Goal: Task Accomplishment & Management: Use online tool/utility

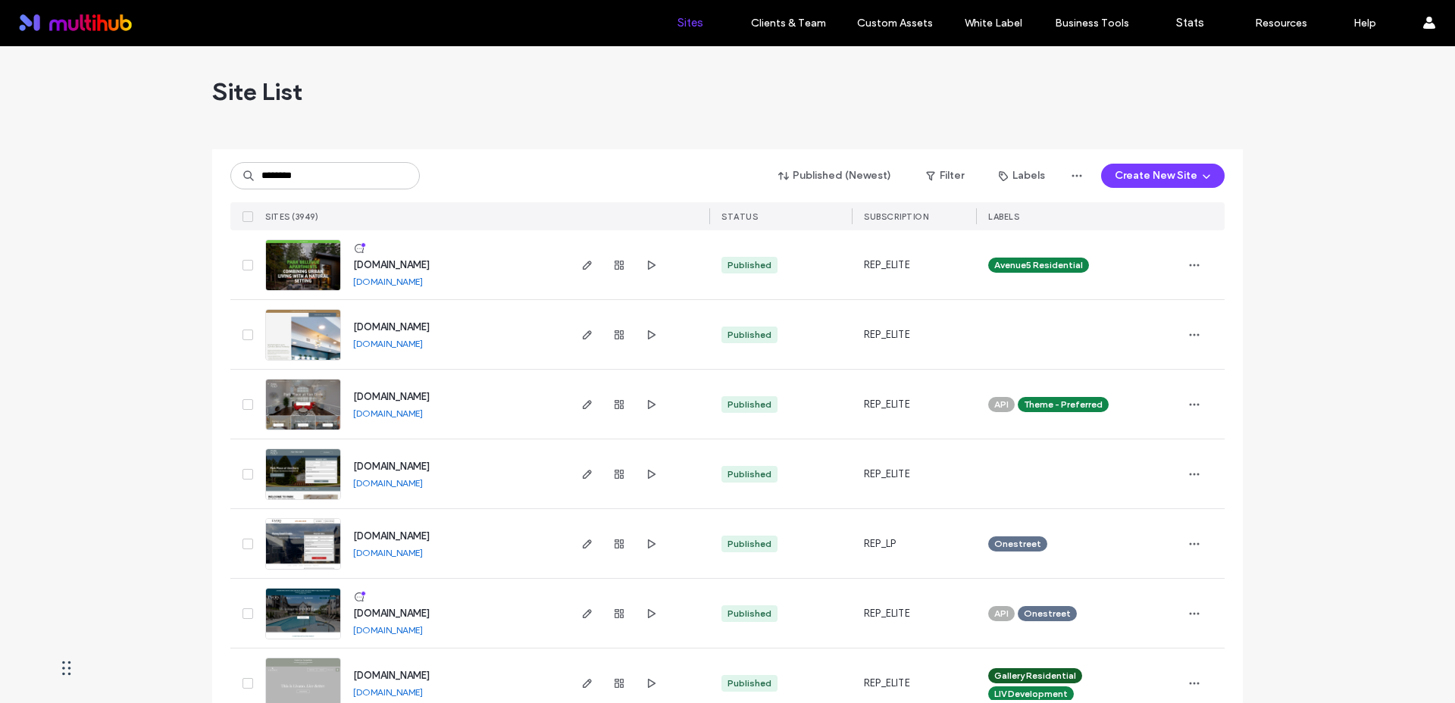
type input "********"
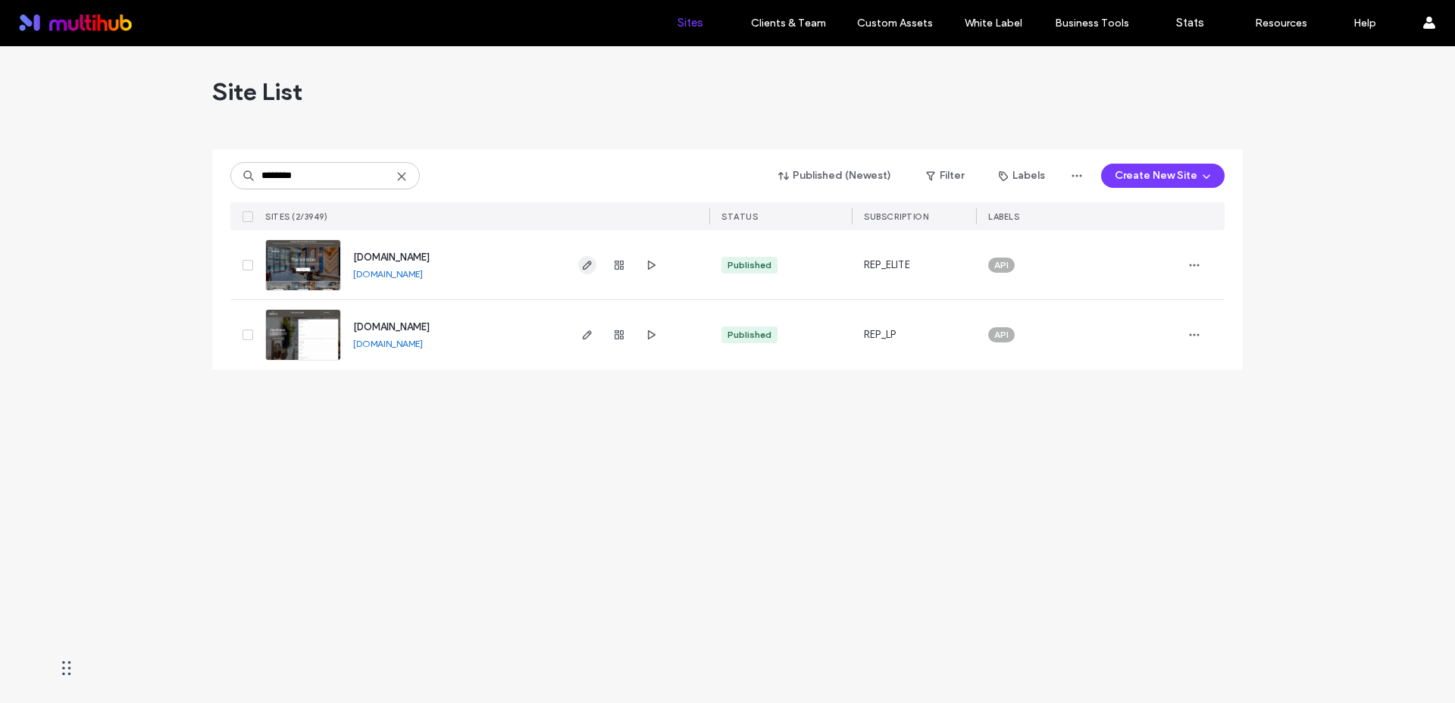
click at [586, 272] on span "button" at bounding box center [587, 265] width 18 height 18
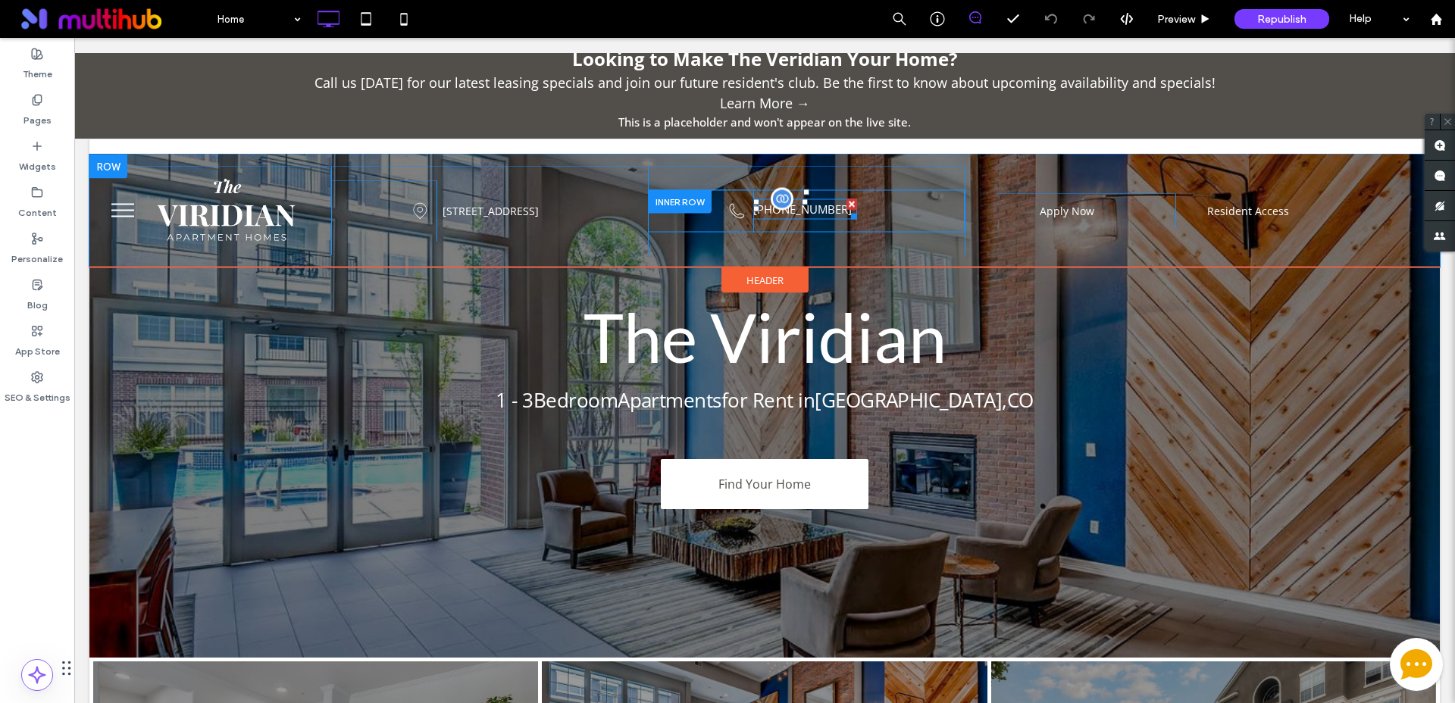
click at [793, 208] on span "719-224-6555" at bounding box center [802, 209] width 98 height 15
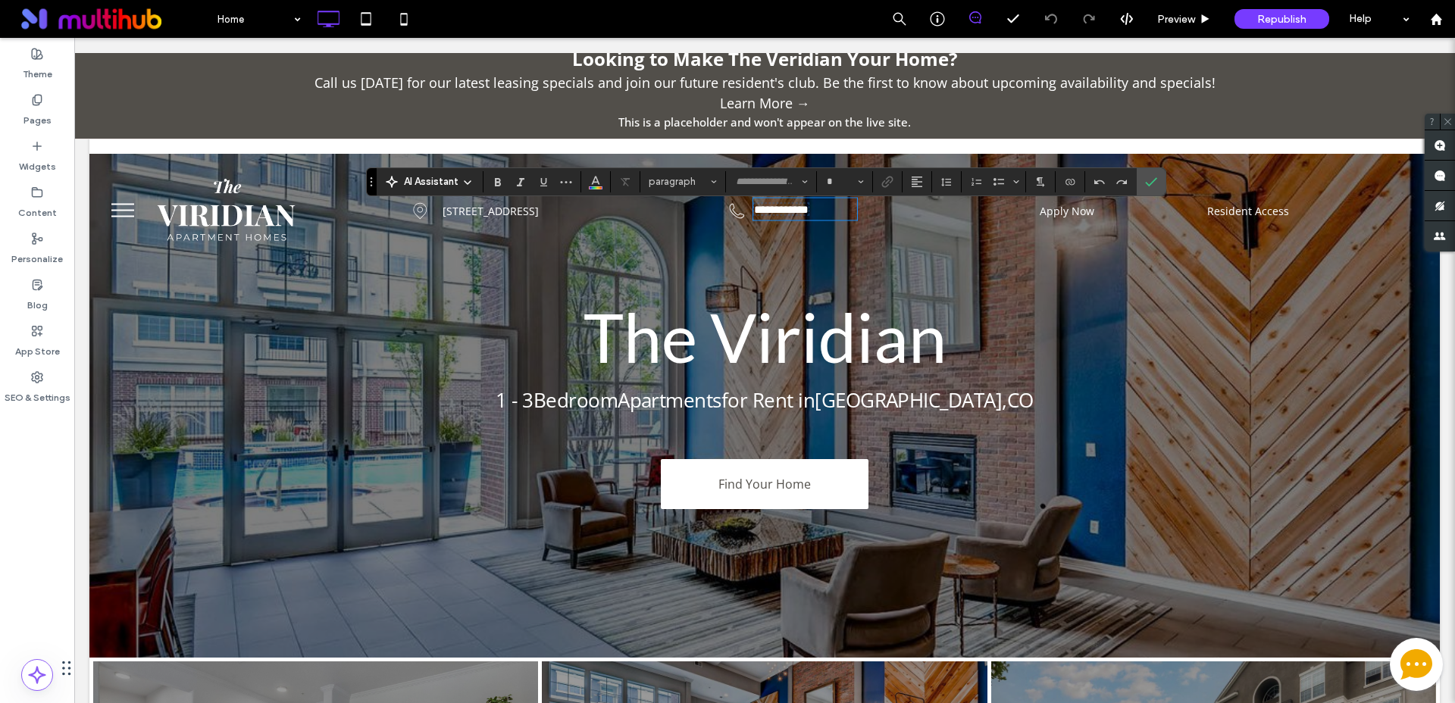
type input "*********"
type input "**"
drag, startPoint x: 1153, startPoint y: 183, endPoint x: 1039, endPoint y: 191, distance: 114.6
click at [1153, 183] on icon "Confirm" at bounding box center [1151, 182] width 12 height 12
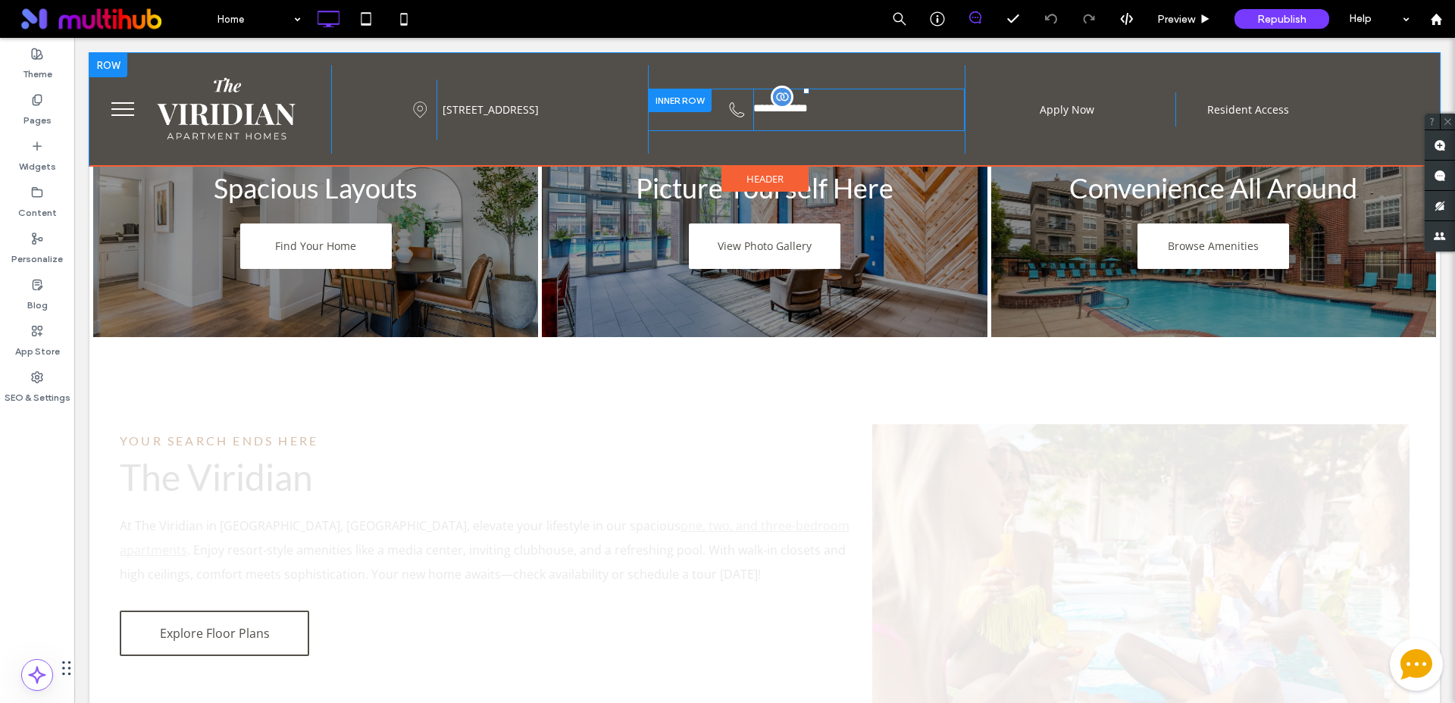
scroll to position [853, 0]
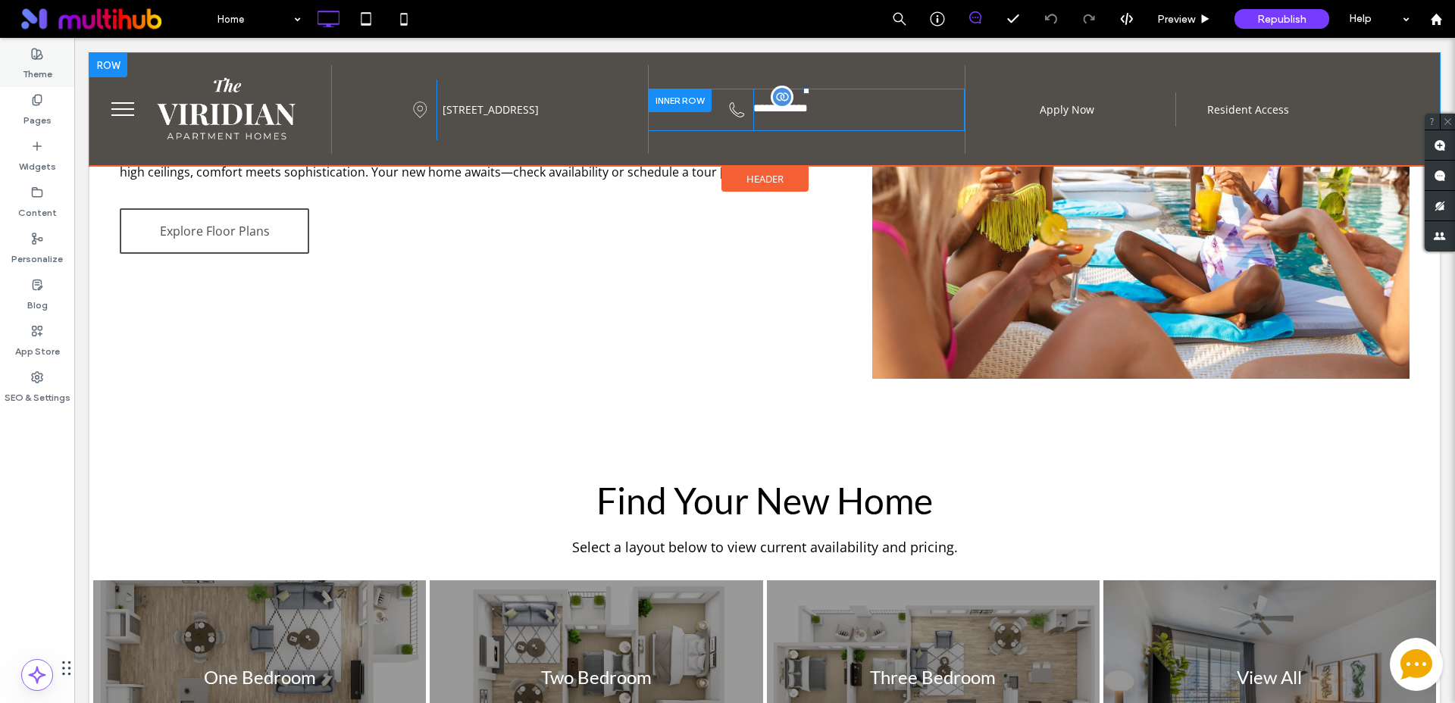
click at [22, 53] on div "Theme" at bounding box center [37, 64] width 74 height 46
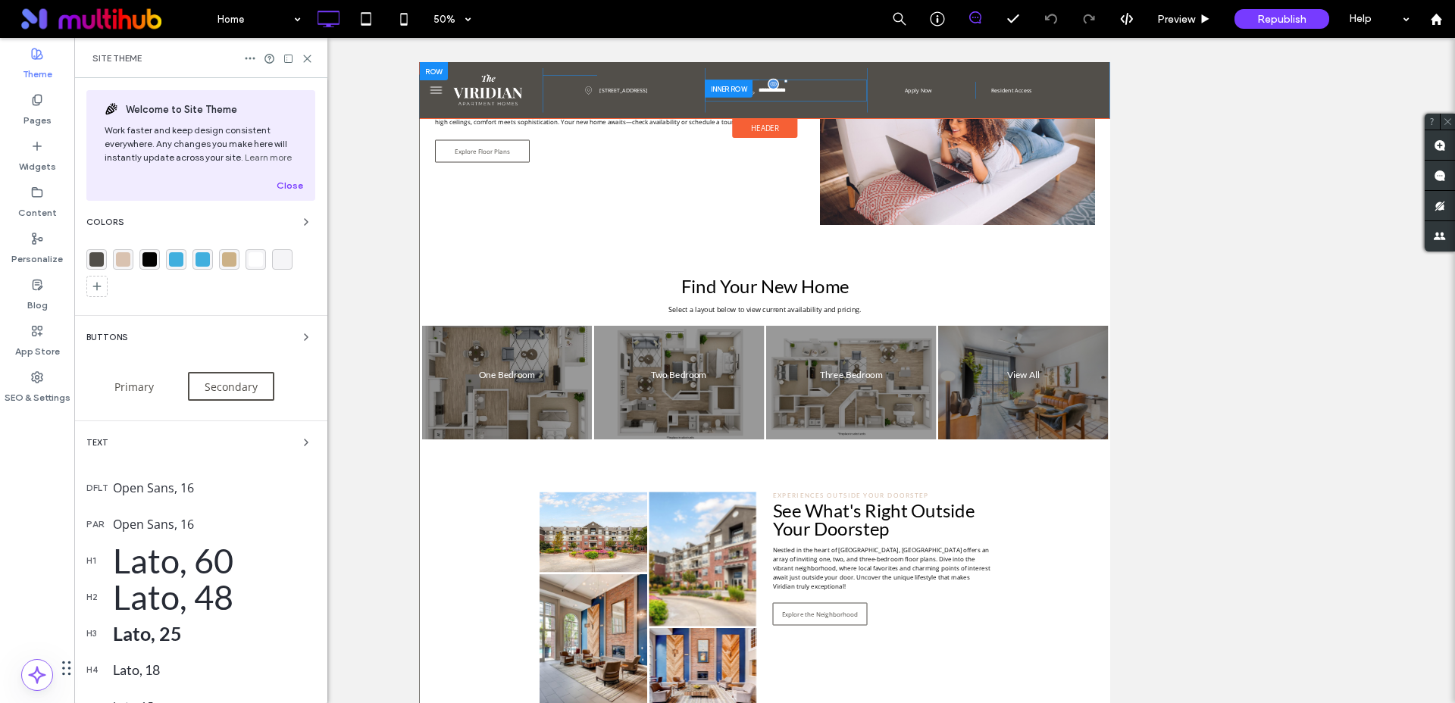
click at [101, 259] on div "rgba(82, 79, 74, 1)" at bounding box center [96, 259] width 14 height 14
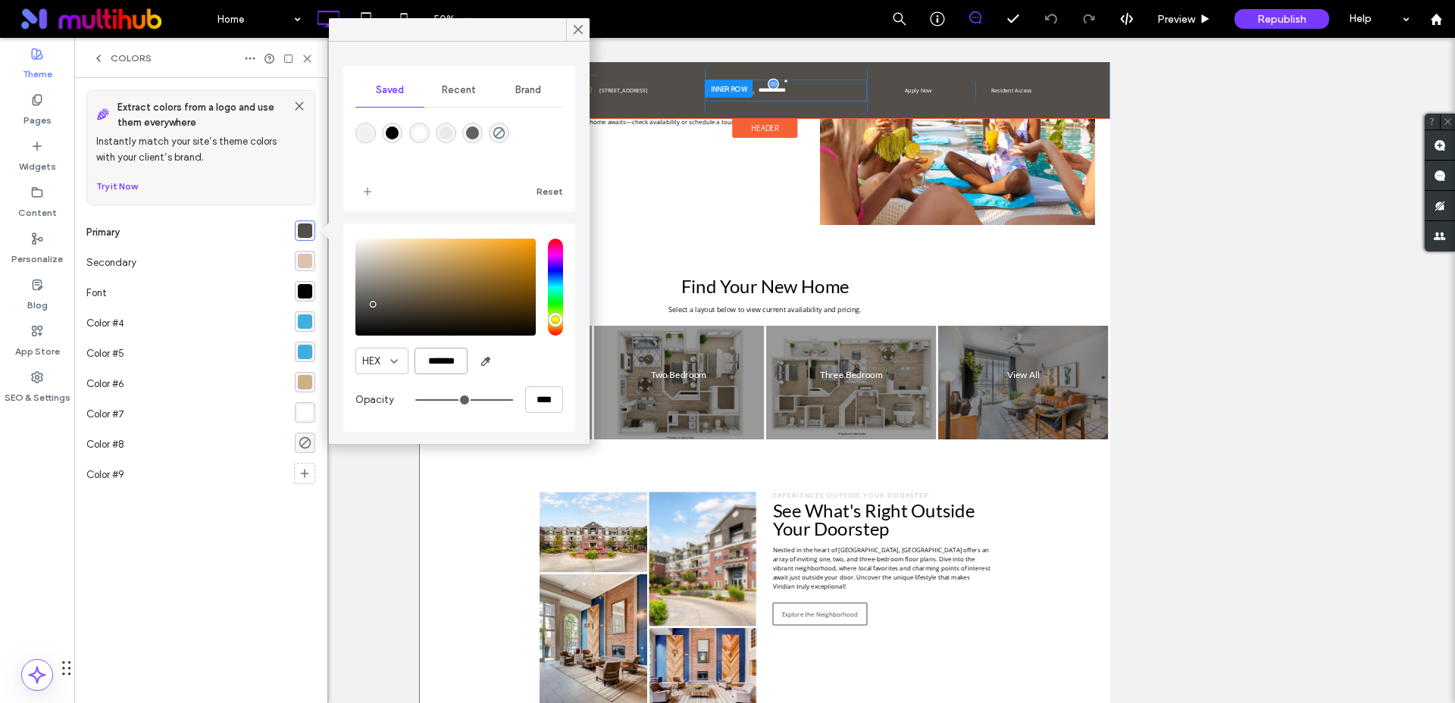
click at [448, 364] on input "*******" at bounding box center [440, 361] width 53 height 27
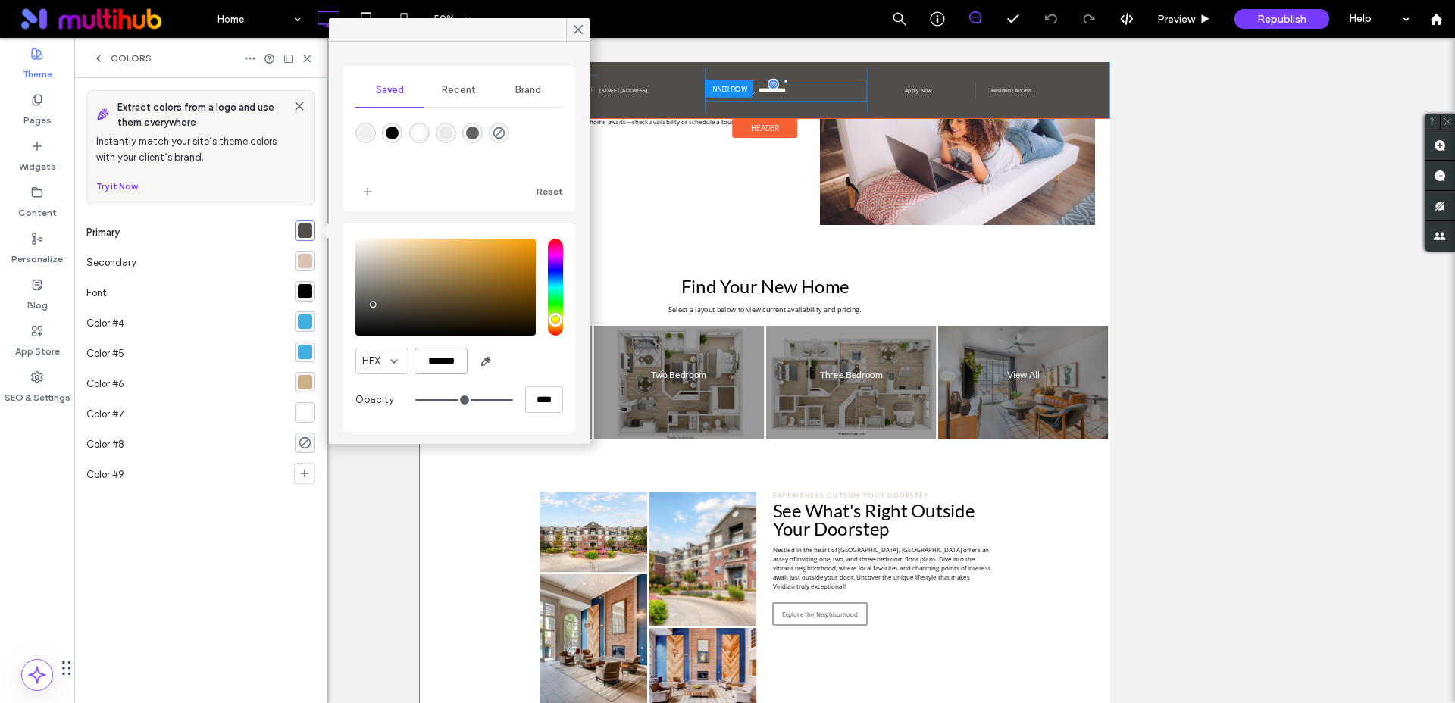
click at [448, 364] on input "*******" at bounding box center [440, 361] width 53 height 27
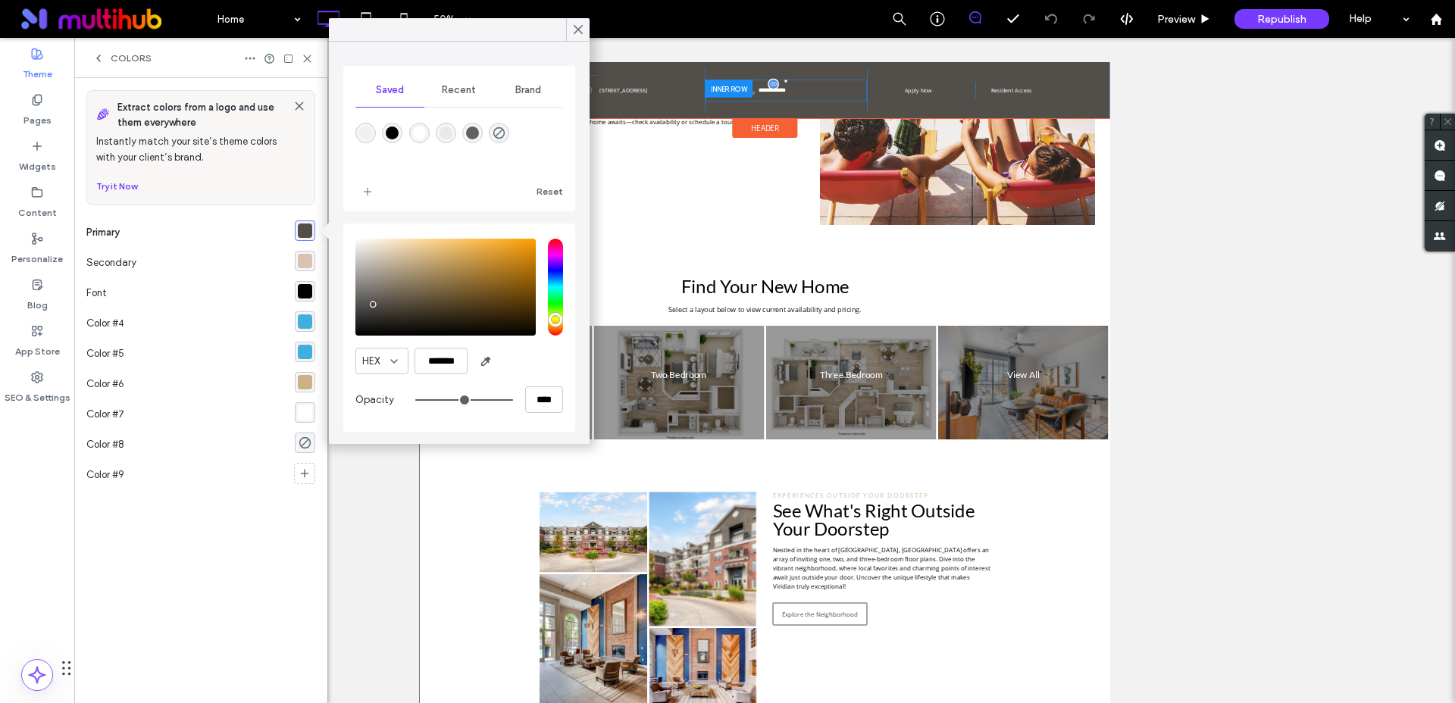
click at [308, 262] on div "rgba(217, 194, 176, 1)" at bounding box center [305, 261] width 14 height 14
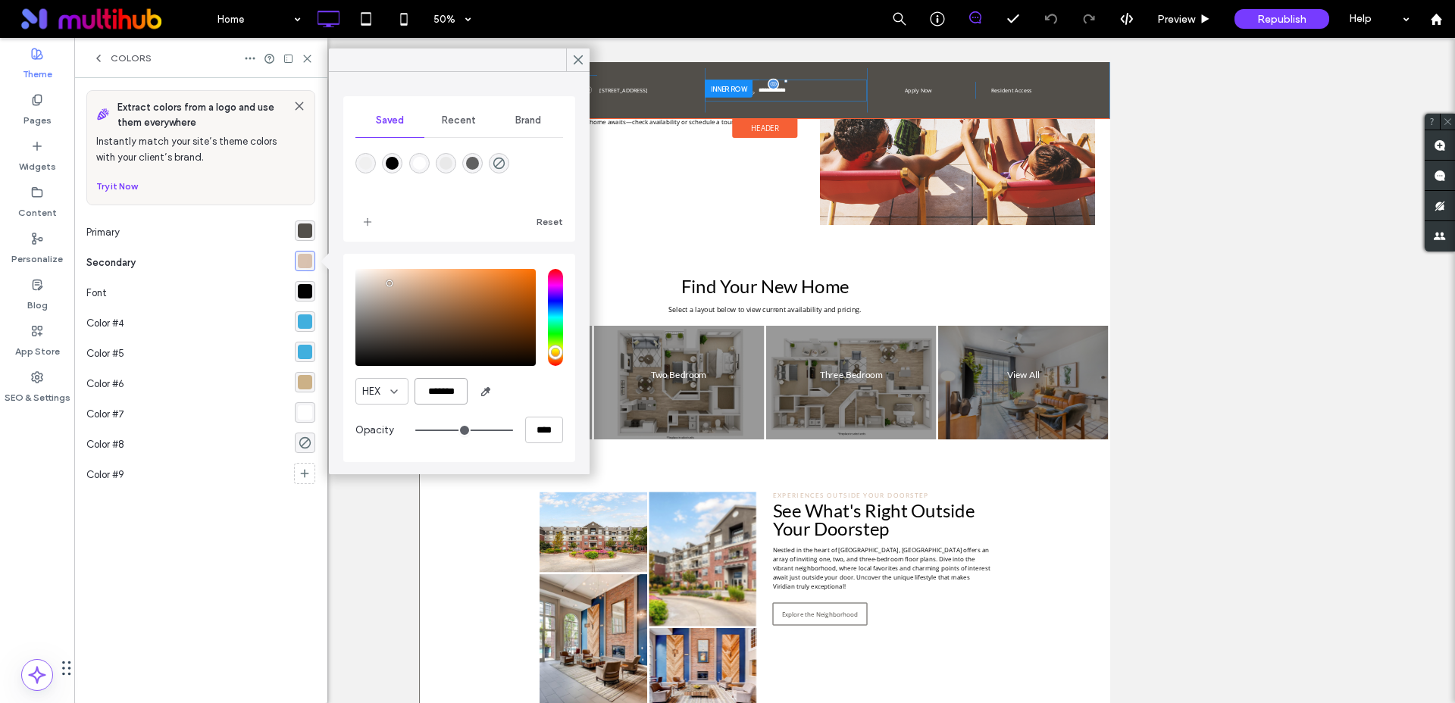
click at [452, 394] on input "*******" at bounding box center [440, 391] width 53 height 27
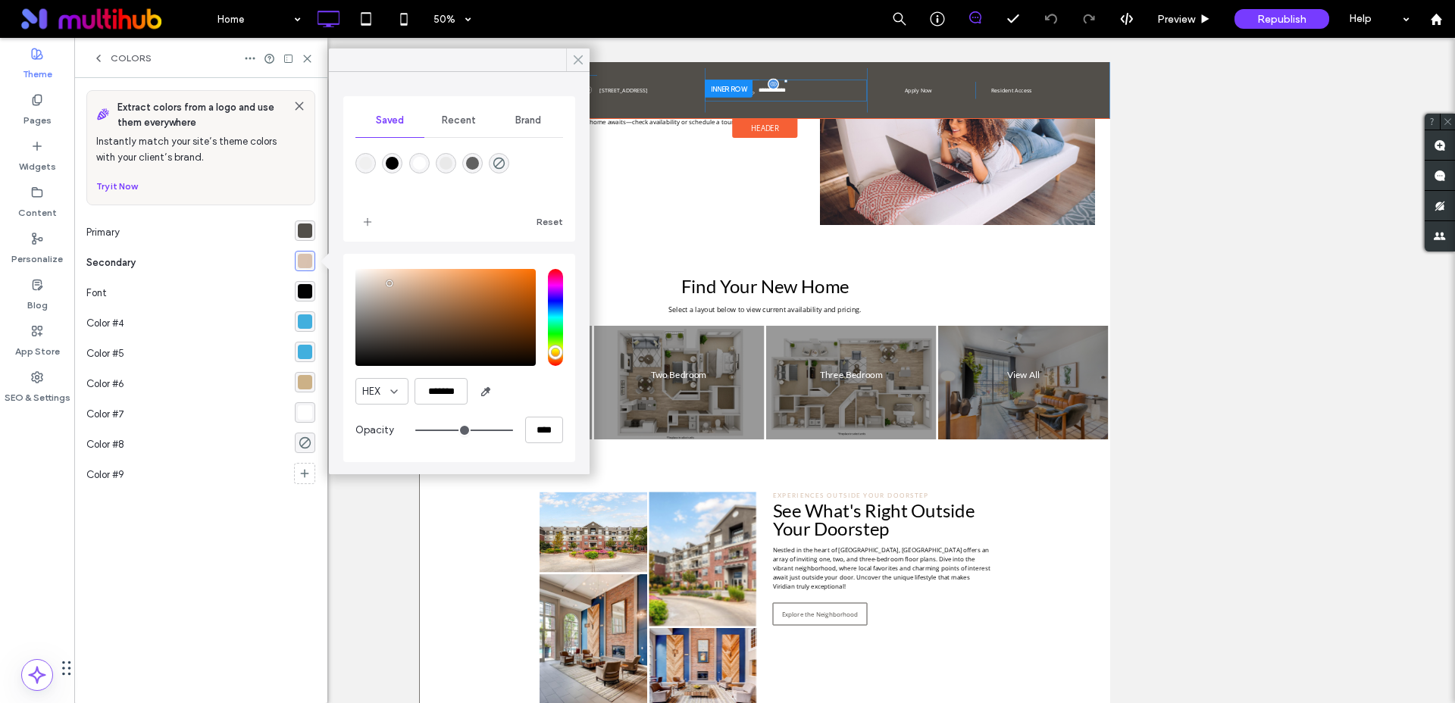
click at [578, 61] on use at bounding box center [578, 60] width 8 height 8
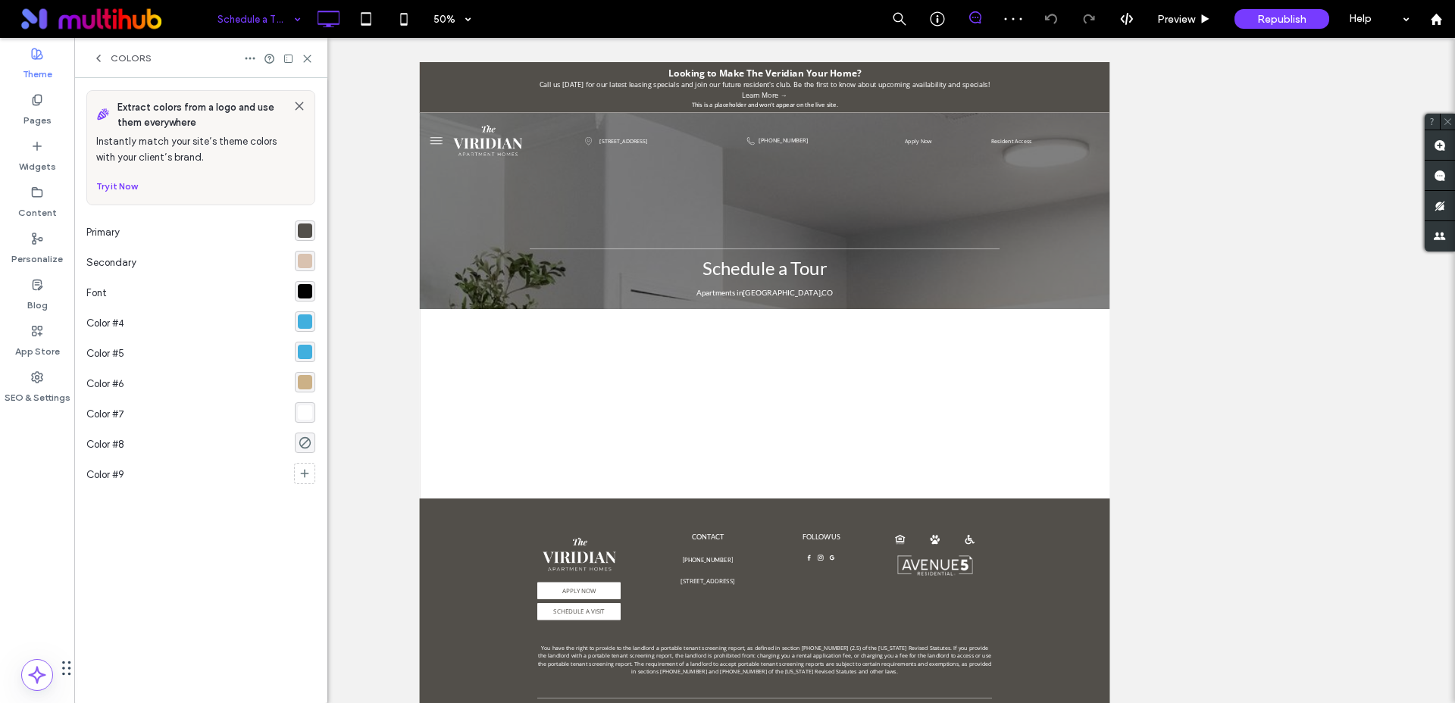
click at [250, 11] on input at bounding box center [255, 19] width 76 height 38
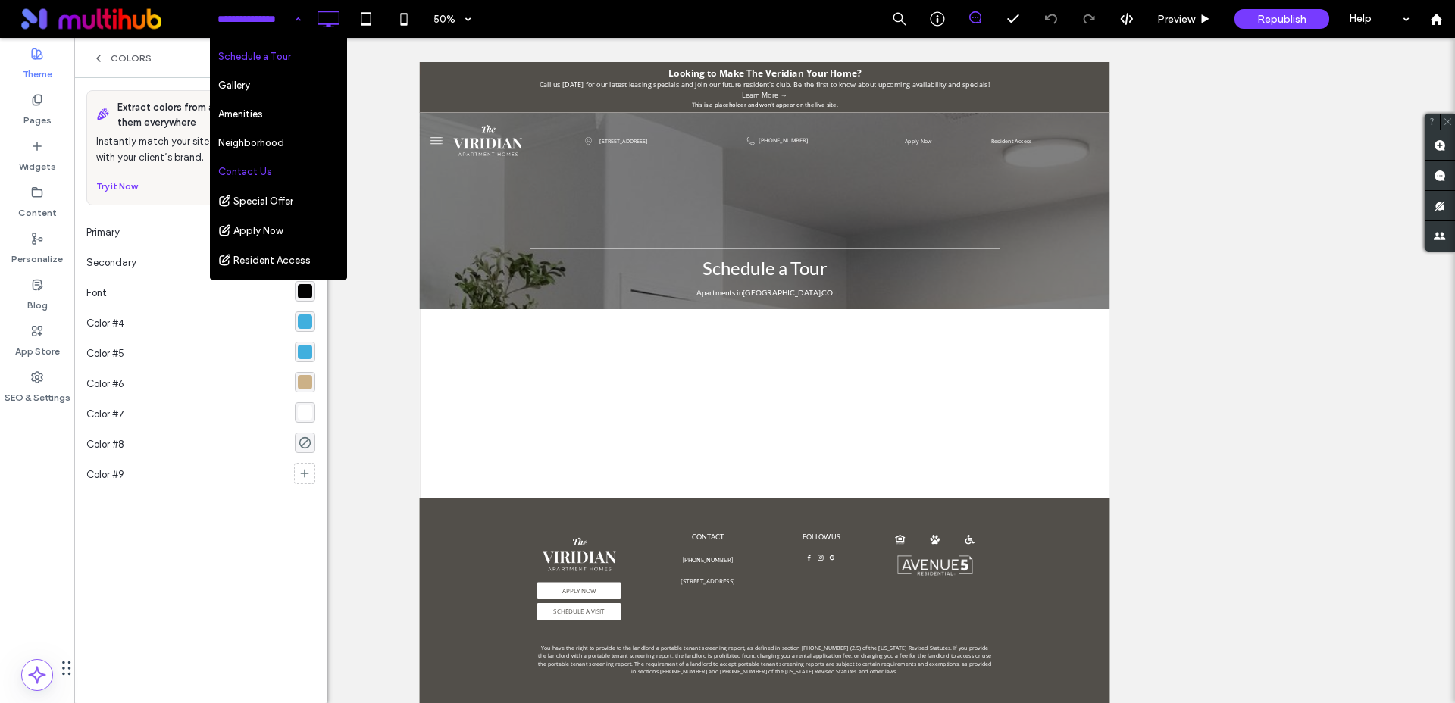
scroll to position [112, 0]
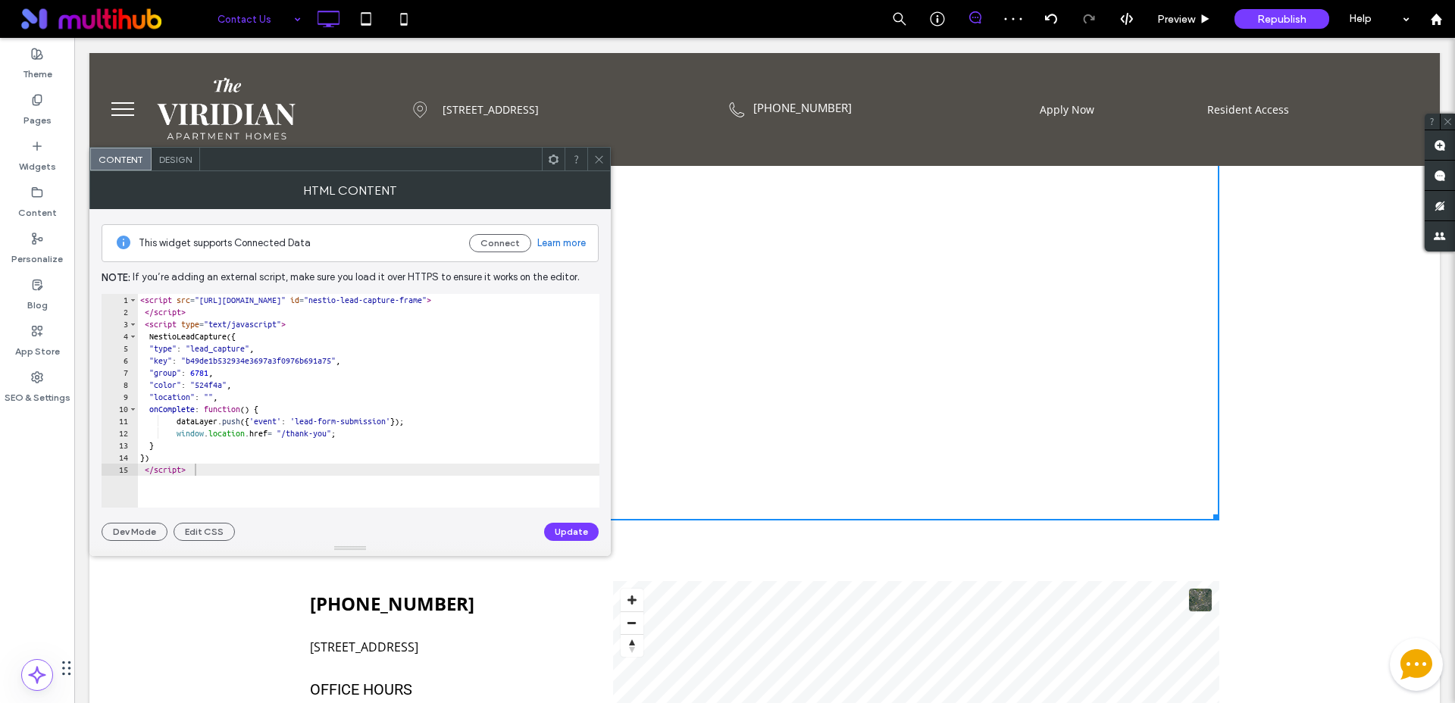
click at [592, 162] on div at bounding box center [598, 159] width 23 height 23
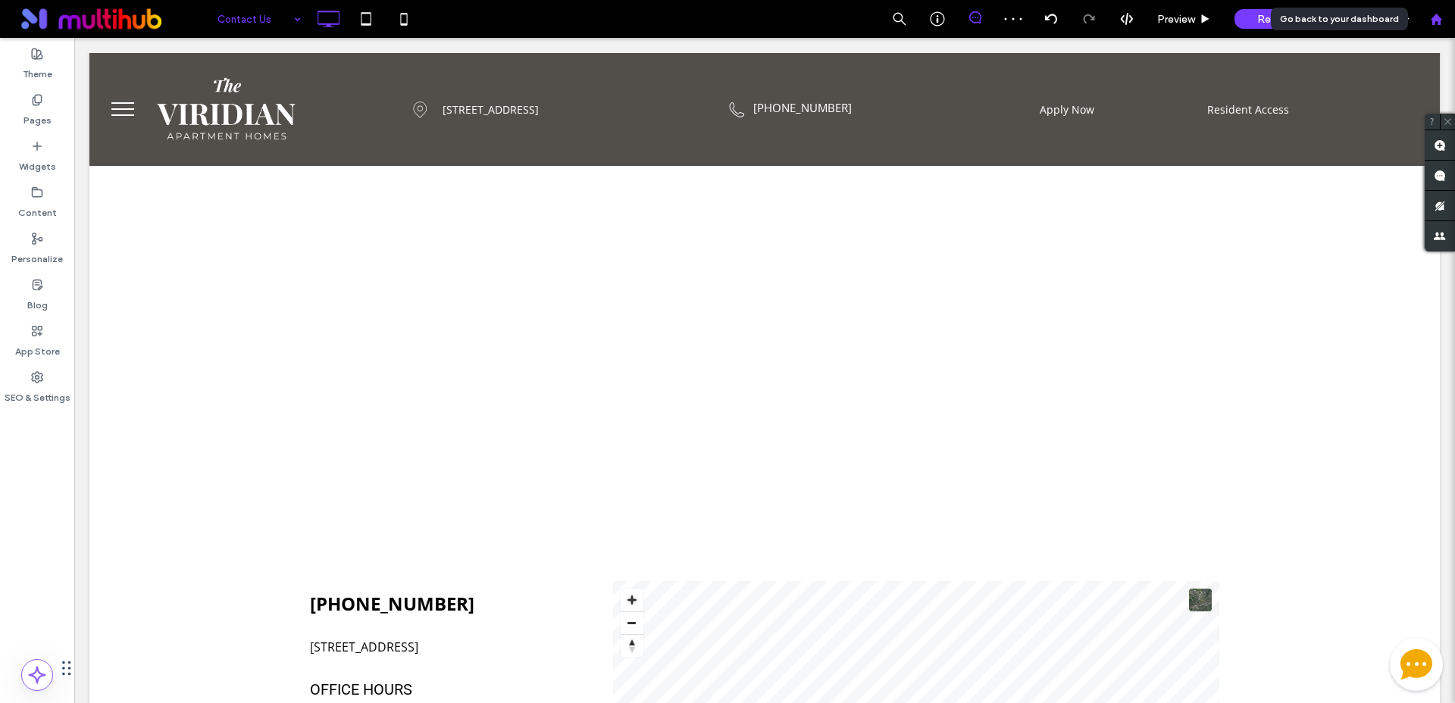
click at [1446, 17] on div at bounding box center [1435, 19] width 36 height 13
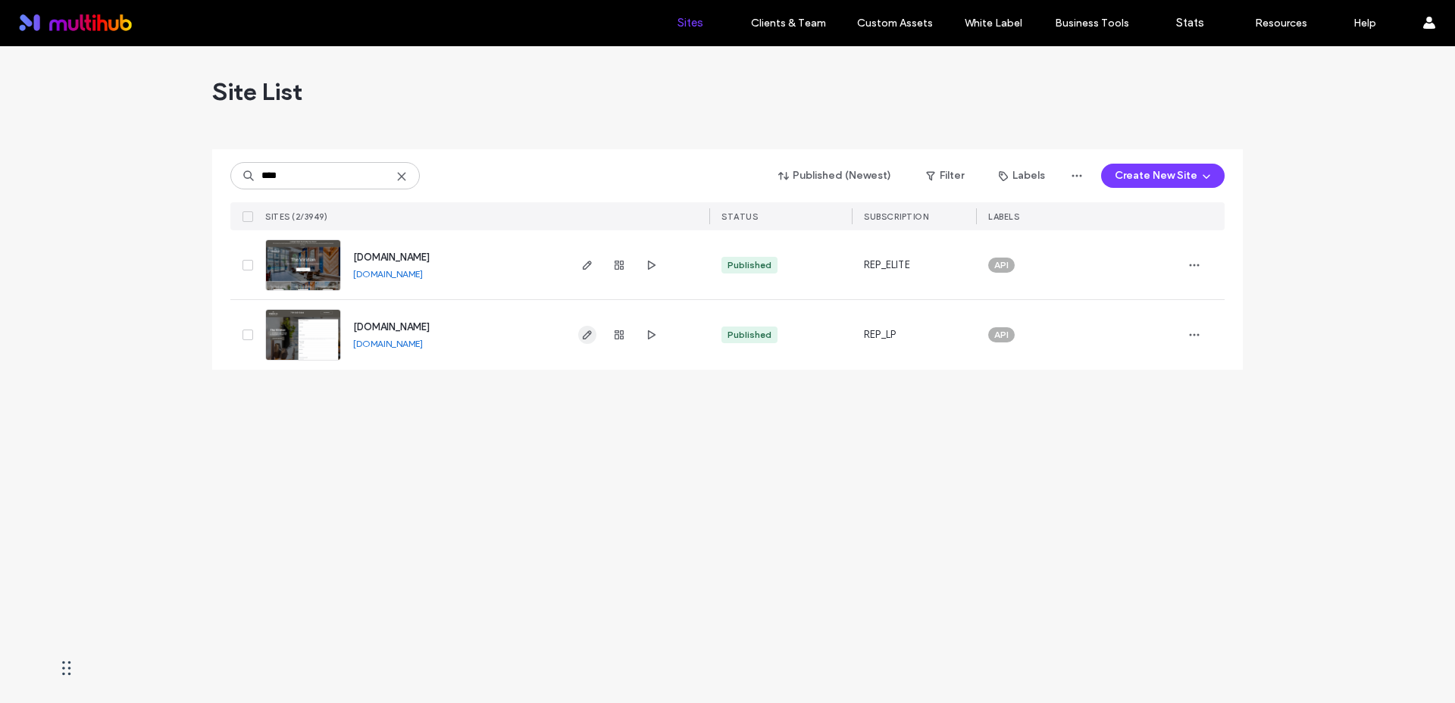
type input "****"
click at [592, 338] on icon "button" at bounding box center [587, 335] width 12 height 12
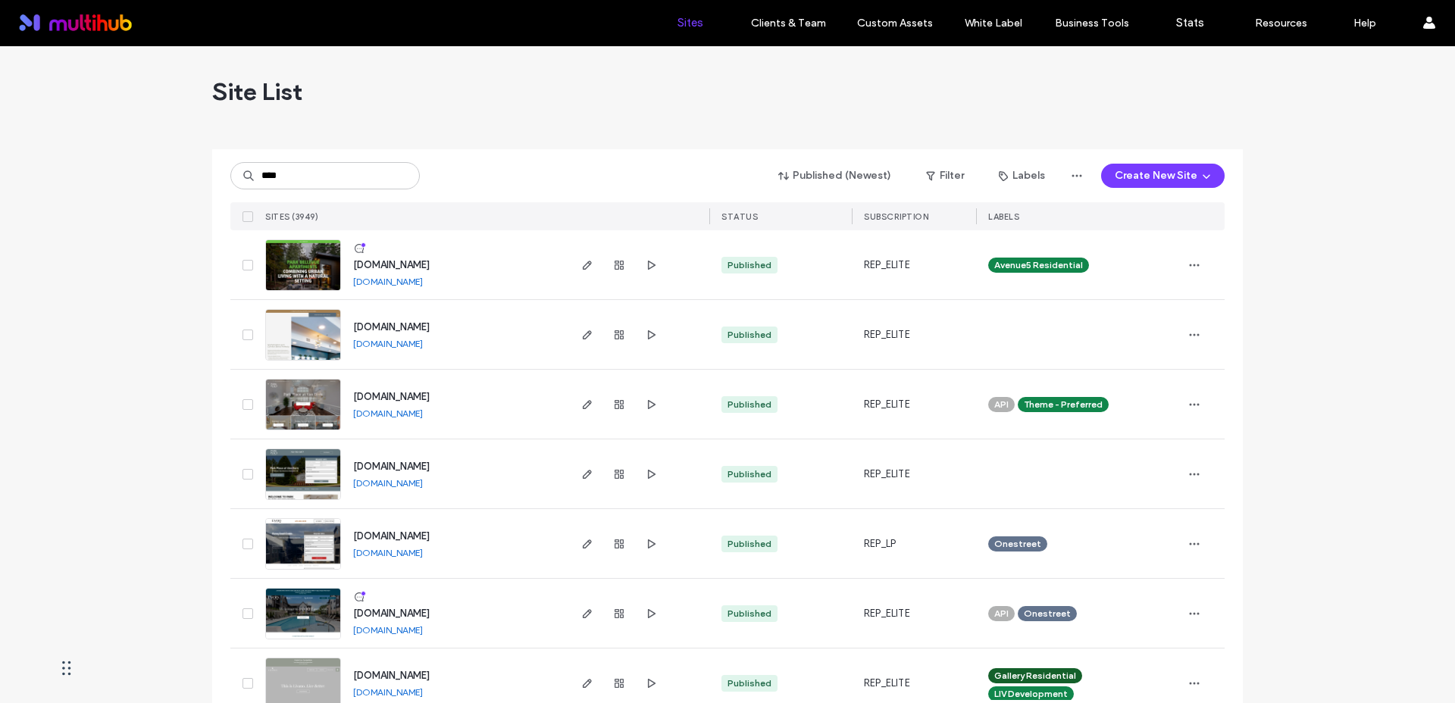
type input "****"
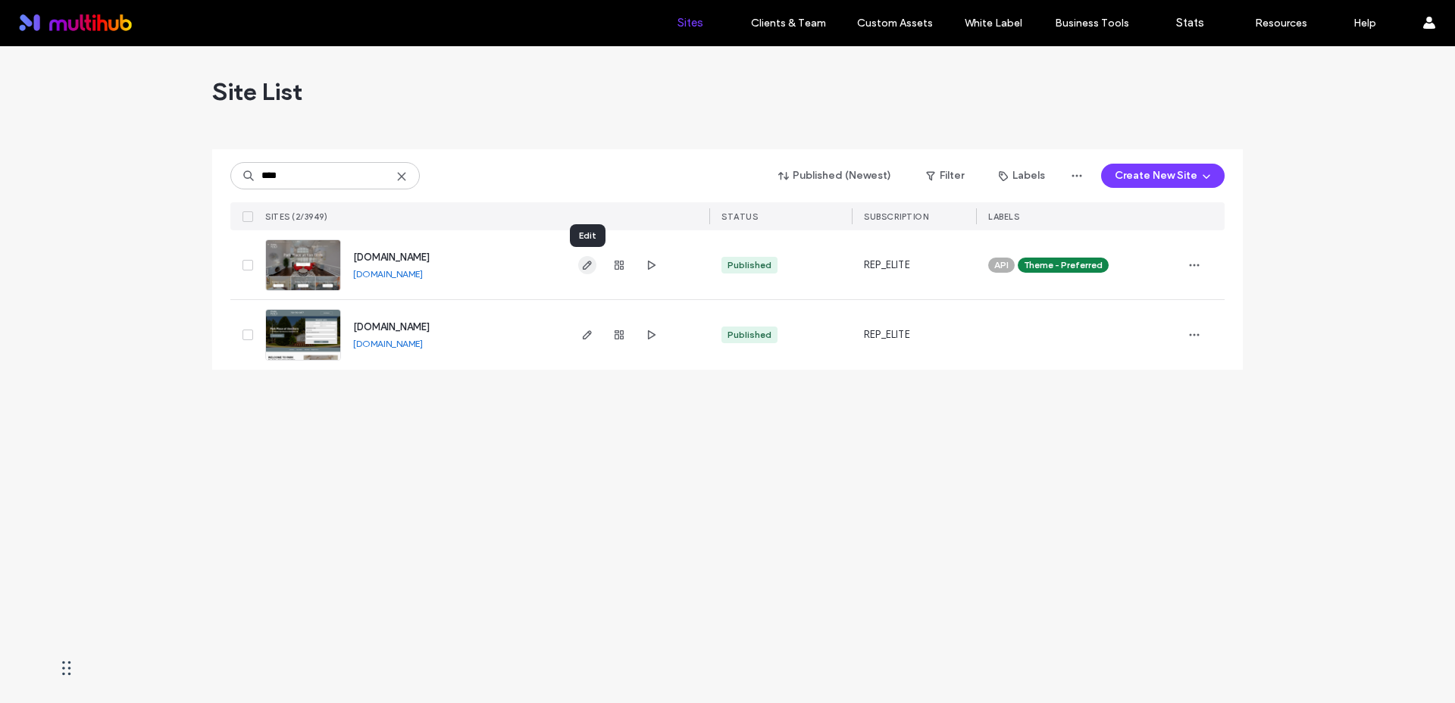
click at [583, 266] on use "button" at bounding box center [587, 265] width 9 height 9
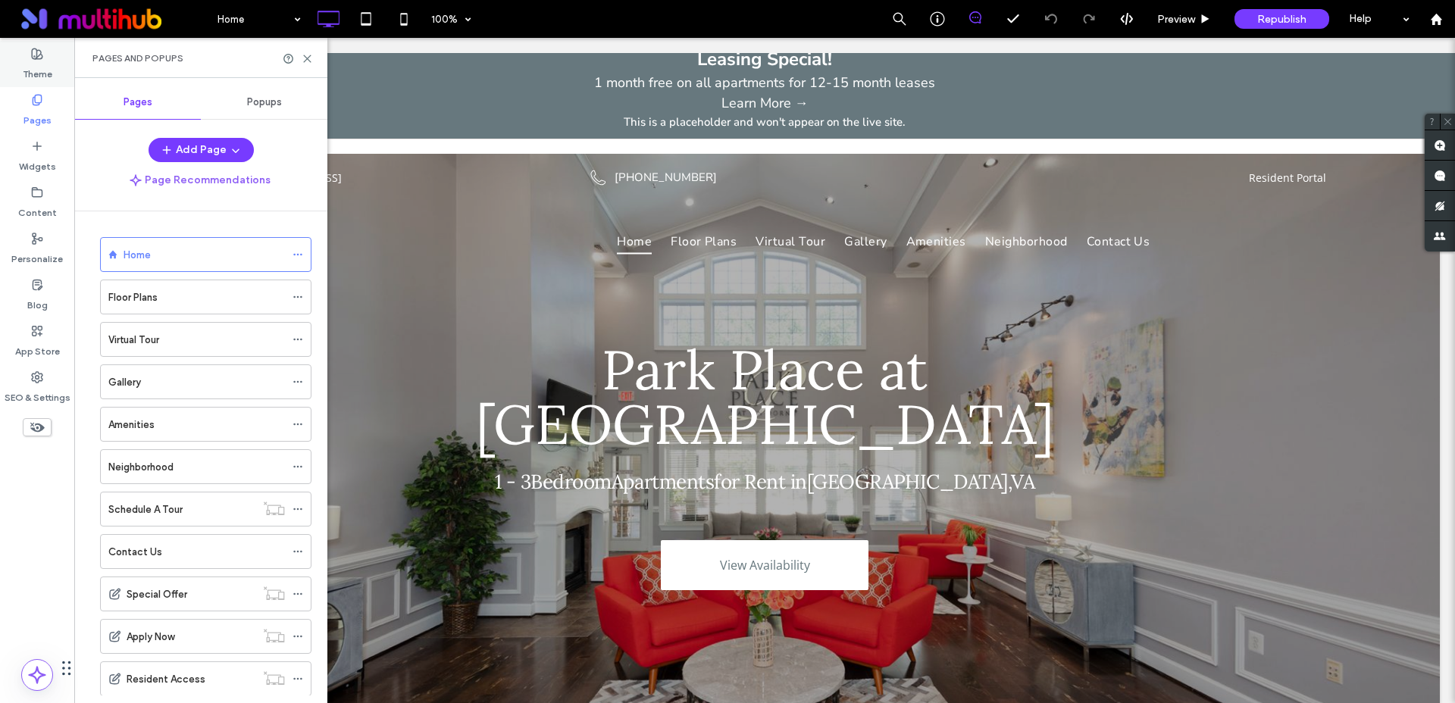
click at [45, 66] on label "Theme" at bounding box center [38, 70] width 30 height 21
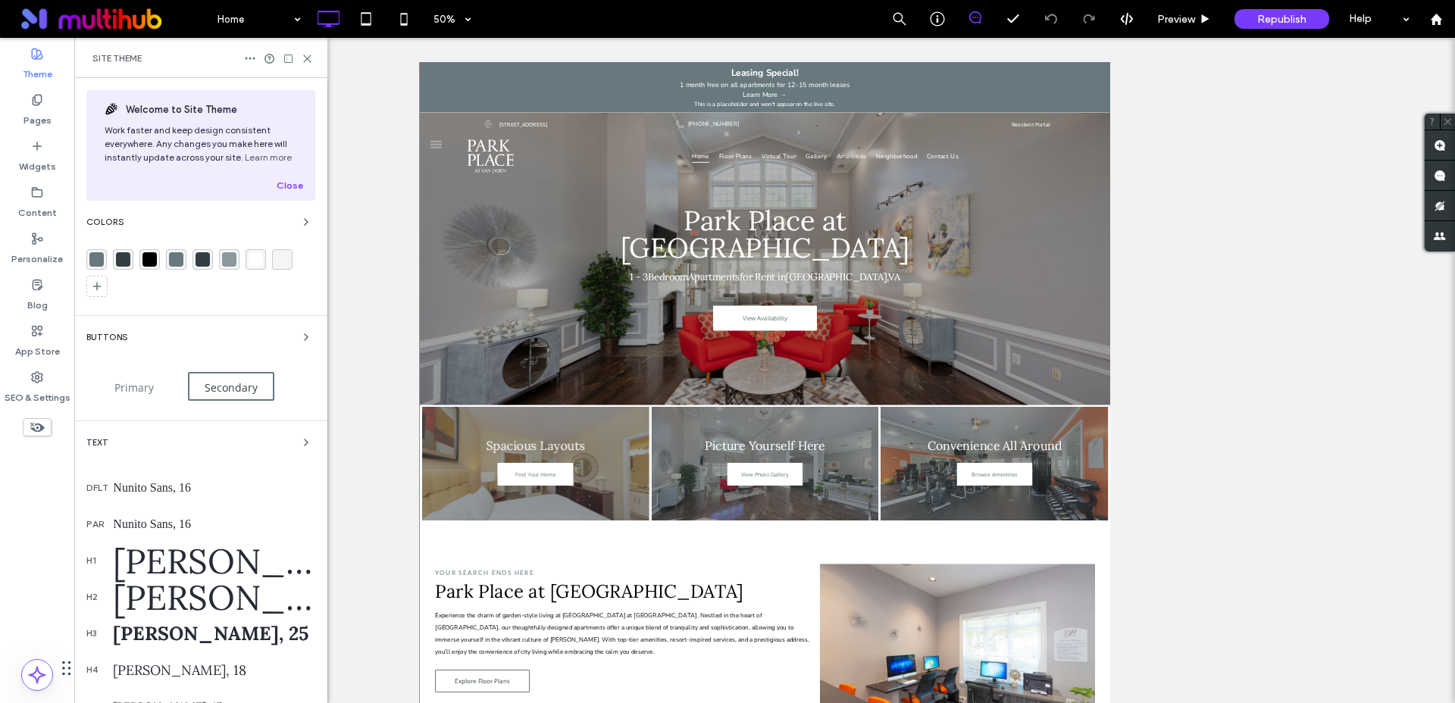
click at [98, 261] on div "rgba(103, 120, 126, 1)" at bounding box center [96, 259] width 14 height 14
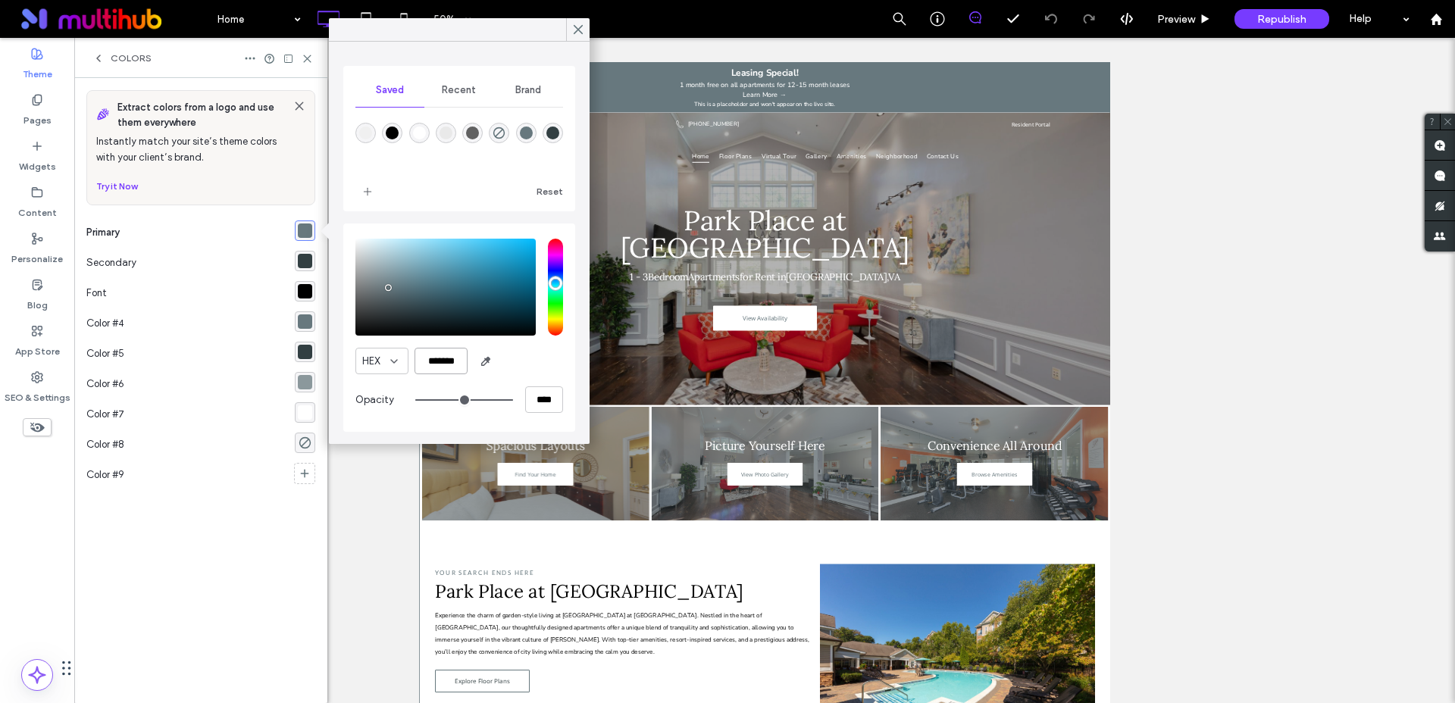
click at [448, 361] on input "*******" at bounding box center [440, 361] width 53 height 27
paste input "color picker textbox"
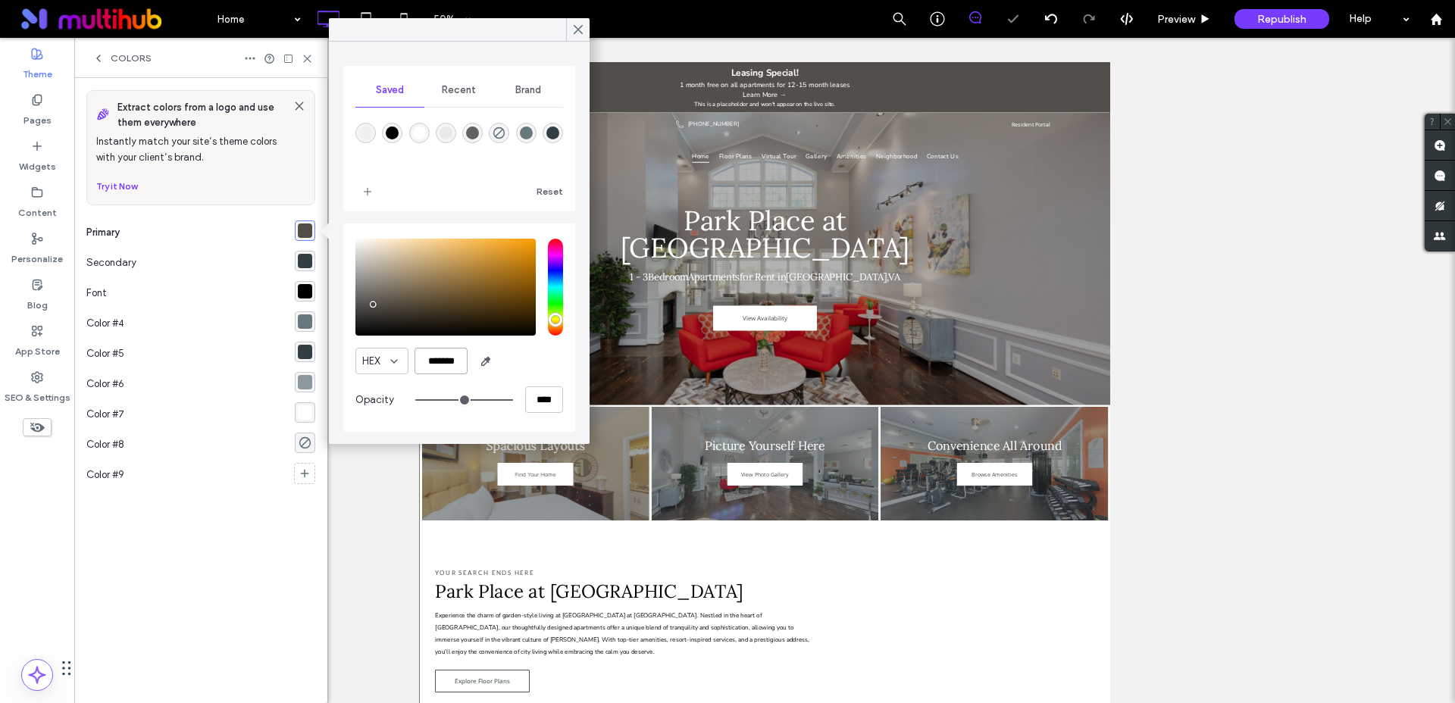
type input "*******"
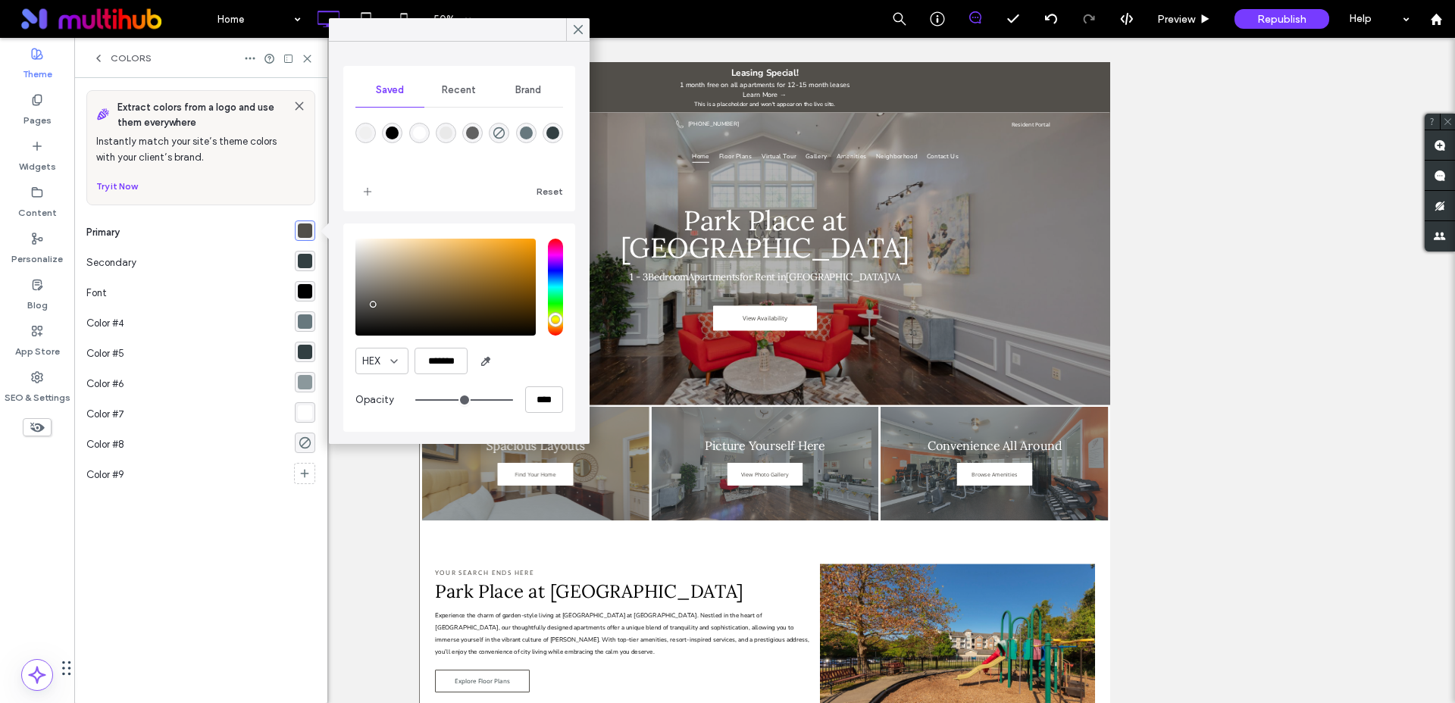
click at [305, 267] on div "rgba(50, 63, 66, 1)" at bounding box center [305, 261] width 14 height 14
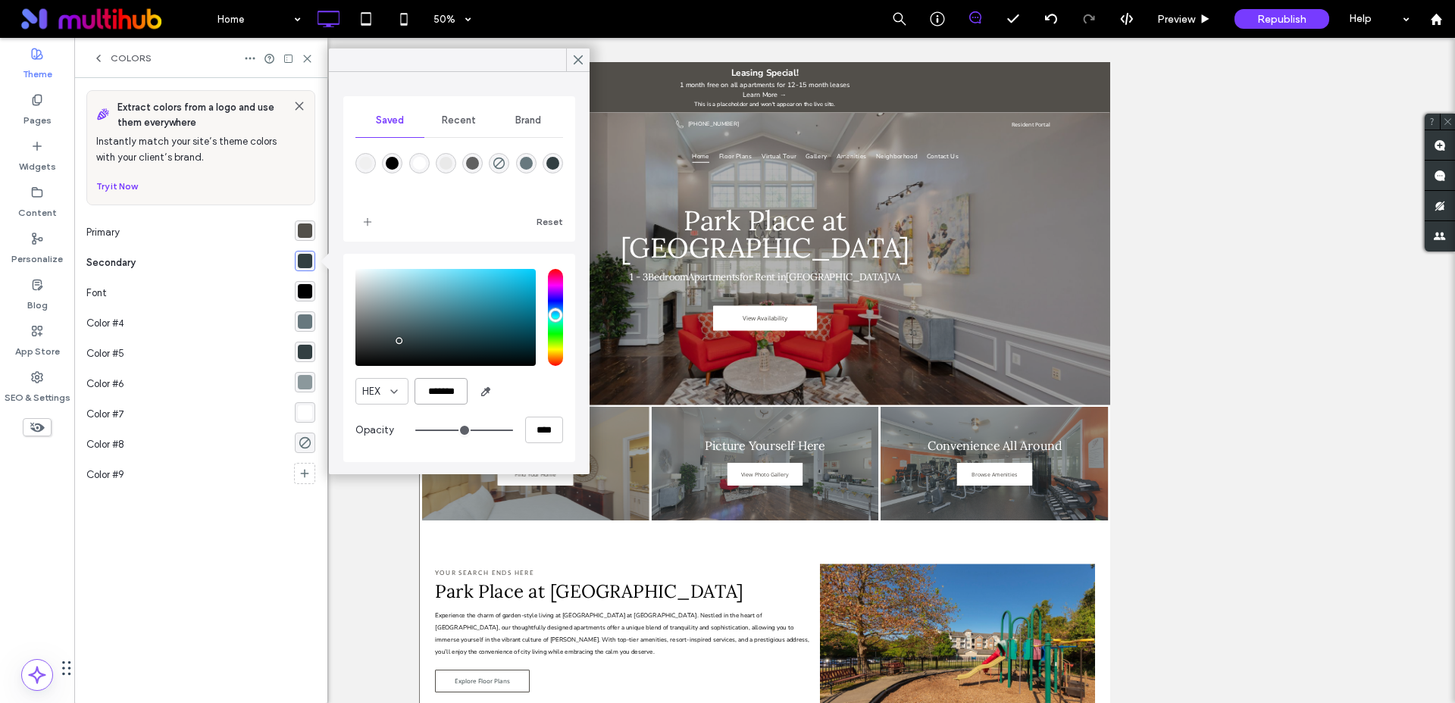
click at [449, 393] on input "*******" at bounding box center [440, 391] width 53 height 27
paste input "color picker textbox"
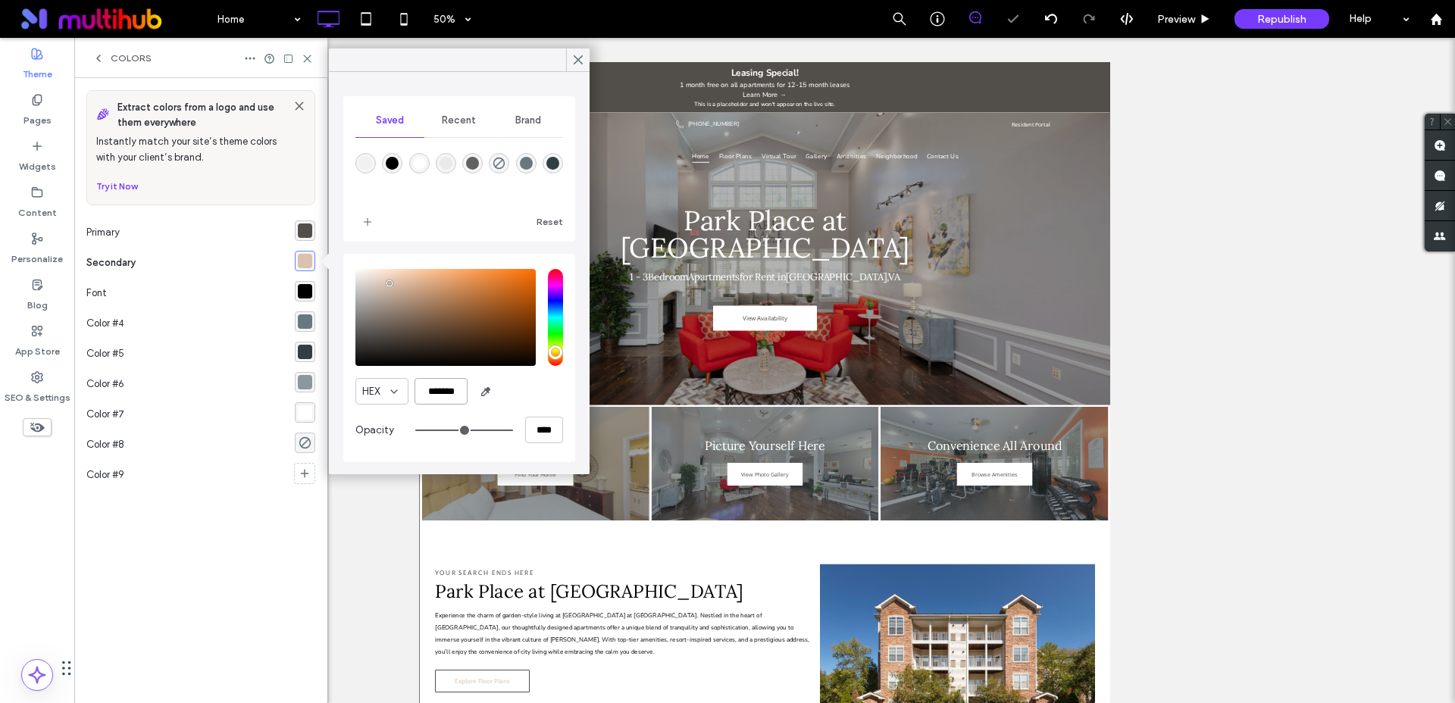
type input "*******"
click at [246, 569] on div "Extract colors from a logo and use them everywhere Instantly match your site’s …" at bounding box center [200, 390] width 229 height 601
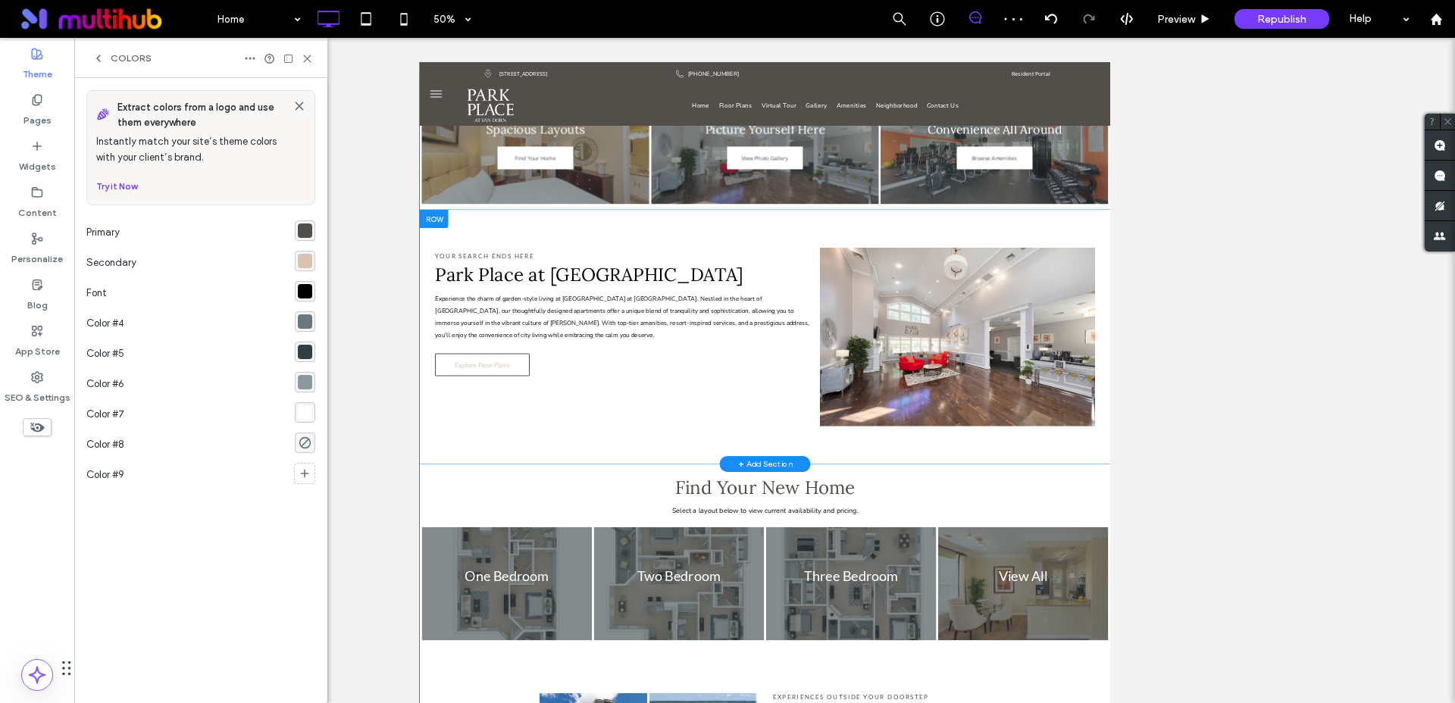
scroll to position [558, 0]
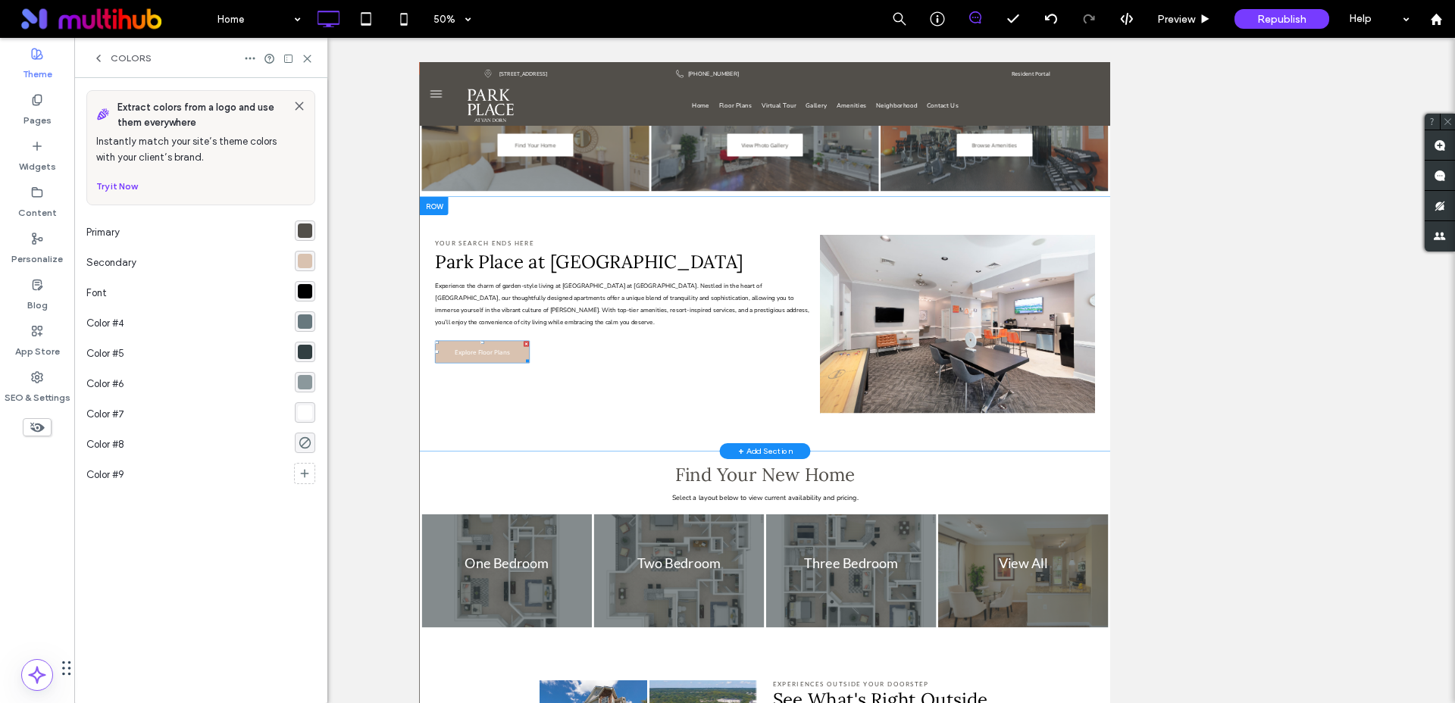
click at [587, 633] on span "Explore Floor Plans" at bounding box center [544, 641] width 110 height 17
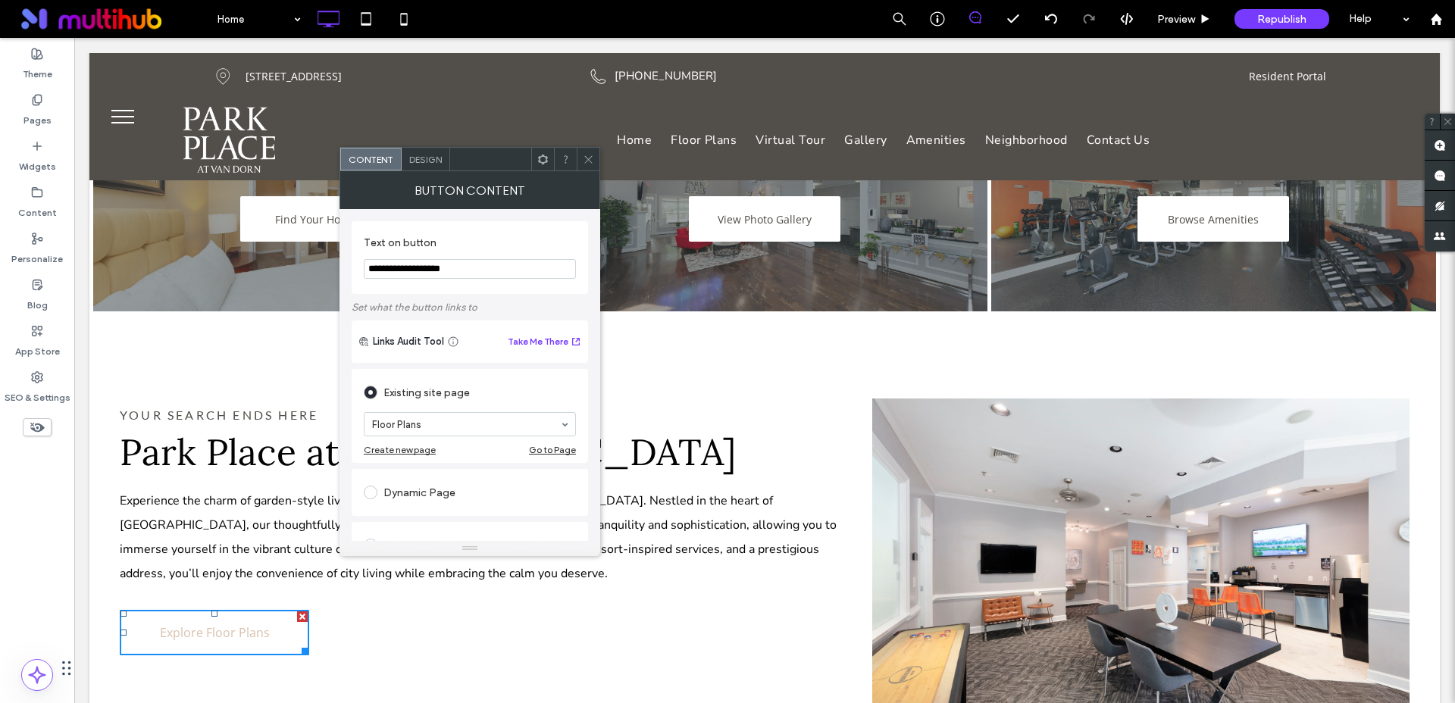
click at [433, 163] on span "Design" at bounding box center [425, 159] width 33 height 11
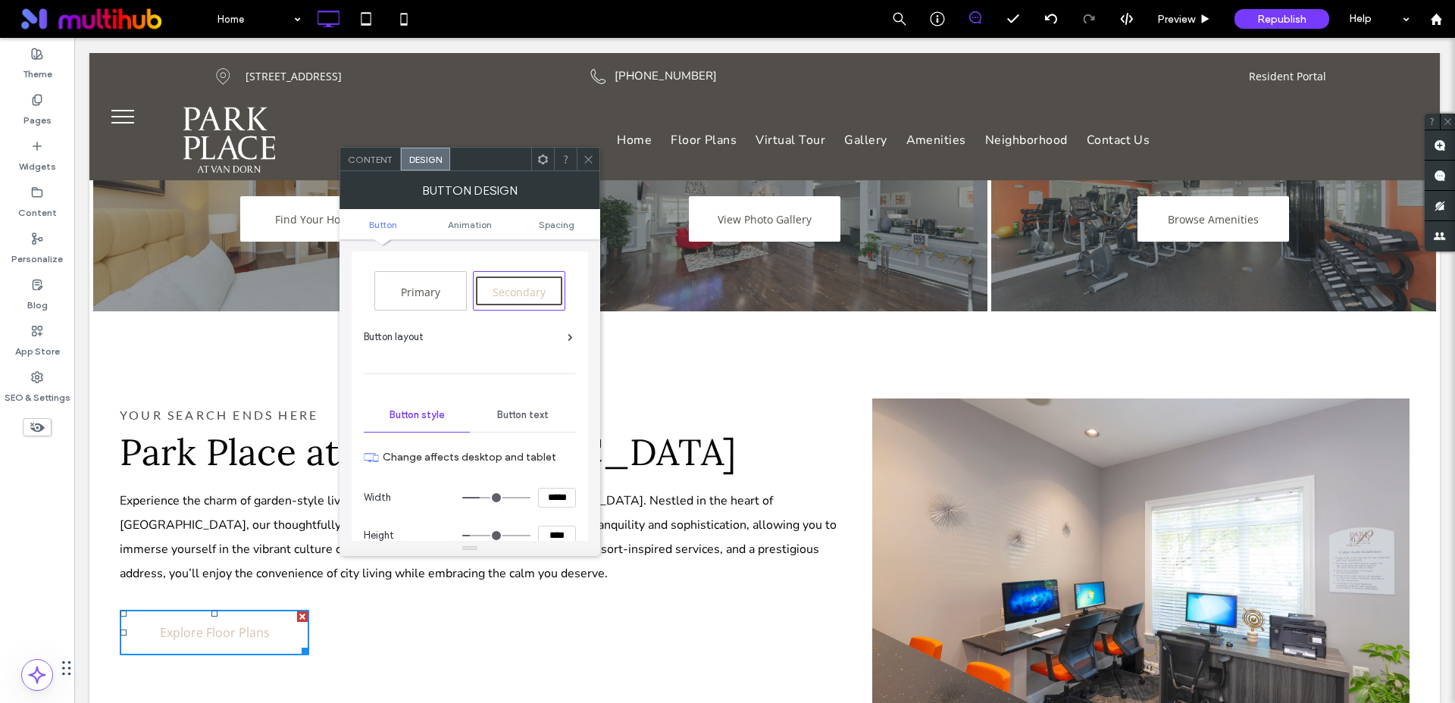
click at [588, 161] on icon at bounding box center [588, 159] width 11 height 11
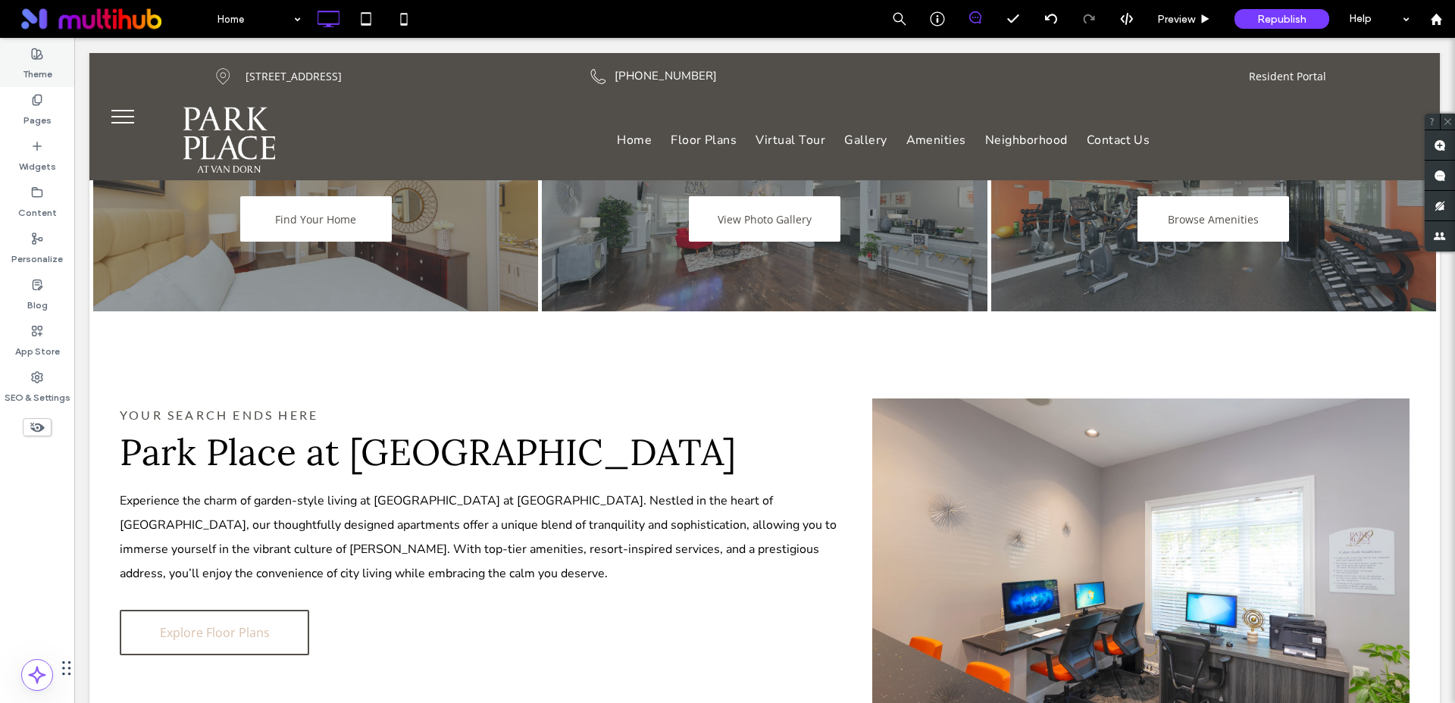
click at [37, 70] on label "Theme" at bounding box center [38, 70] width 30 height 21
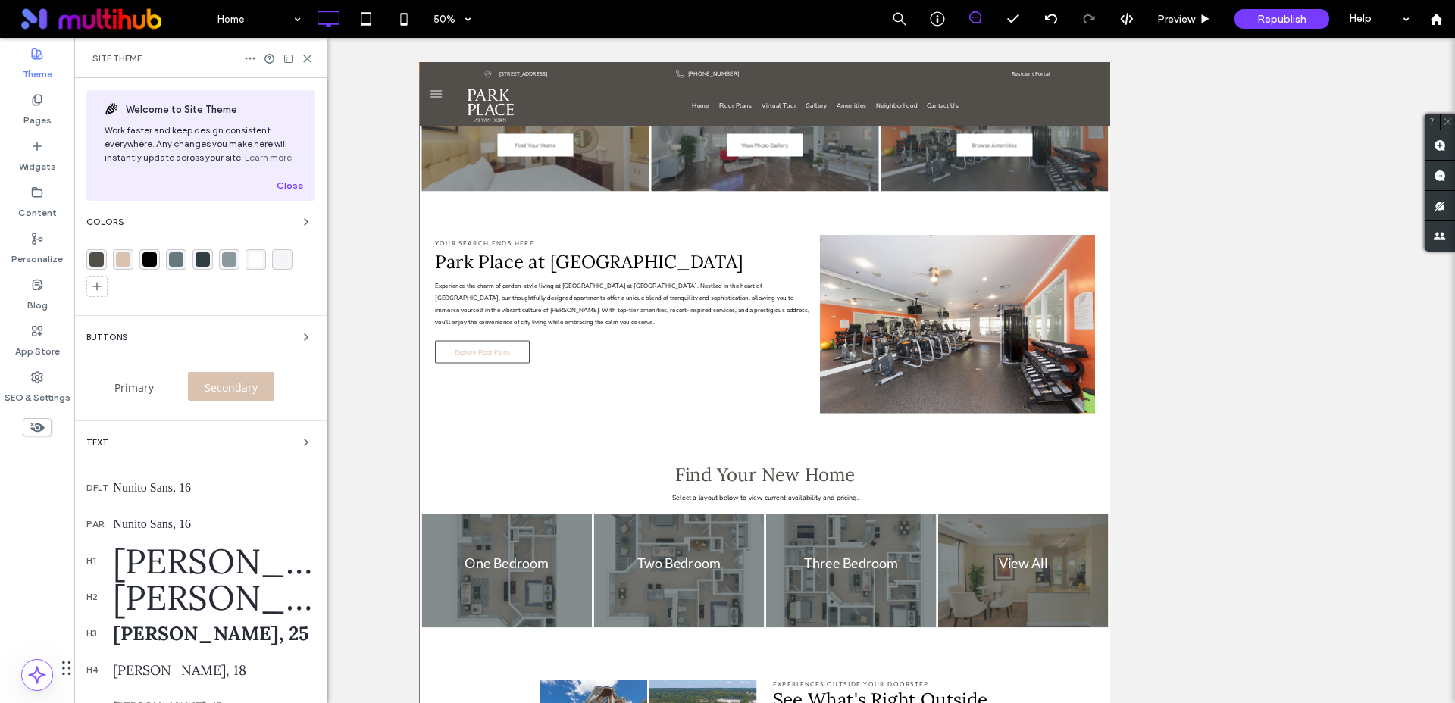
click at [211, 390] on span "Secondary" at bounding box center [231, 387] width 64 height 14
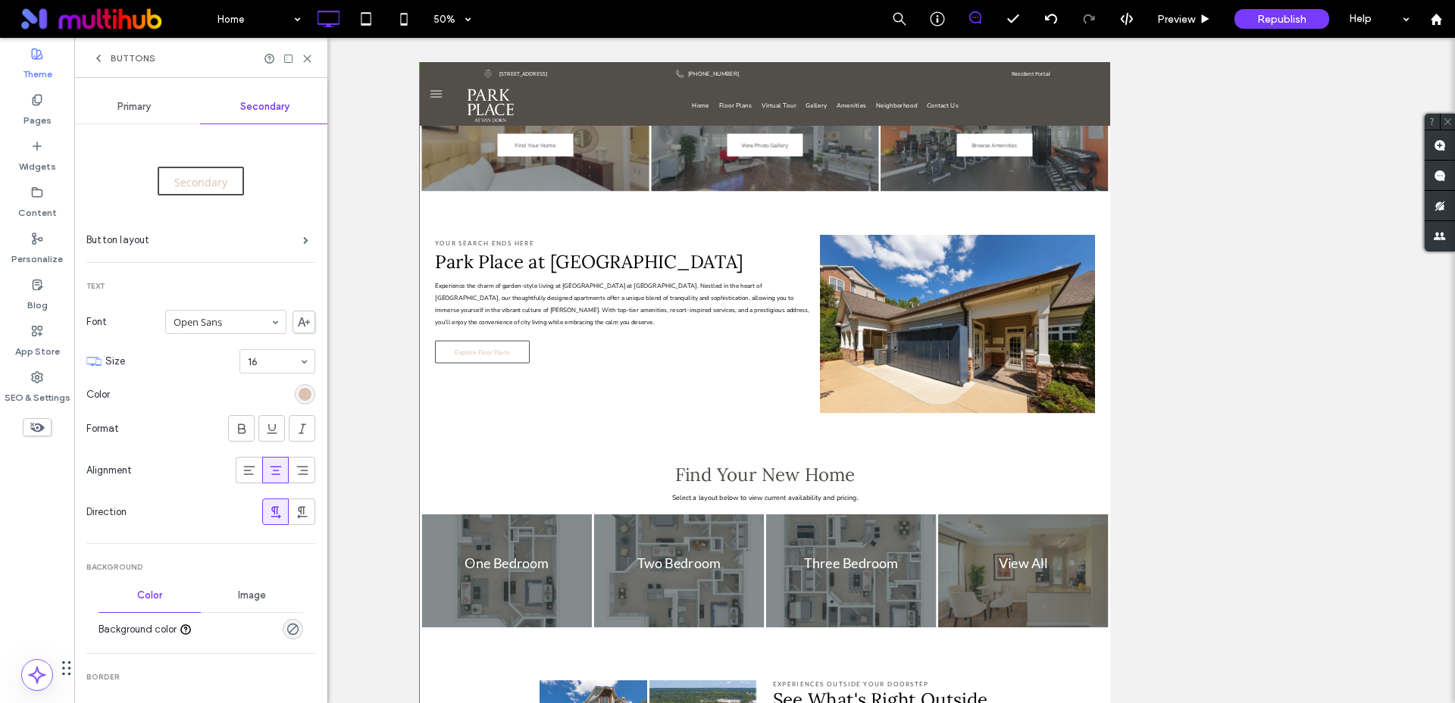
click at [298, 395] on div "rgb(217, 194, 176)" at bounding box center [304, 394] width 13 height 13
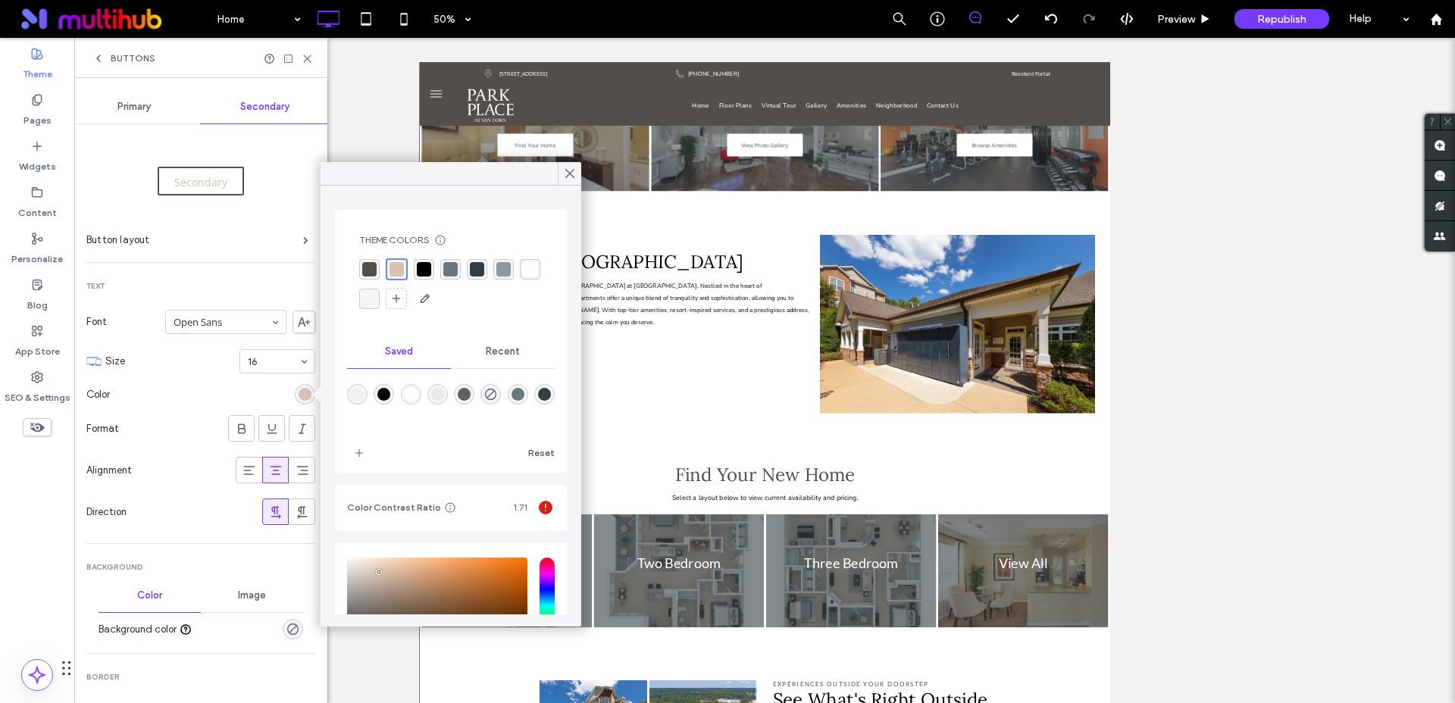
click at [373, 267] on div "rgba(82, 79, 74, 1)" at bounding box center [369, 269] width 14 height 14
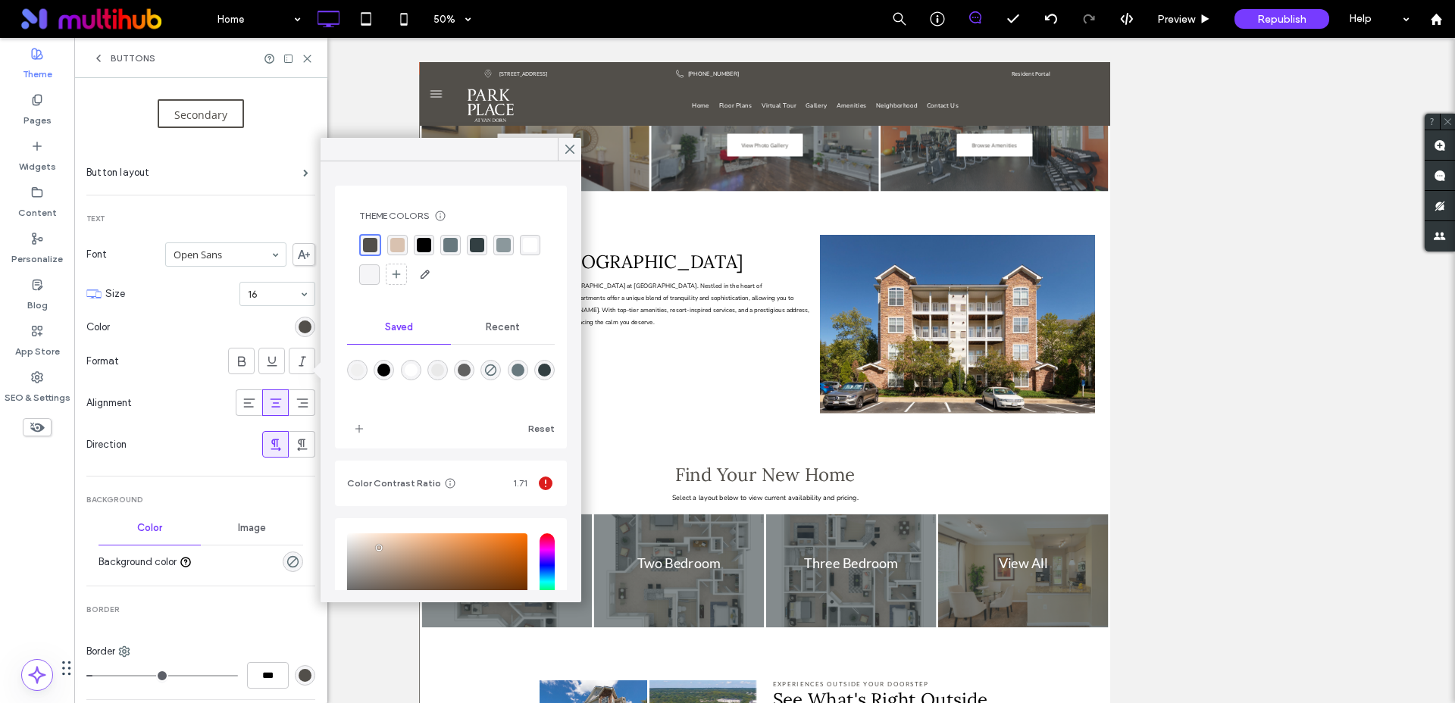
scroll to position [0, 0]
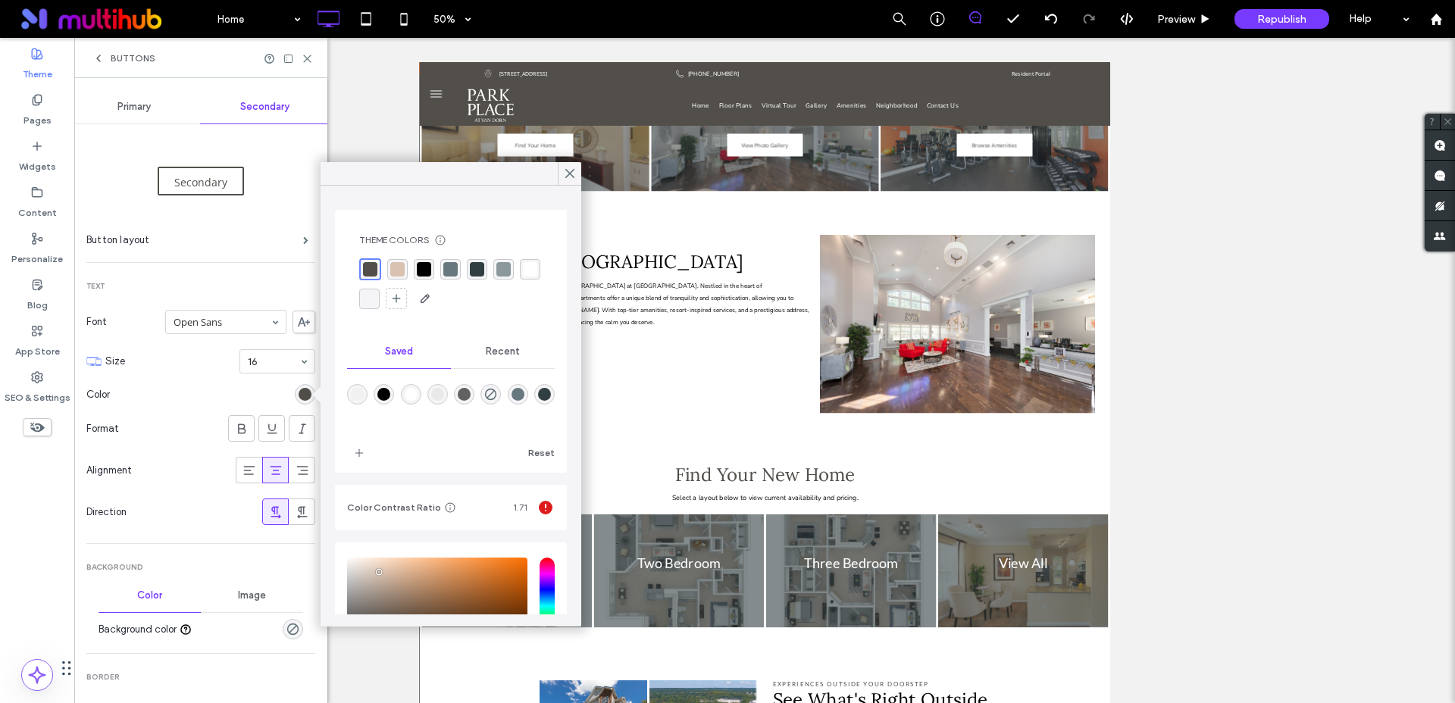
click at [287, 176] on div "Secondary" at bounding box center [200, 181] width 229 height 38
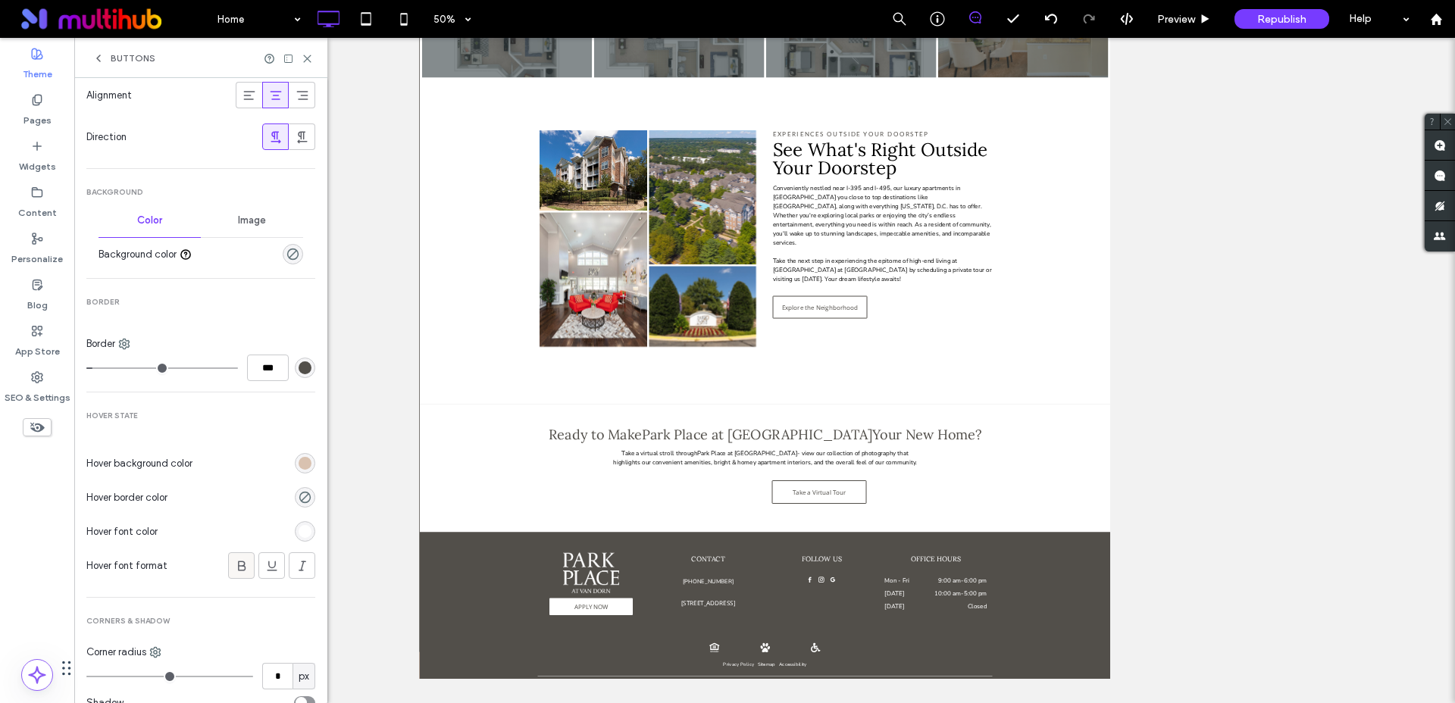
scroll to position [402, 0]
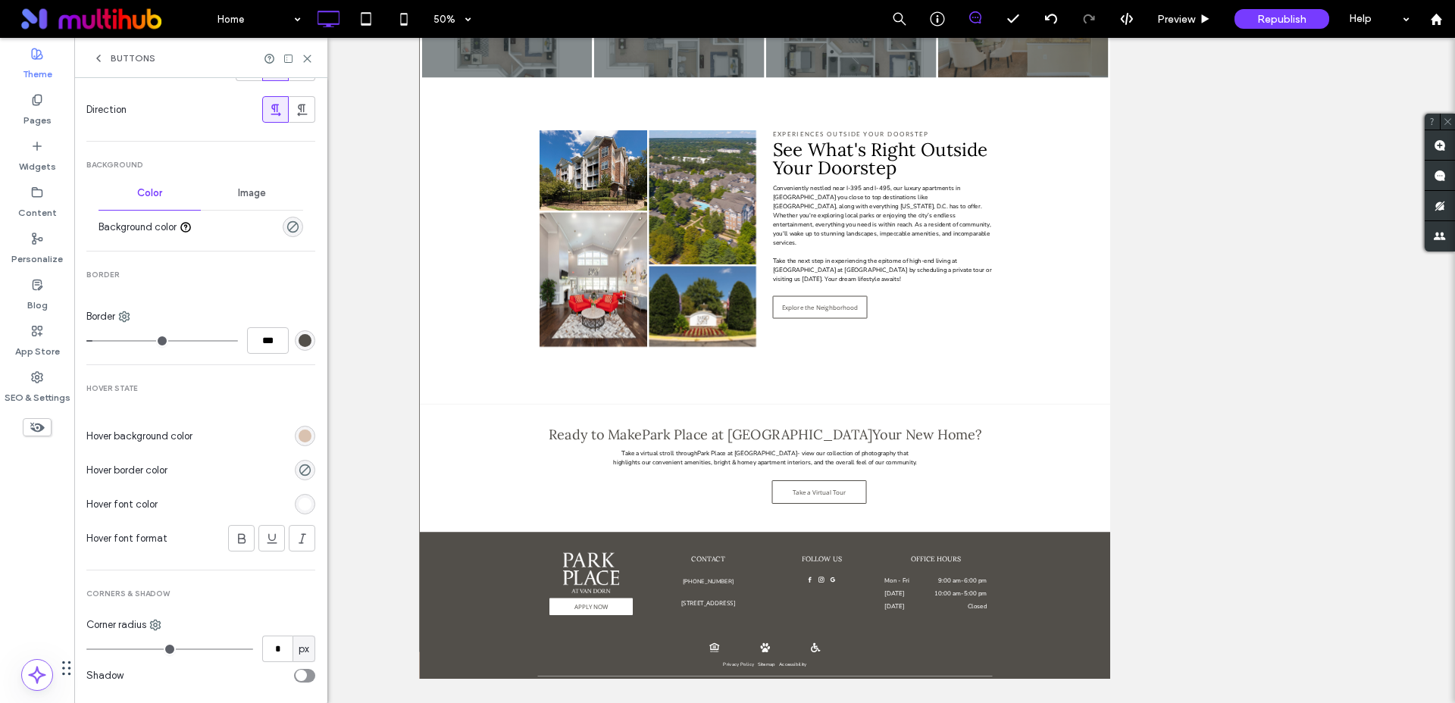
click at [298, 505] on div "rgb(255, 255, 255)" at bounding box center [304, 504] width 13 height 13
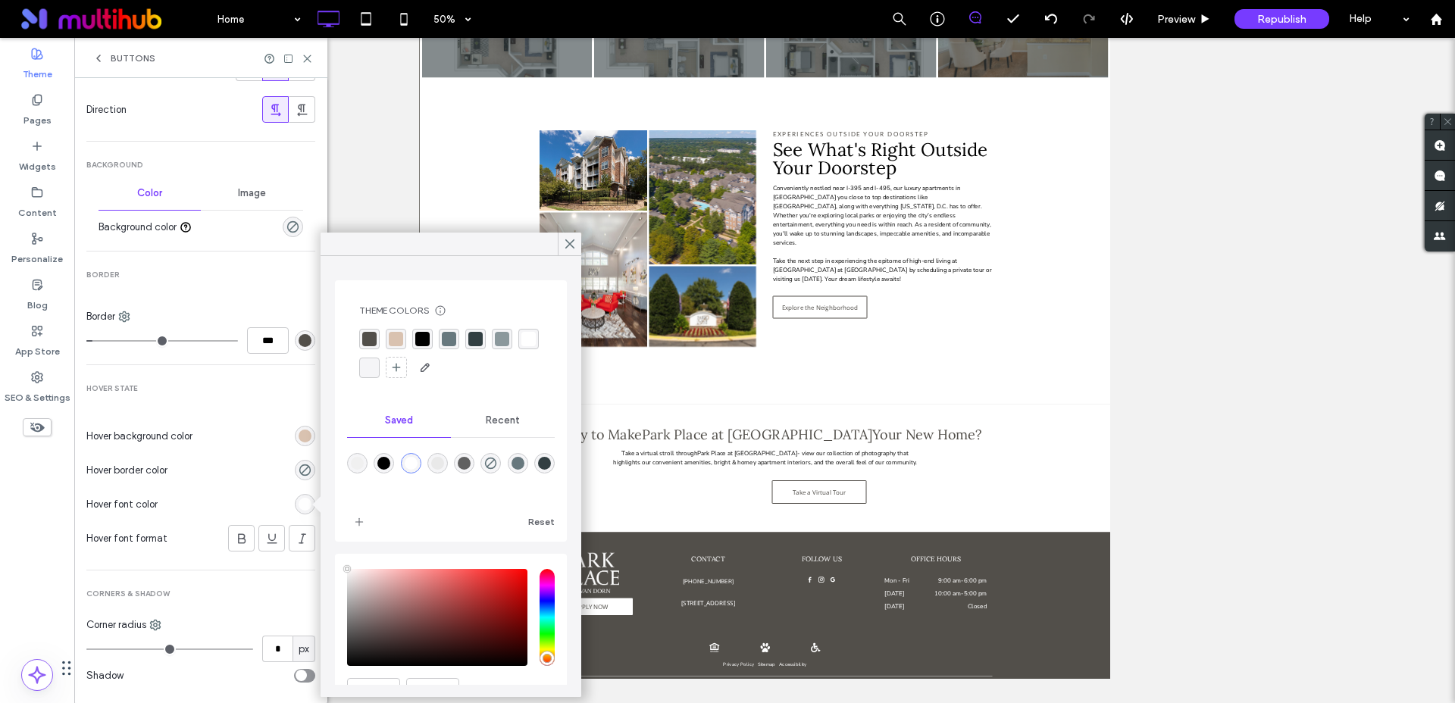
click at [370, 337] on div "rgba(82, 79, 74, 1)" at bounding box center [369, 339] width 14 height 14
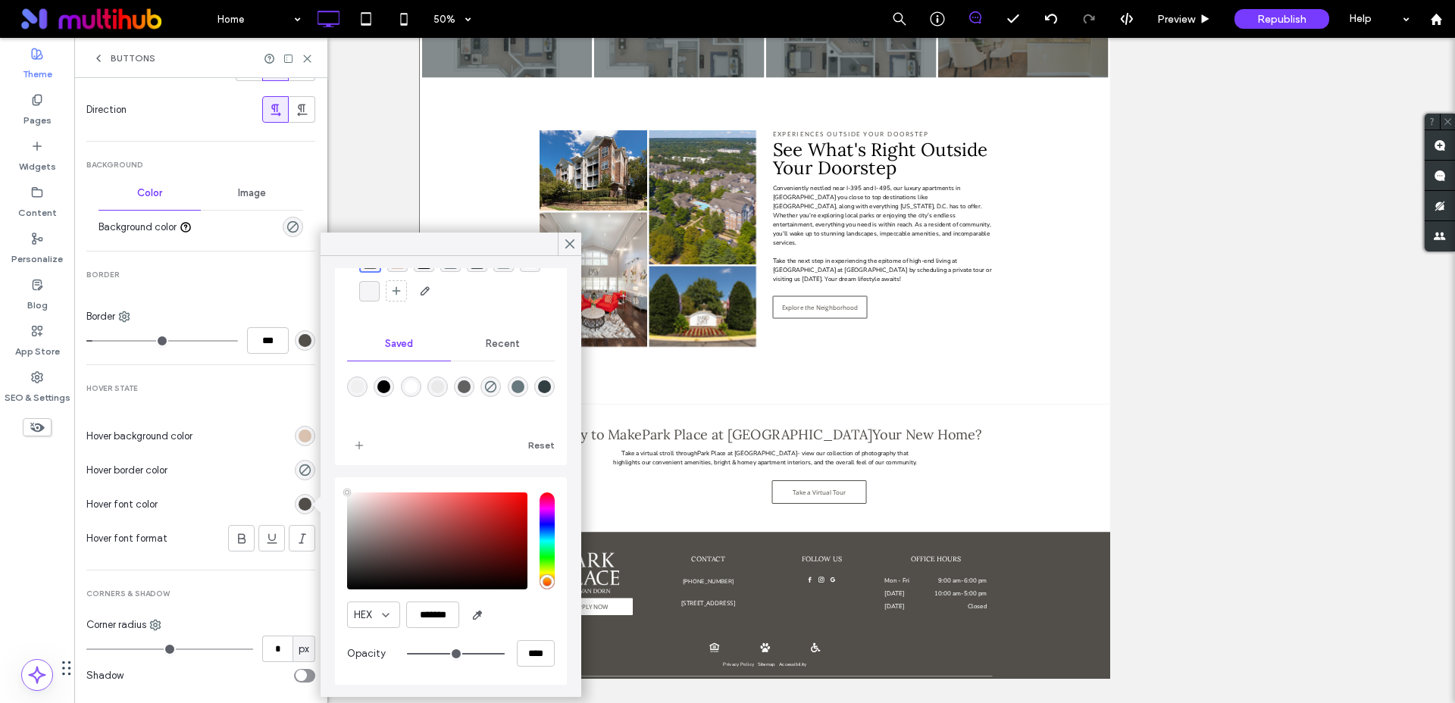
scroll to position [79, 0]
click at [298, 472] on icon "rgba(0, 42, 57, 0)" at bounding box center [304, 470] width 13 height 13
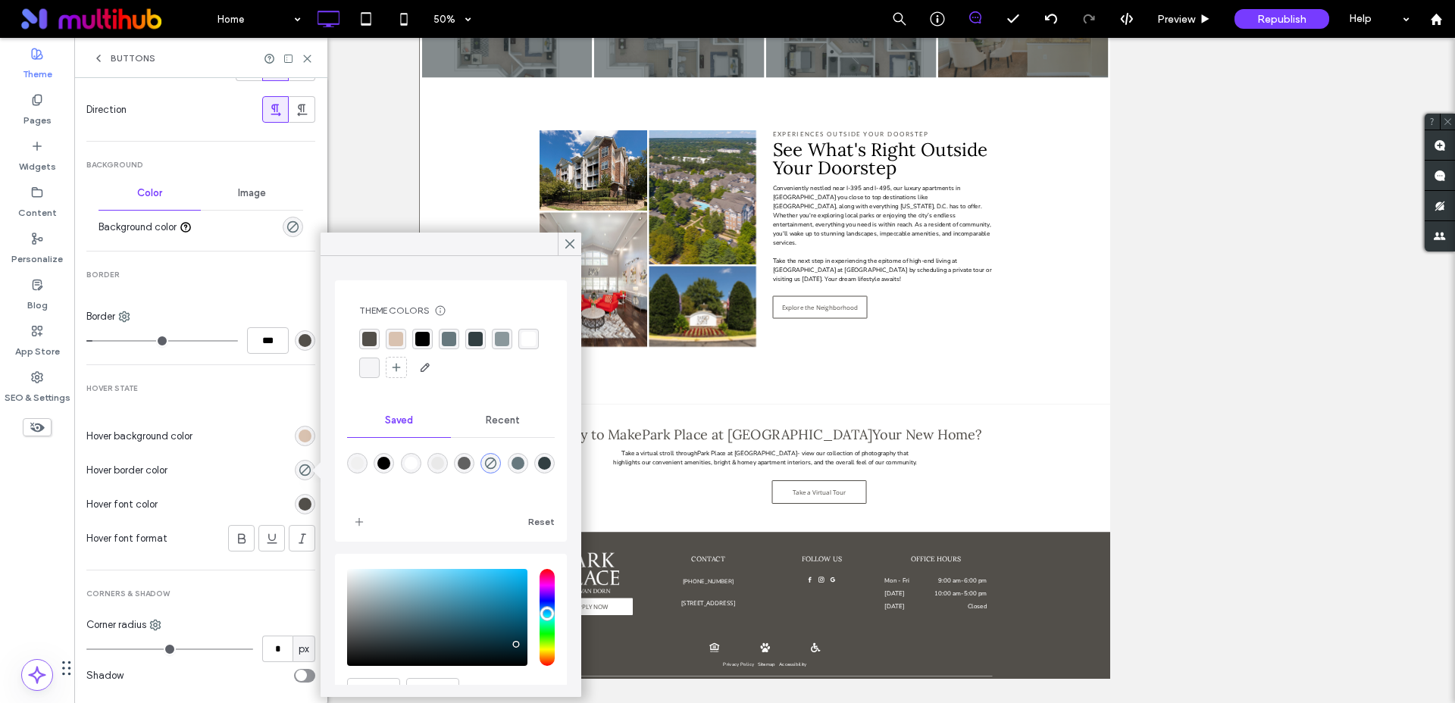
click at [370, 338] on div "rgba(82, 79, 74, 1)" at bounding box center [369, 339] width 14 height 14
click at [574, 245] on icon at bounding box center [570, 244] width 14 height 14
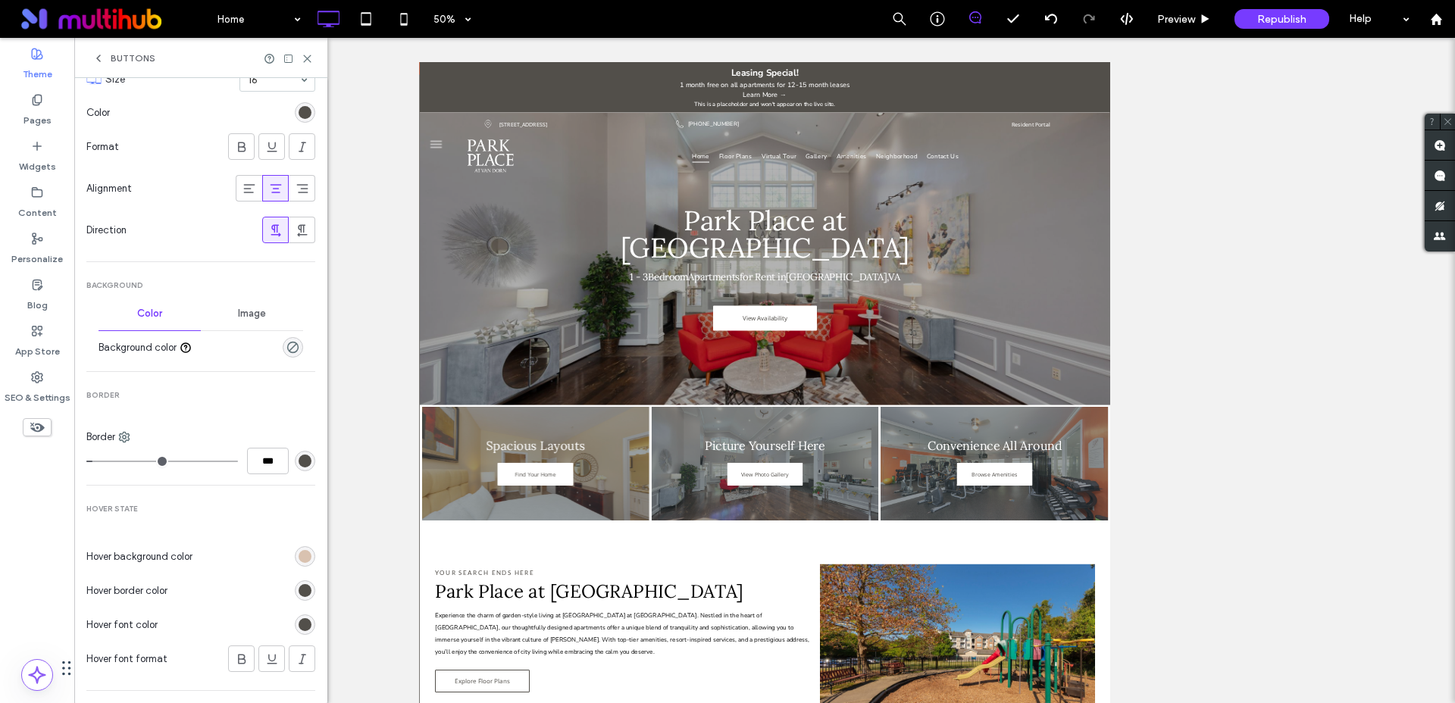
scroll to position [0, 0]
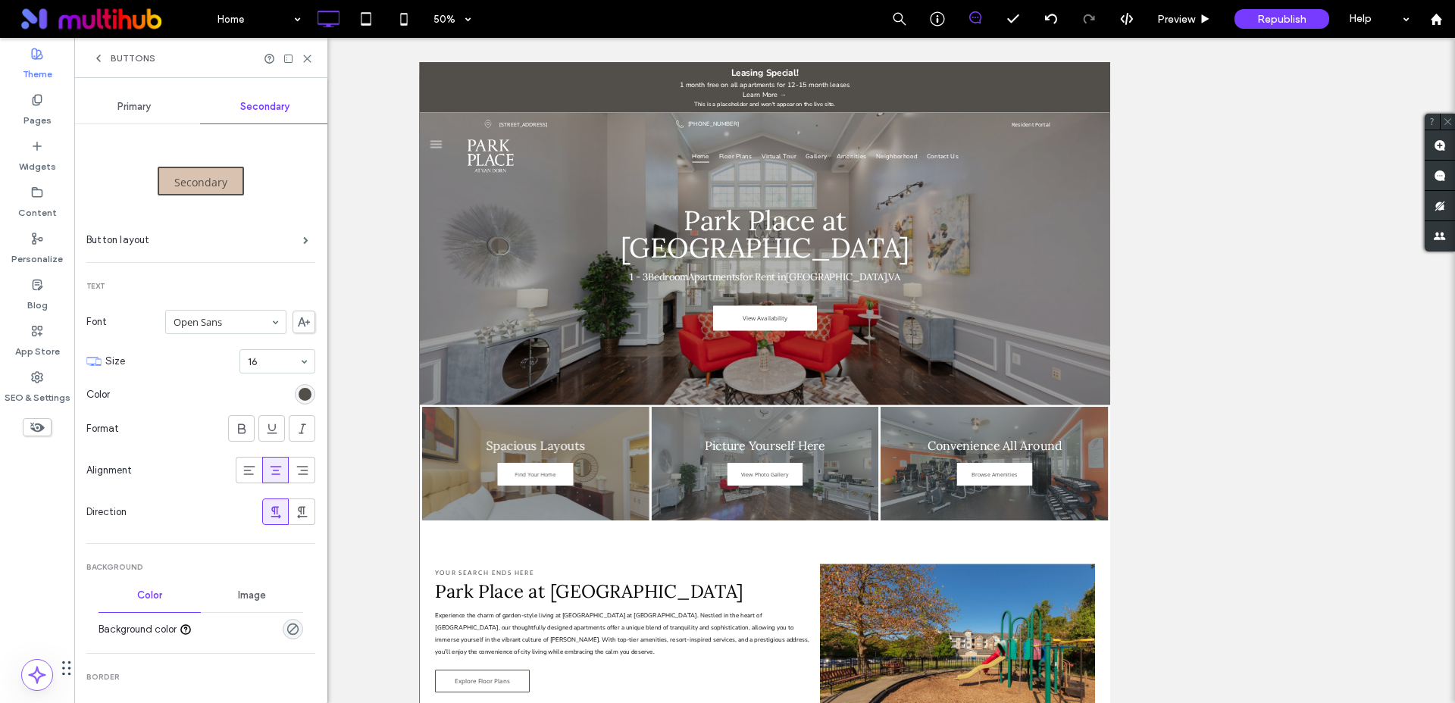
click at [145, 111] on span "Primary" at bounding box center [133, 107] width 33 height 12
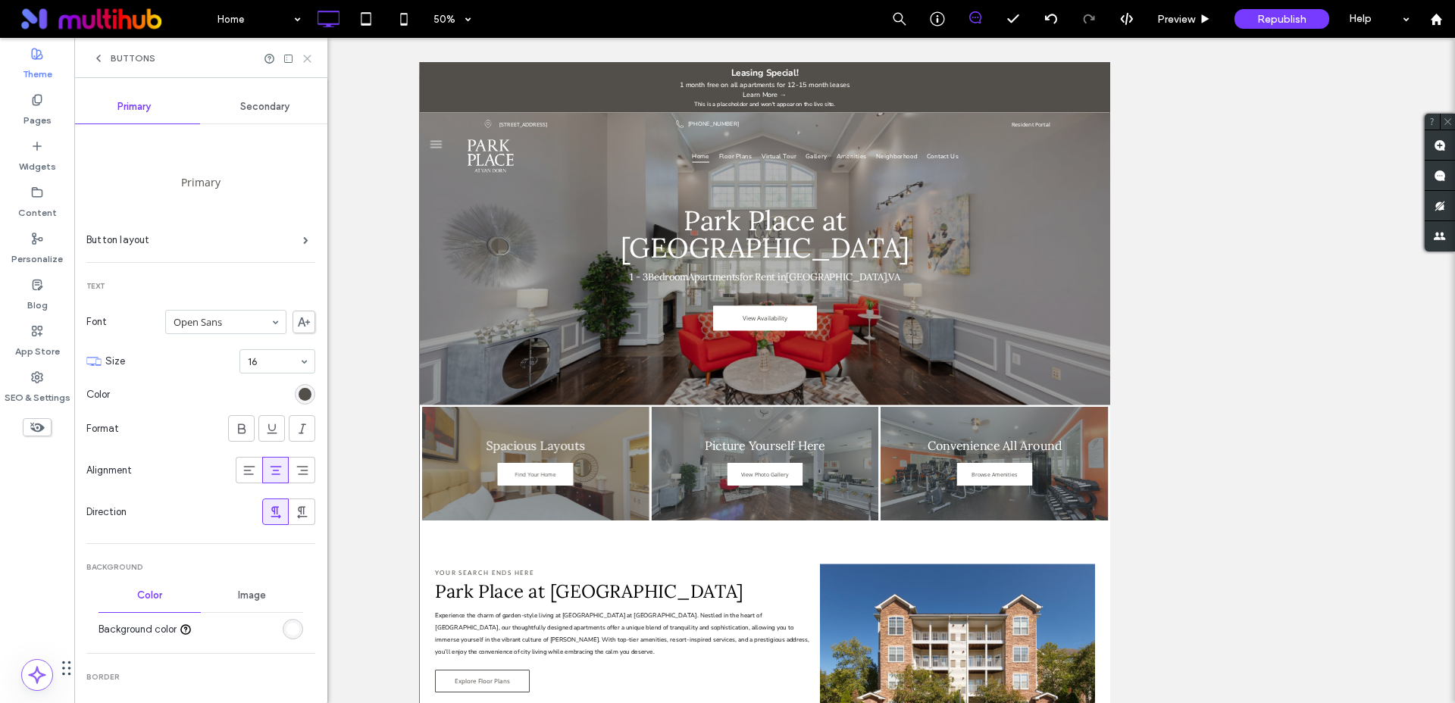
click at [307, 54] on icon at bounding box center [307, 58] width 11 height 11
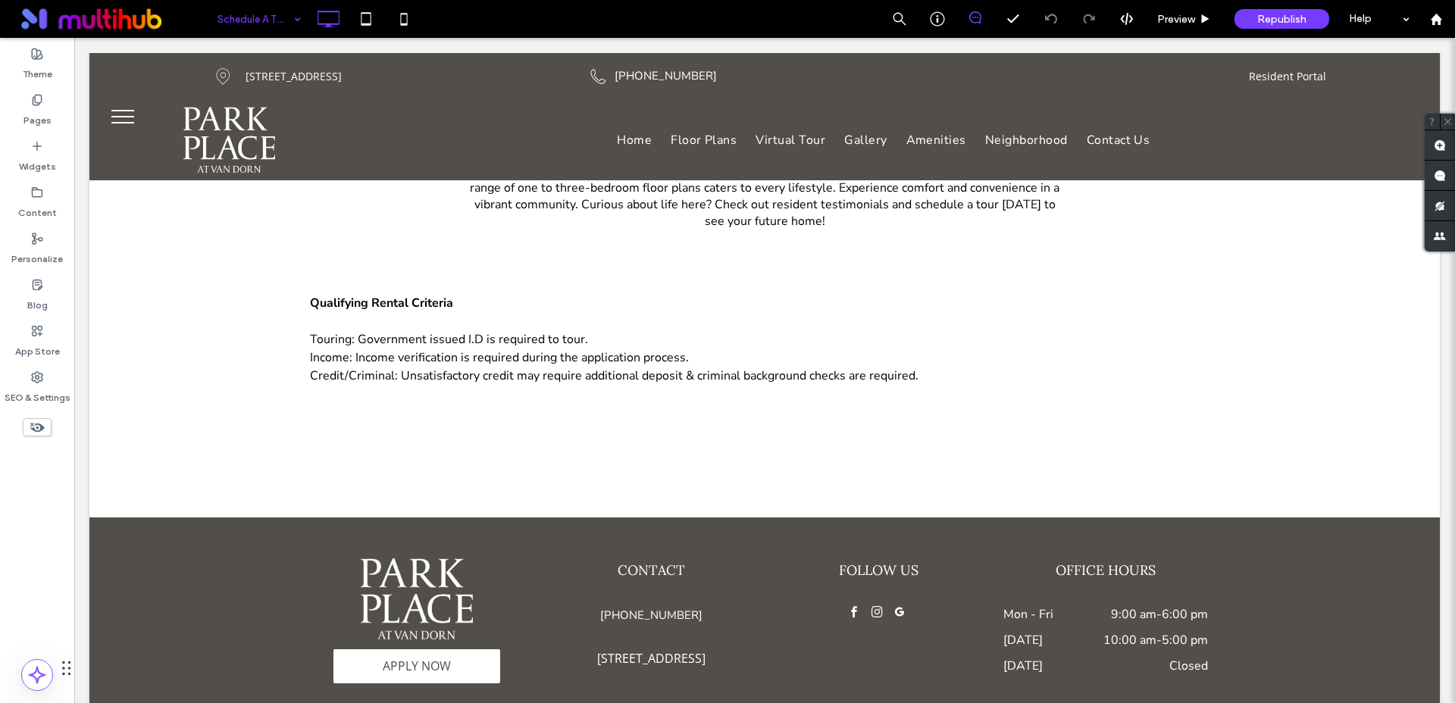
scroll to position [396, 0]
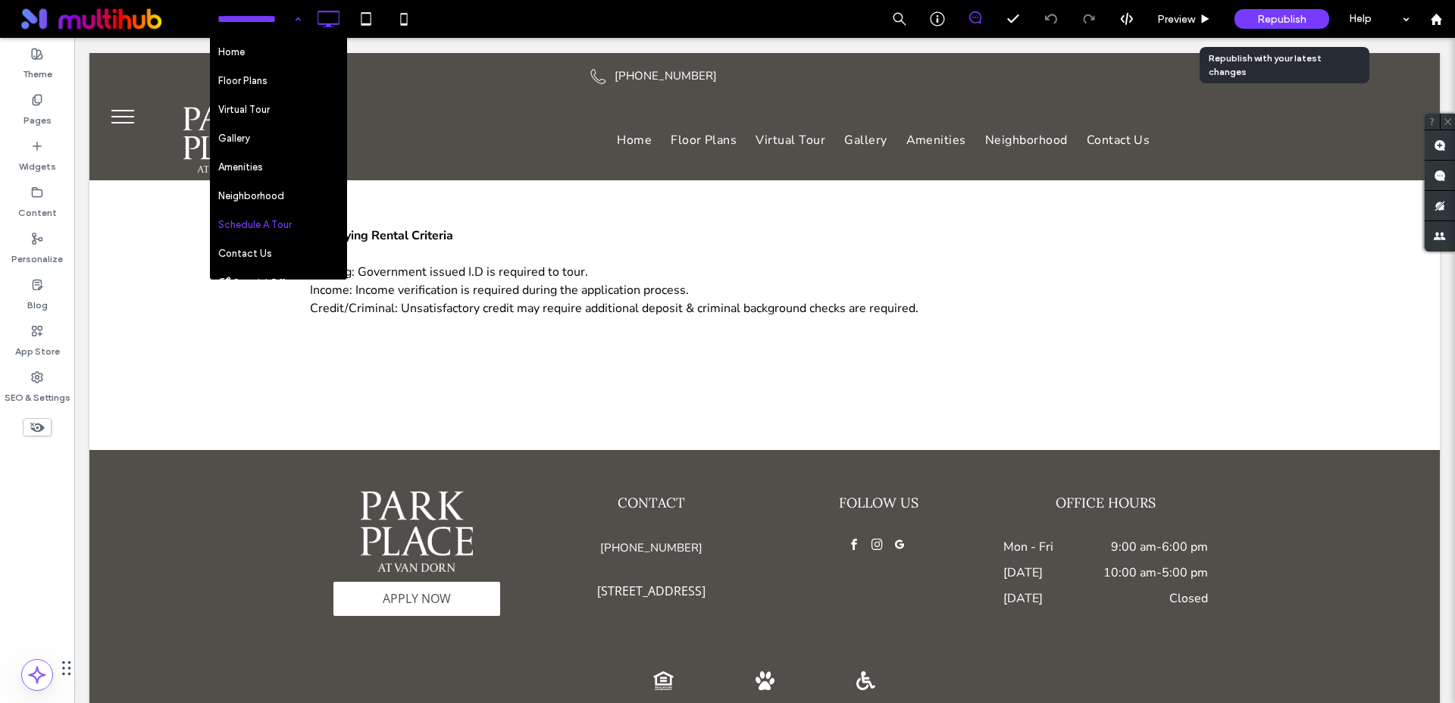
click at [1281, 14] on span "Republish" at bounding box center [1281, 19] width 49 height 13
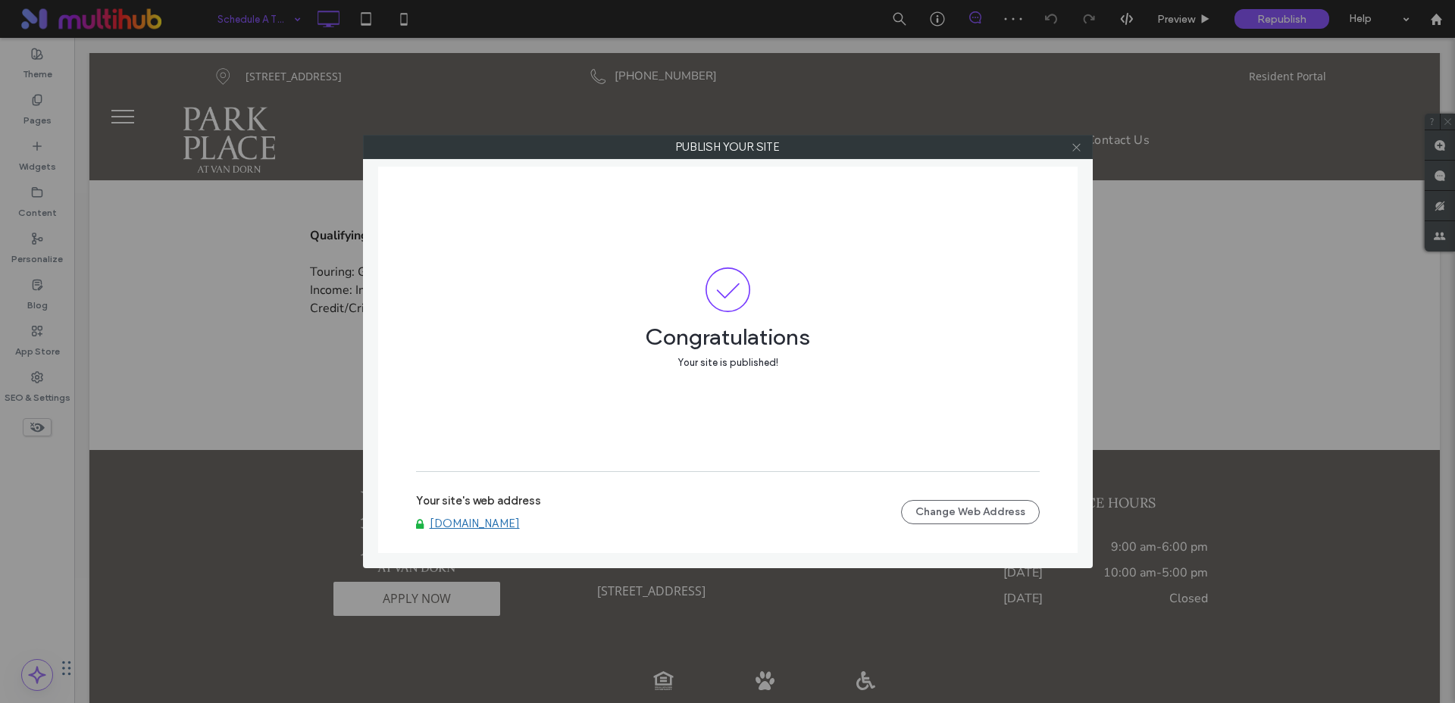
click at [1079, 148] on icon at bounding box center [1075, 147] width 11 height 11
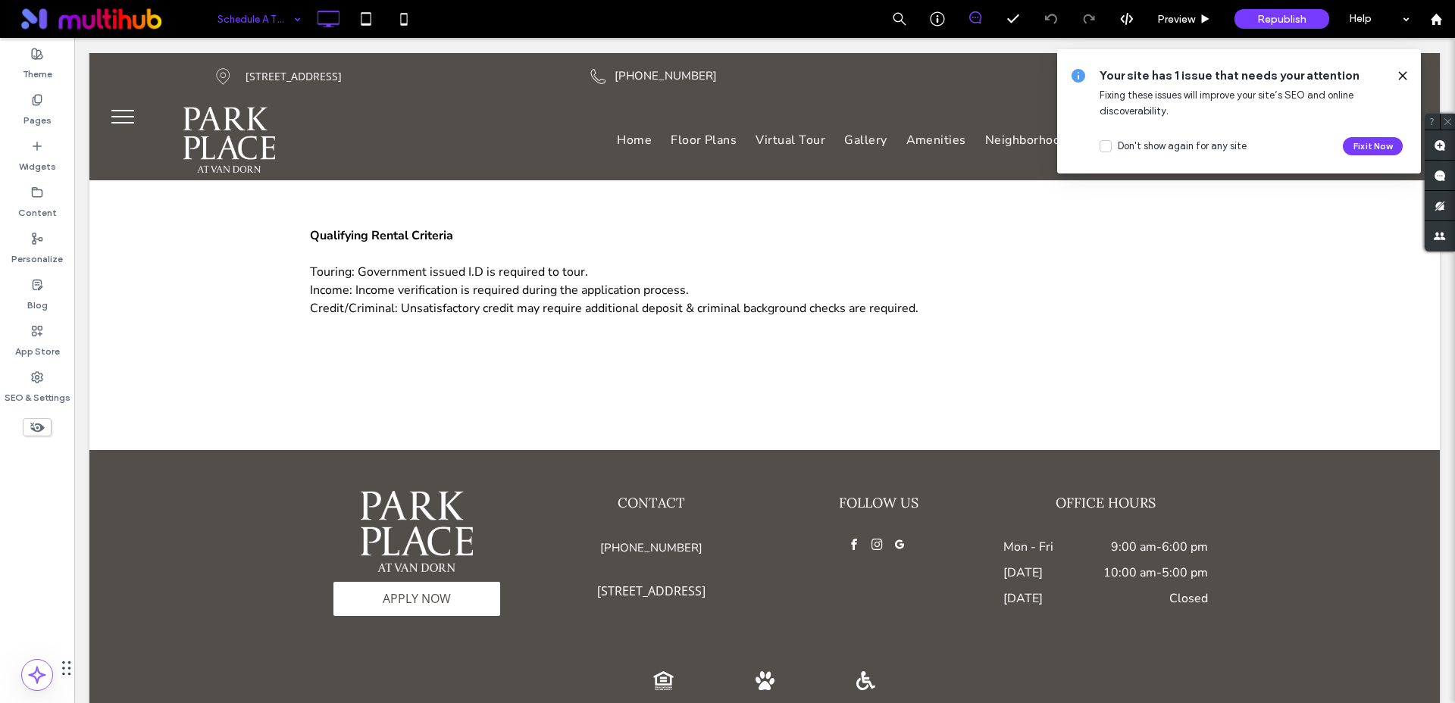
click at [1403, 75] on use at bounding box center [1402, 75] width 7 height 7
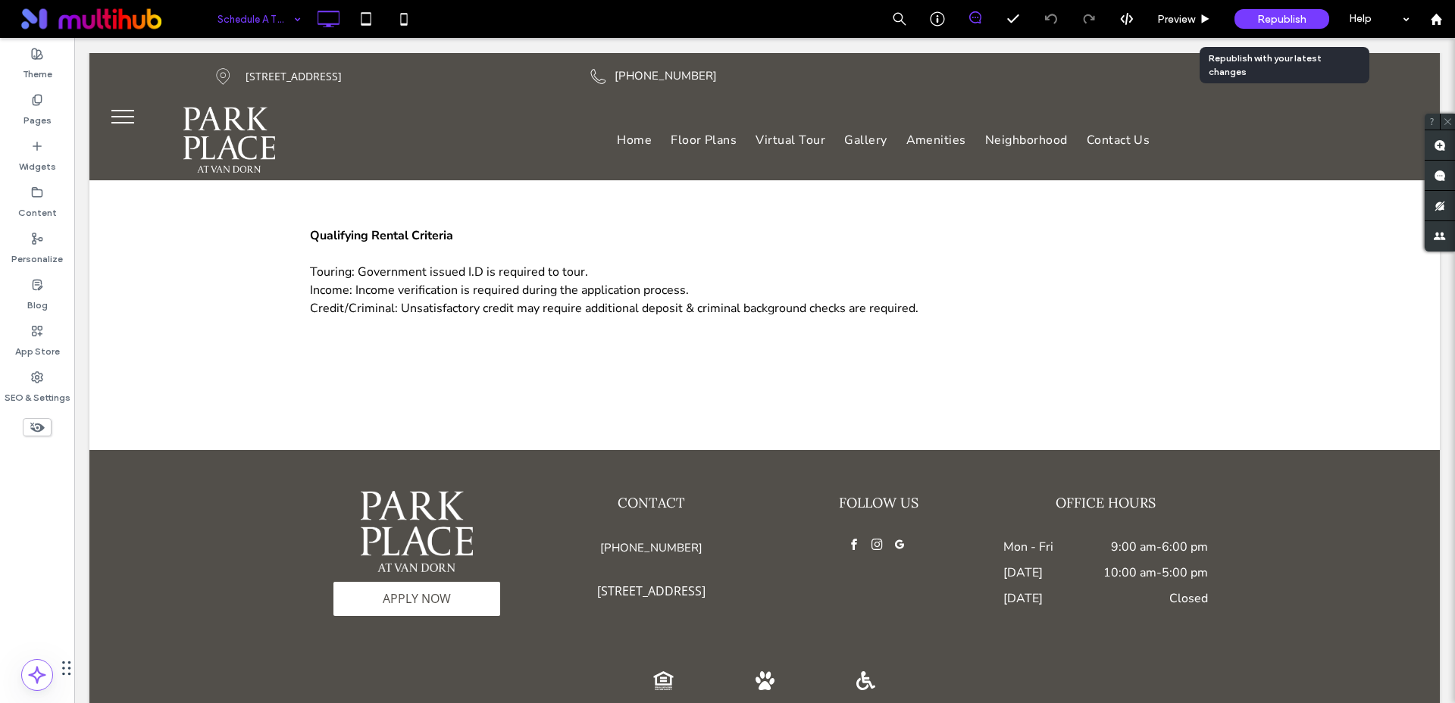
click at [1275, 23] on span "Republish" at bounding box center [1281, 19] width 49 height 13
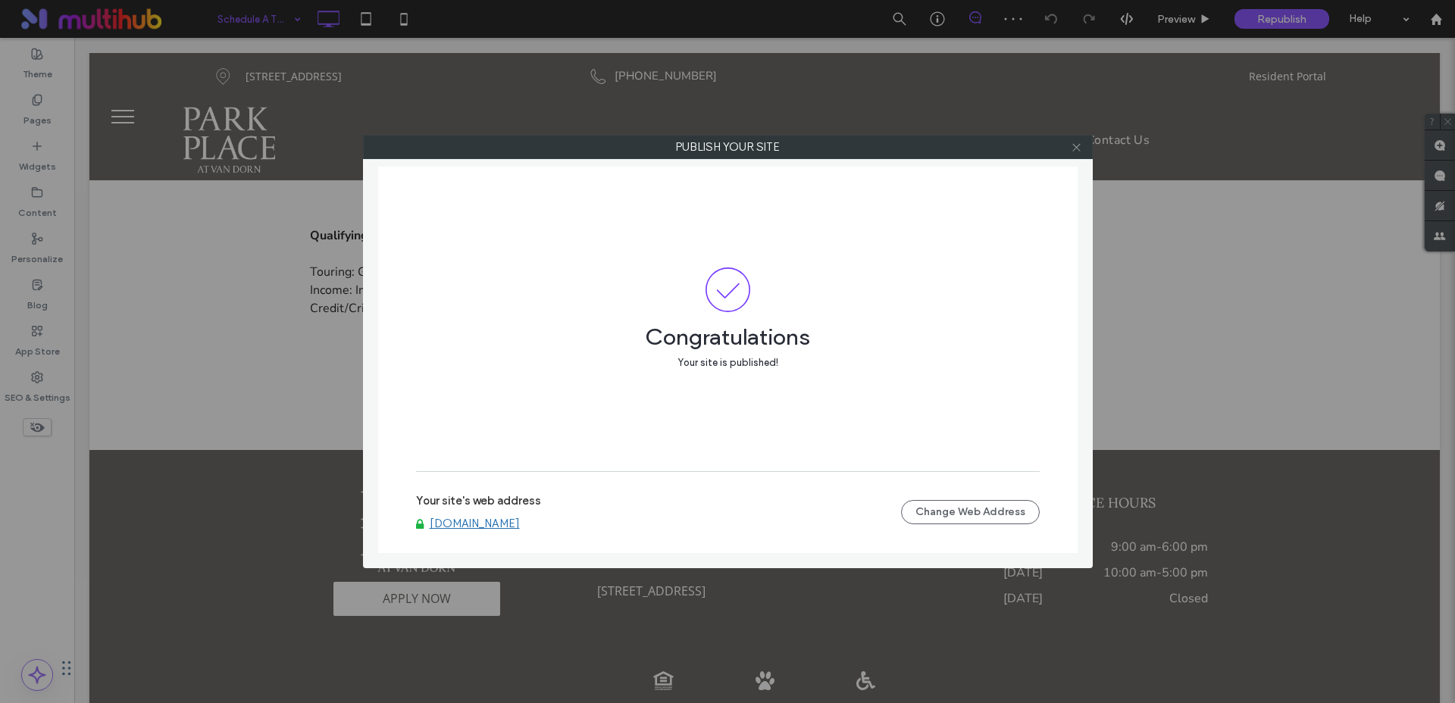
click at [1077, 147] on icon at bounding box center [1075, 147] width 11 height 11
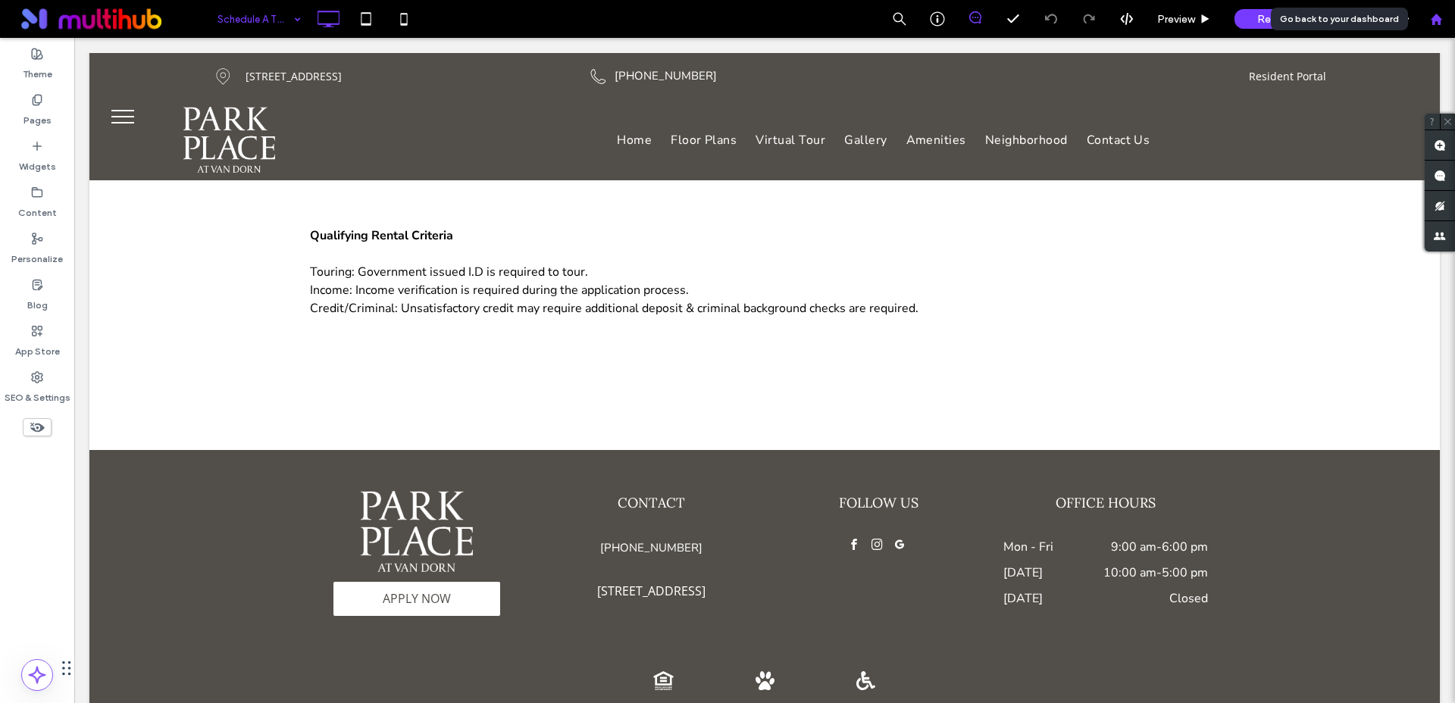
click at [1445, 26] on div at bounding box center [1436, 19] width 38 height 38
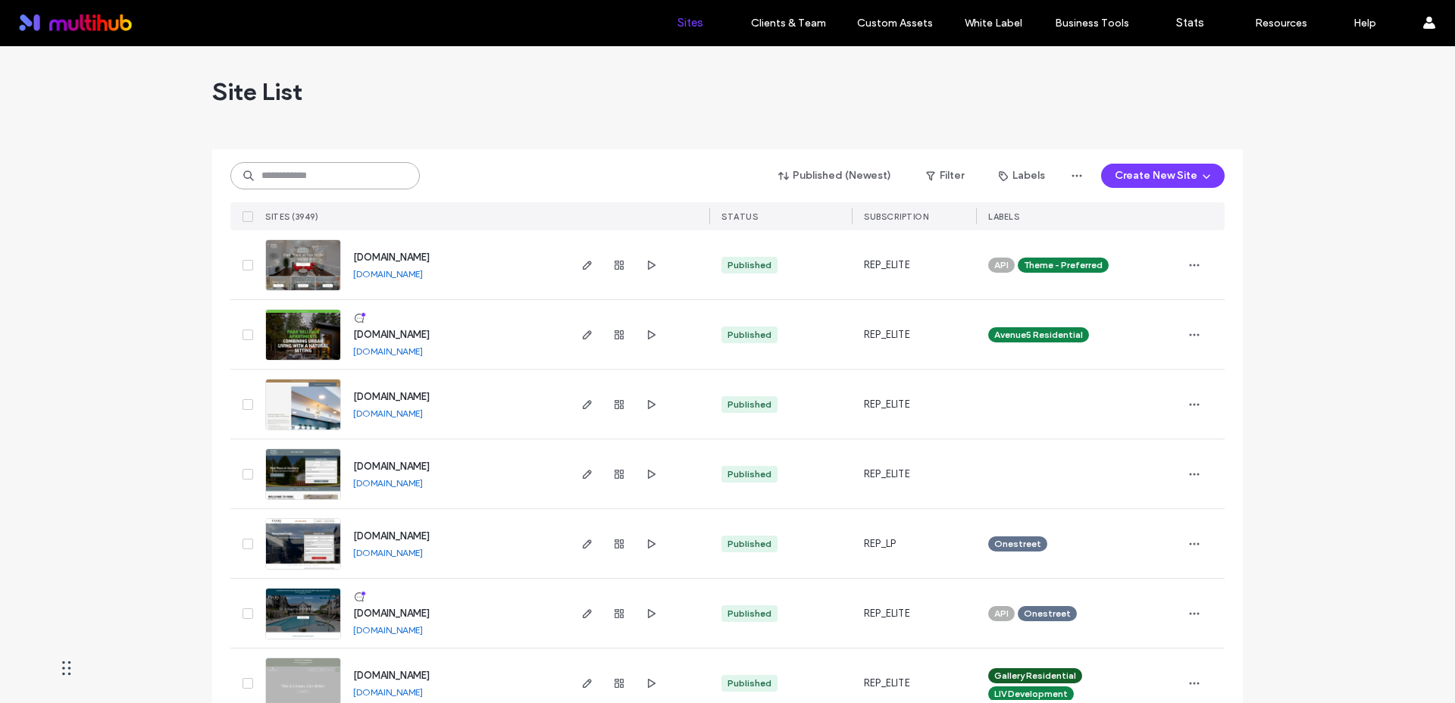
click at [356, 172] on input at bounding box center [324, 175] width 189 height 27
type input "****"
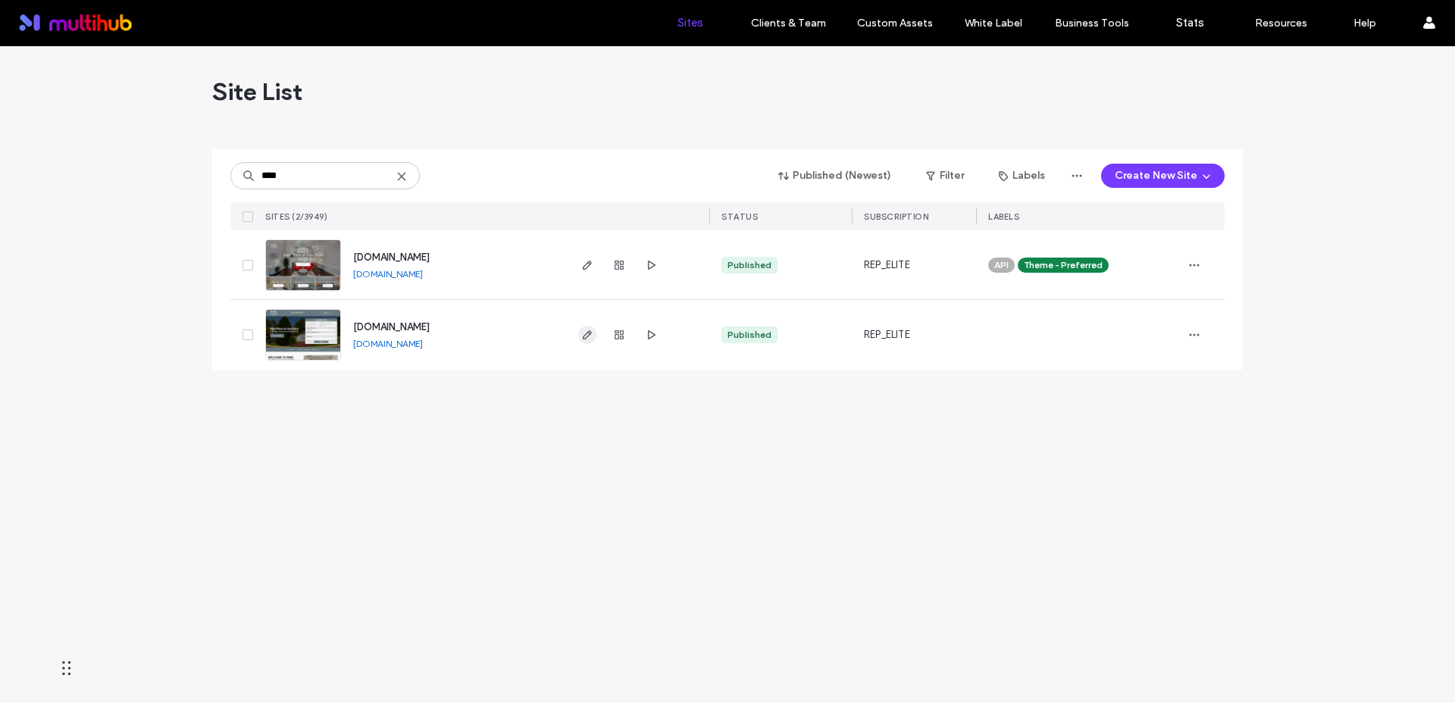
click at [588, 335] on use "button" at bounding box center [587, 334] width 9 height 9
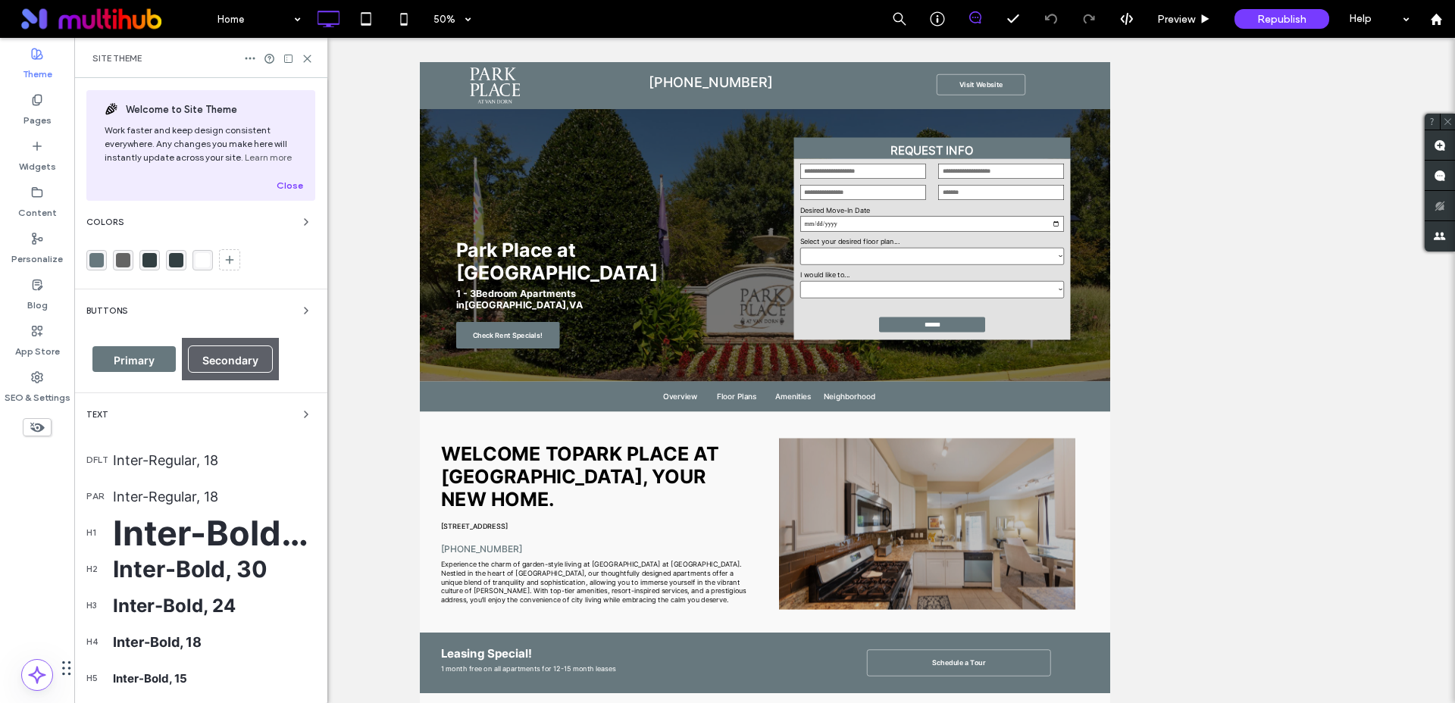
click at [96, 258] on div "rgba(103,120,126,1)" at bounding box center [96, 260] width 14 height 14
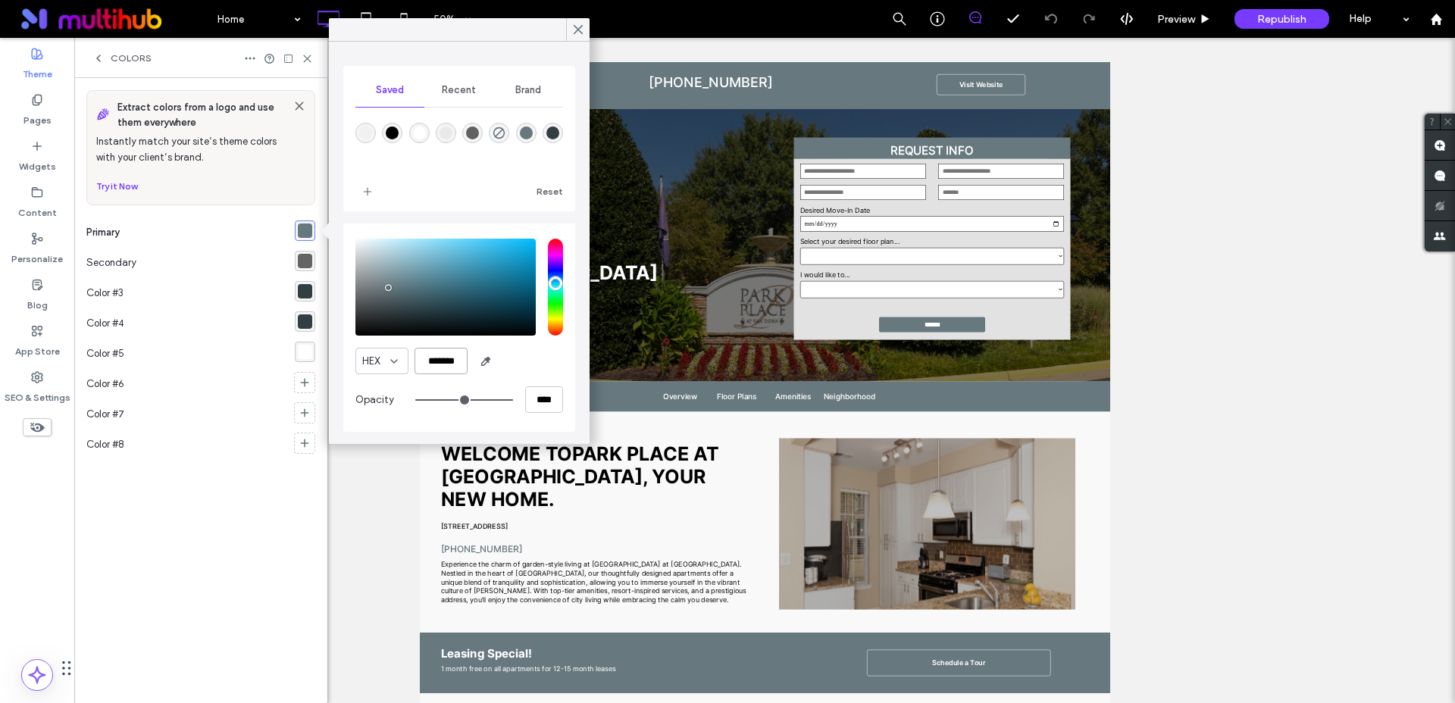
click at [447, 361] on input "*******" at bounding box center [440, 361] width 53 height 27
paste input "color picker textbox"
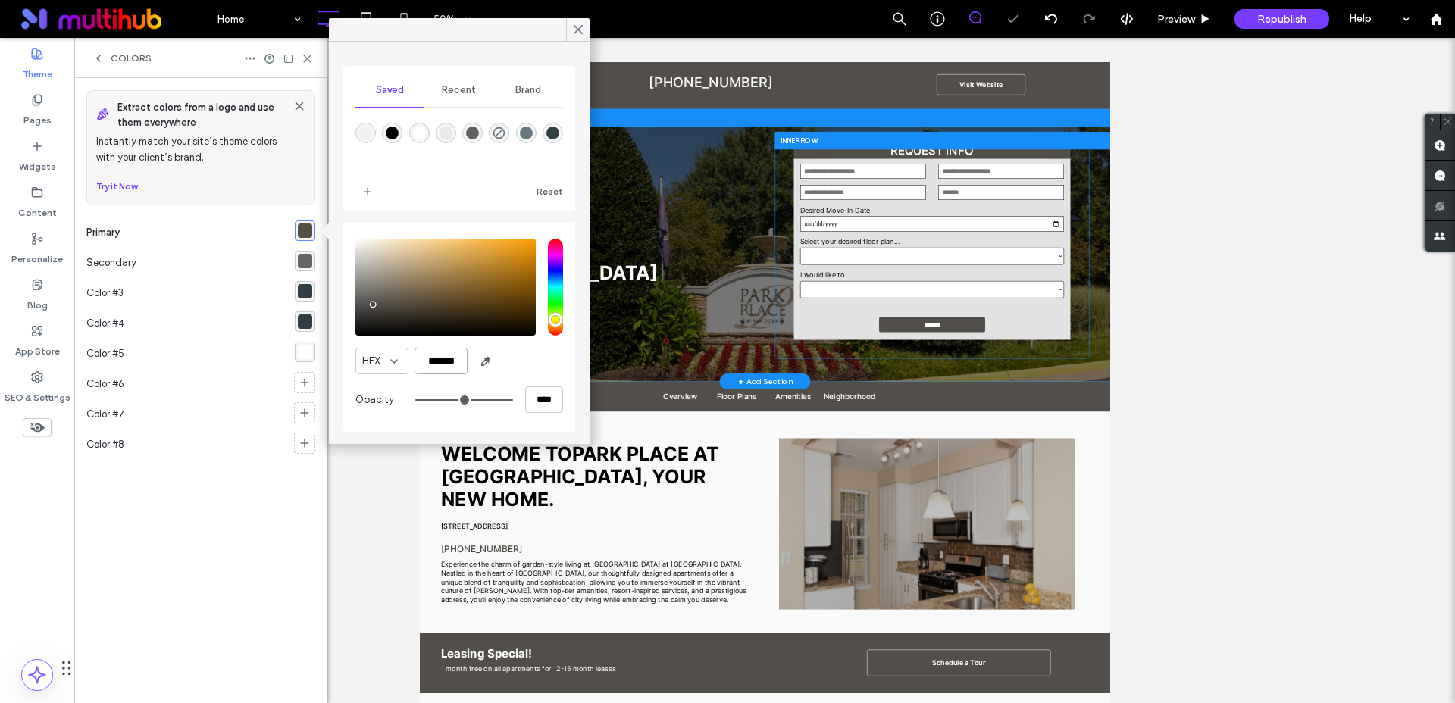
type input "*******"
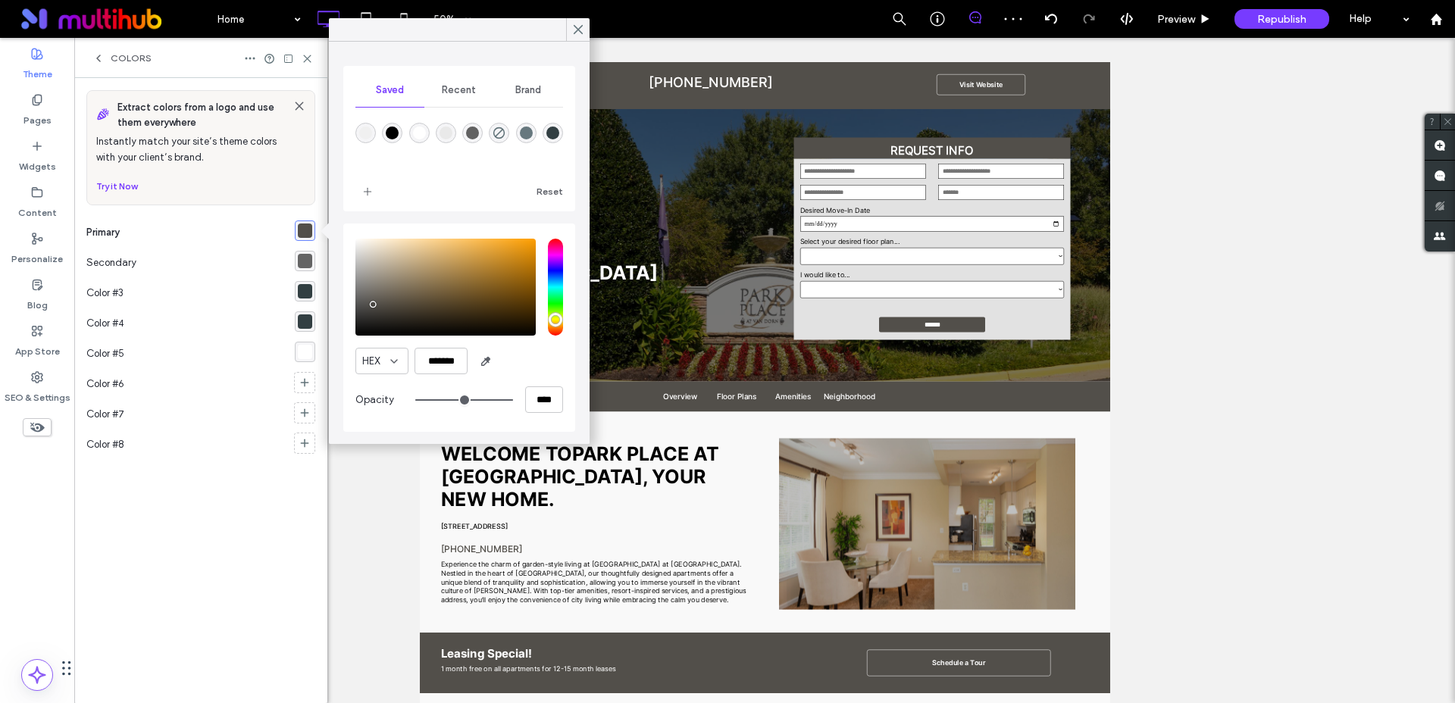
click at [311, 263] on div "rgba(100, 100, 100, 1)" at bounding box center [305, 261] width 14 height 14
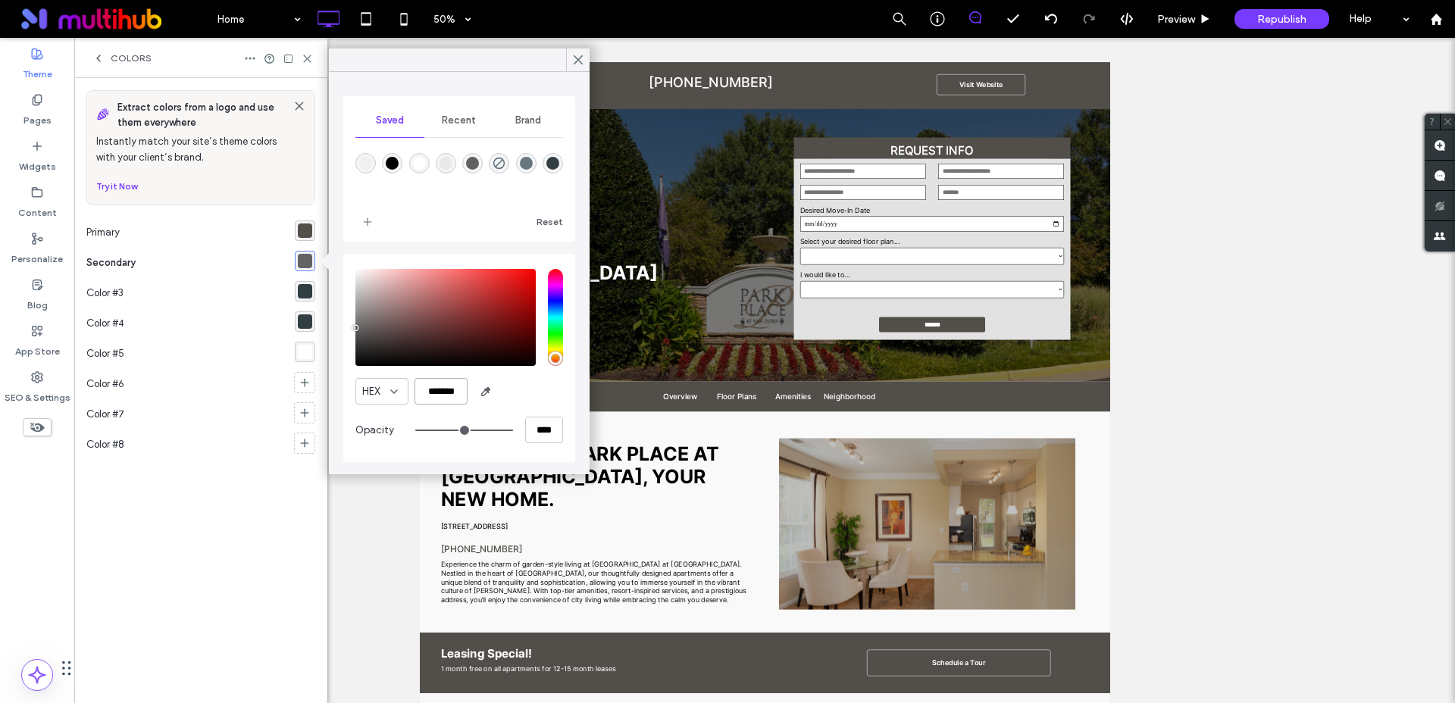
click at [450, 395] on input "*******" at bounding box center [440, 391] width 53 height 27
paste input "color picker textbox"
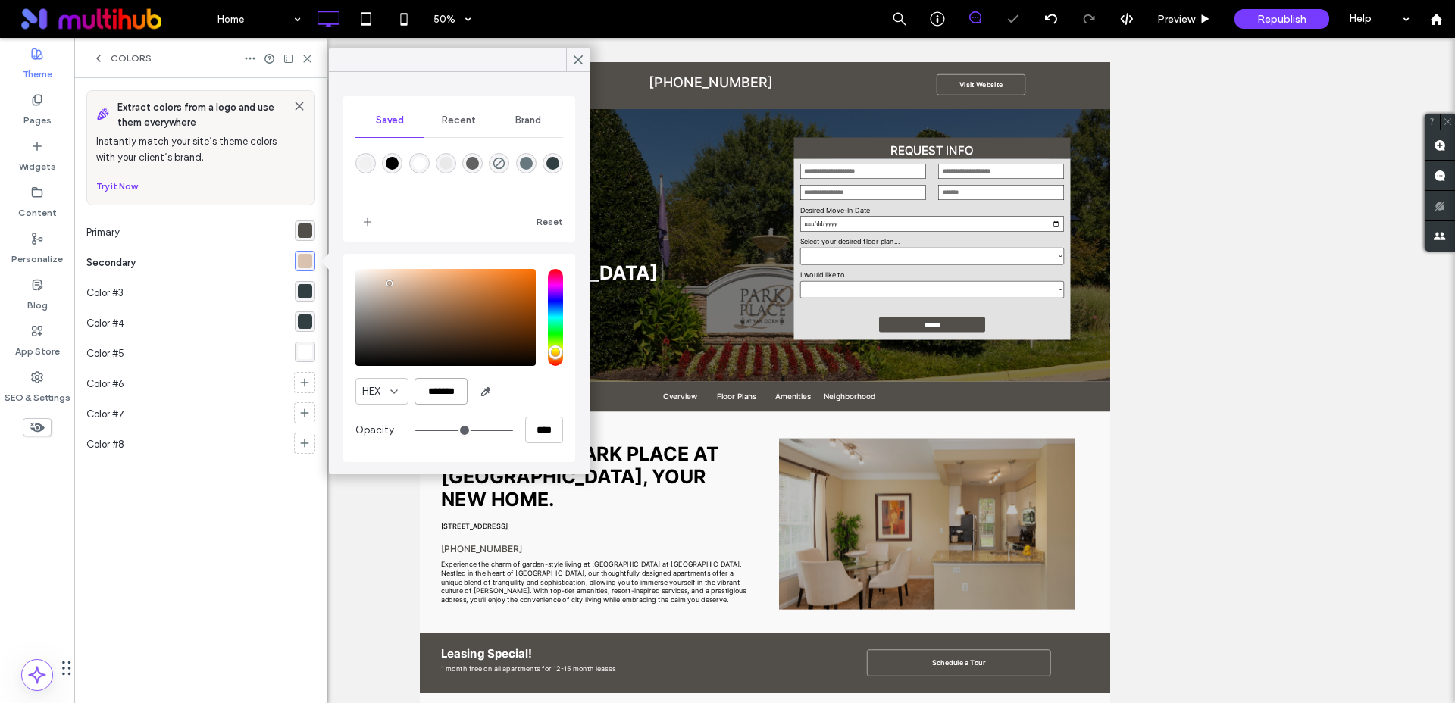
type input "*******"
click at [248, 508] on div "Extract colors from a logo and use them everywhere Instantly match your site’s …" at bounding box center [200, 390] width 229 height 601
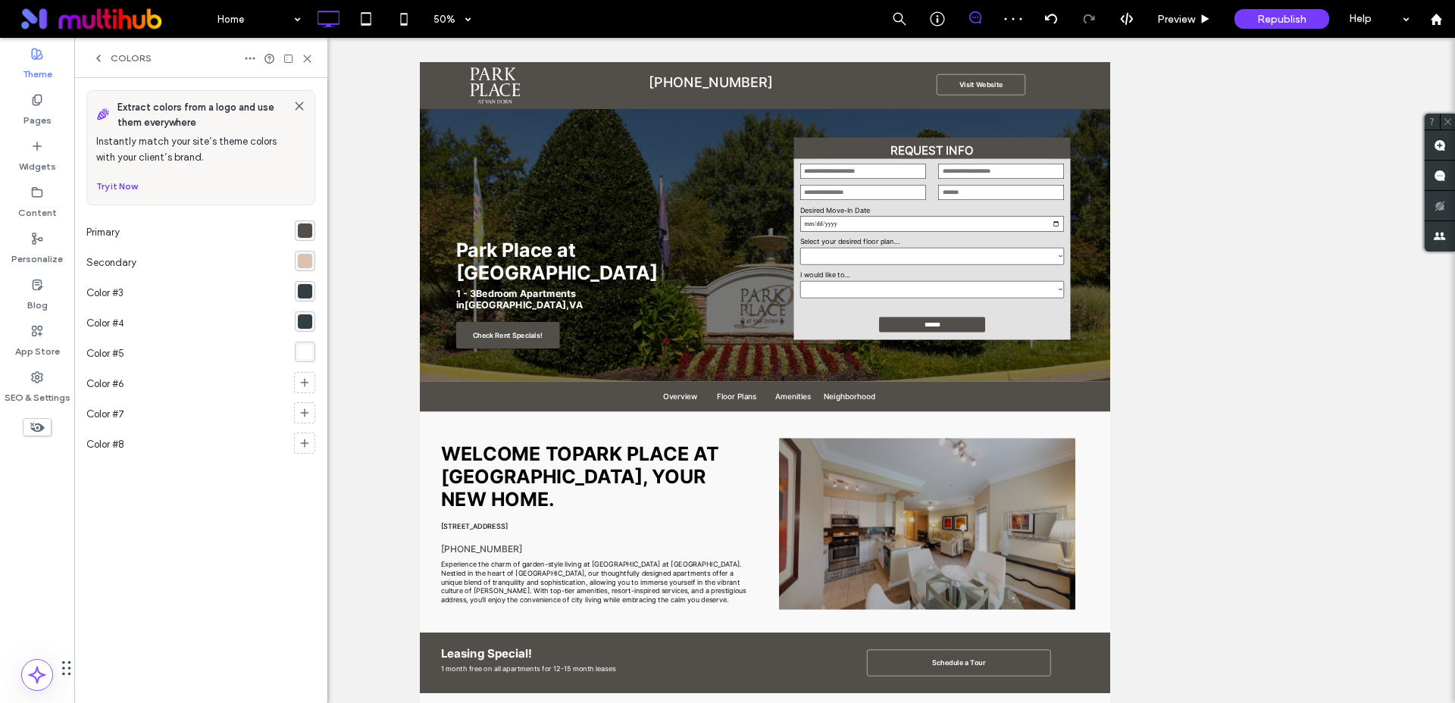
click at [111, 48] on div "Colors" at bounding box center [200, 58] width 253 height 40
click at [113, 52] on span "Colors" at bounding box center [131, 58] width 41 height 12
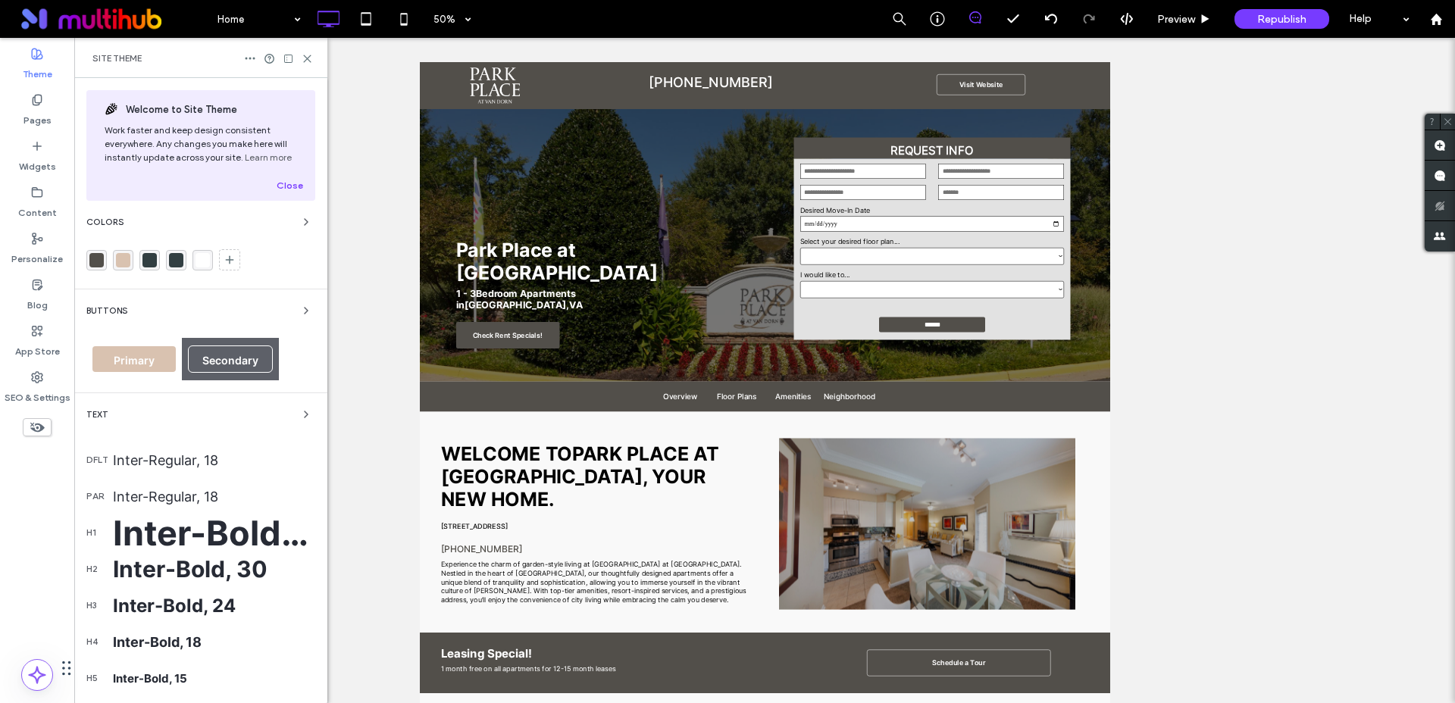
click at [117, 363] on span "Primary" at bounding box center [134, 360] width 41 height 13
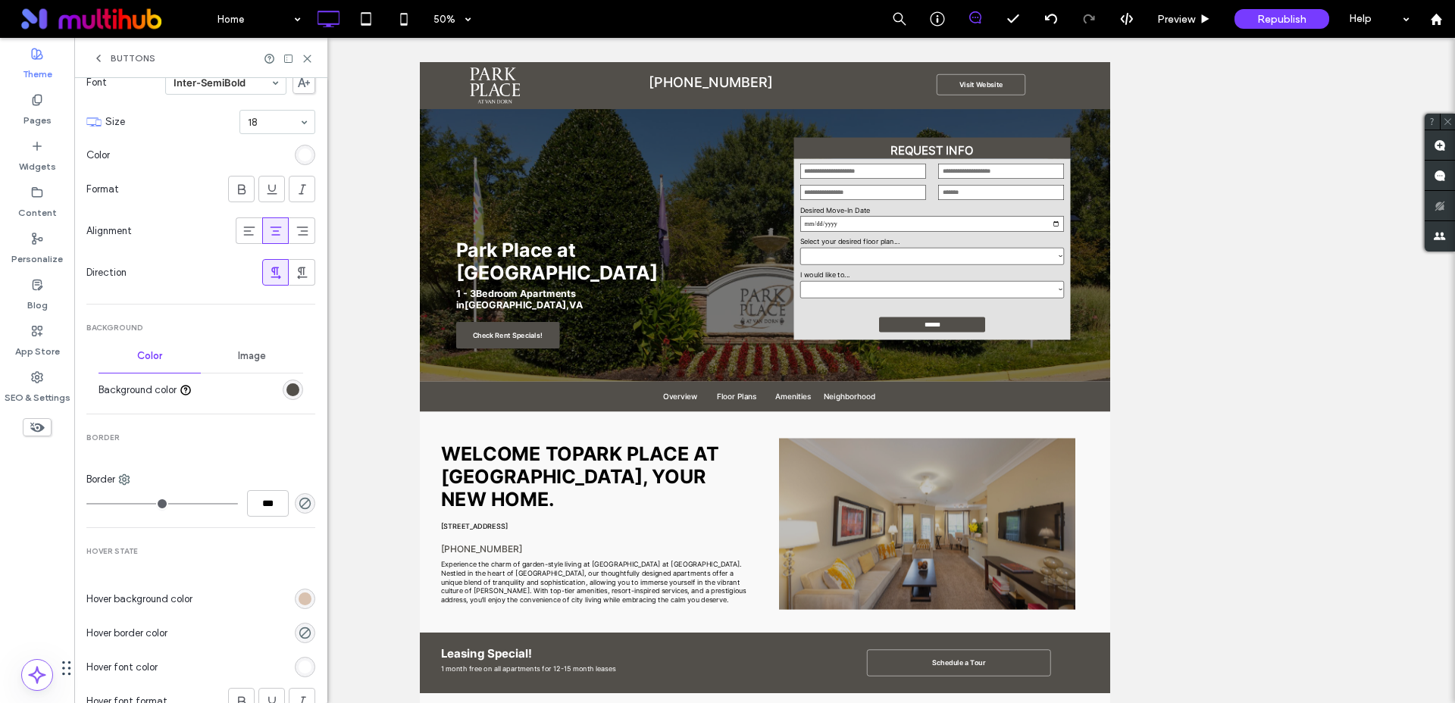
scroll to position [325, 0]
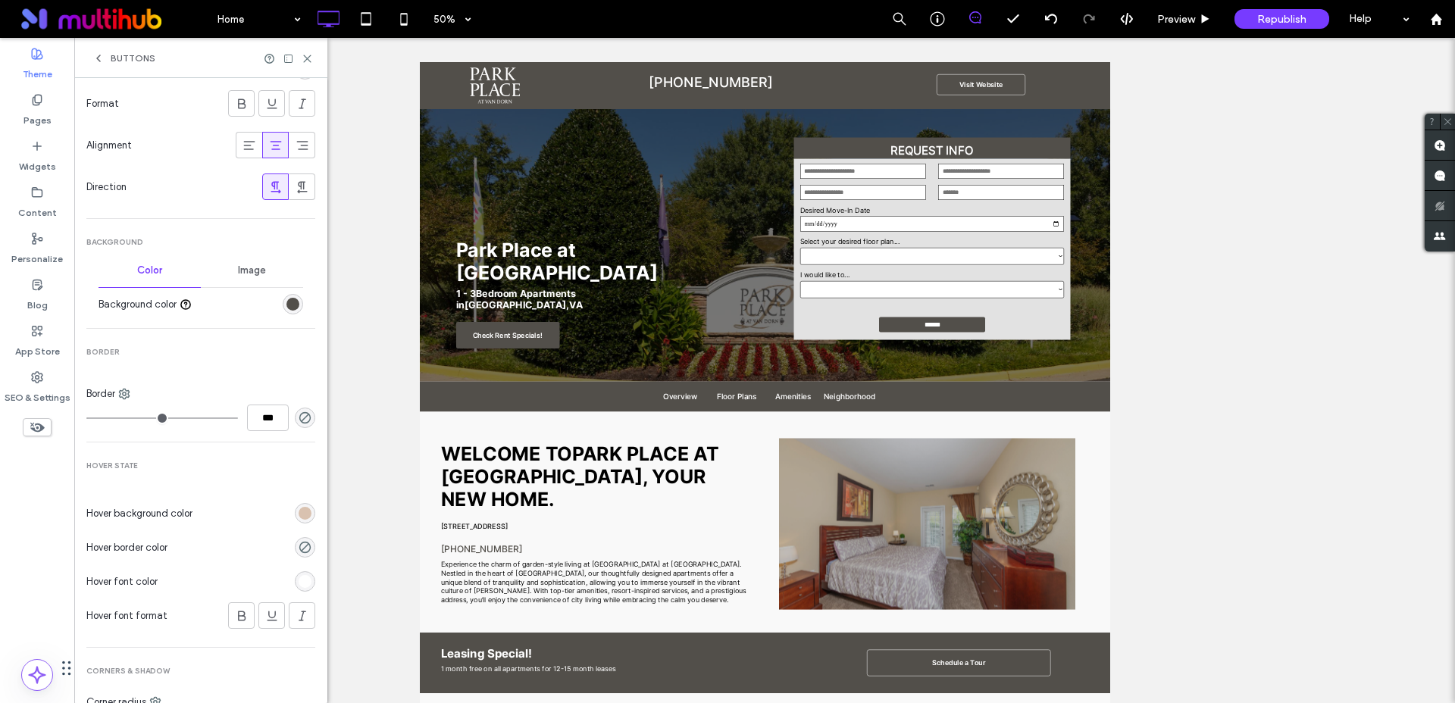
click at [300, 583] on div "rgb(255, 255, 255)" at bounding box center [304, 581] width 13 height 13
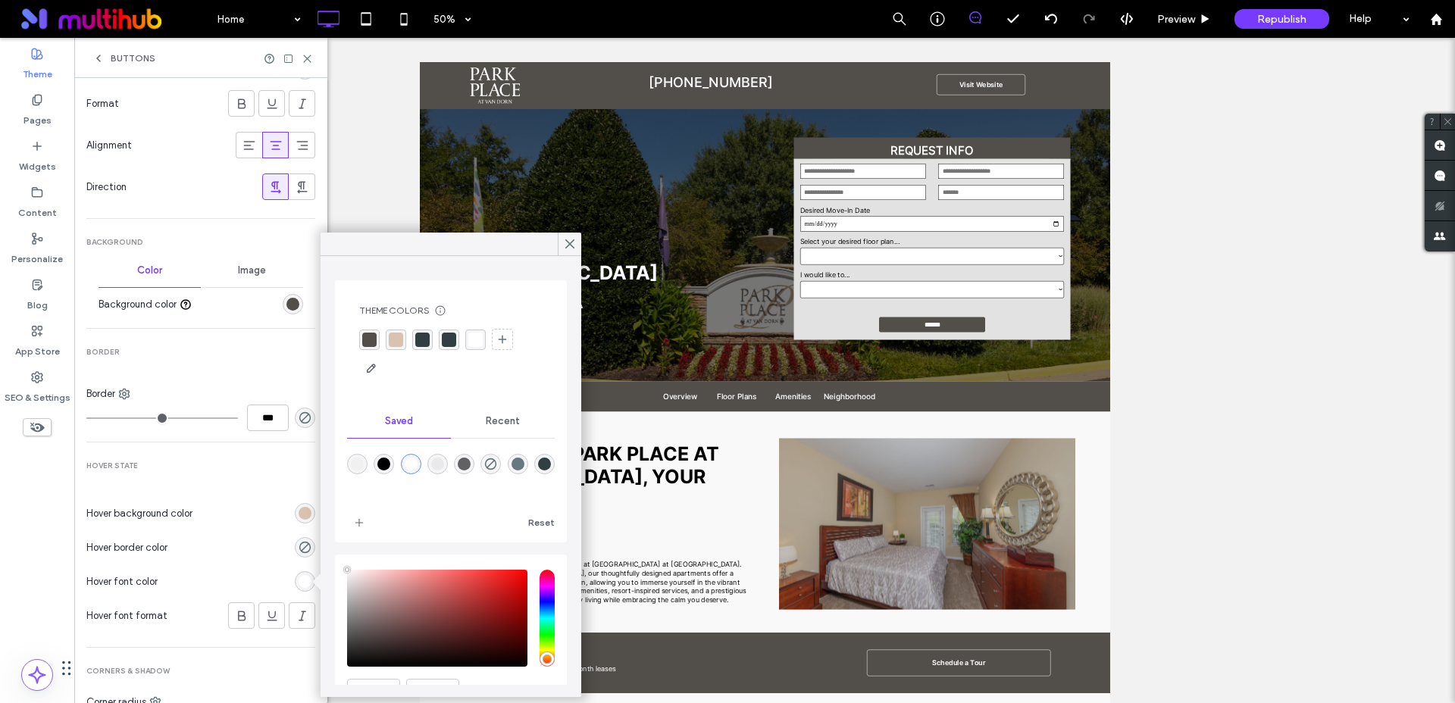
click at [369, 340] on div "rgba(82, 79, 74, 1)" at bounding box center [369, 340] width 14 height 14
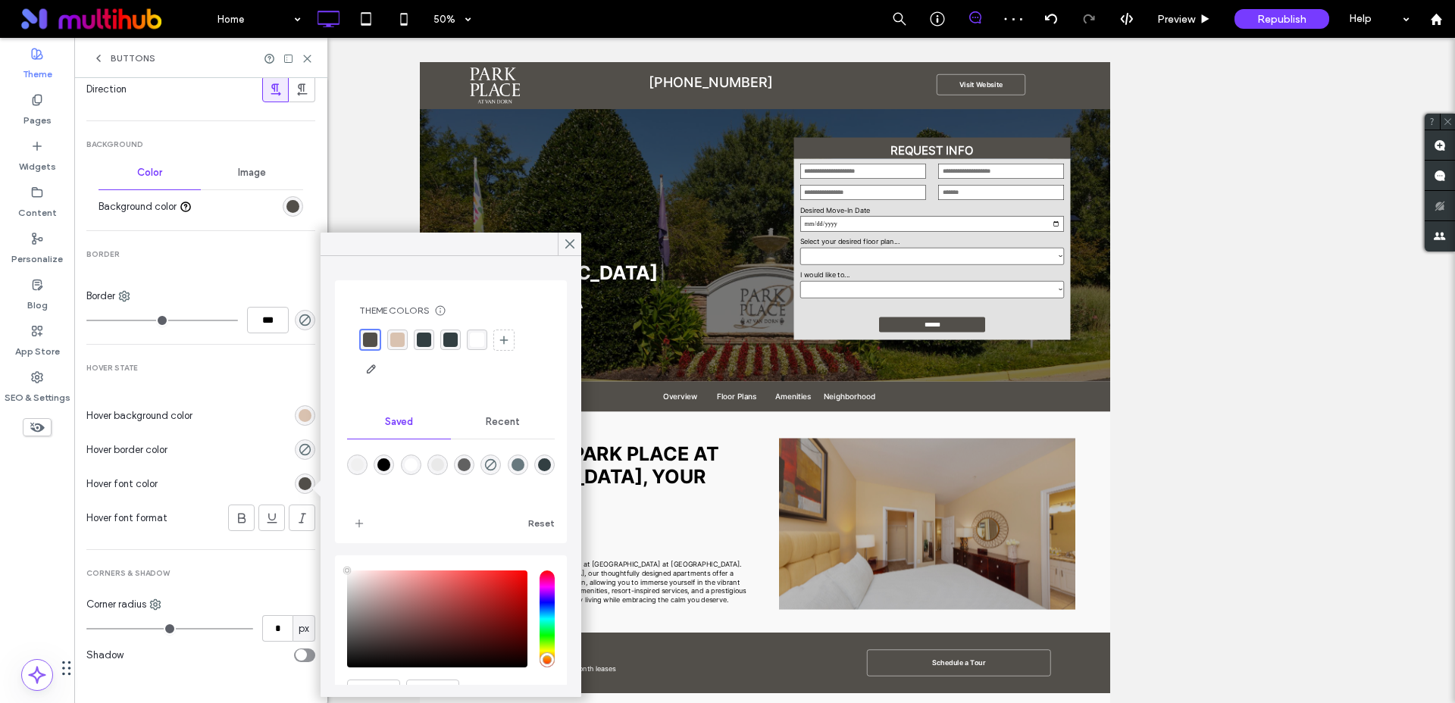
scroll to position [423, 0]
click at [298, 456] on div "rgba(0, 0, 0, 0)" at bounding box center [305, 449] width 20 height 20
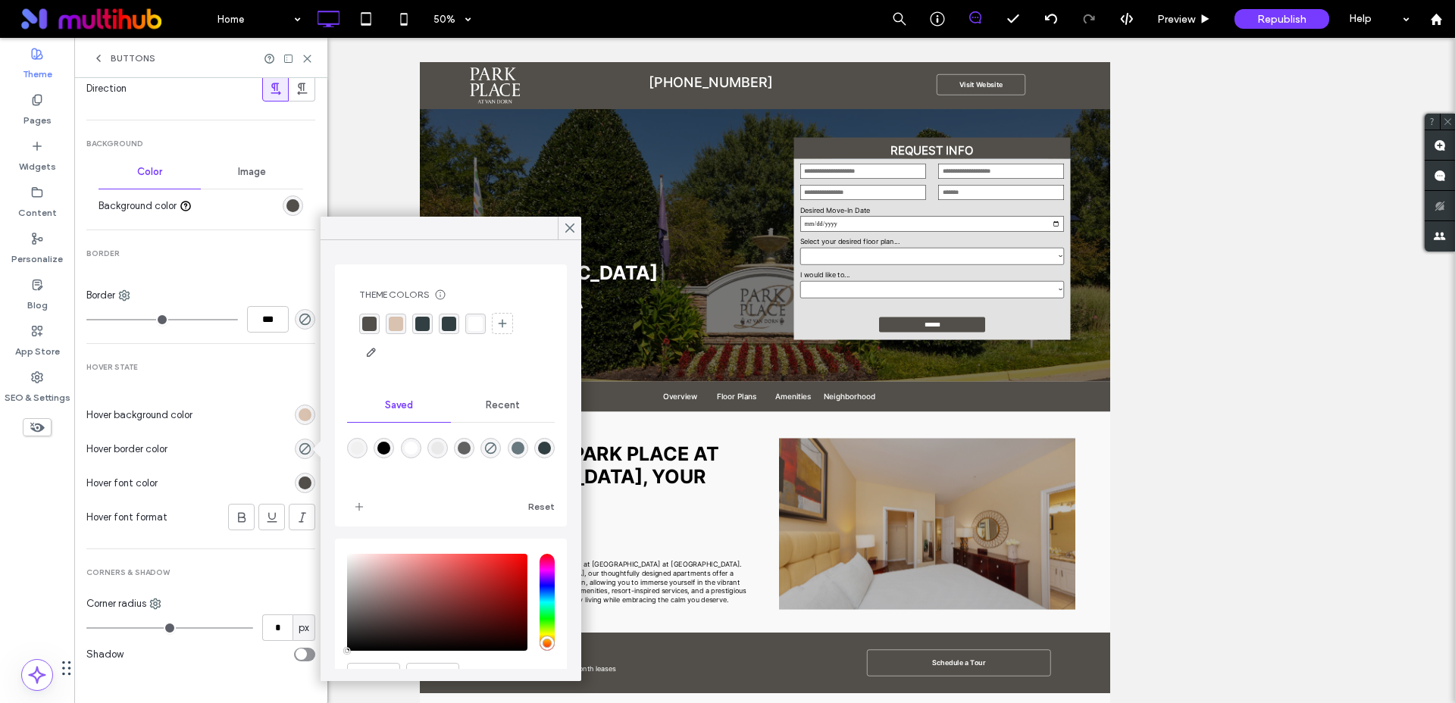
click at [369, 318] on div "rgba(82, 79, 74, 1)" at bounding box center [369, 324] width 14 height 14
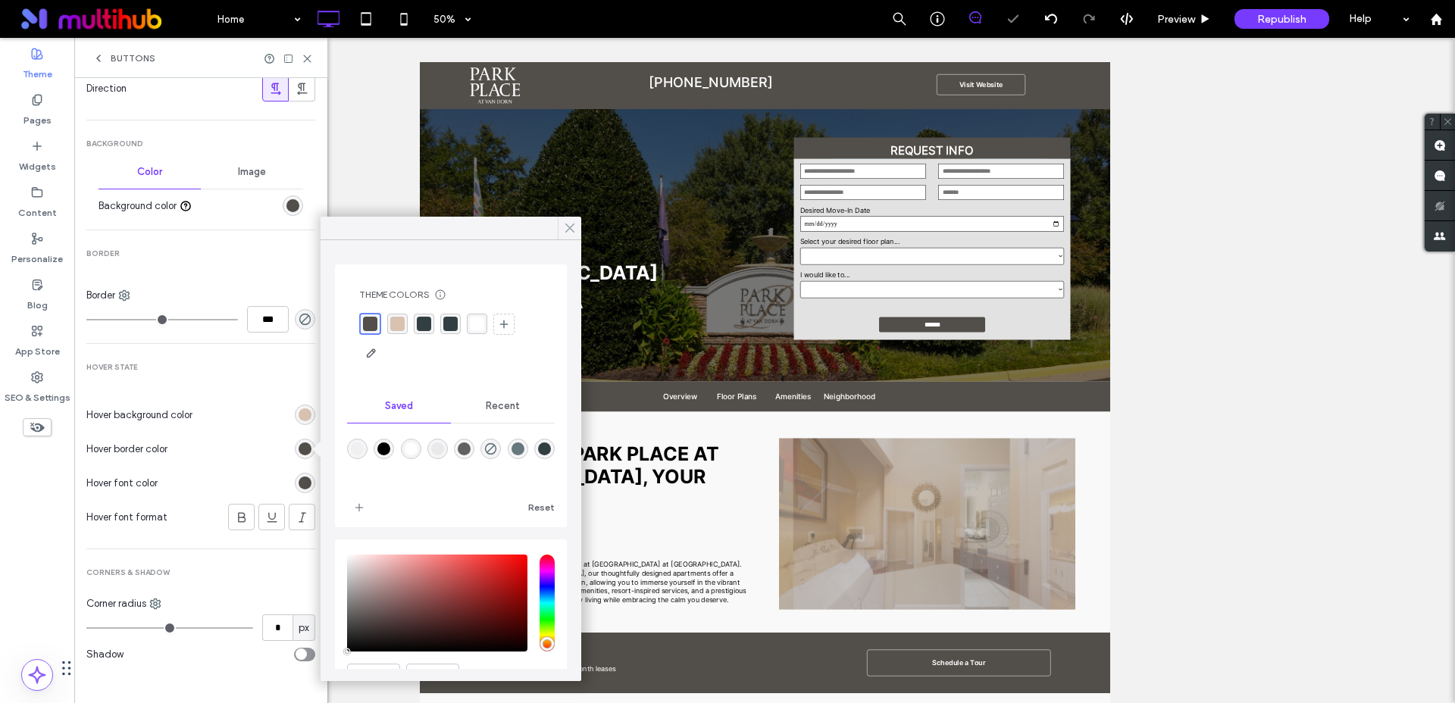
click at [569, 228] on use at bounding box center [570, 228] width 8 height 8
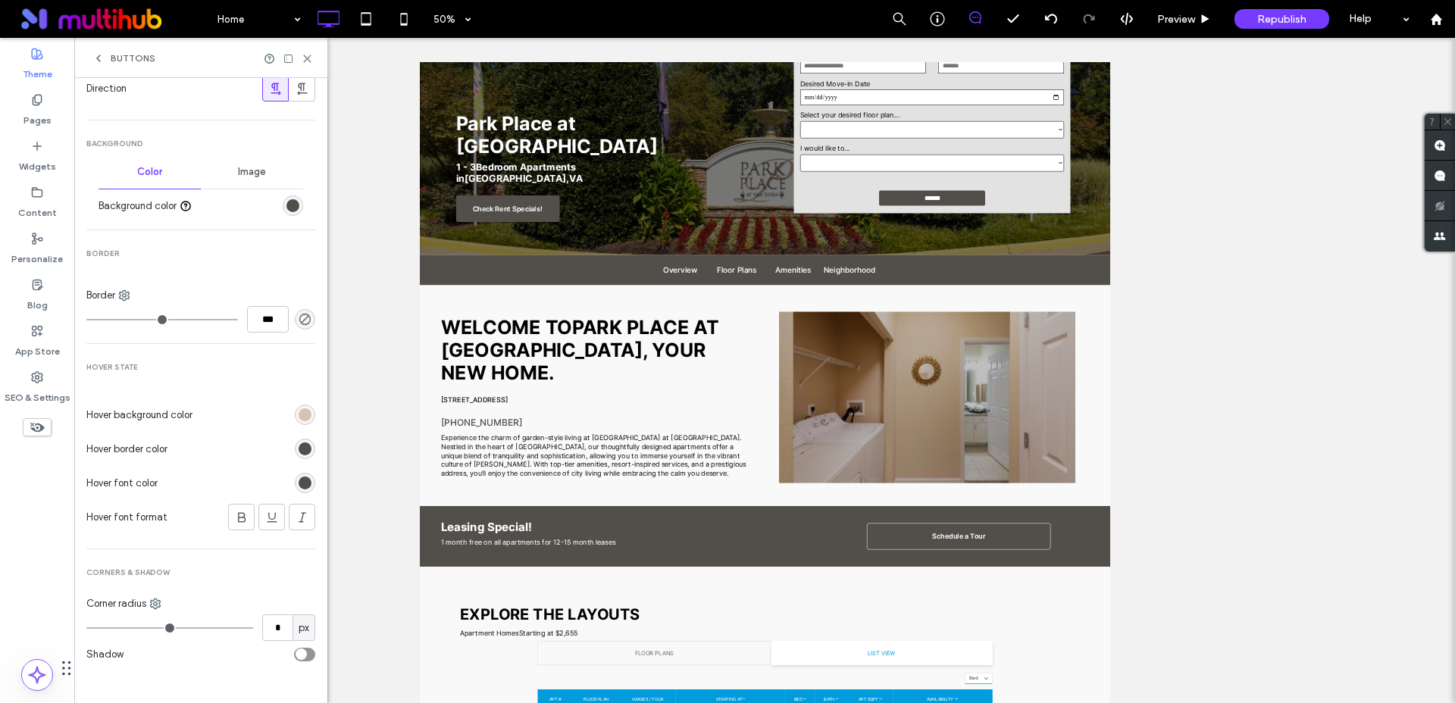
scroll to position [118, 0]
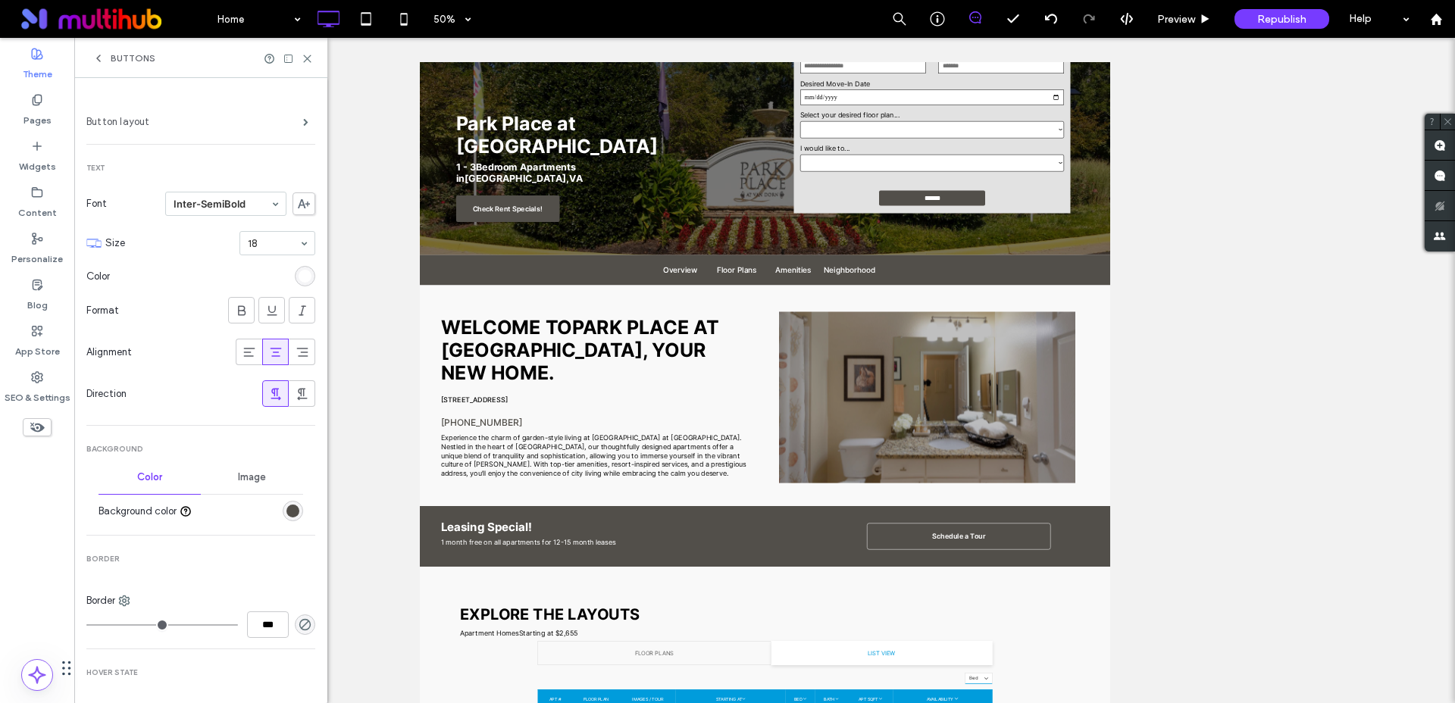
click at [182, 126] on label "Button layout" at bounding box center [194, 122] width 217 height 30
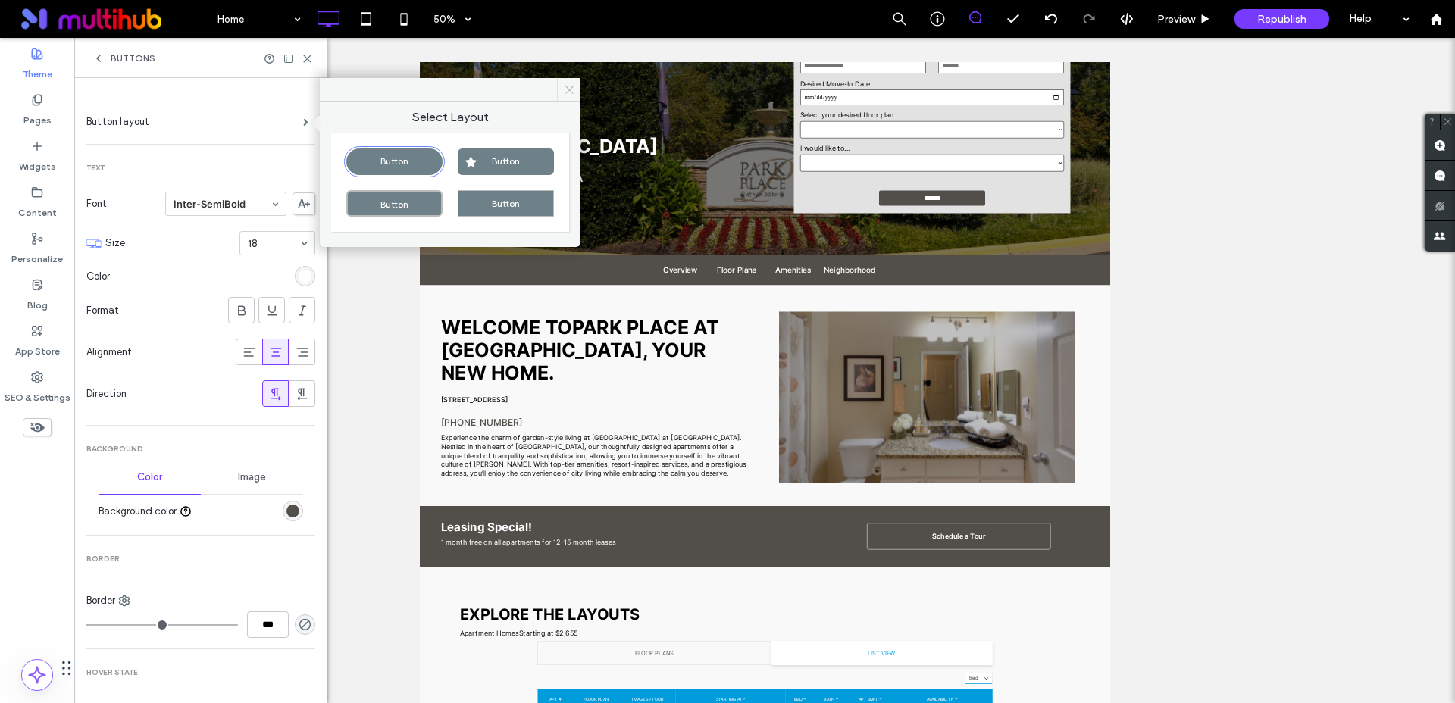
click at [569, 89] on use at bounding box center [569, 90] width 8 height 8
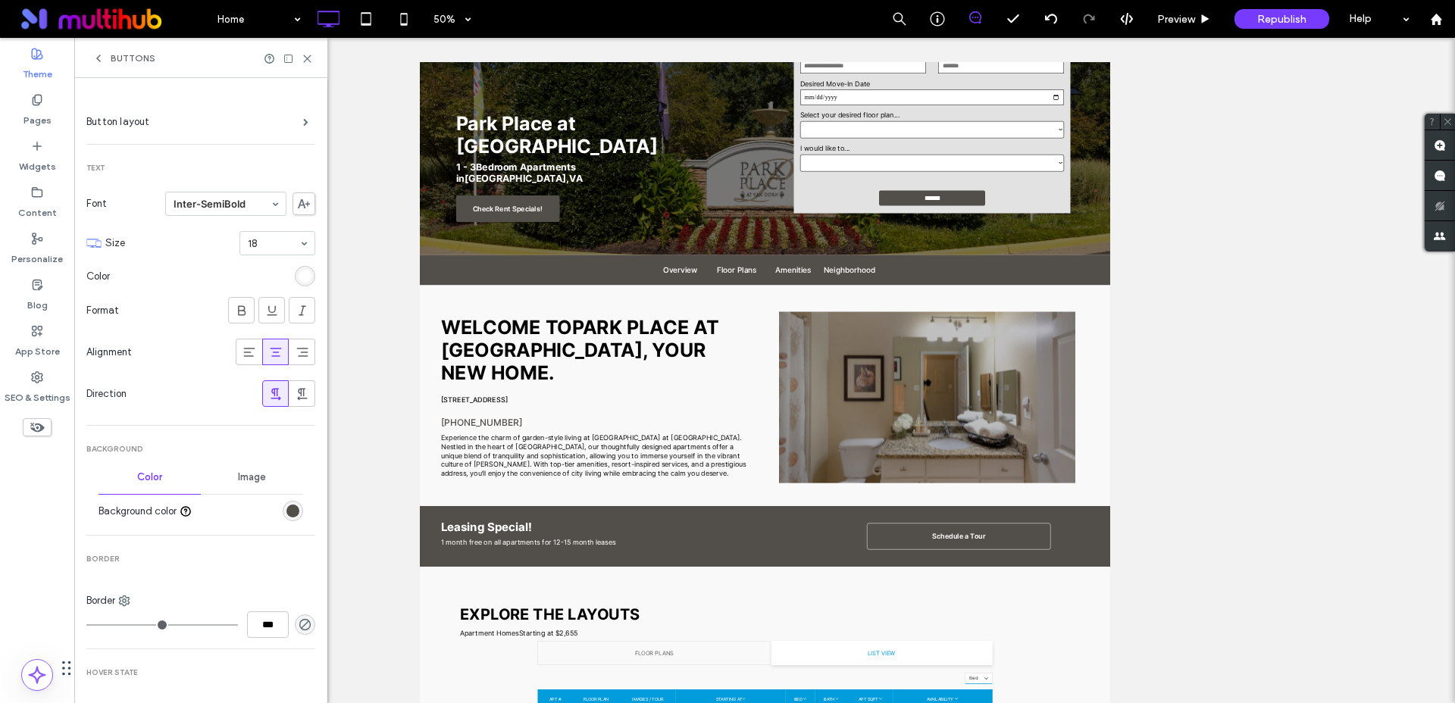
click at [102, 60] on icon at bounding box center [98, 58] width 12 height 12
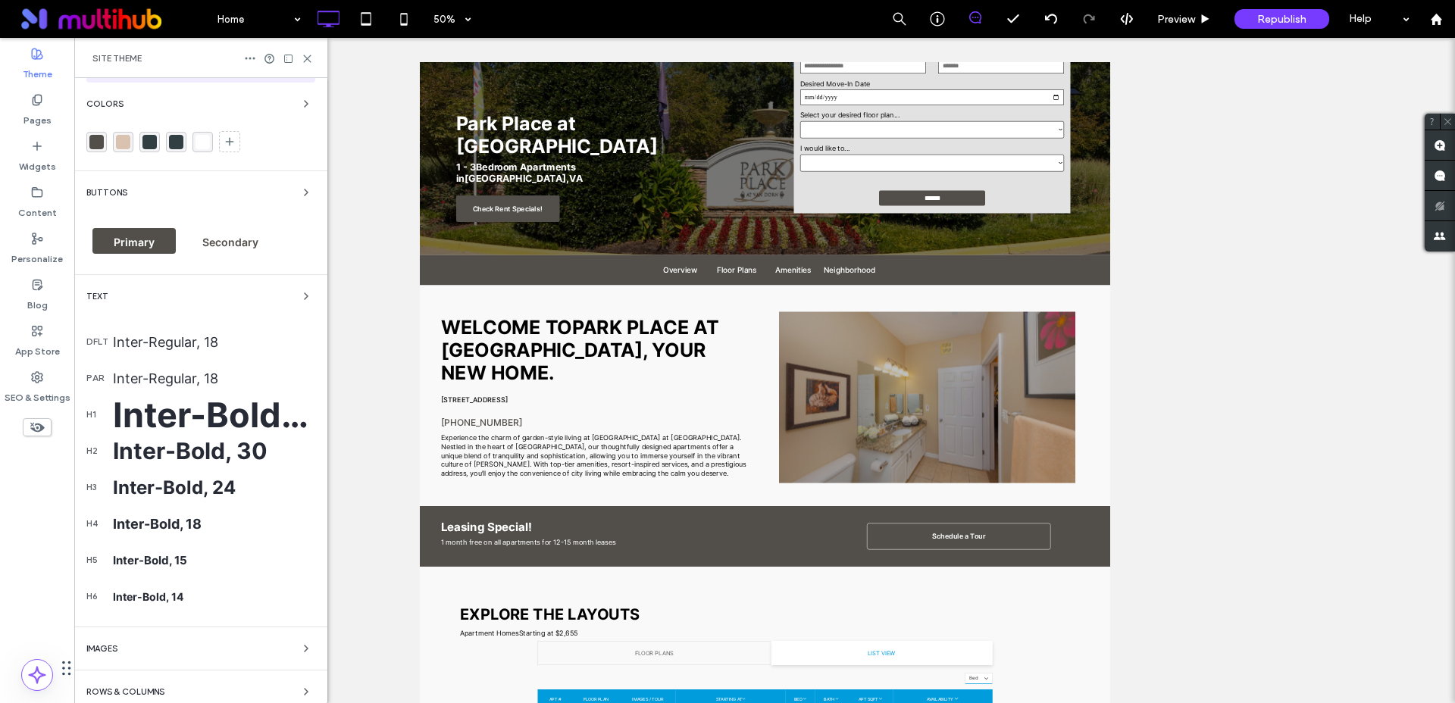
click at [245, 245] on span "Secondary" at bounding box center [230, 242] width 67 height 13
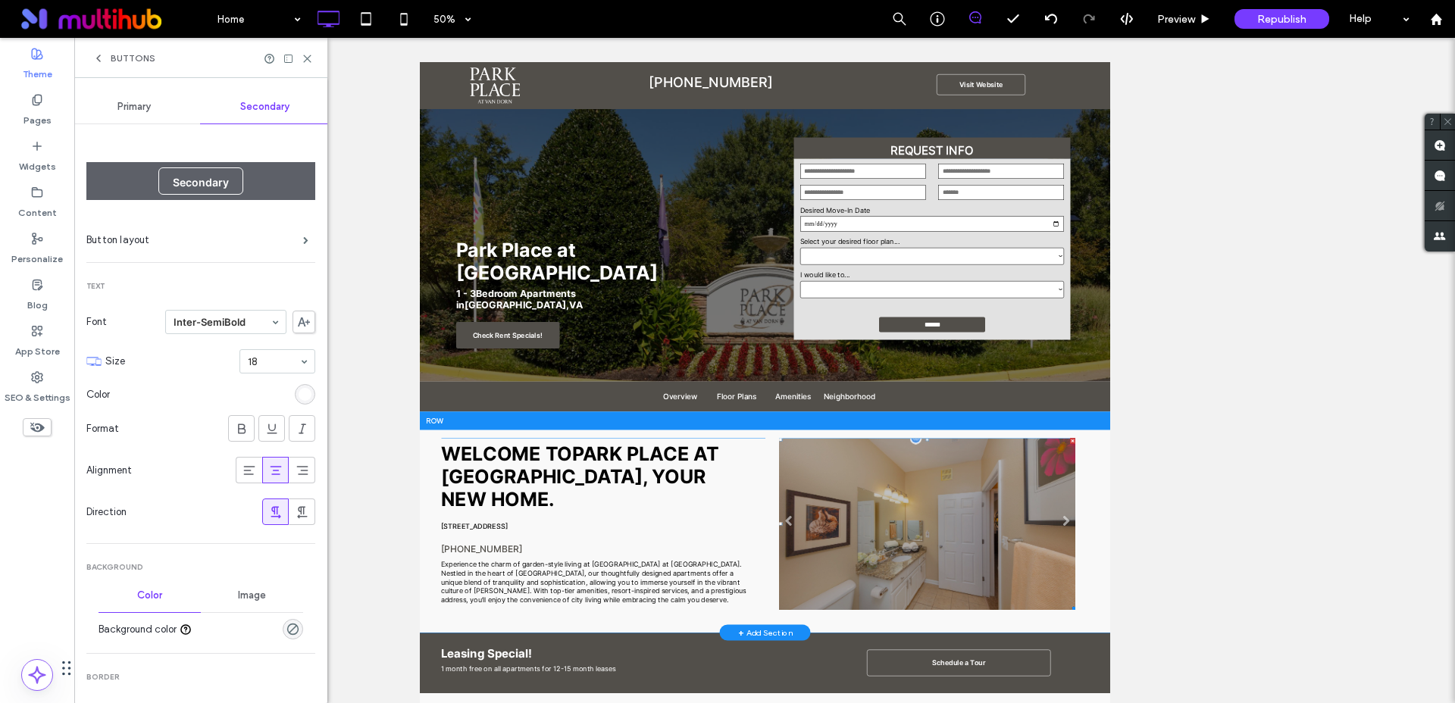
scroll to position [0, 0]
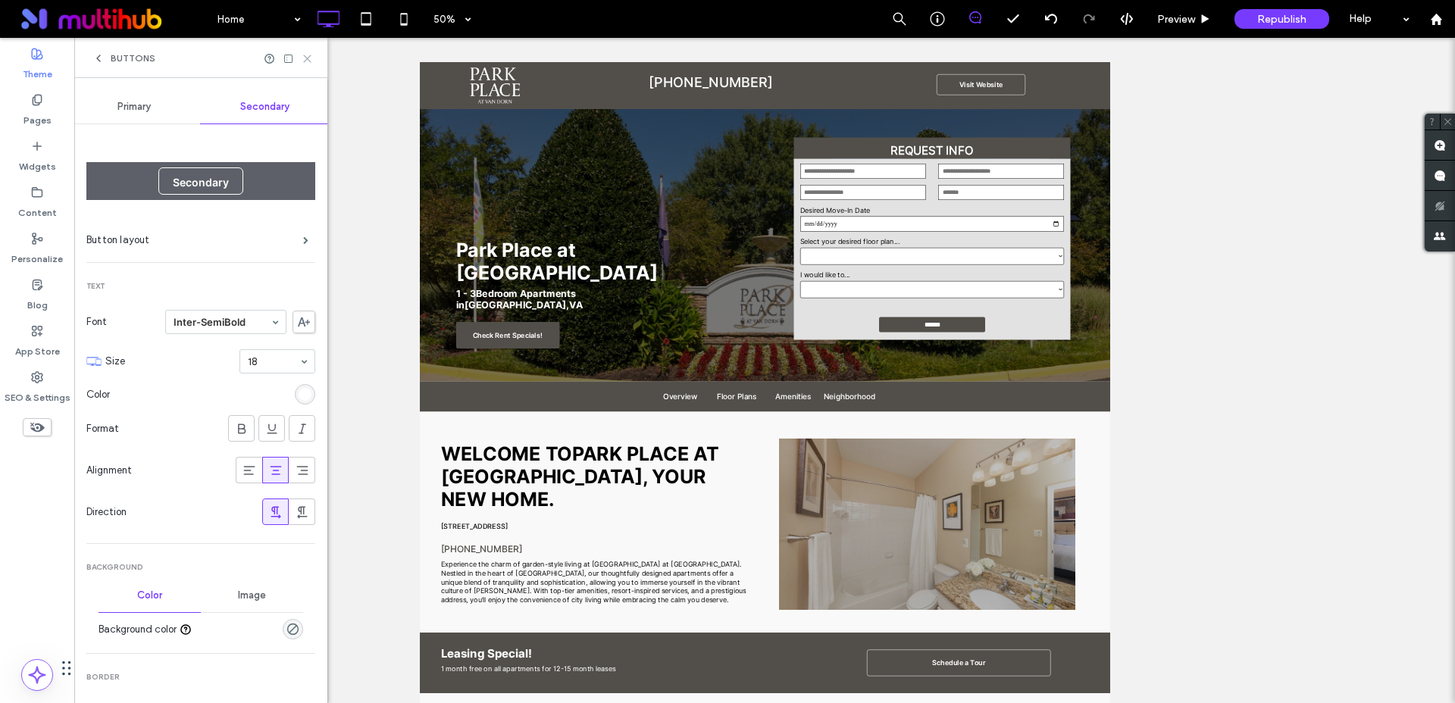
click at [311, 61] on icon at bounding box center [307, 58] width 11 height 11
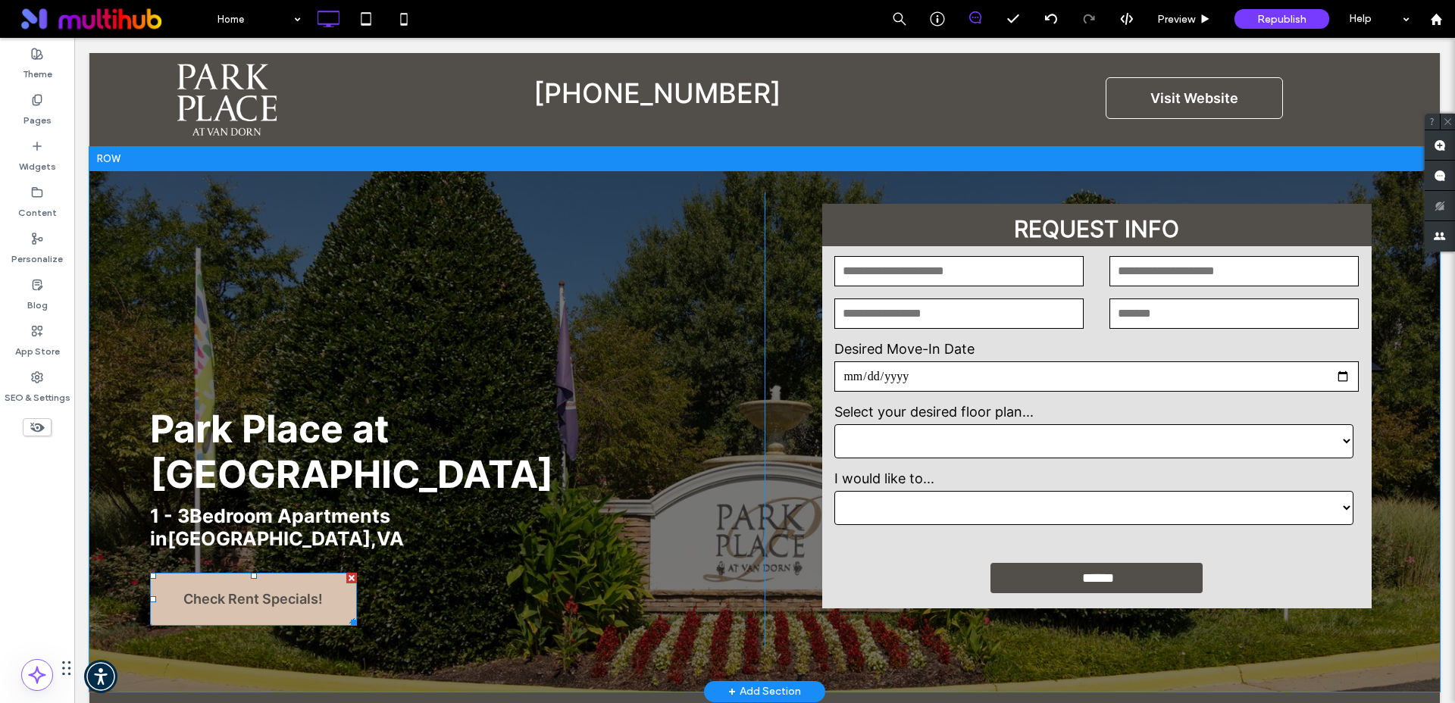
click at [302, 583] on span "Check Rent Specials!" at bounding box center [252, 598] width 139 height 31
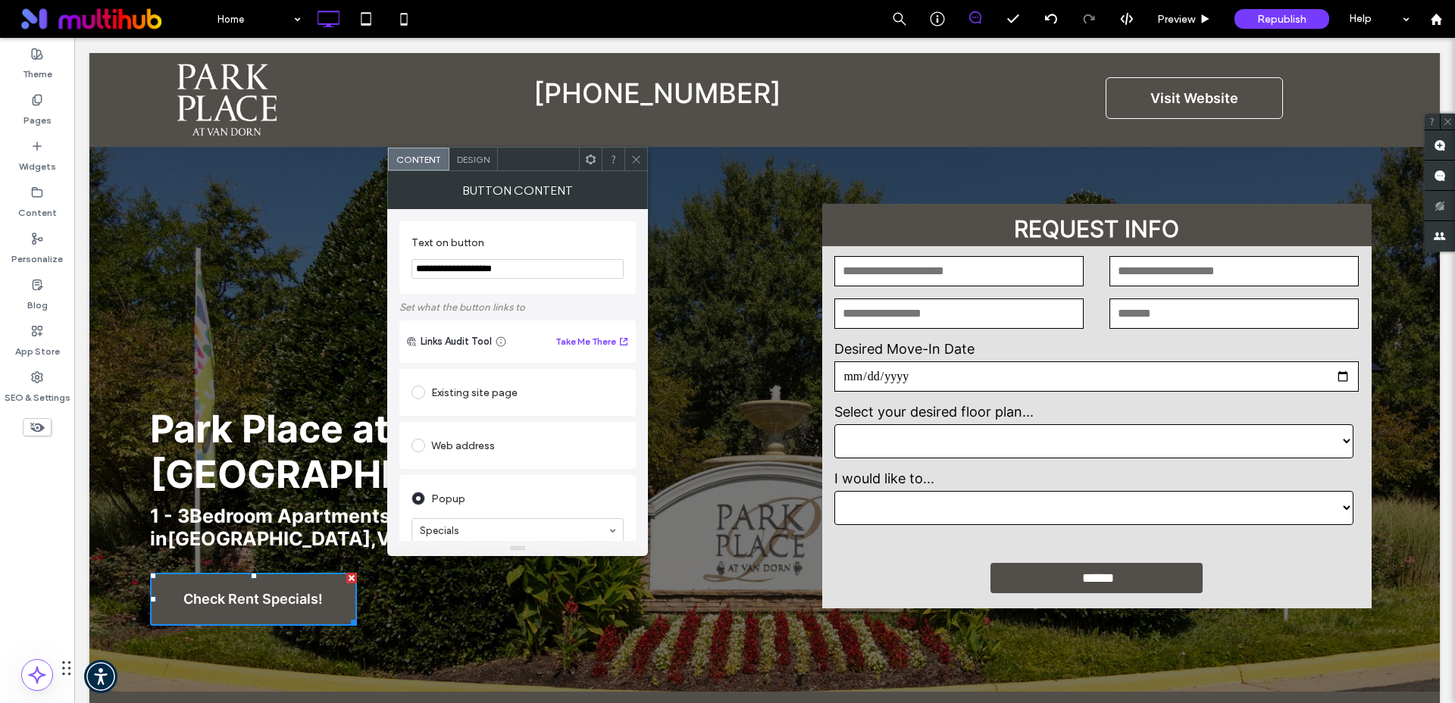
click at [478, 161] on span "Design" at bounding box center [473, 159] width 33 height 11
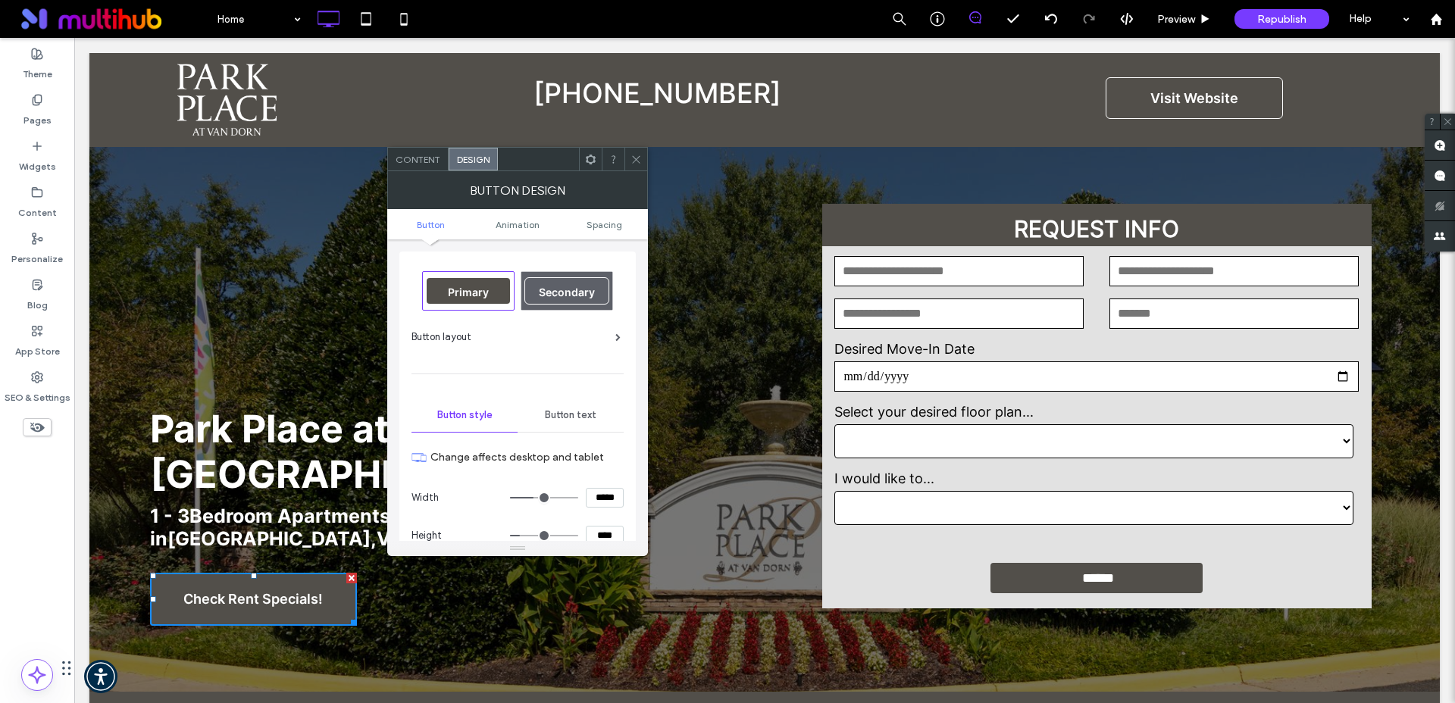
click at [563, 411] on span "Button text" at bounding box center [571, 415] width 52 height 12
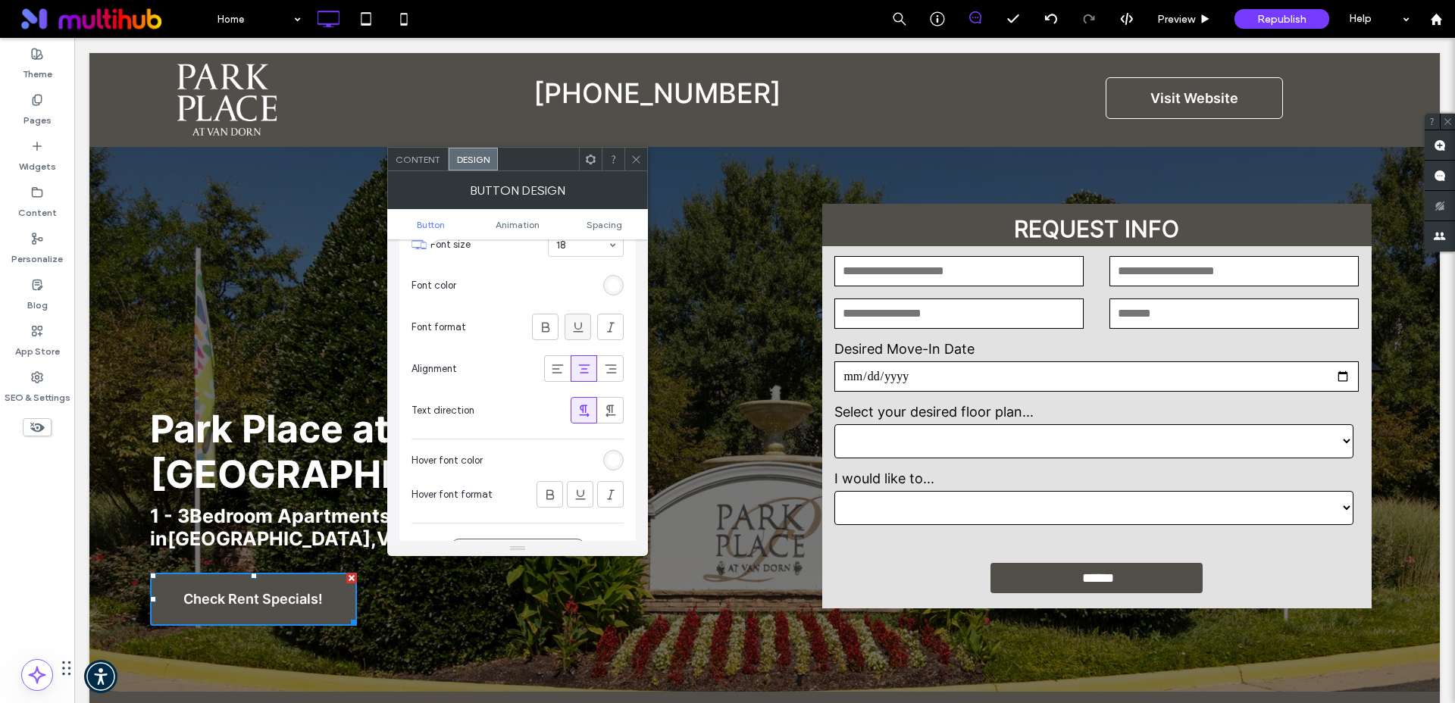
scroll to position [321, 0]
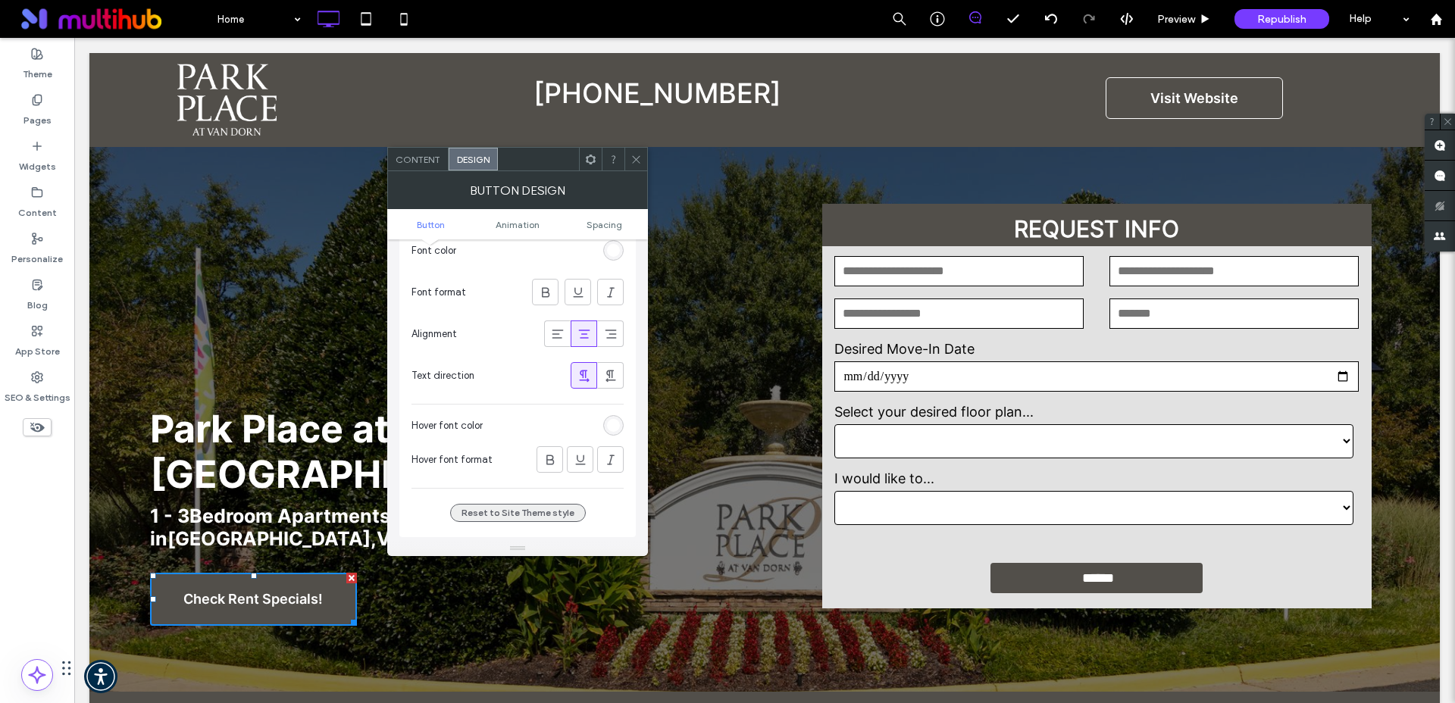
click at [502, 516] on button "Reset to Site Theme style" at bounding box center [518, 513] width 136 height 18
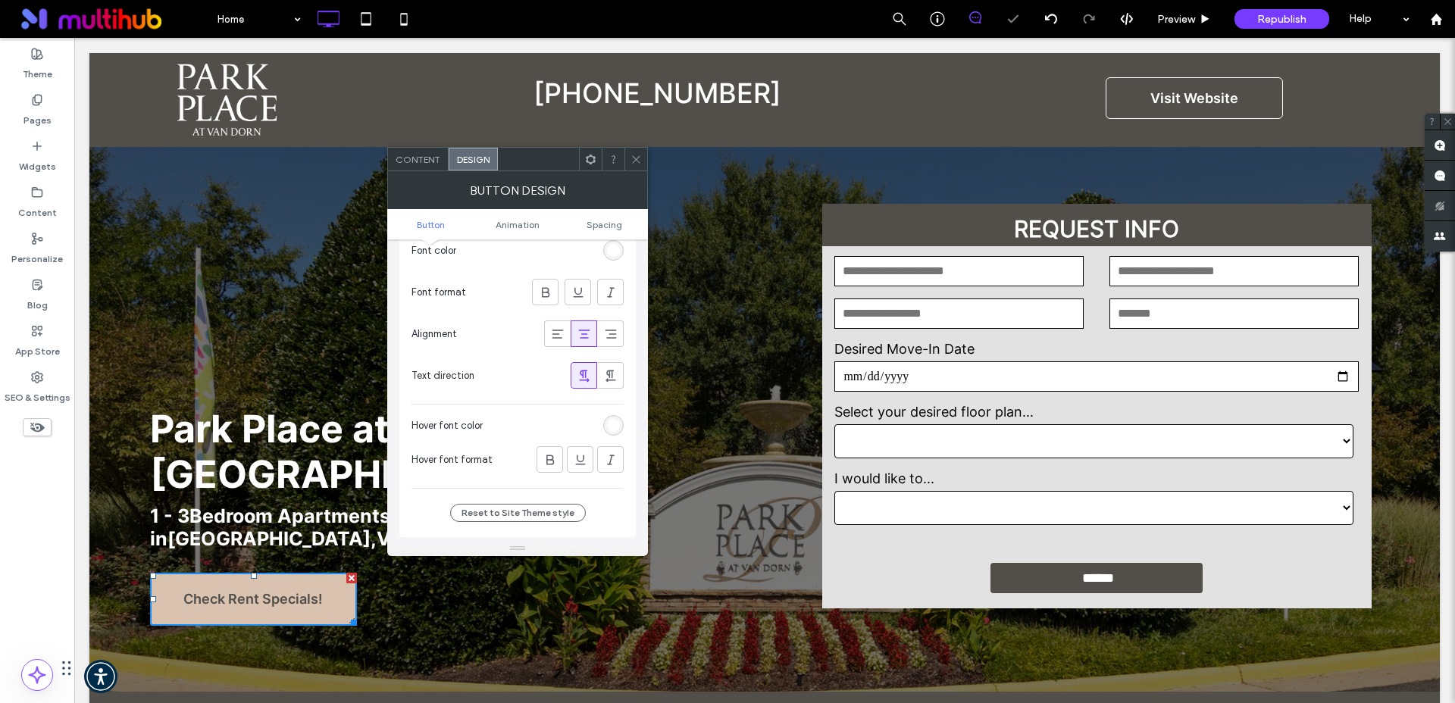
click at [605, 424] on div "rgb(255, 255, 255)" at bounding box center [613, 425] width 20 height 20
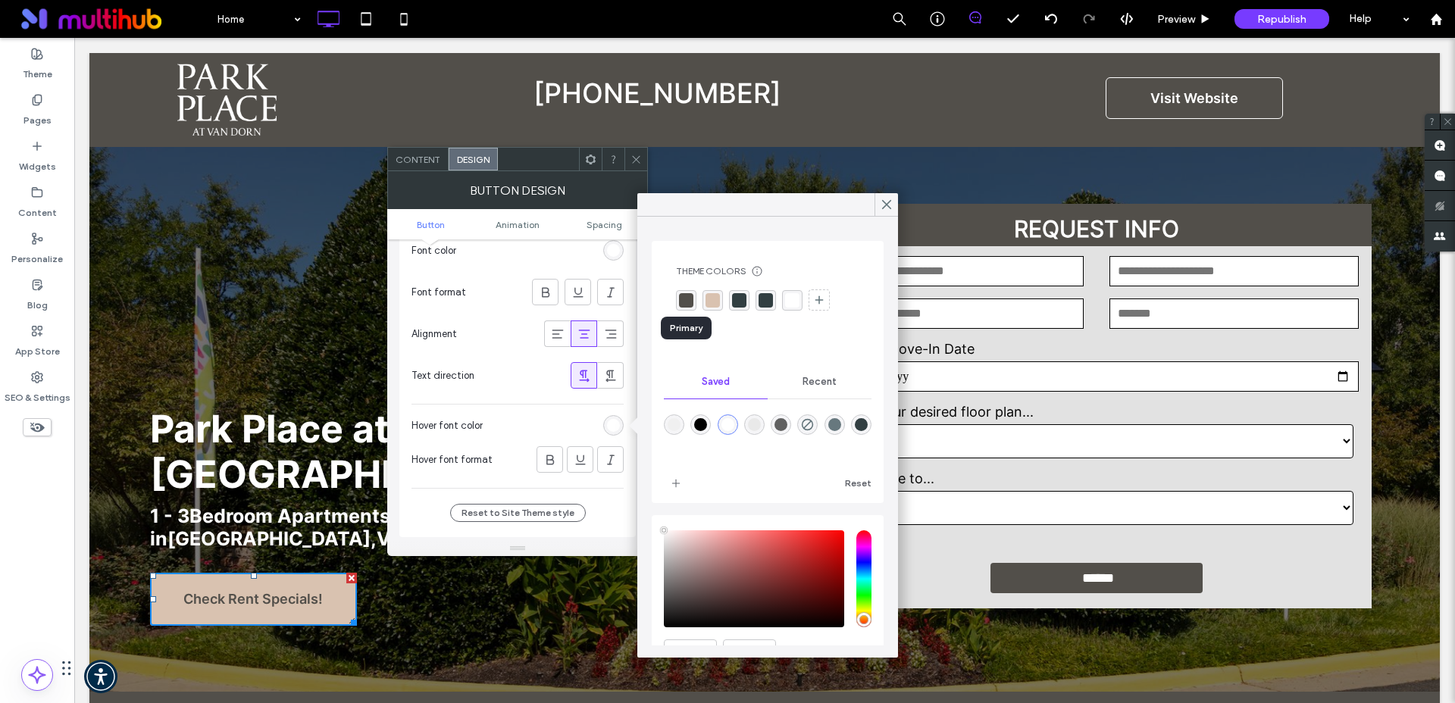
click at [683, 302] on div "rgba(82, 79, 74, 1)" at bounding box center [686, 300] width 14 height 14
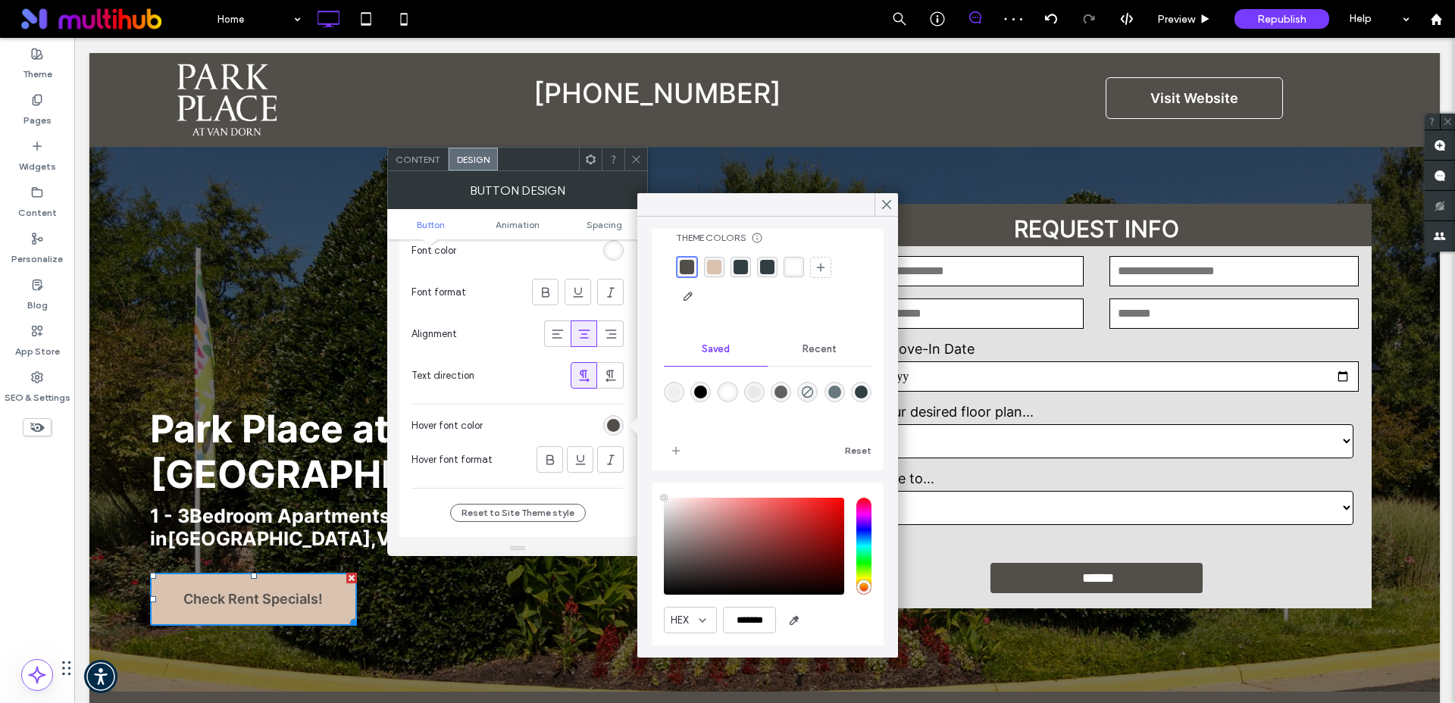
scroll to position [14, 0]
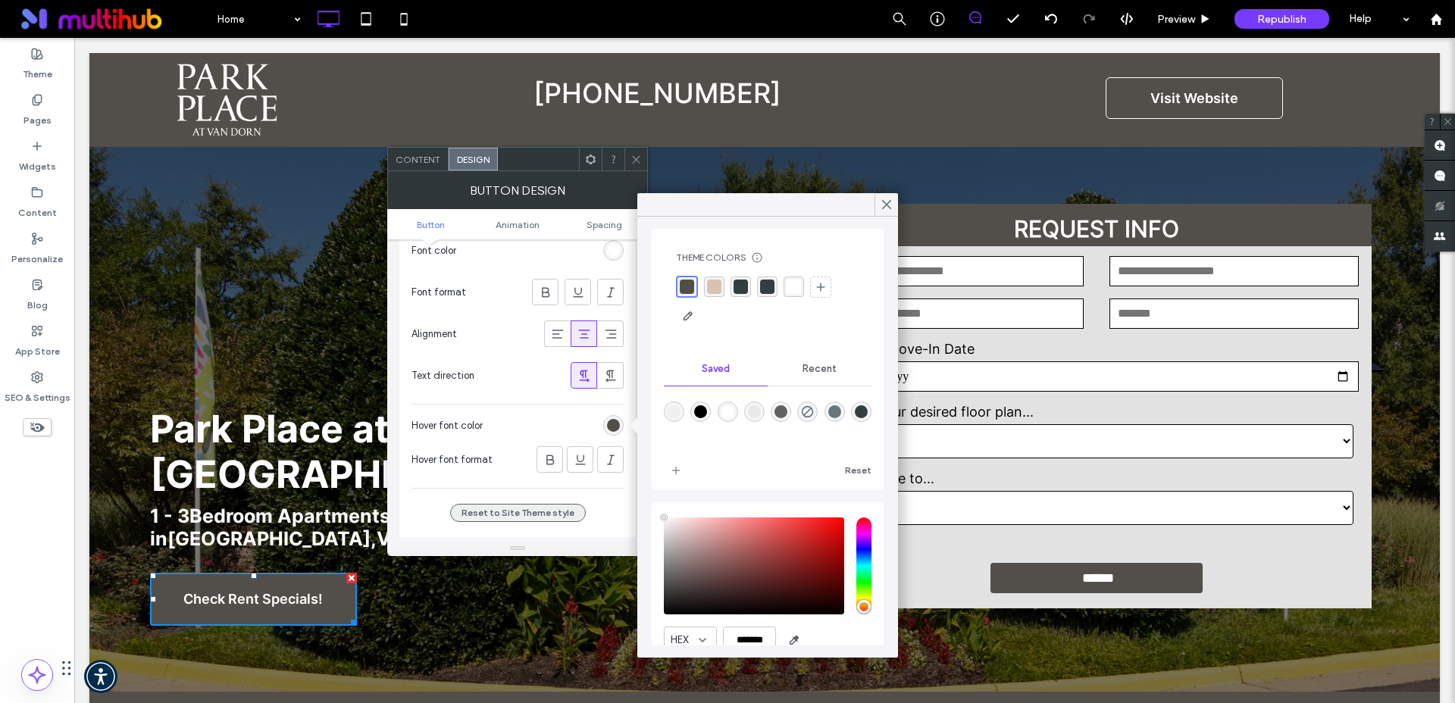
click at [530, 515] on button "Reset to Site Theme style" at bounding box center [518, 513] width 136 height 18
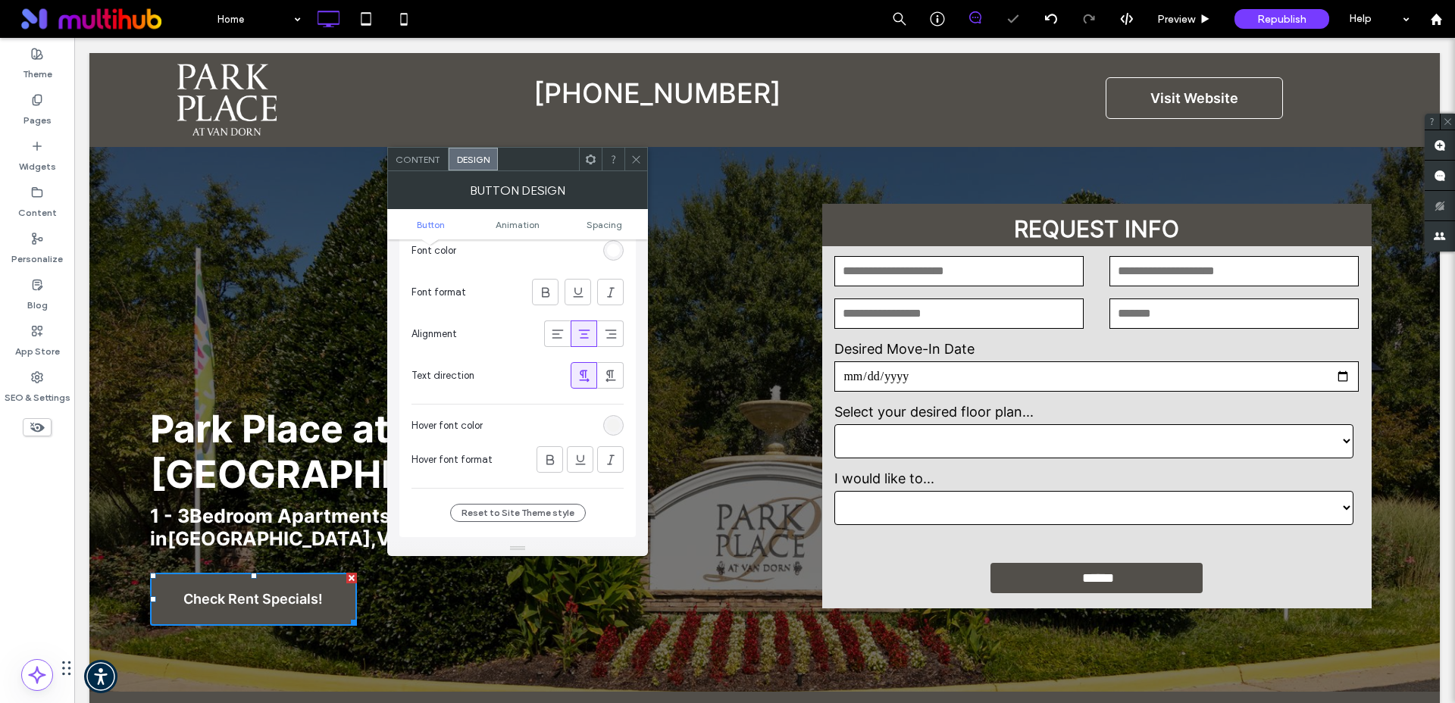
click at [630, 157] on icon at bounding box center [635, 159] width 11 height 11
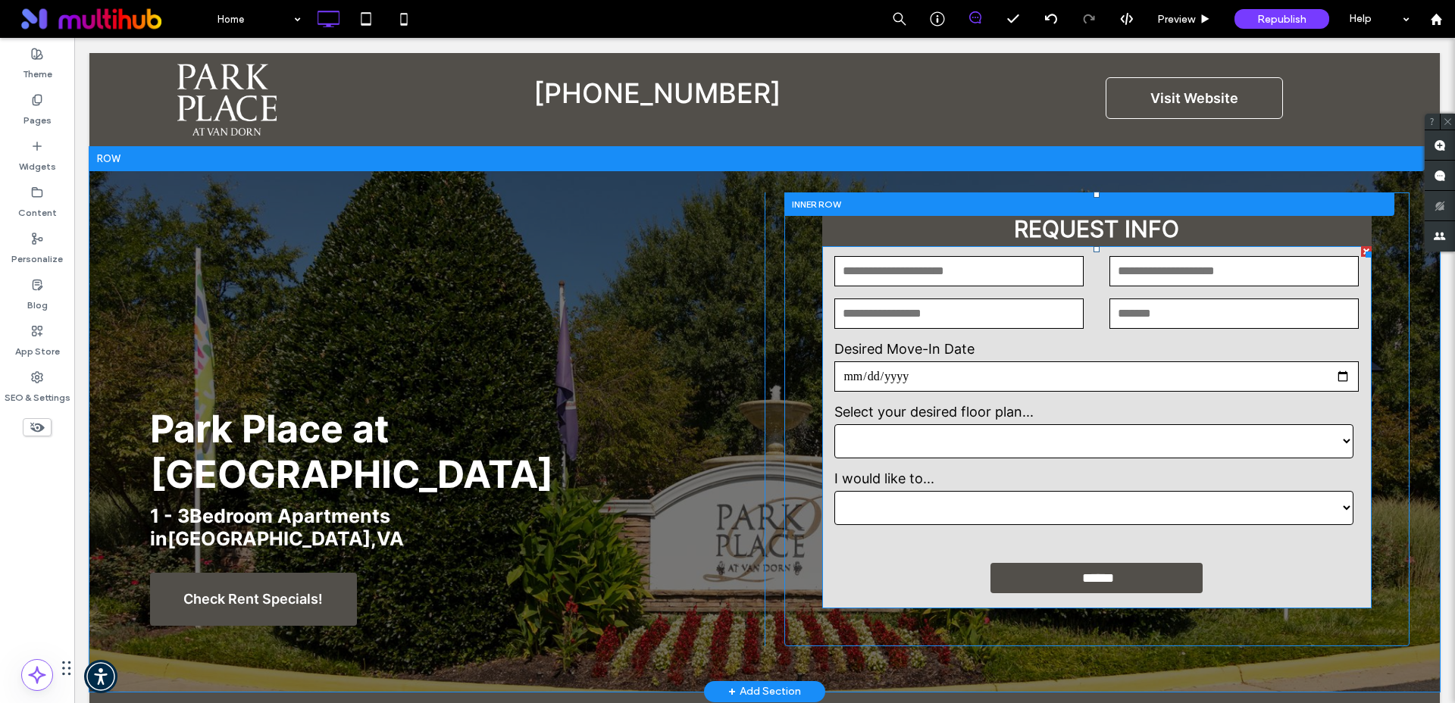
click at [1066, 545] on form "**********" at bounding box center [1096, 427] width 549 height 362
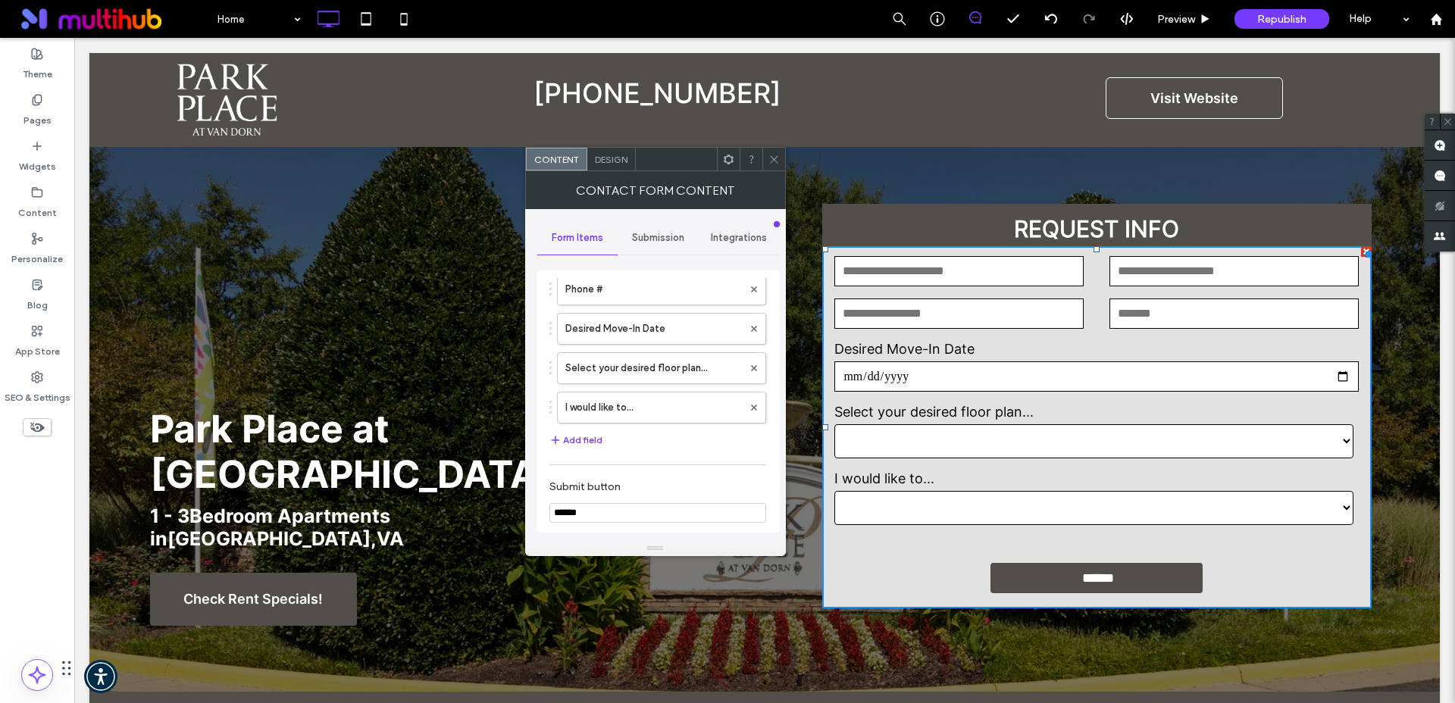
scroll to position [100, 0]
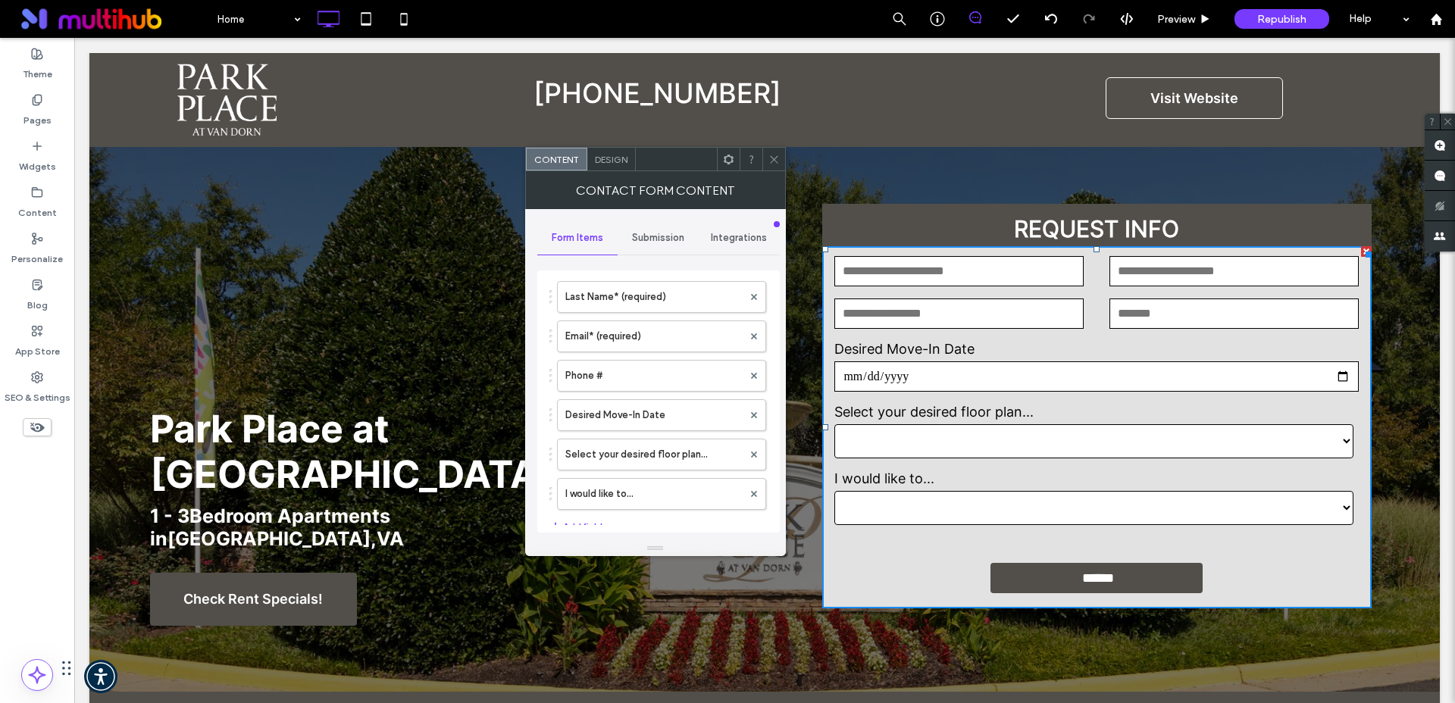
click at [610, 160] on span "Design" at bounding box center [611, 159] width 33 height 11
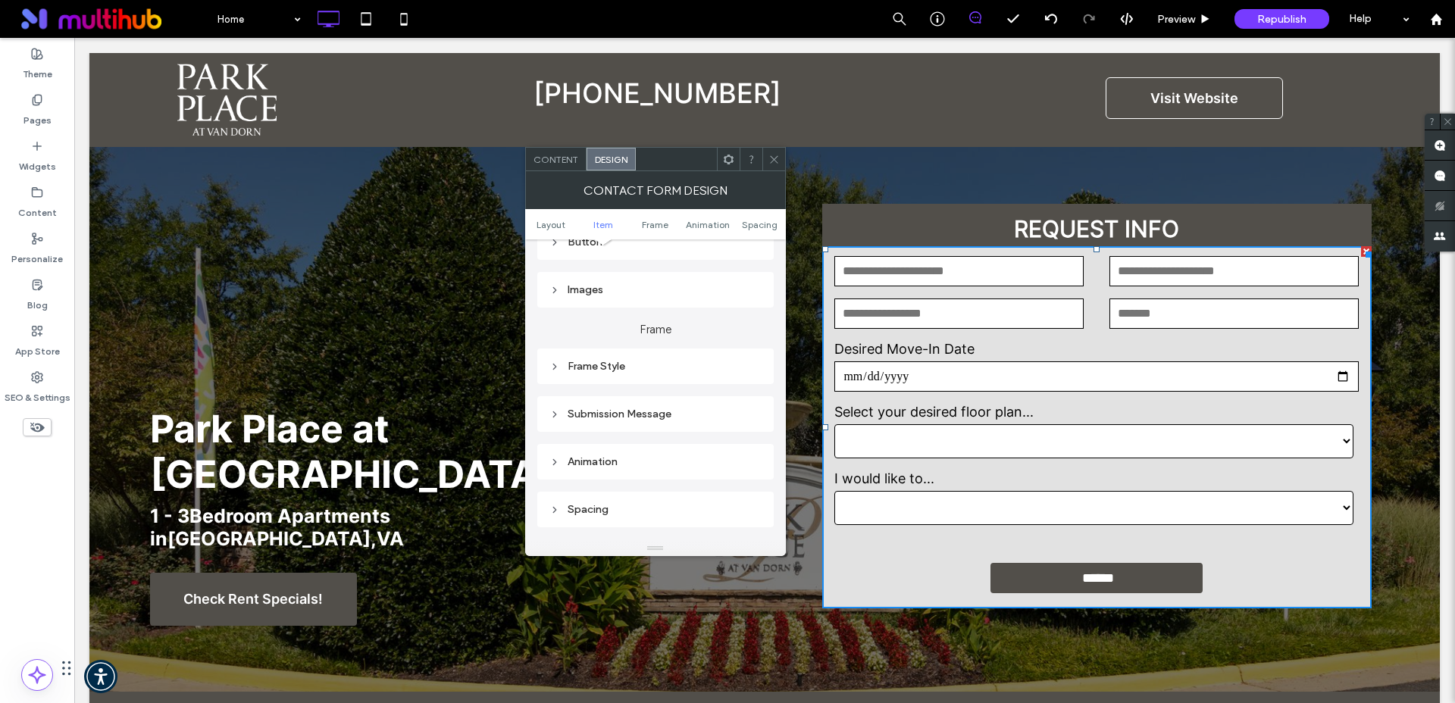
scroll to position [408, 0]
click at [620, 355] on div "Submission Message" at bounding box center [655, 351] width 212 height 13
click at [595, 300] on div "Frame Style" at bounding box center [655, 303] width 212 height 13
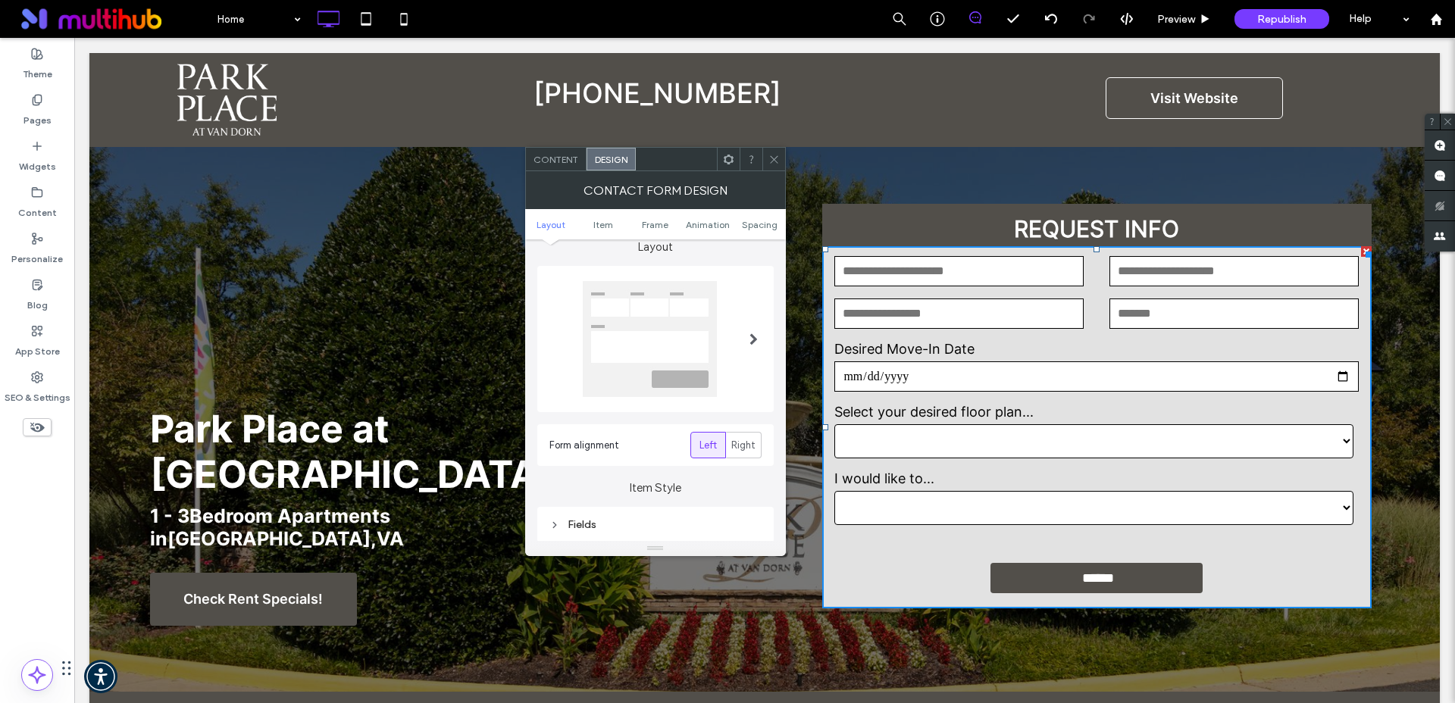
scroll to position [0, 0]
click at [613, 223] on link "Item" at bounding box center [603, 224] width 52 height 11
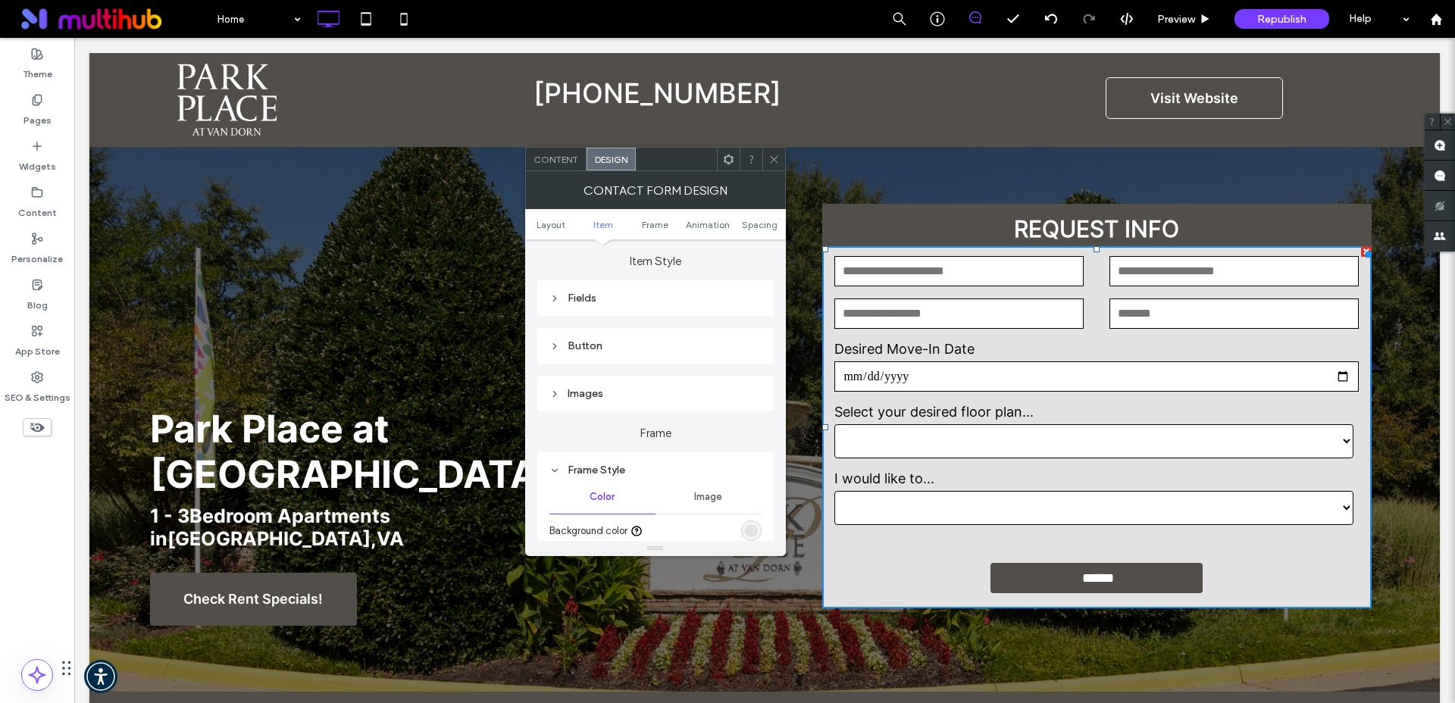
scroll to position [241, 0]
click at [578, 348] on div "Button" at bounding box center [655, 345] width 212 height 13
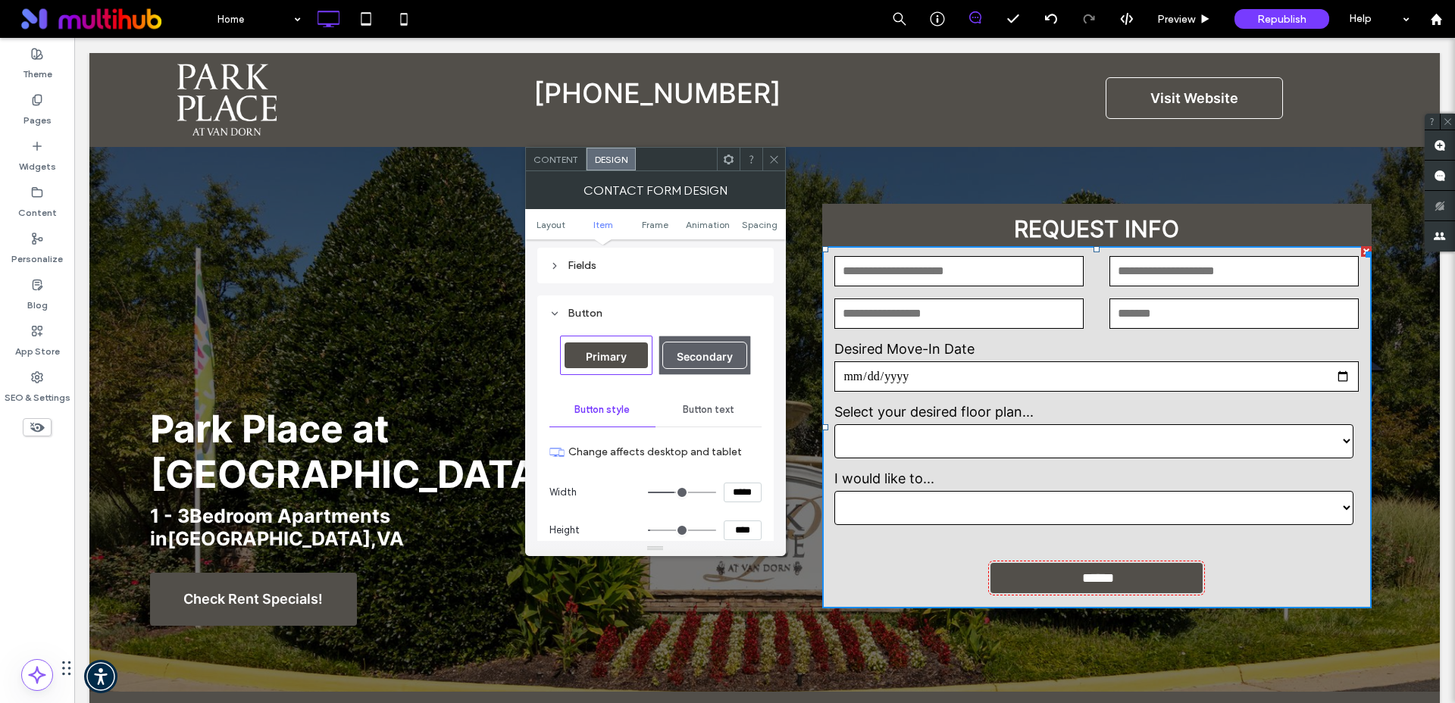
scroll to position [287, 0]
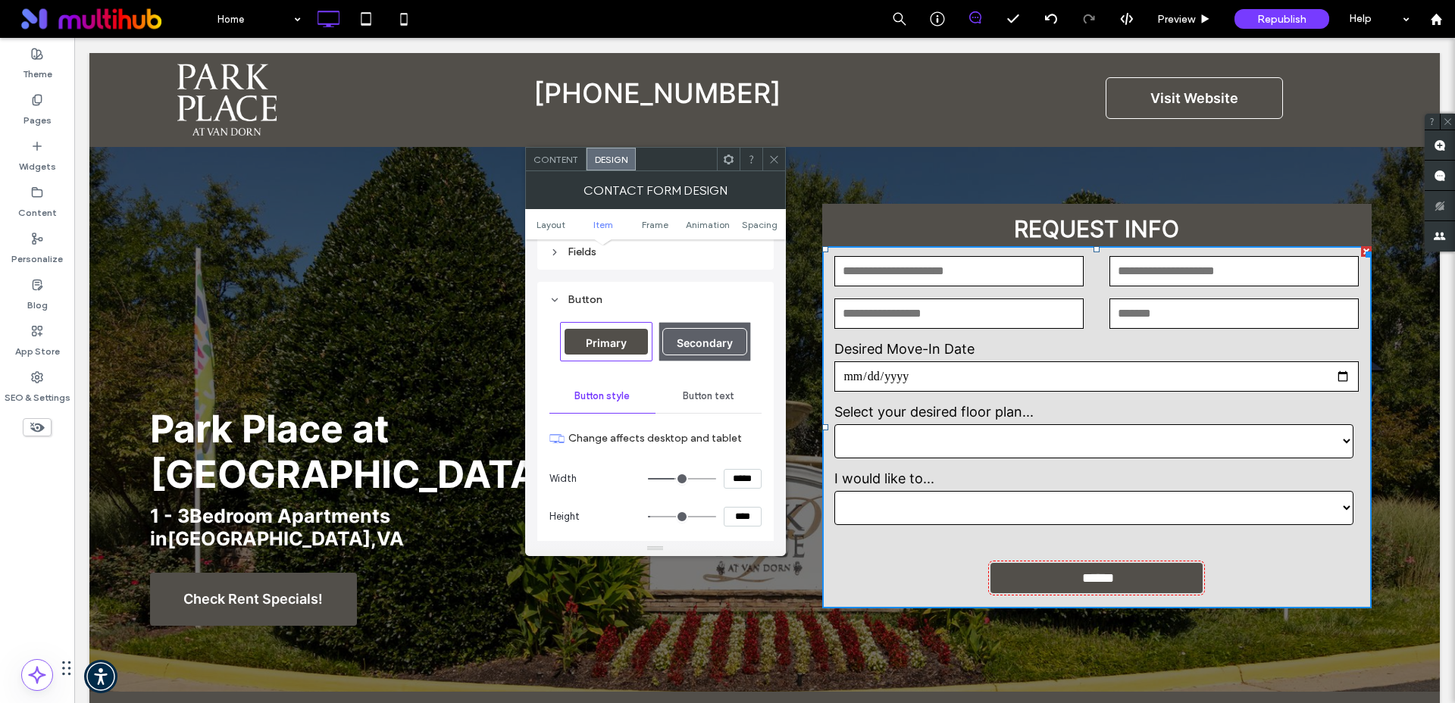
click at [704, 398] on span "Button text" at bounding box center [709, 396] width 52 height 12
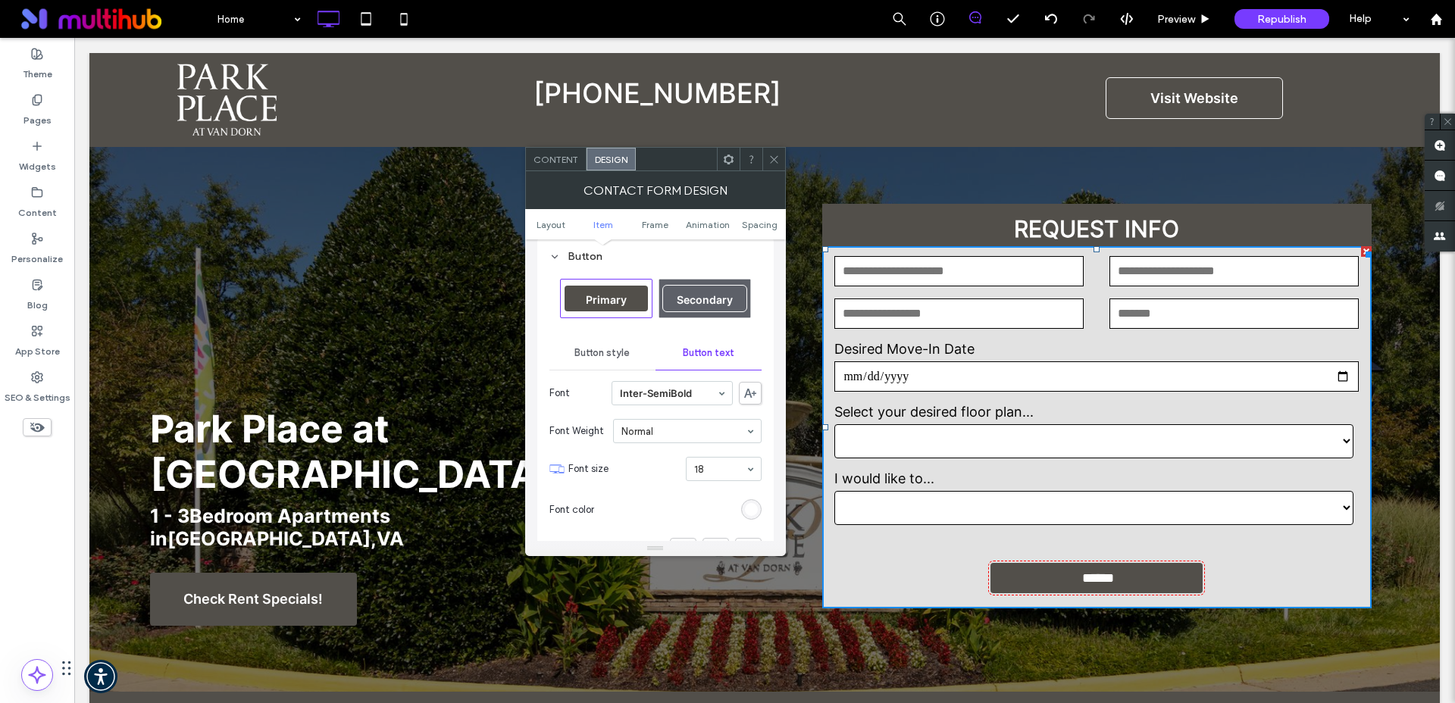
scroll to position [305, 0]
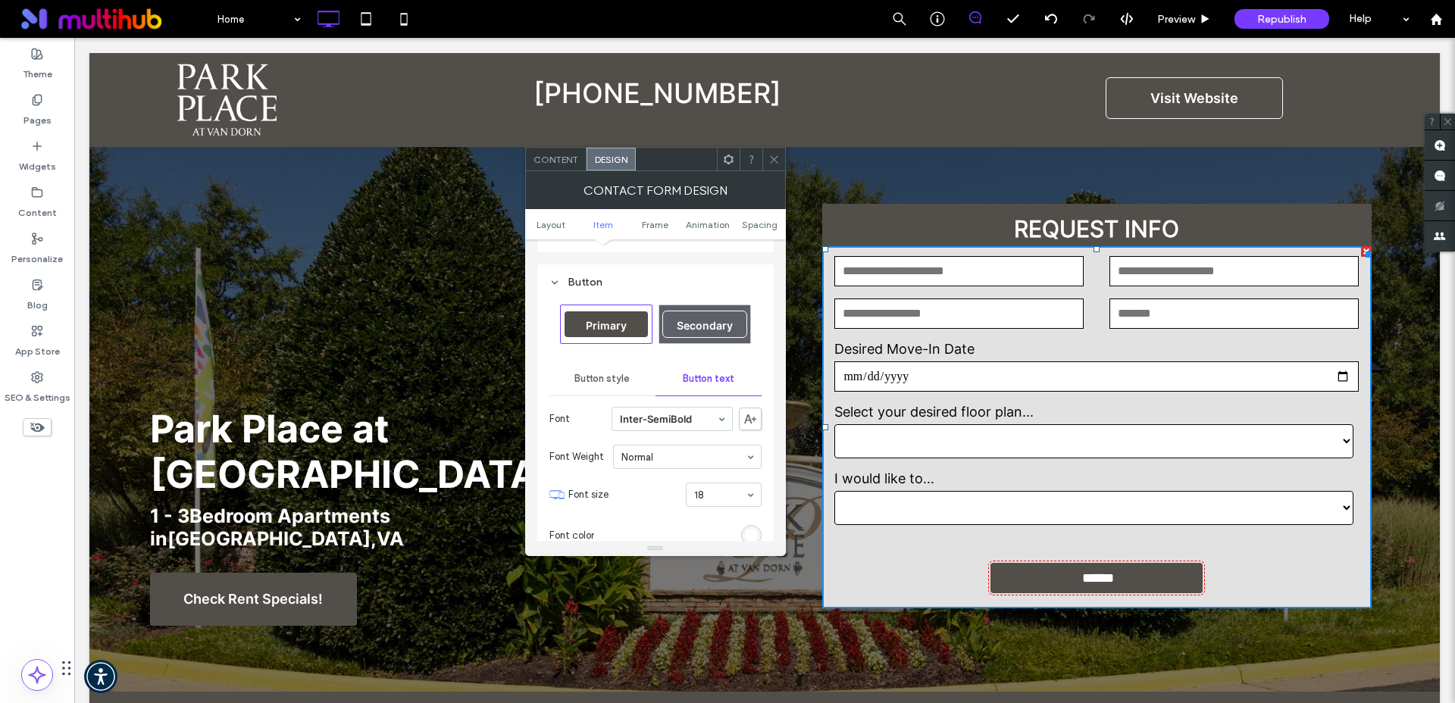
click at [614, 383] on span "Button style" at bounding box center [601, 379] width 55 height 12
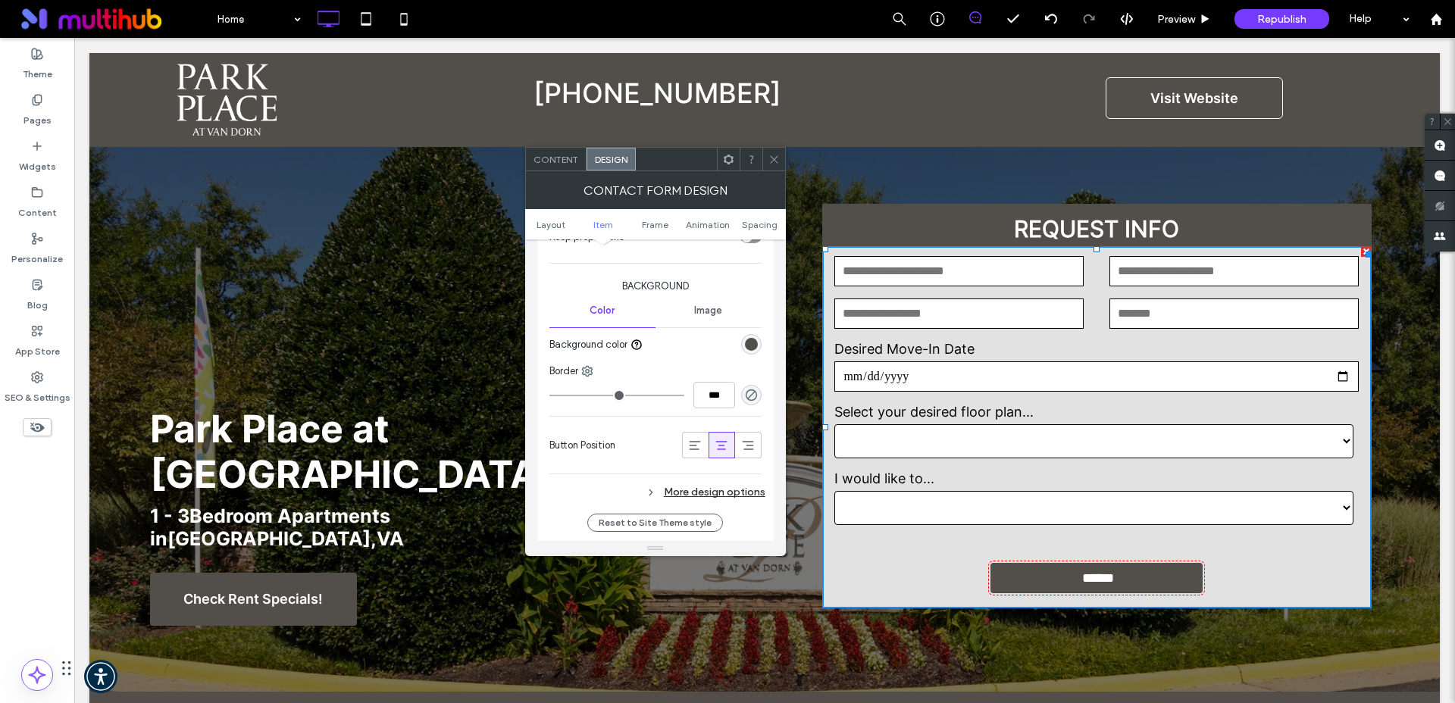
scroll to position [670, 0]
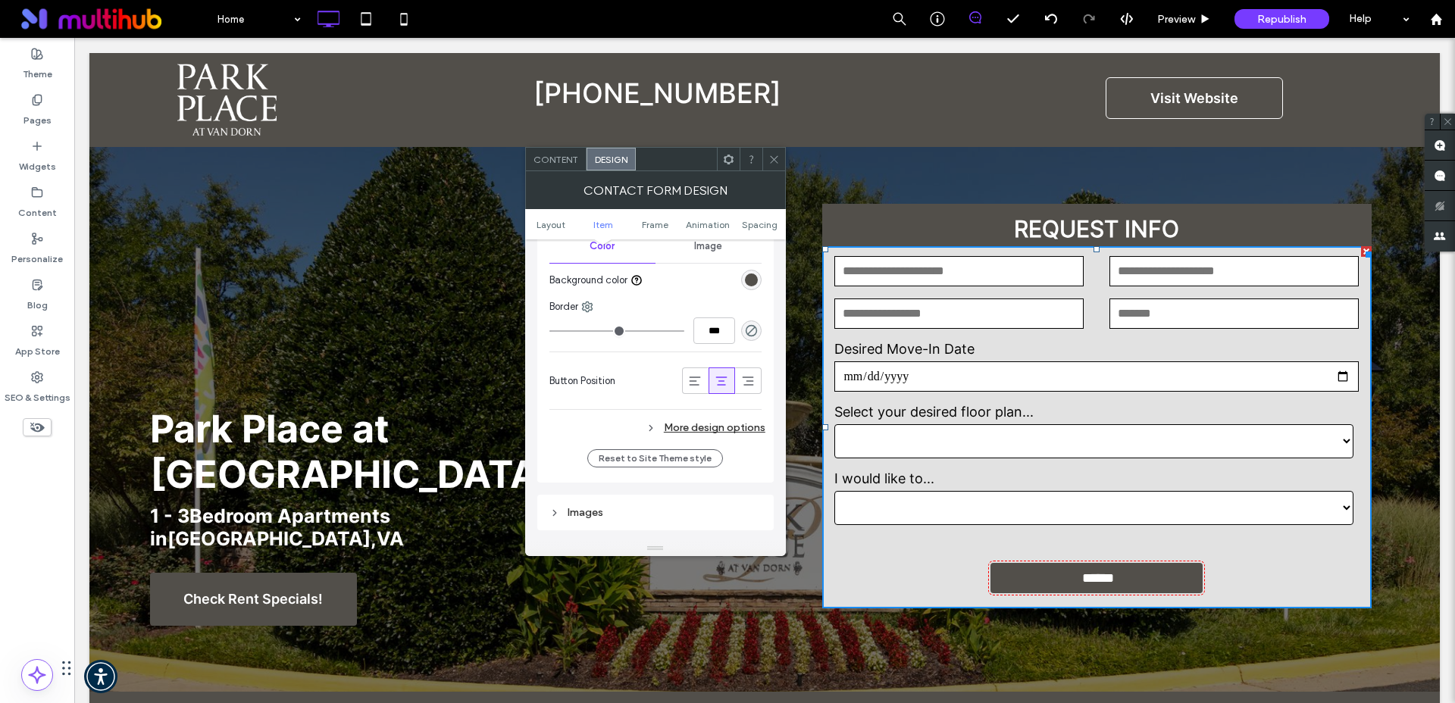
click at [737, 428] on div "More design options" at bounding box center [657, 427] width 216 height 20
click at [753, 461] on div "rgb(82, 79, 74)" at bounding box center [751, 455] width 20 height 20
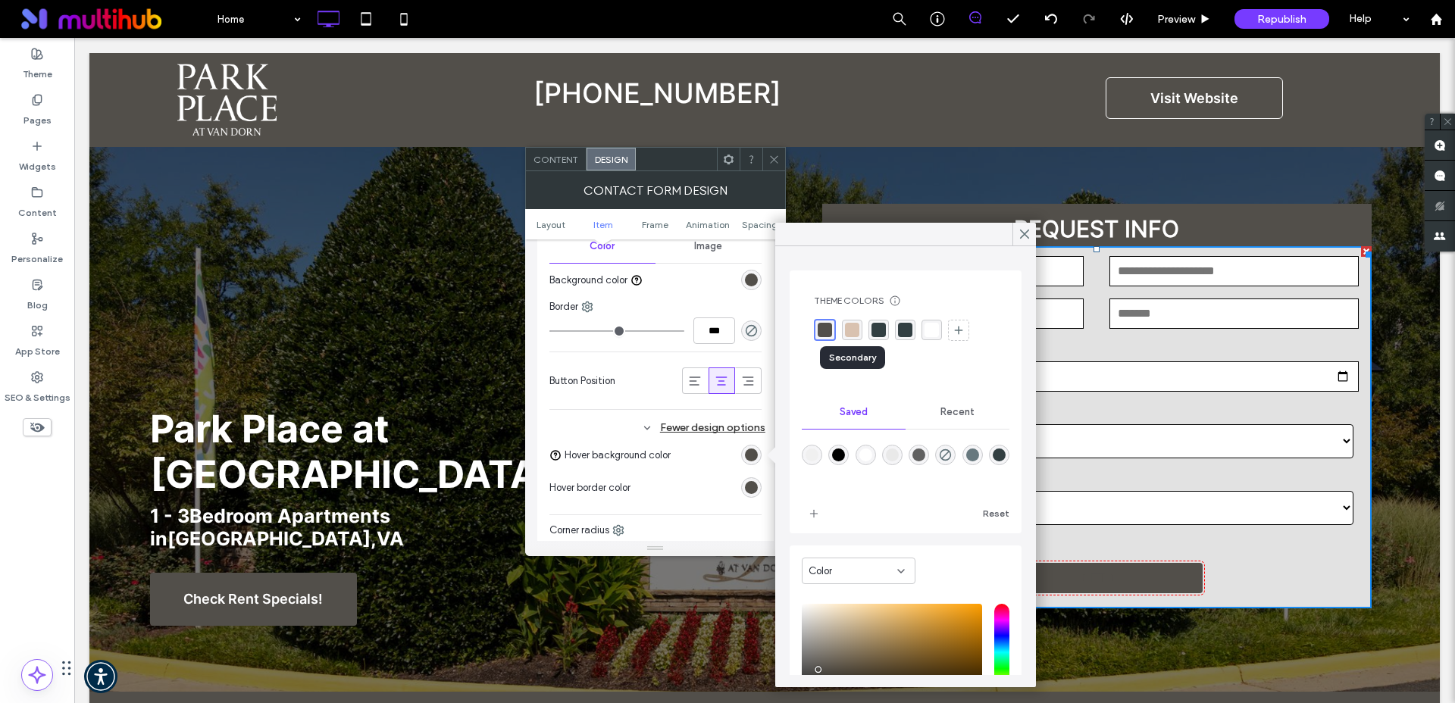
click at [848, 330] on div "rgba(217, 194, 176, 1)" at bounding box center [852, 330] width 14 height 14
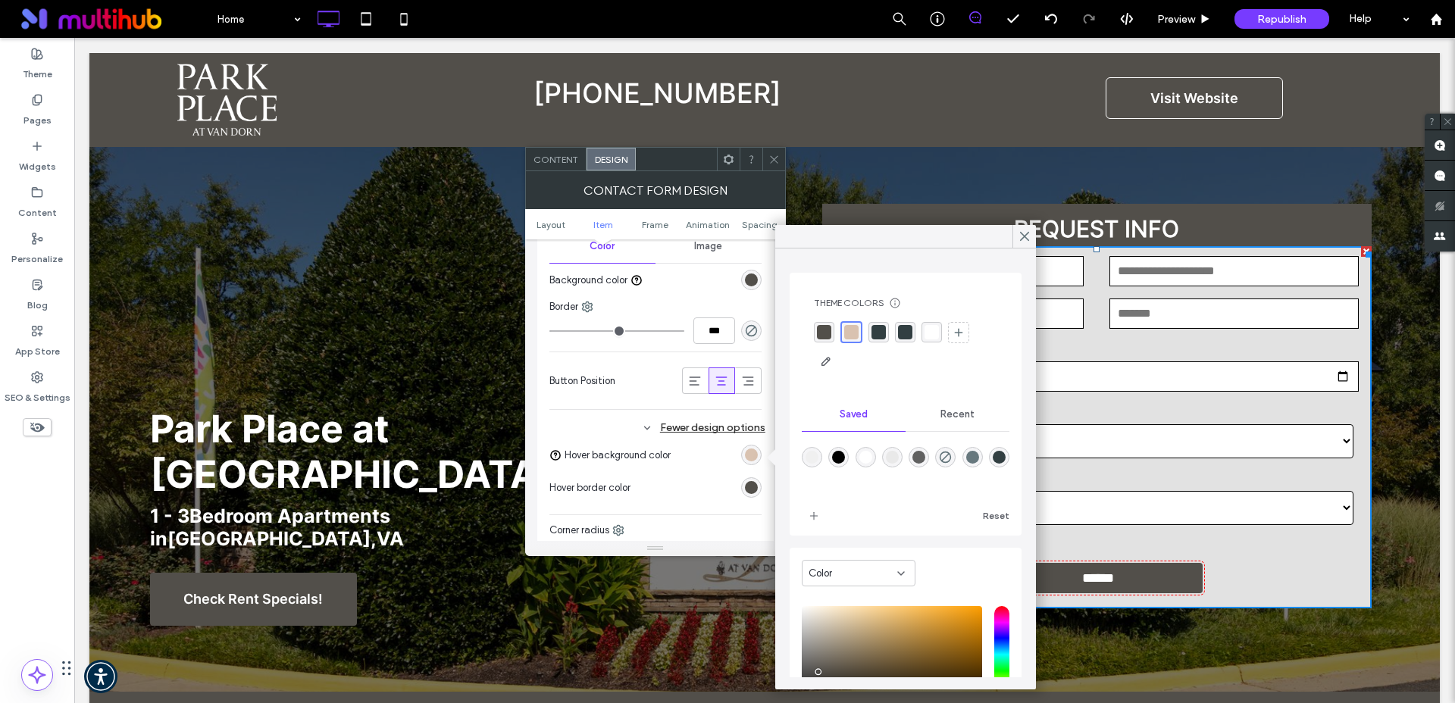
scroll to position [384, 0]
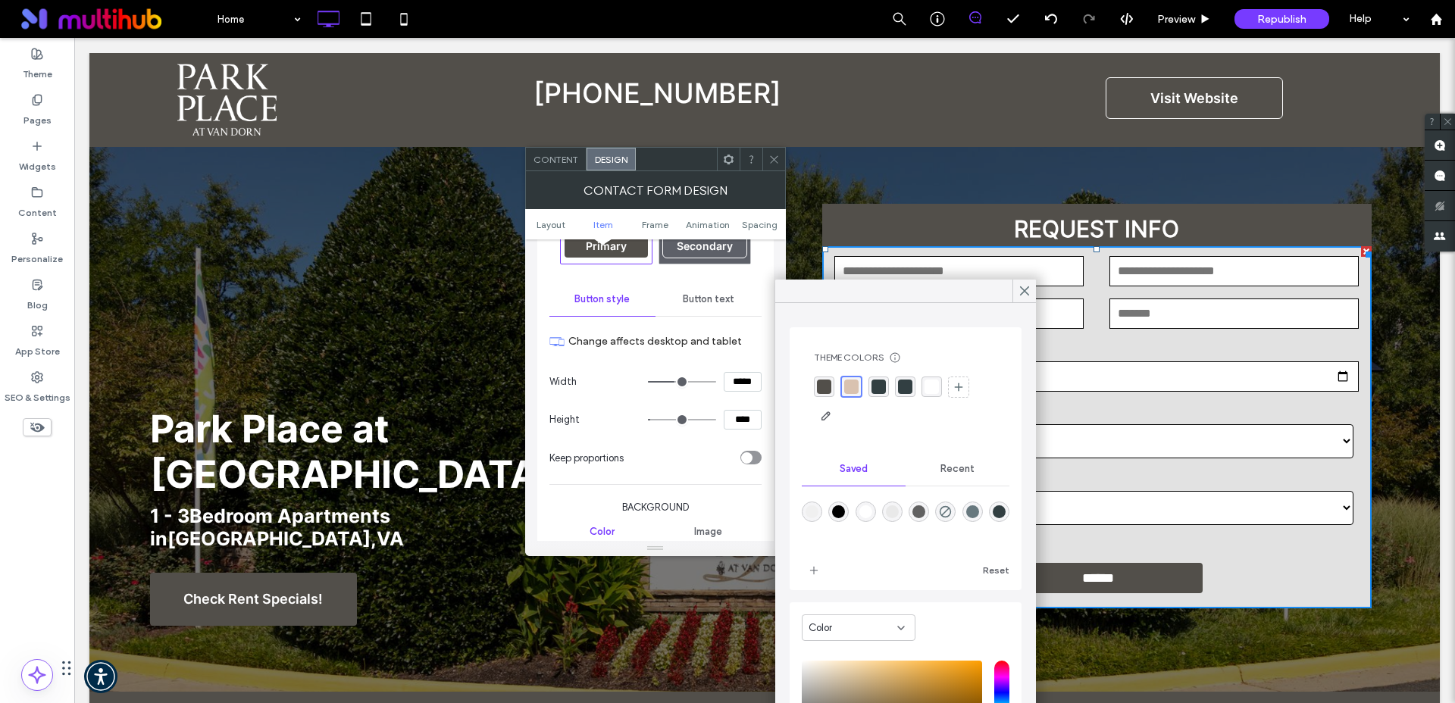
click at [775, 161] on use at bounding box center [774, 159] width 8 height 8
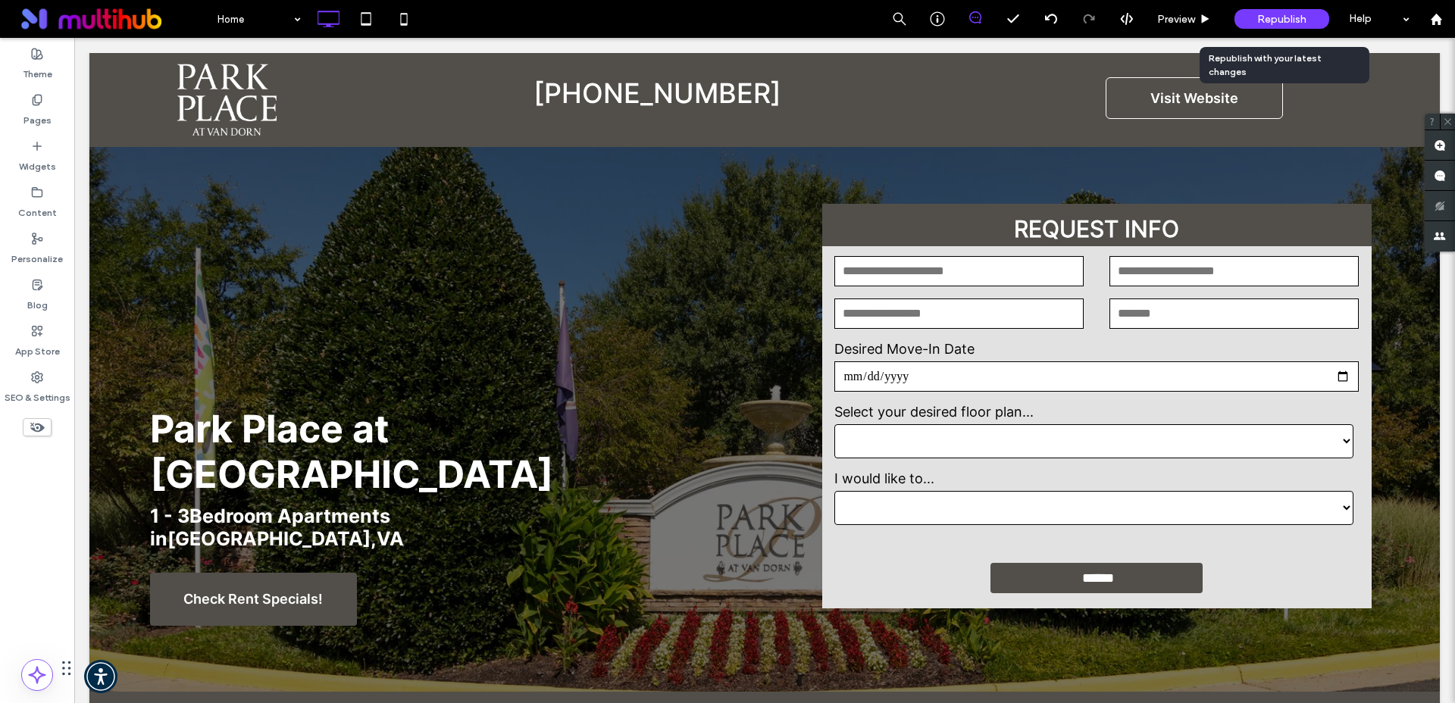
click at [1275, 17] on span "Republish" at bounding box center [1281, 19] width 49 height 13
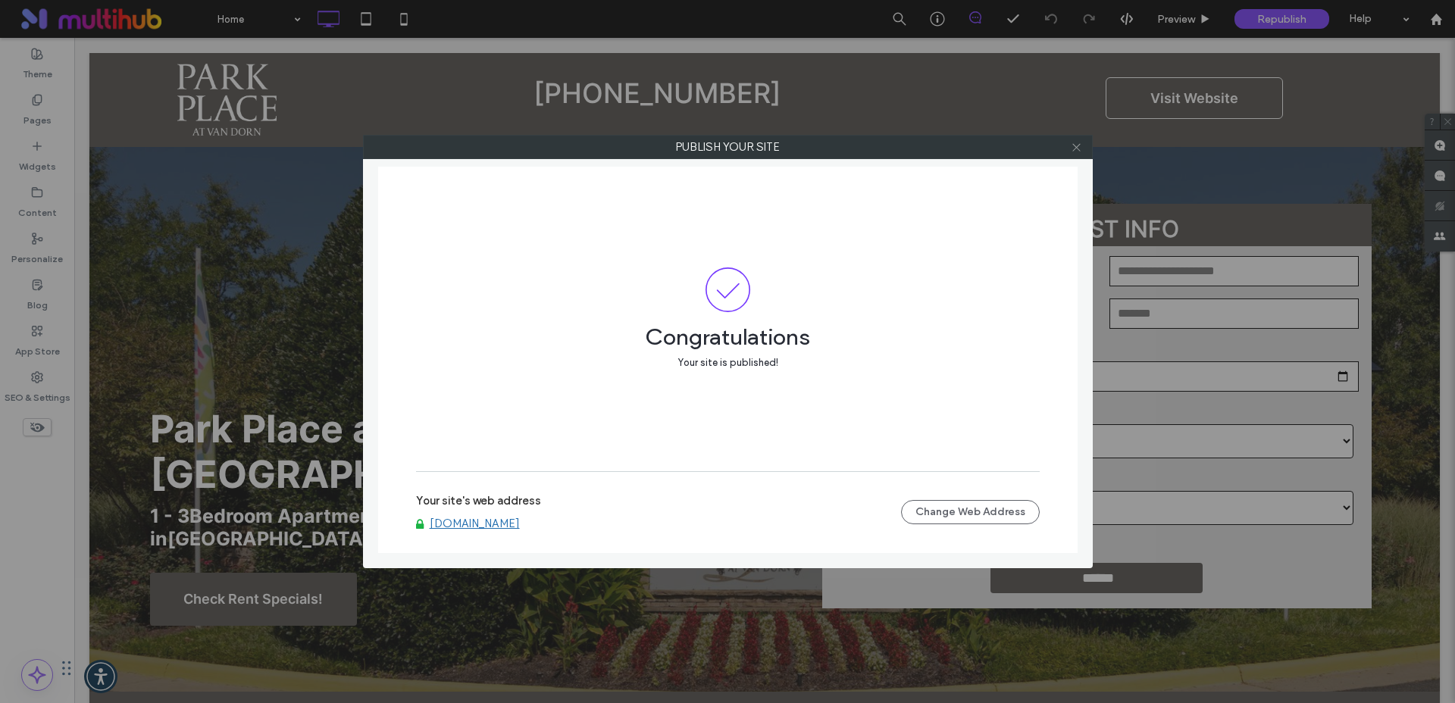
click at [1074, 152] on icon at bounding box center [1075, 147] width 11 height 11
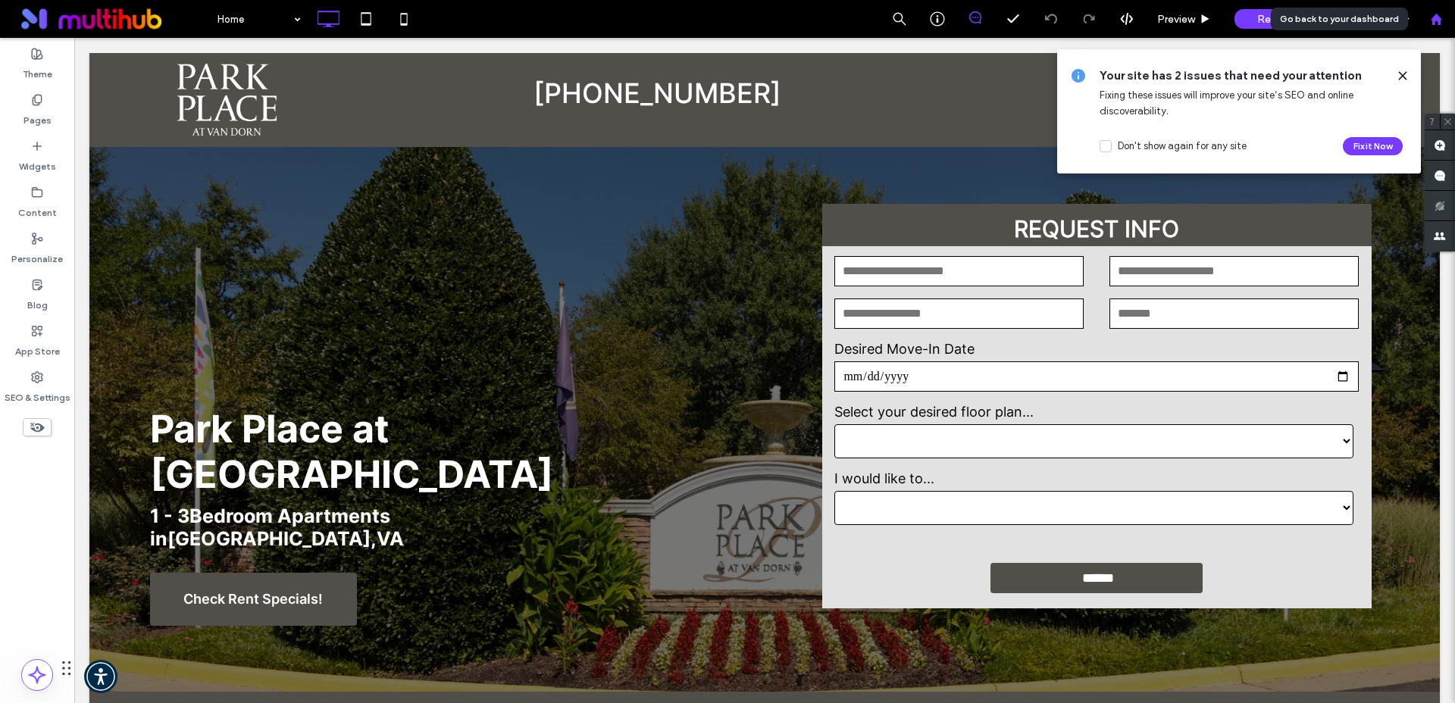
click at [1433, 23] on use at bounding box center [1435, 18] width 11 height 11
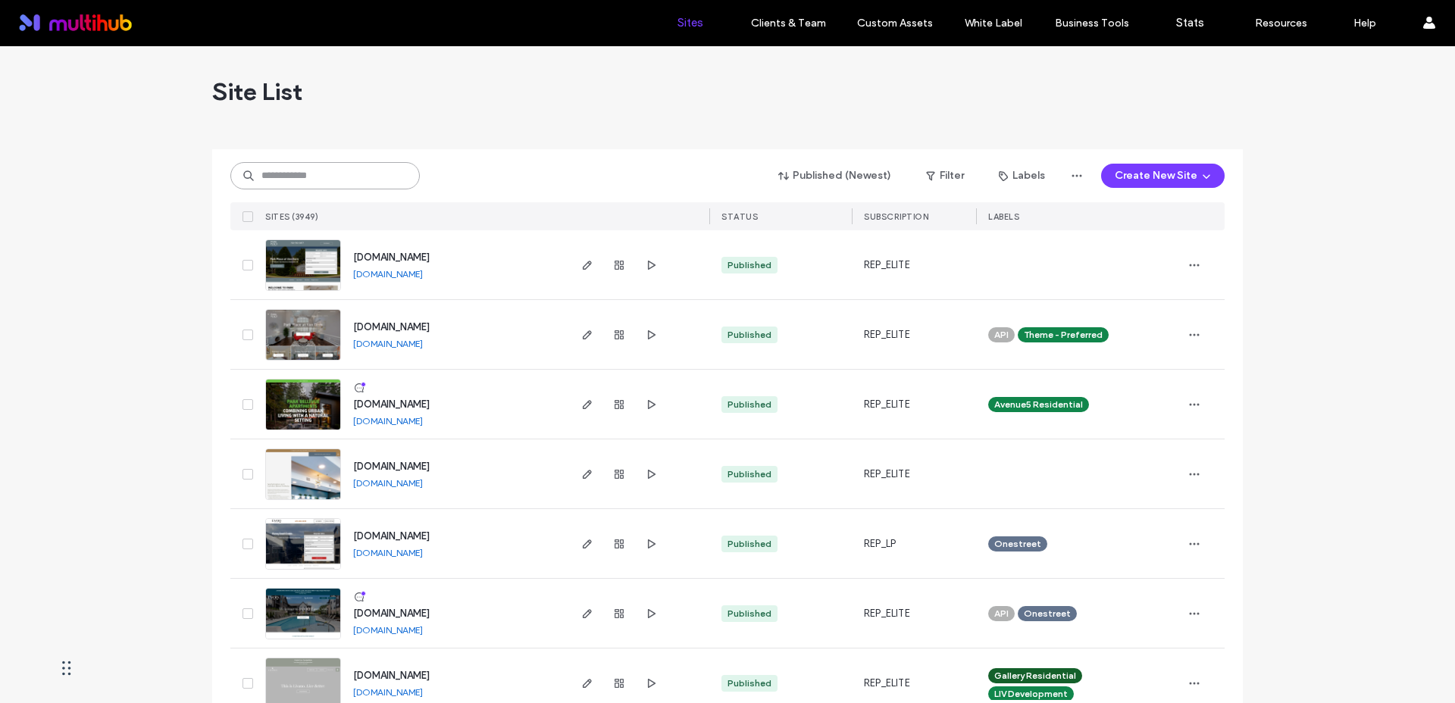
click at [308, 175] on input at bounding box center [324, 175] width 189 height 27
type input "*****"
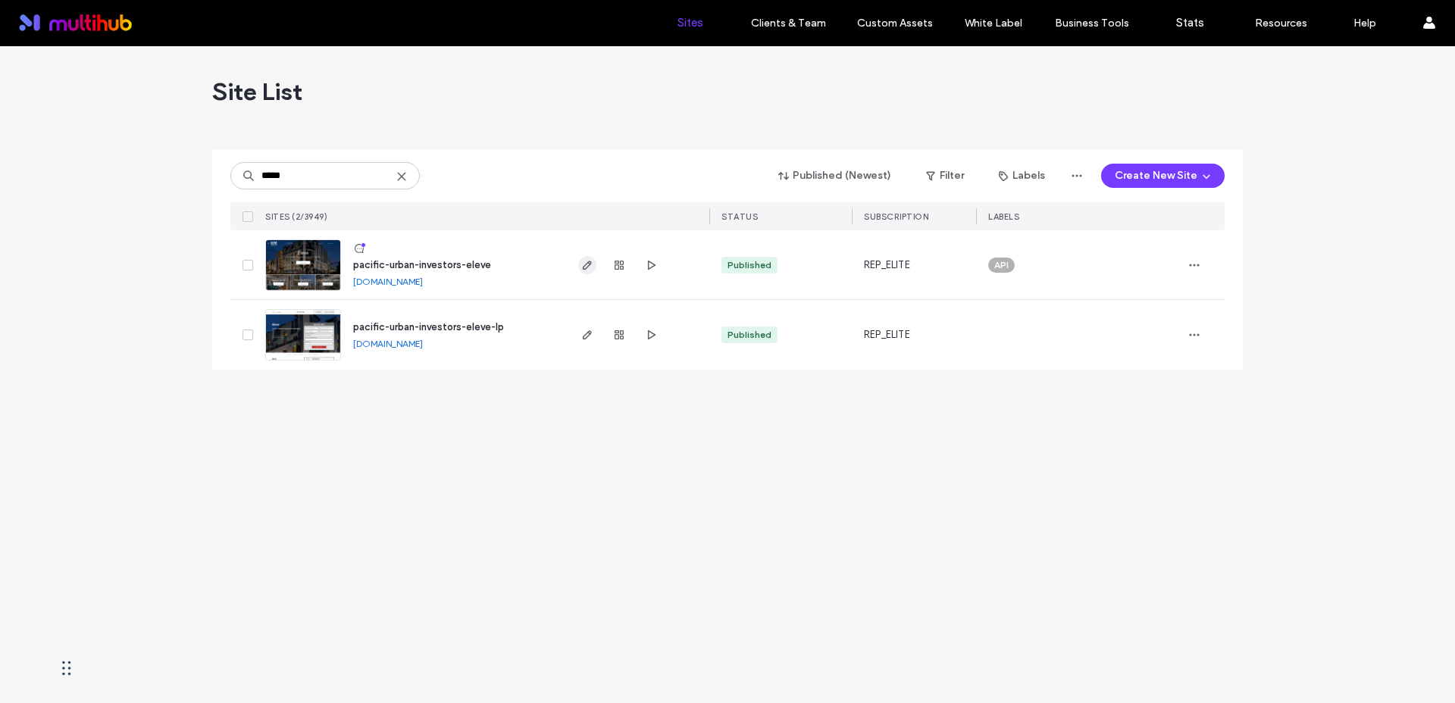
click at [583, 265] on icon "button" at bounding box center [587, 265] width 12 height 12
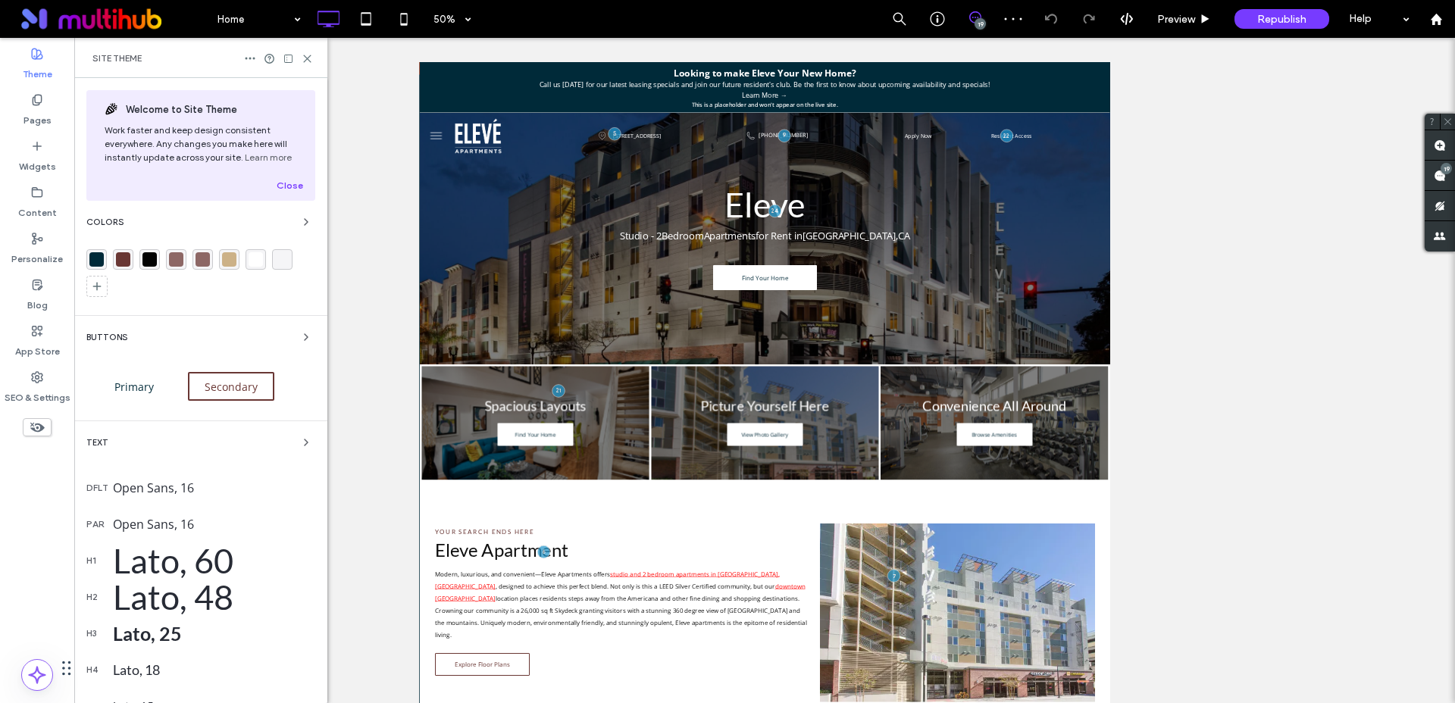
click at [96, 264] on div "rgba(0,42,57,1)" at bounding box center [96, 259] width 14 height 14
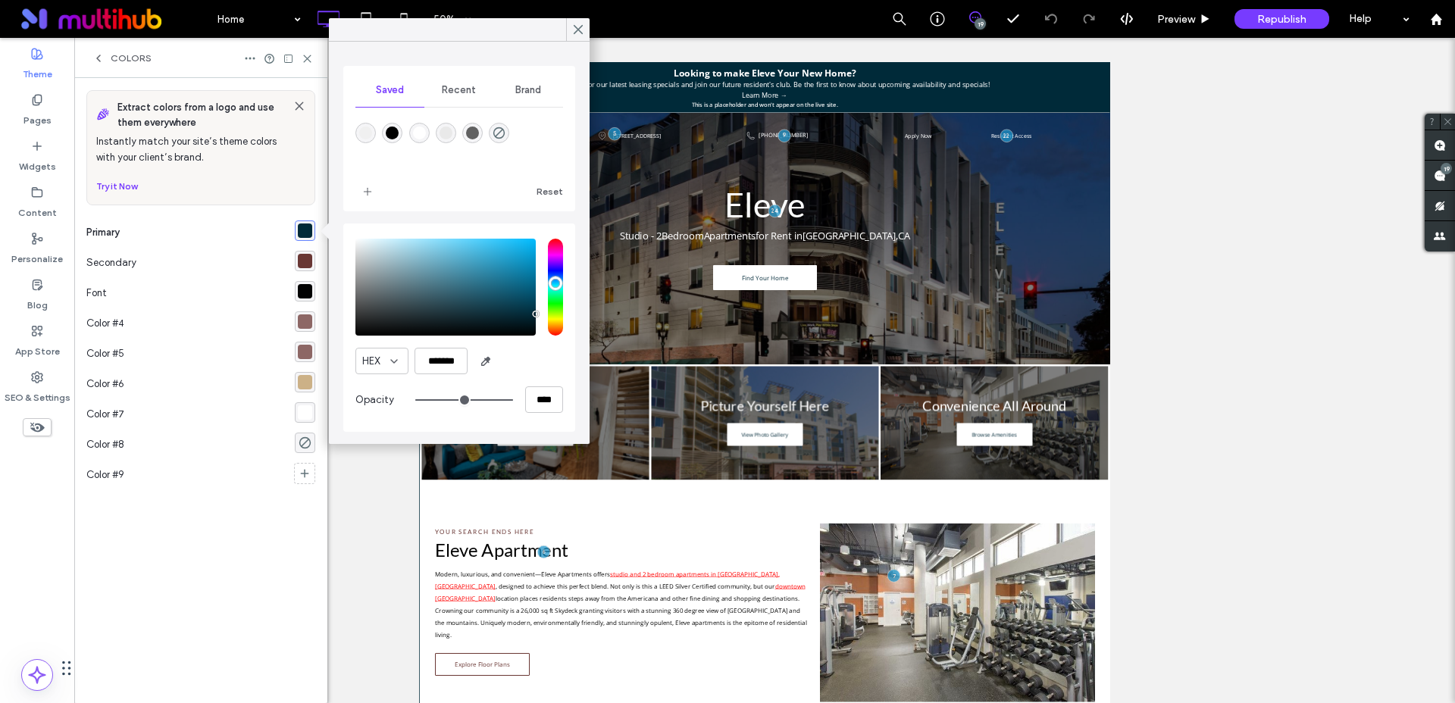
click at [307, 263] on div "rgba(105,55,52,1)" at bounding box center [305, 261] width 14 height 14
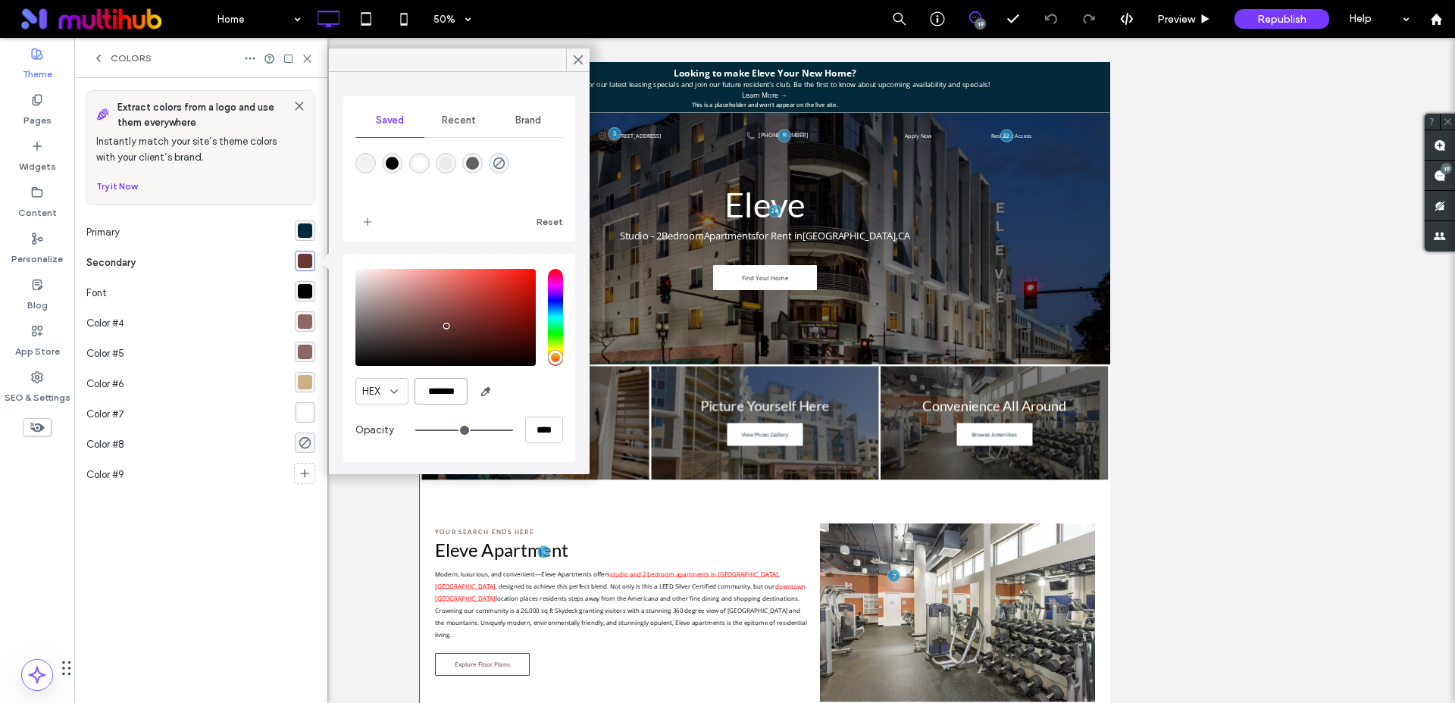
click at [447, 398] on input "*******" at bounding box center [440, 391] width 53 height 27
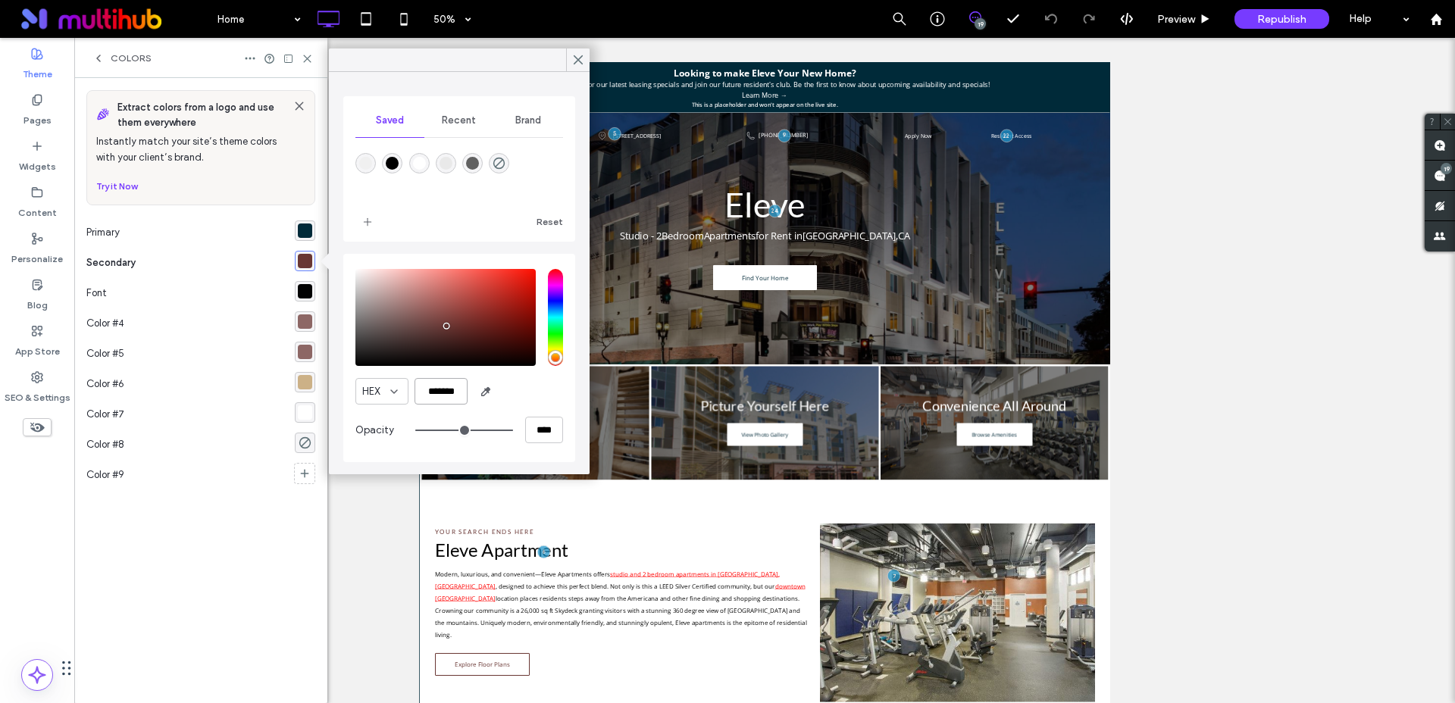
paste input "color picker textbox"
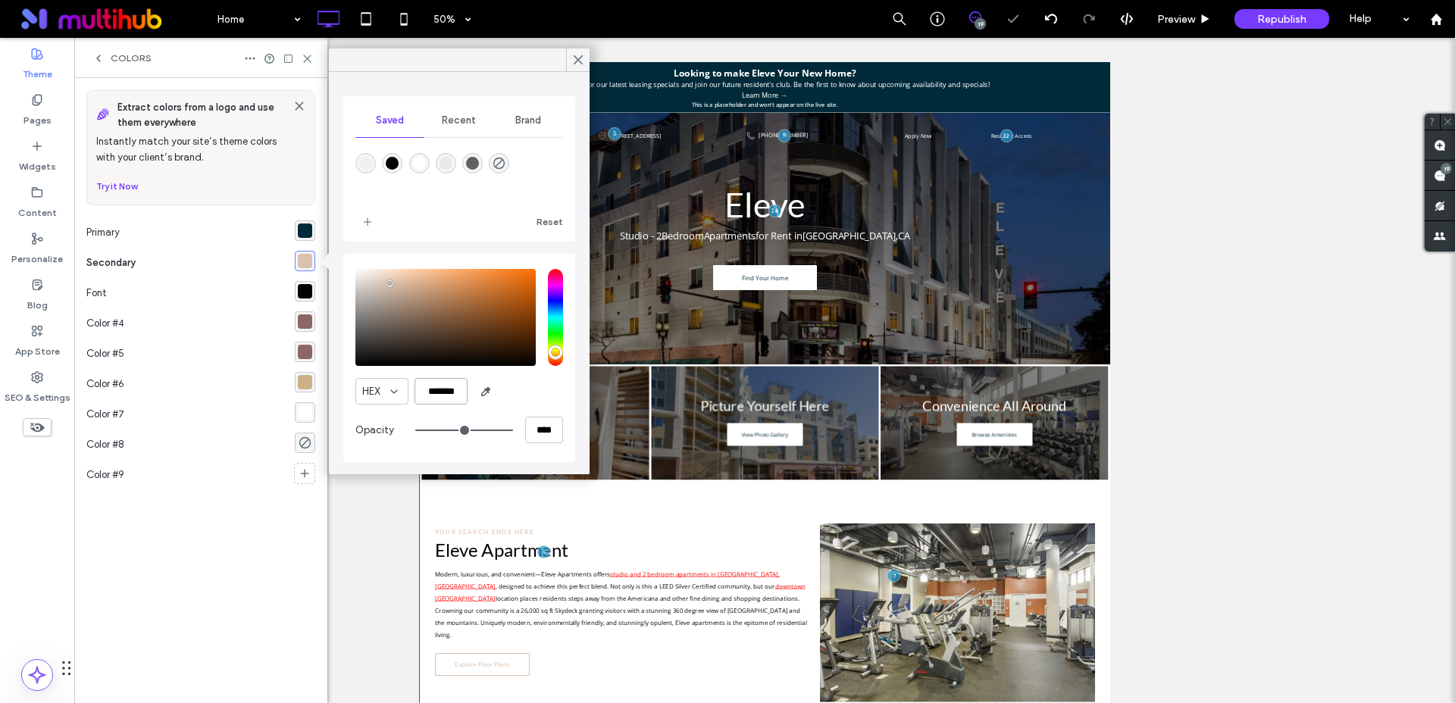
type input "*******"
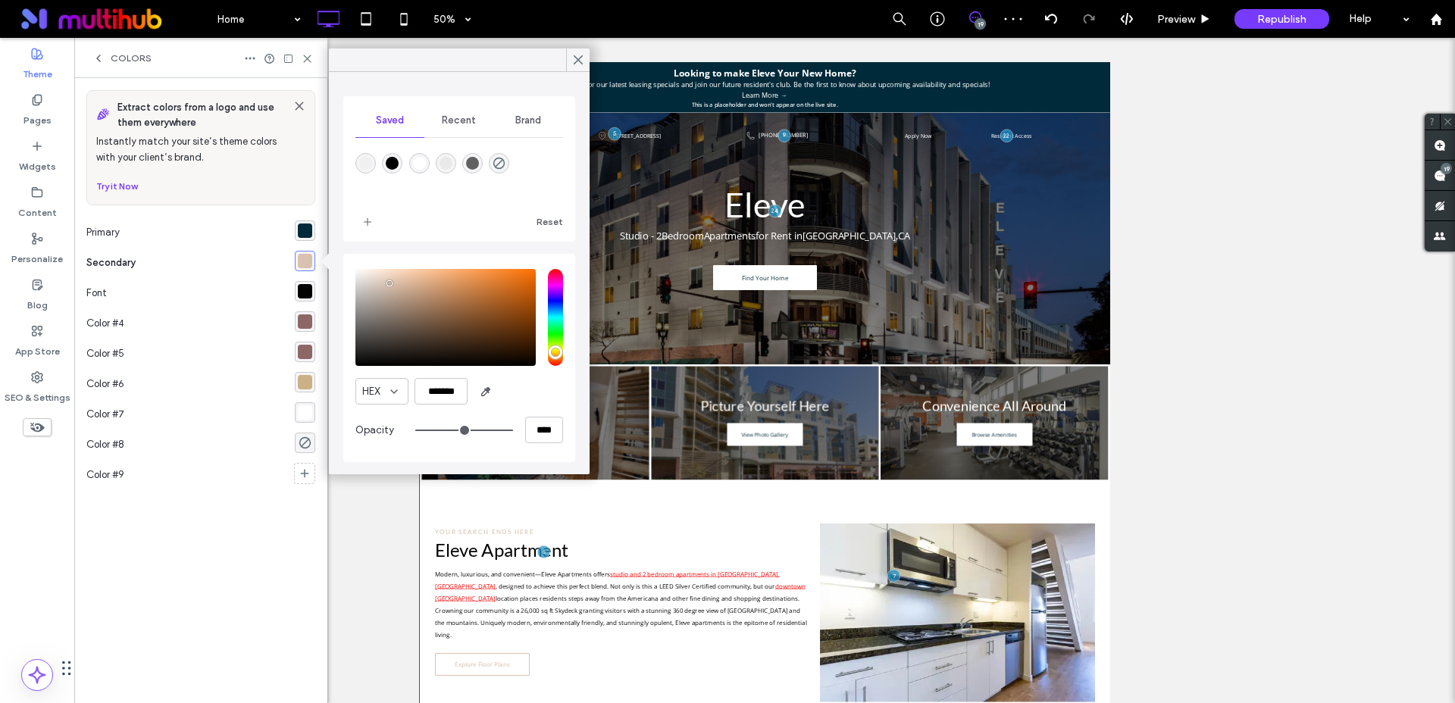
click at [302, 227] on div "rgba(0,42,57,1)" at bounding box center [305, 230] width 14 height 14
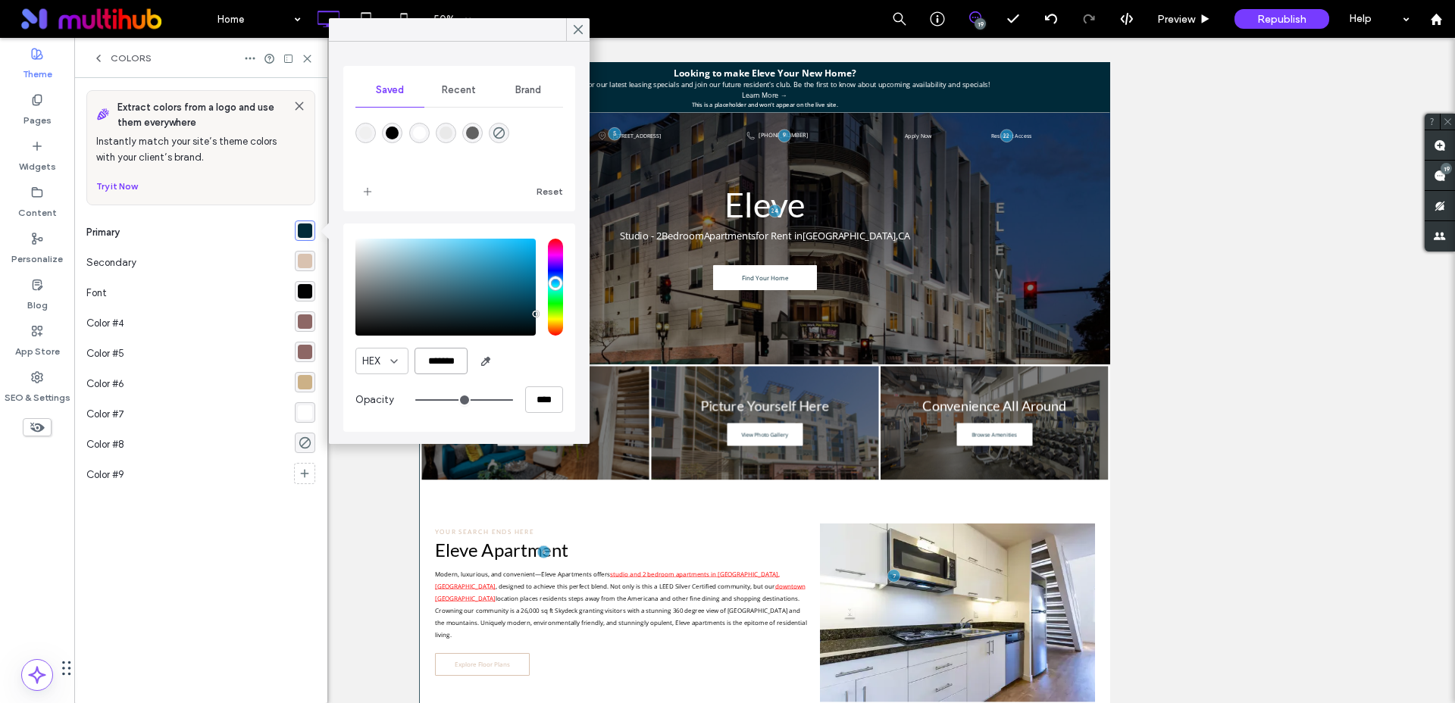
click at [449, 361] on input "*******" at bounding box center [440, 361] width 53 height 27
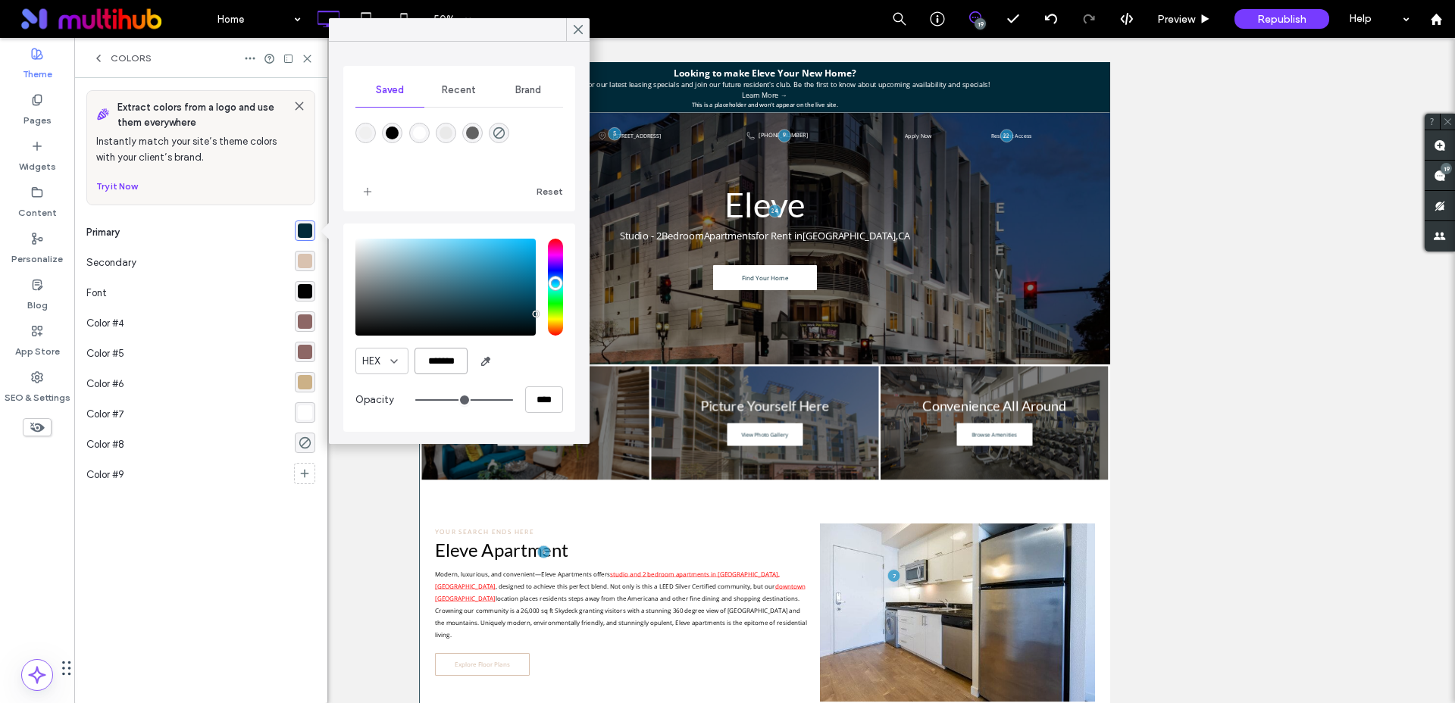
click at [449, 361] on input "*******" at bounding box center [440, 361] width 53 height 27
paste input "color picker textbox"
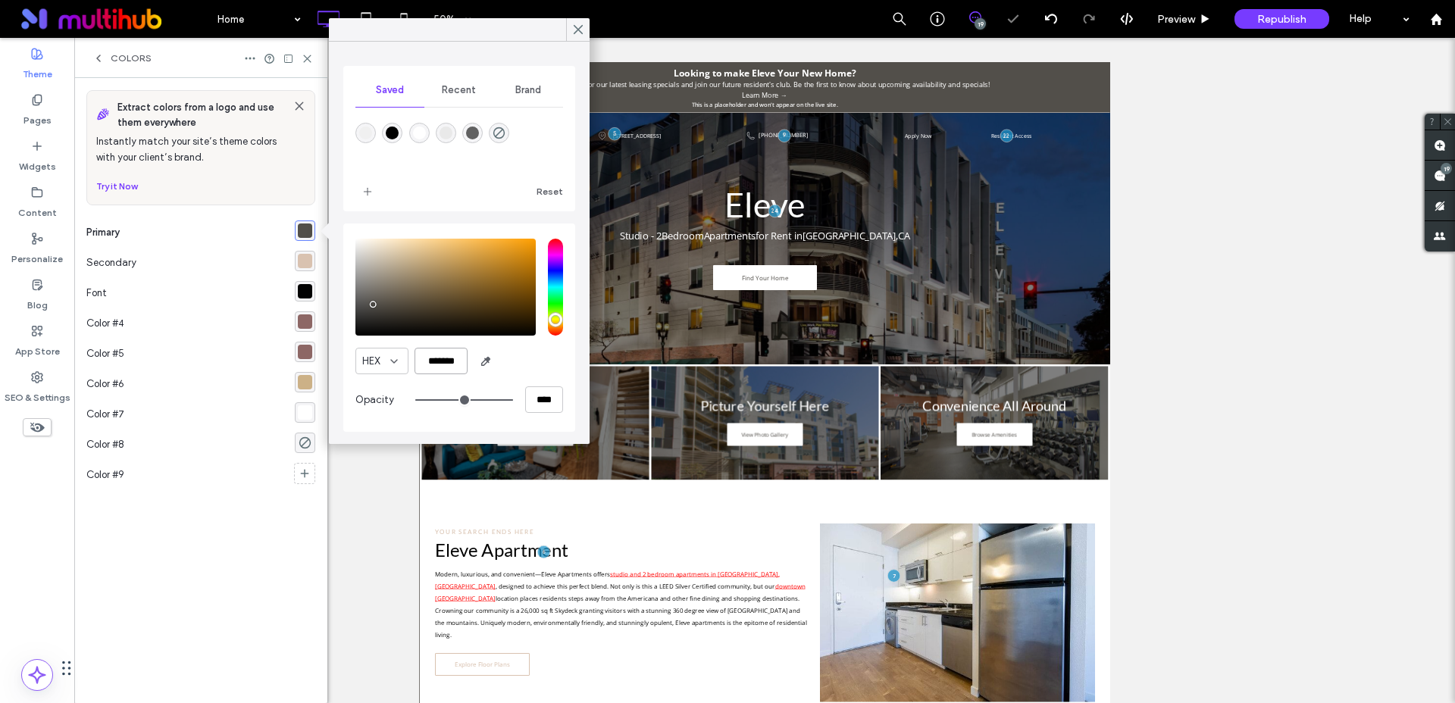
type input "*******"
click at [544, 37] on div at bounding box center [459, 29] width 261 height 23
click at [571, 30] on icon at bounding box center [578, 30] width 14 height 14
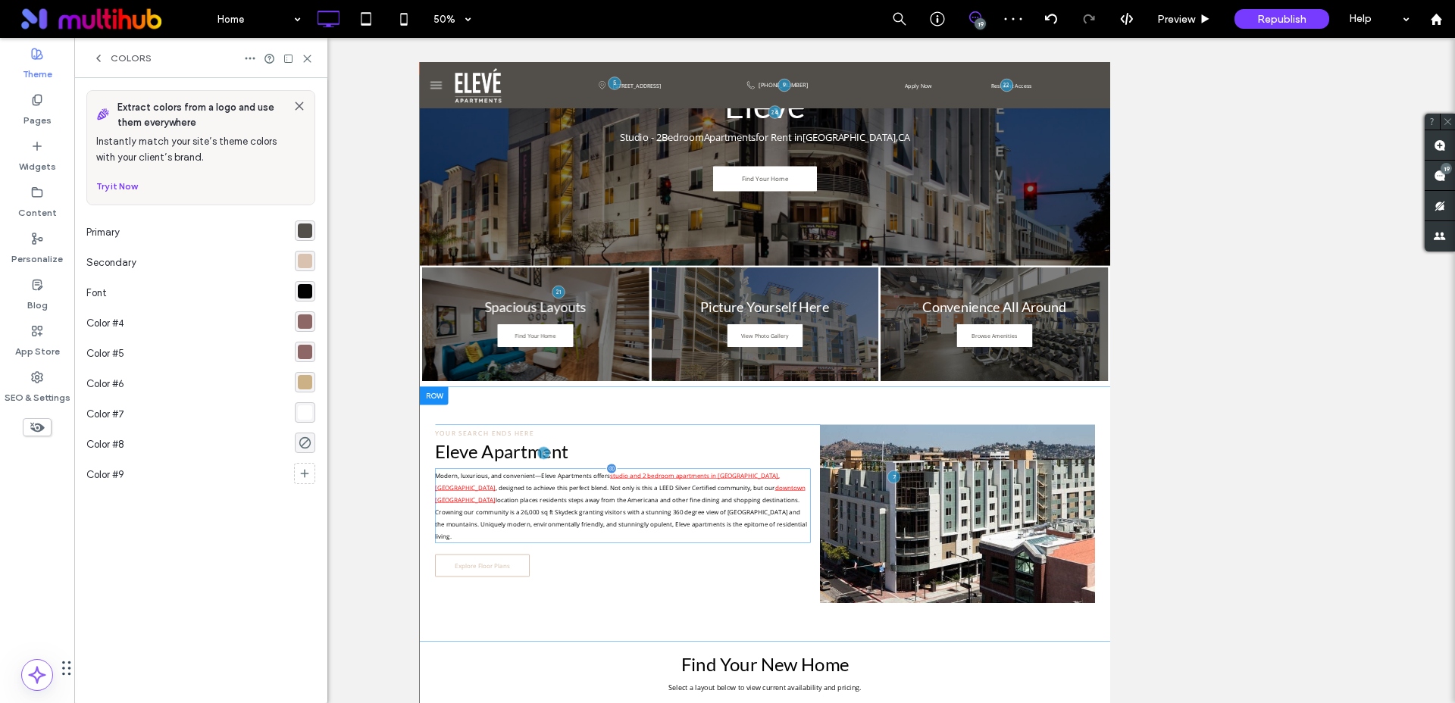
scroll to position [264, 0]
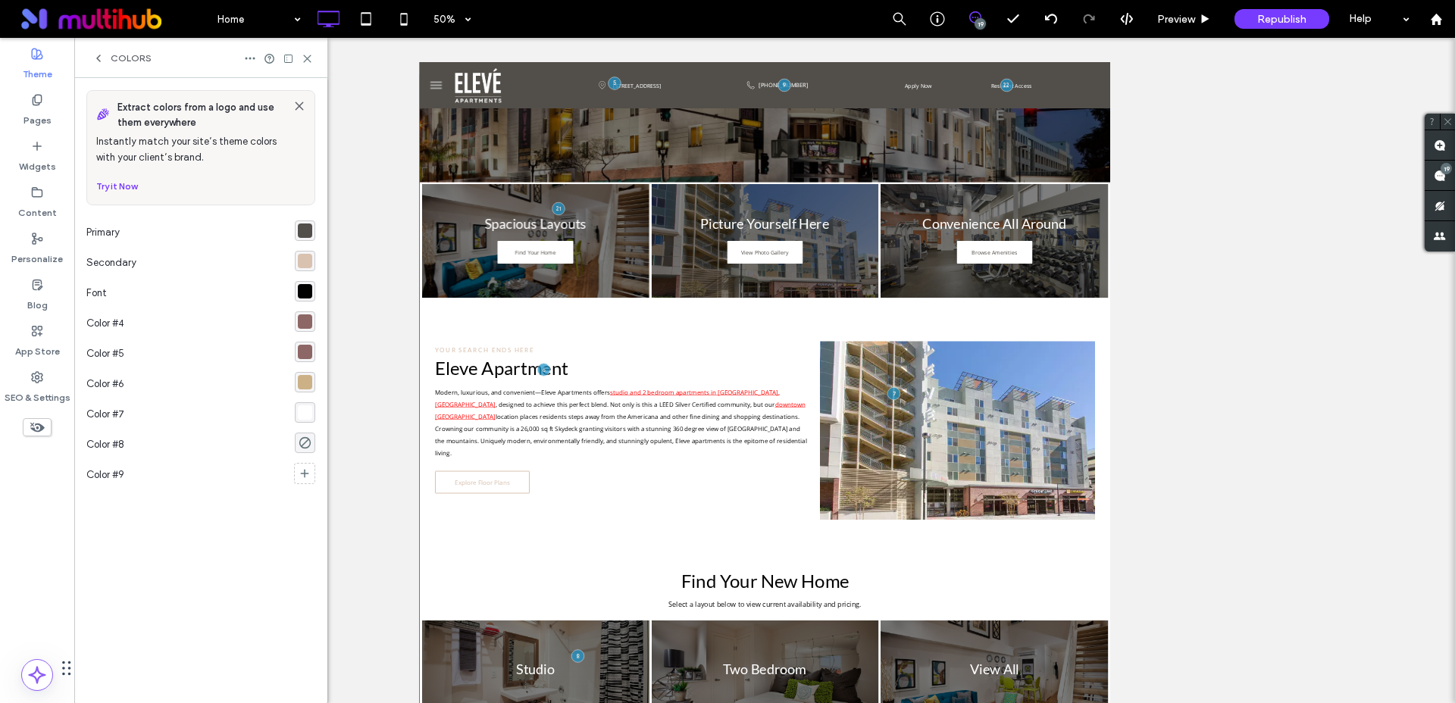
click at [101, 59] on icon at bounding box center [98, 58] width 12 height 12
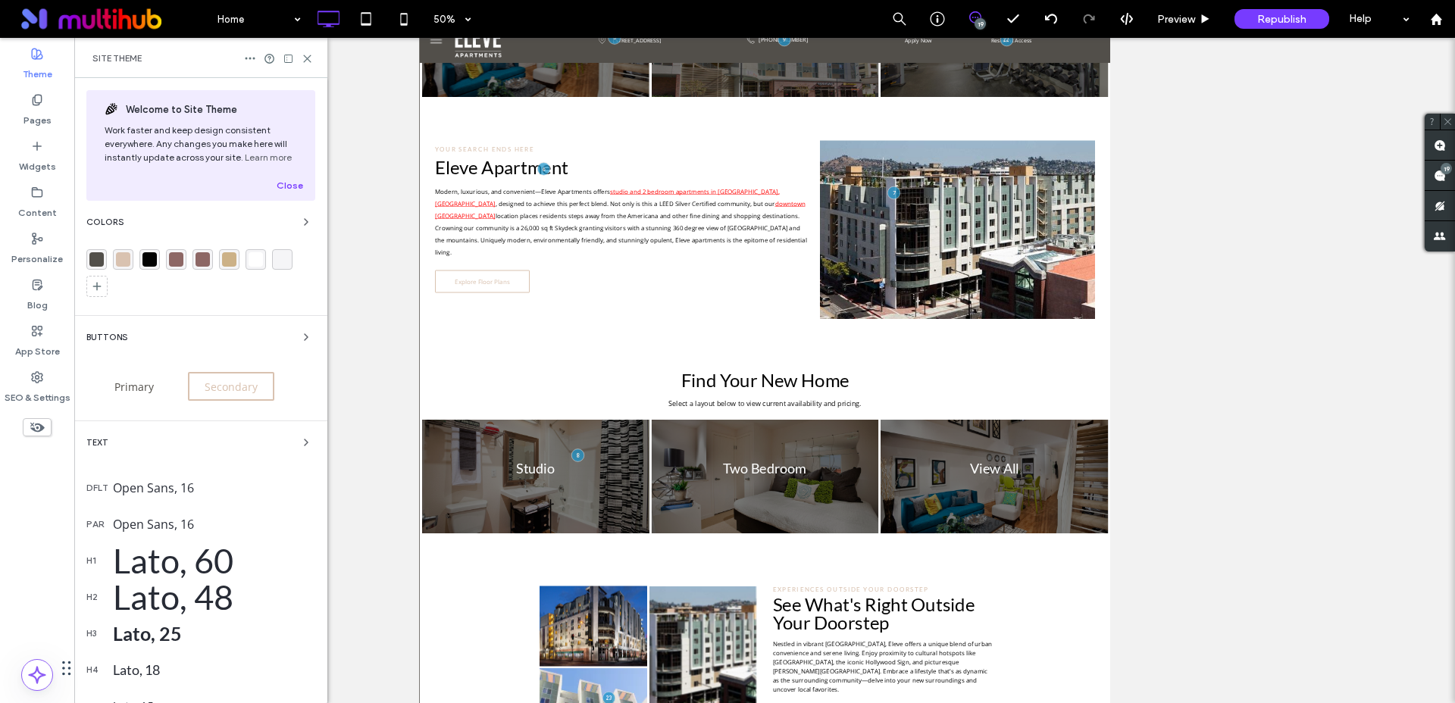
scroll to position [584, 0]
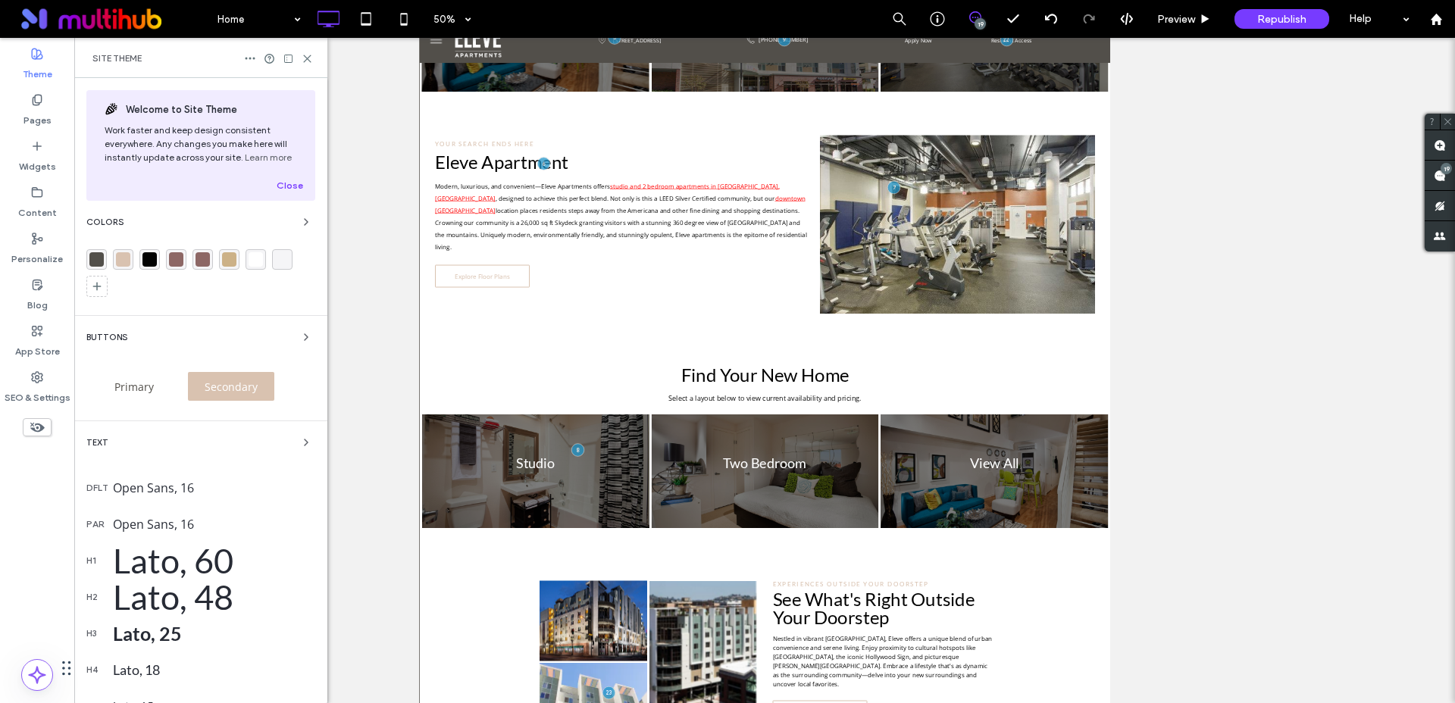
click at [214, 386] on span "Secondary" at bounding box center [231, 387] width 64 height 14
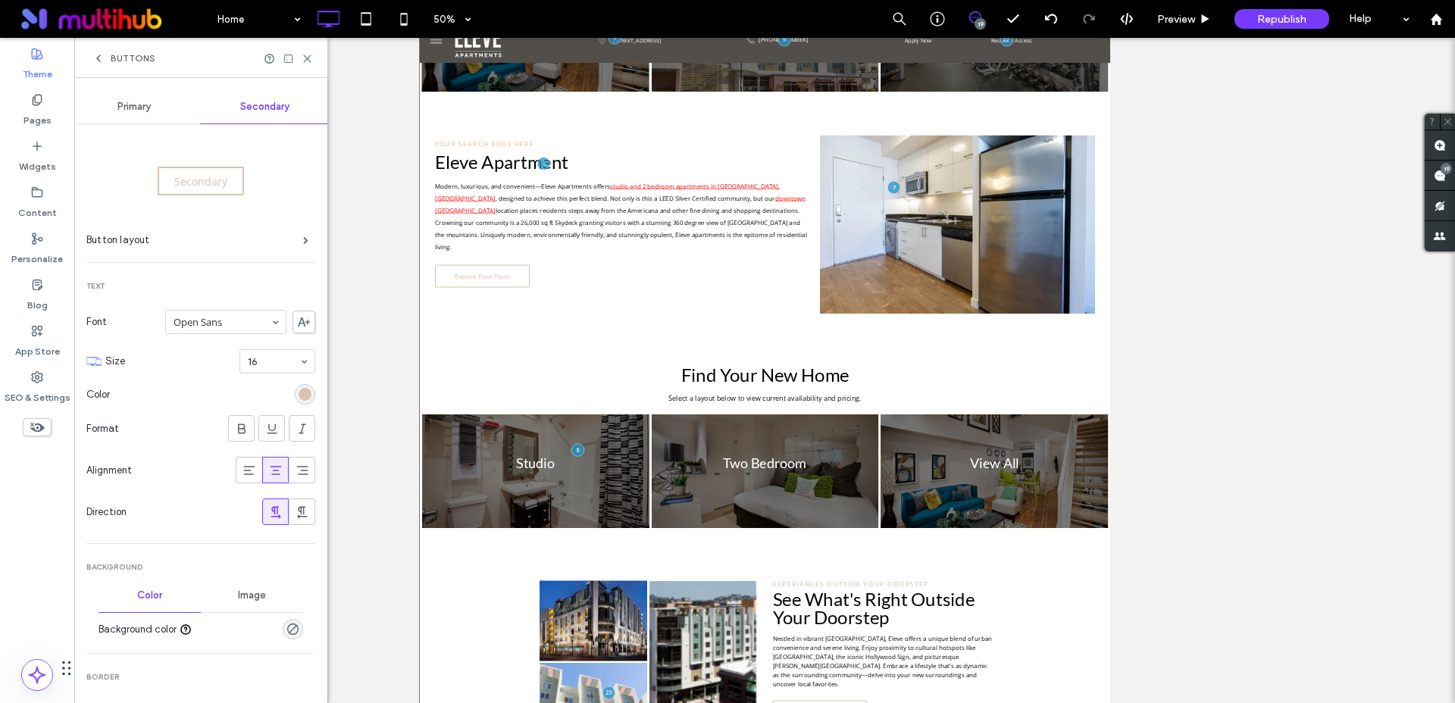
click at [298, 395] on div "rgb(217, 194, 176)" at bounding box center [304, 394] width 13 height 13
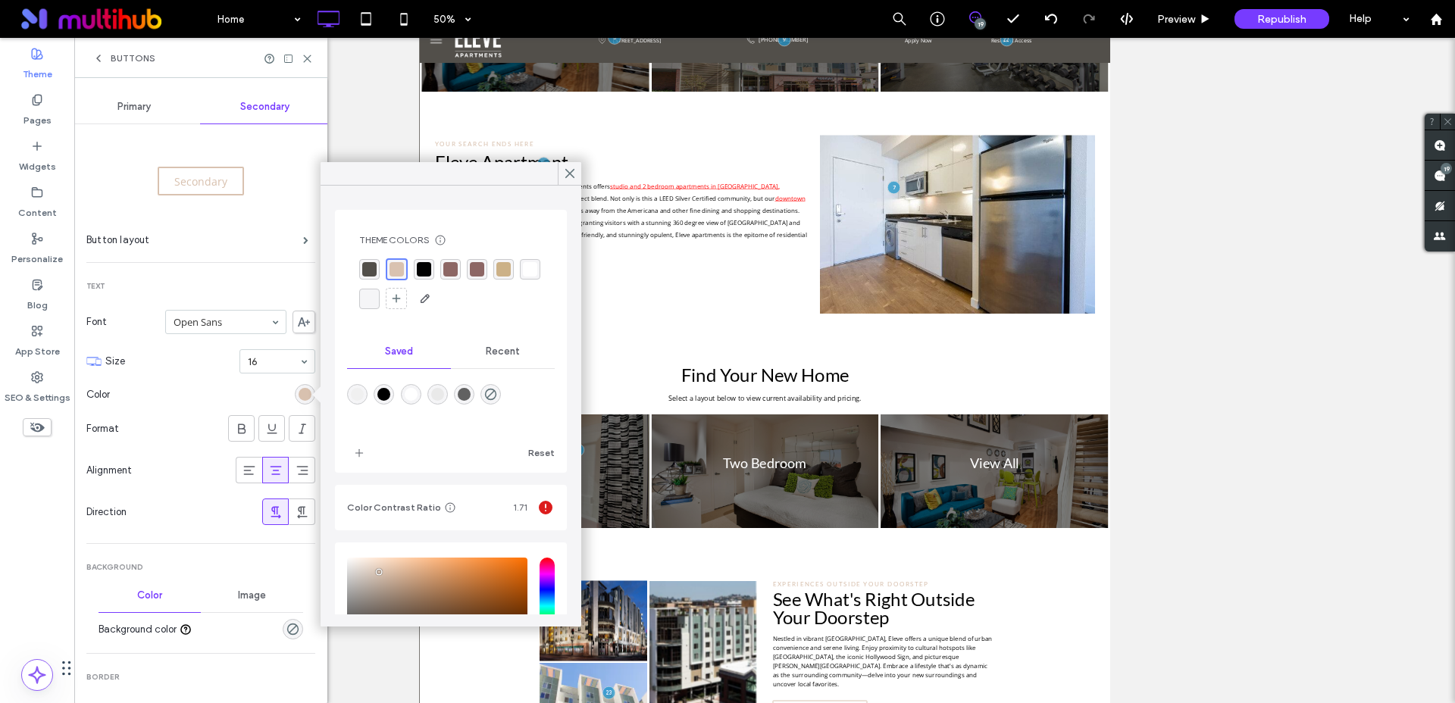
click at [374, 264] on div "rgba(82, 79, 74, 1)" at bounding box center [369, 269] width 14 height 14
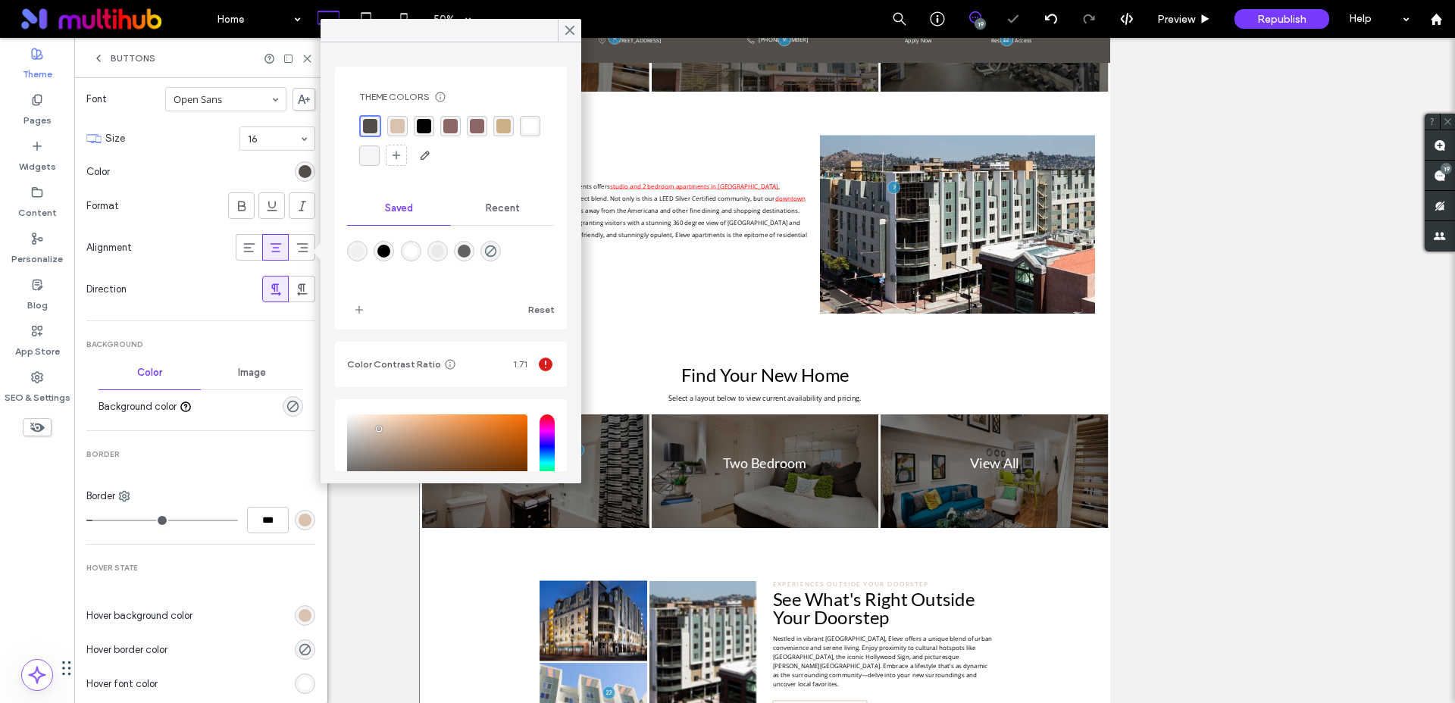
scroll to position [226, 0]
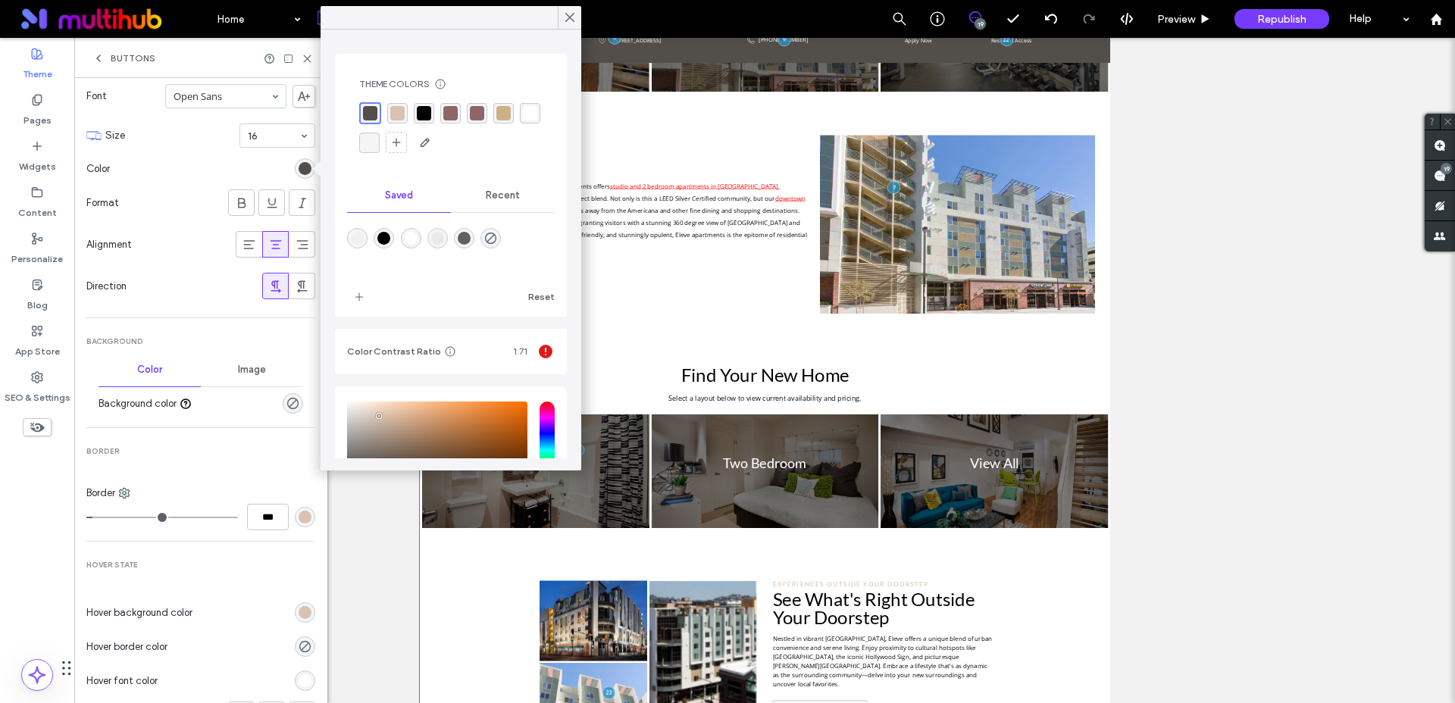
click at [298, 611] on div "rgb(217, 194, 176)" at bounding box center [304, 612] width 13 height 13
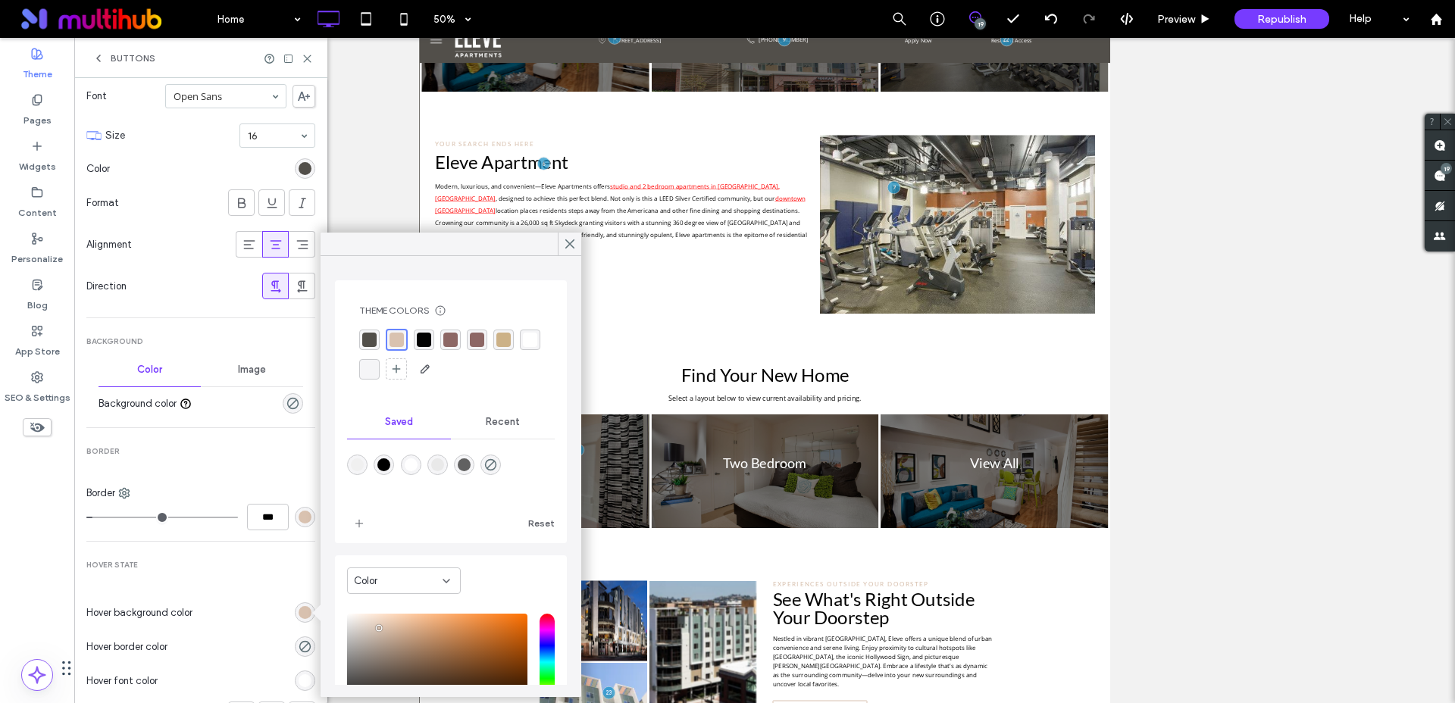
click at [374, 339] on div "rgba(82, 79, 74, 1)" at bounding box center [369, 340] width 14 height 14
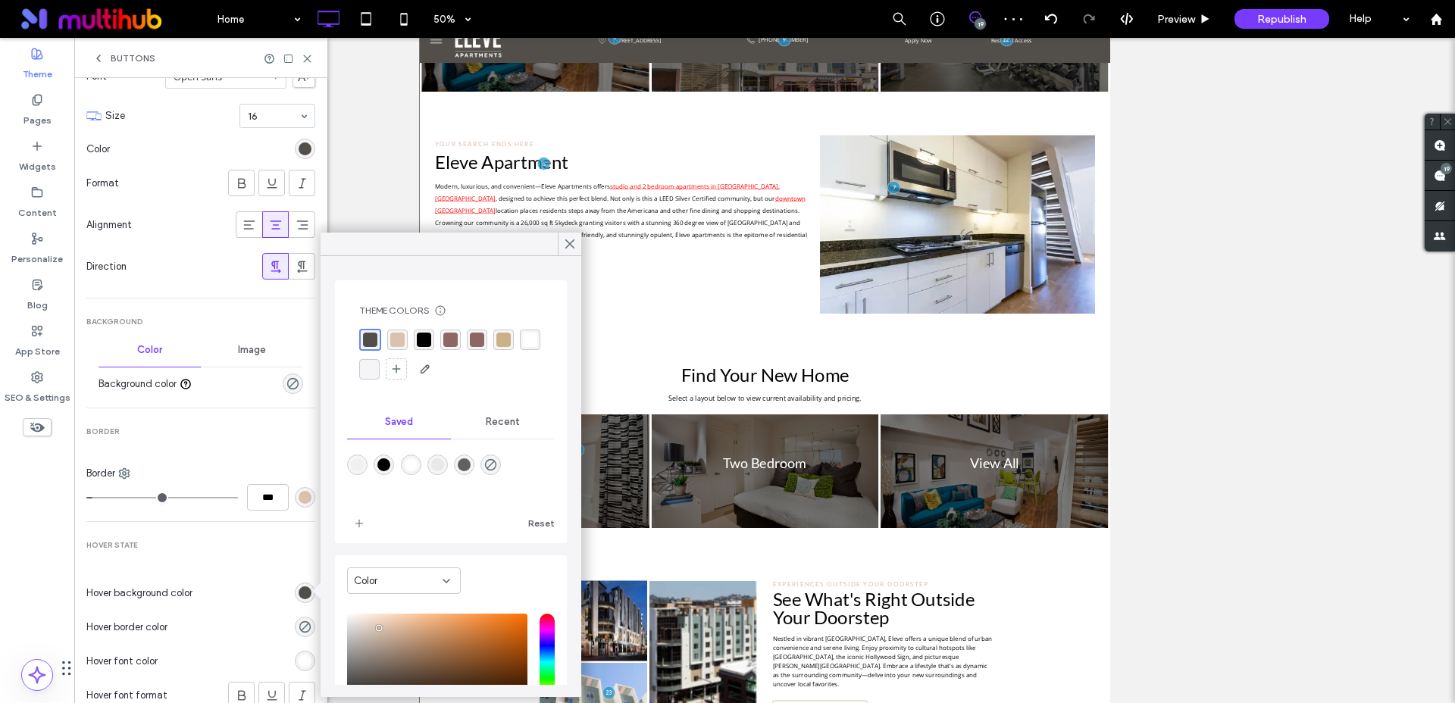
scroll to position [248, 0]
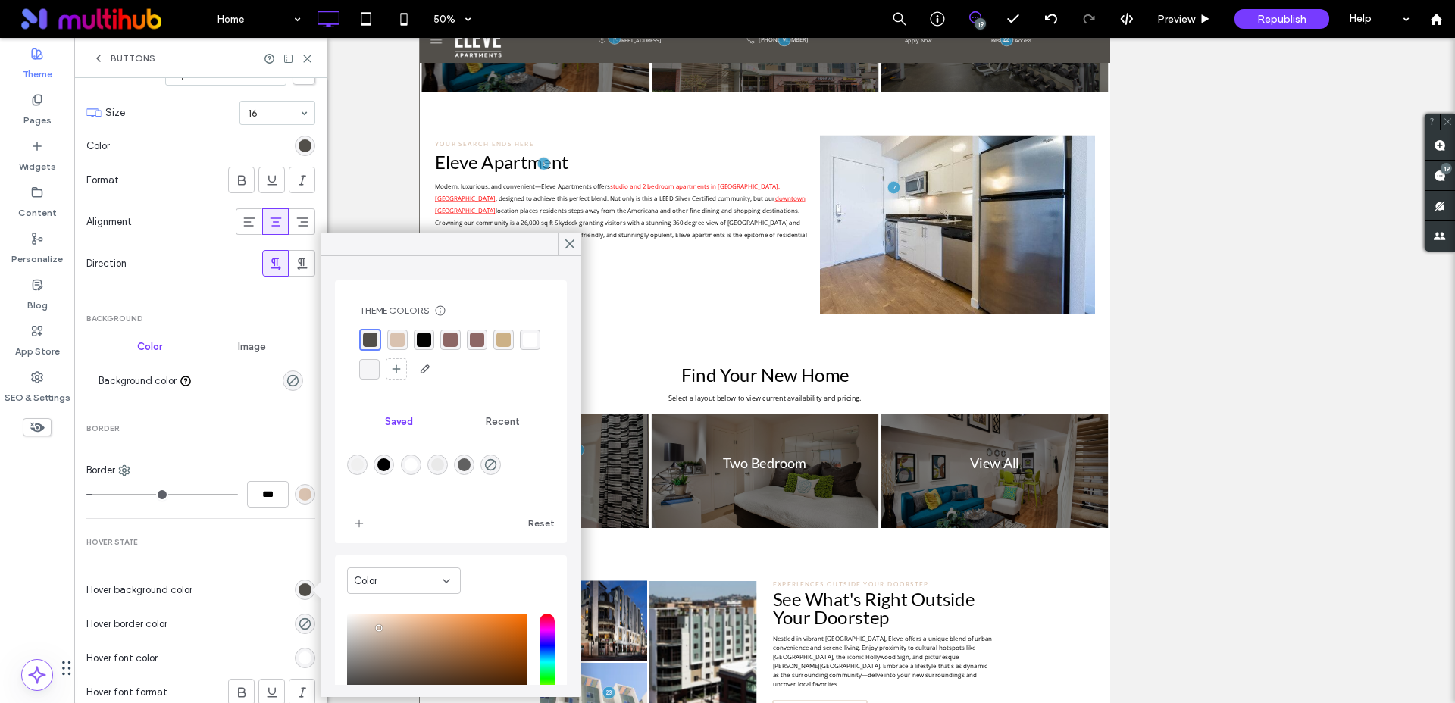
click at [303, 498] on div "rgb(217, 194, 176)" at bounding box center [305, 494] width 20 height 20
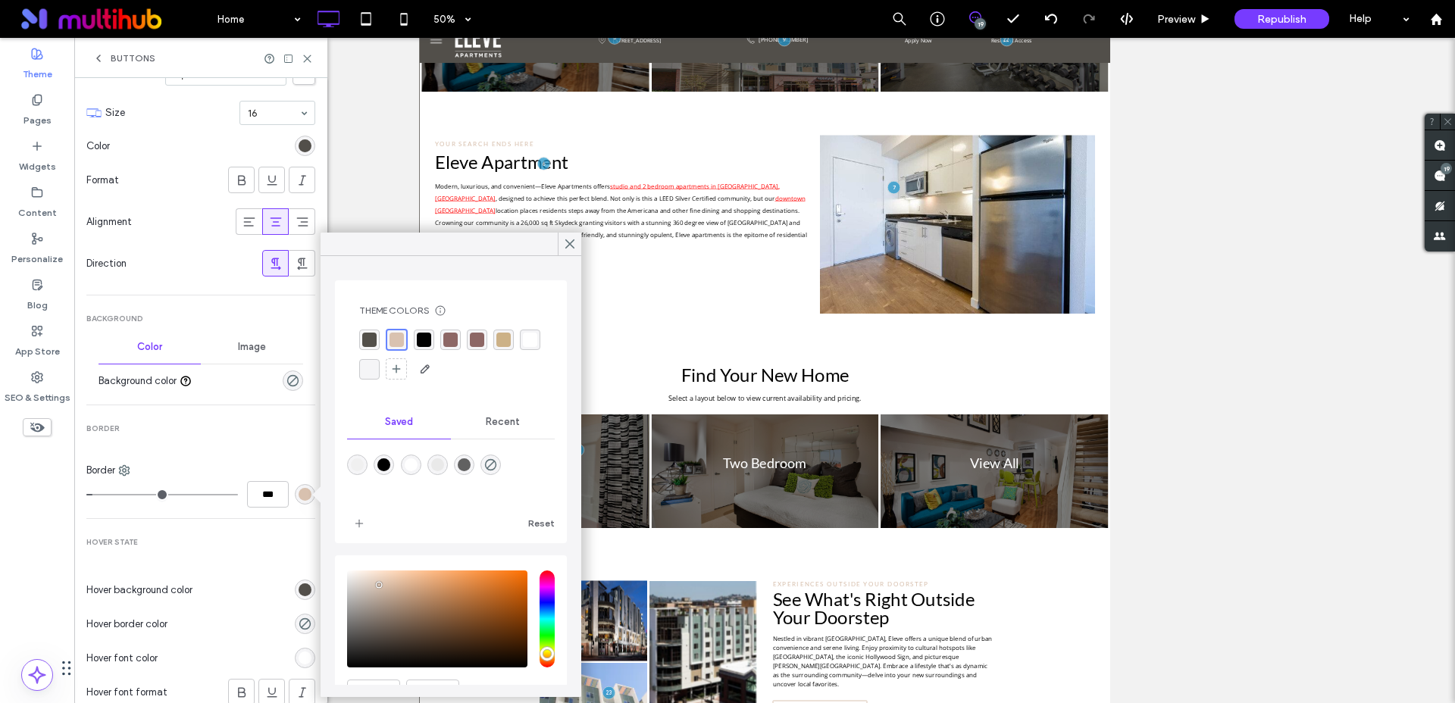
click at [372, 333] on div "rgba(82, 79, 74, 1)" at bounding box center [369, 340] width 14 height 14
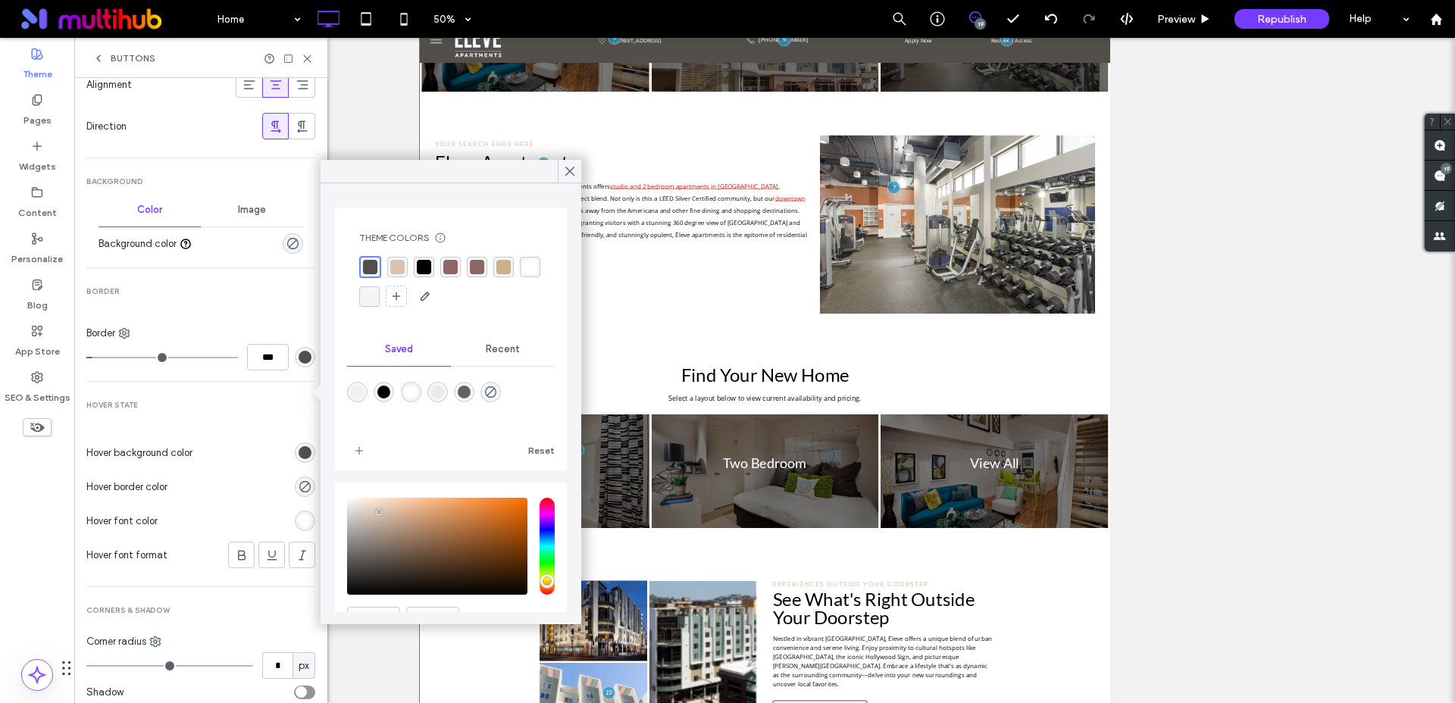
scroll to position [399, 0]
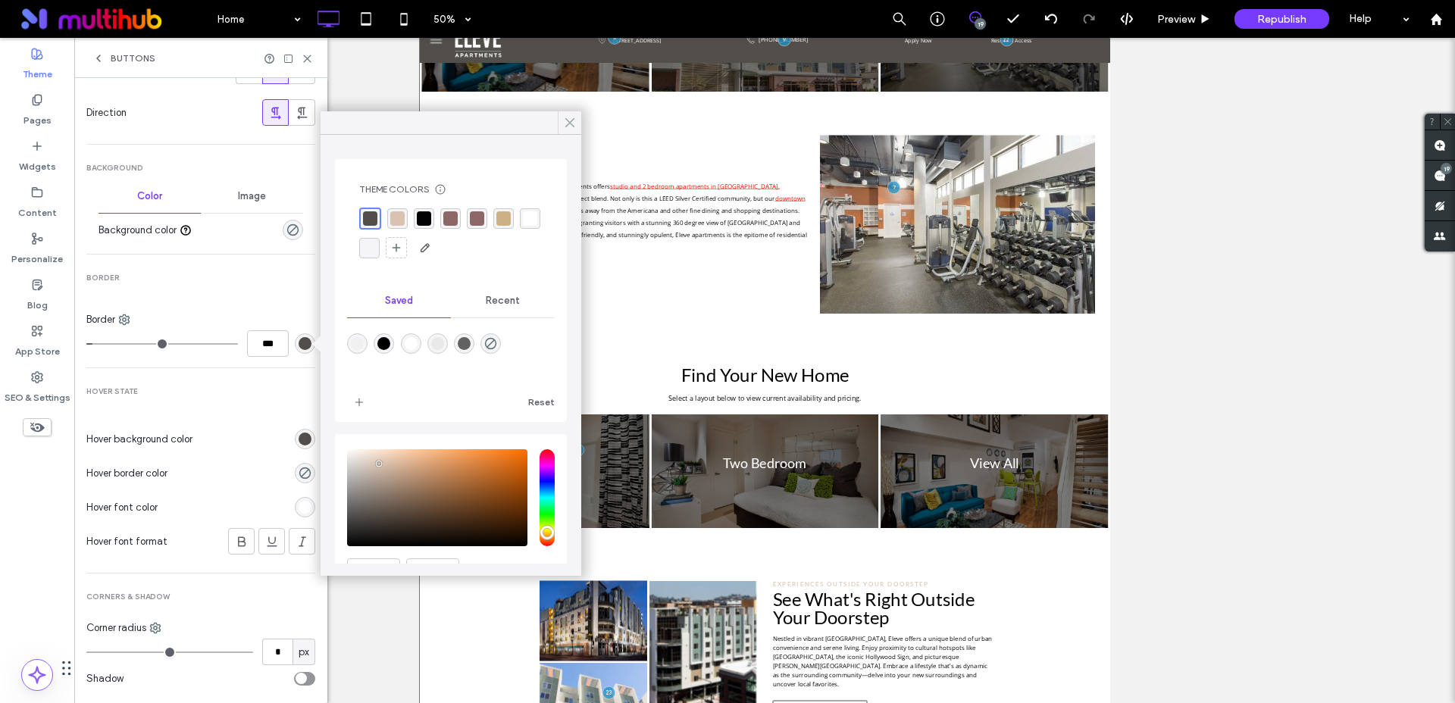
drag, startPoint x: 565, startPoint y: 127, endPoint x: 303, endPoint y: 215, distance: 276.7
click at [566, 127] on use at bounding box center [570, 123] width 8 height 8
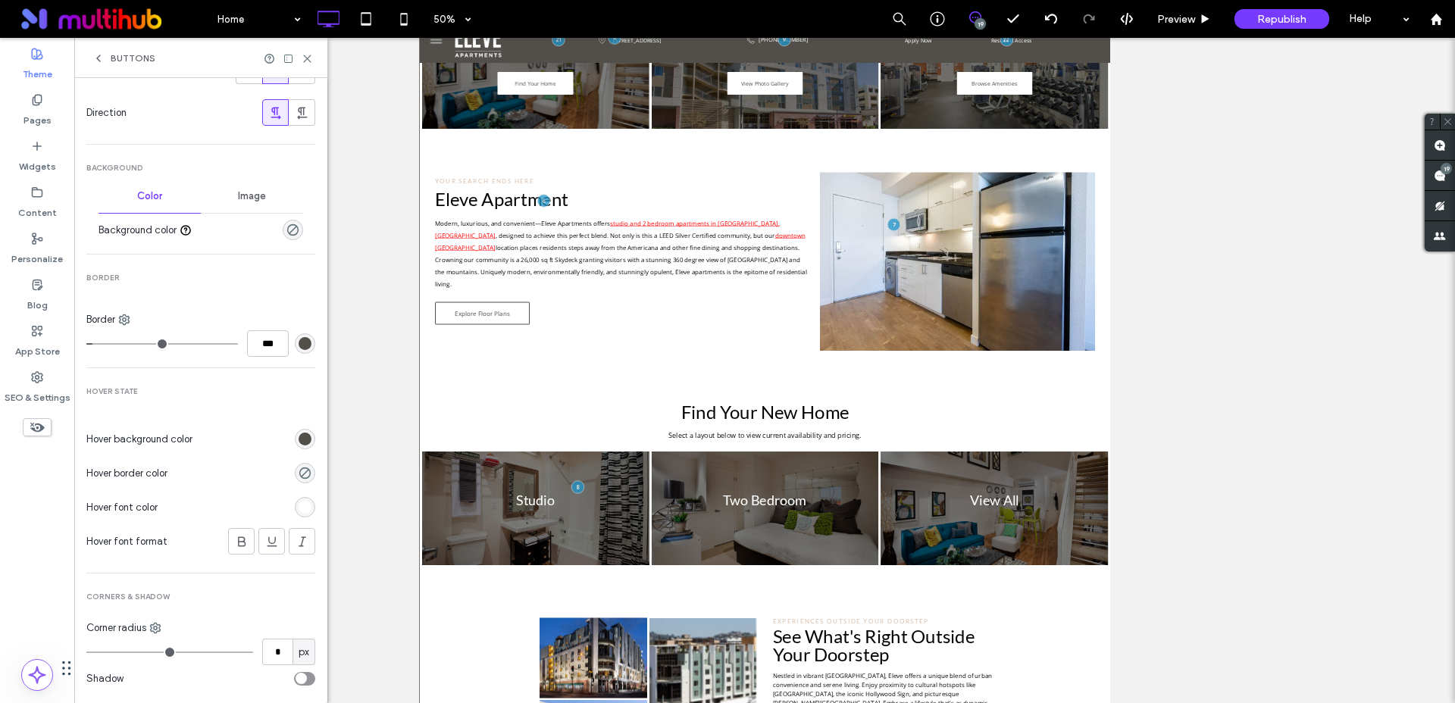
scroll to position [505, 0]
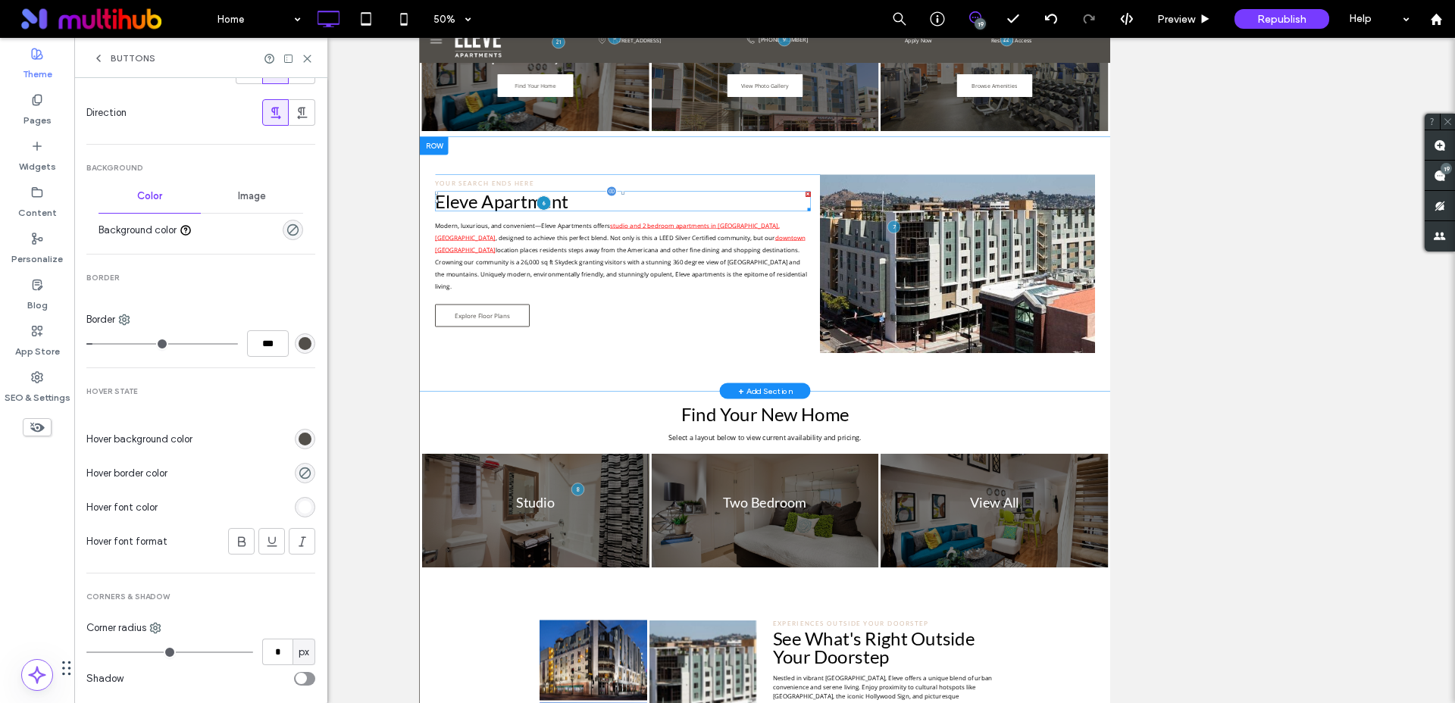
click at [673, 397] on div at bounding box center [666, 390] width 28 height 28
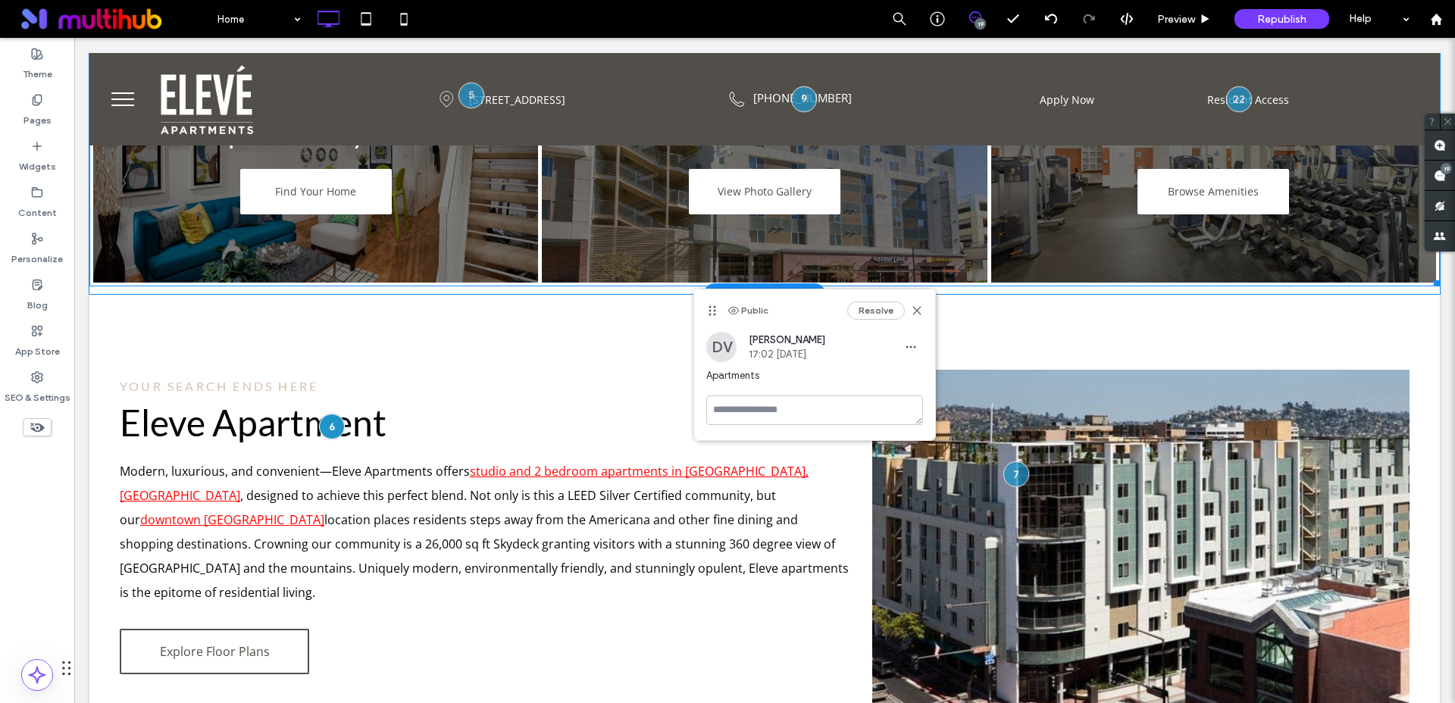
scroll to position [0, 0]
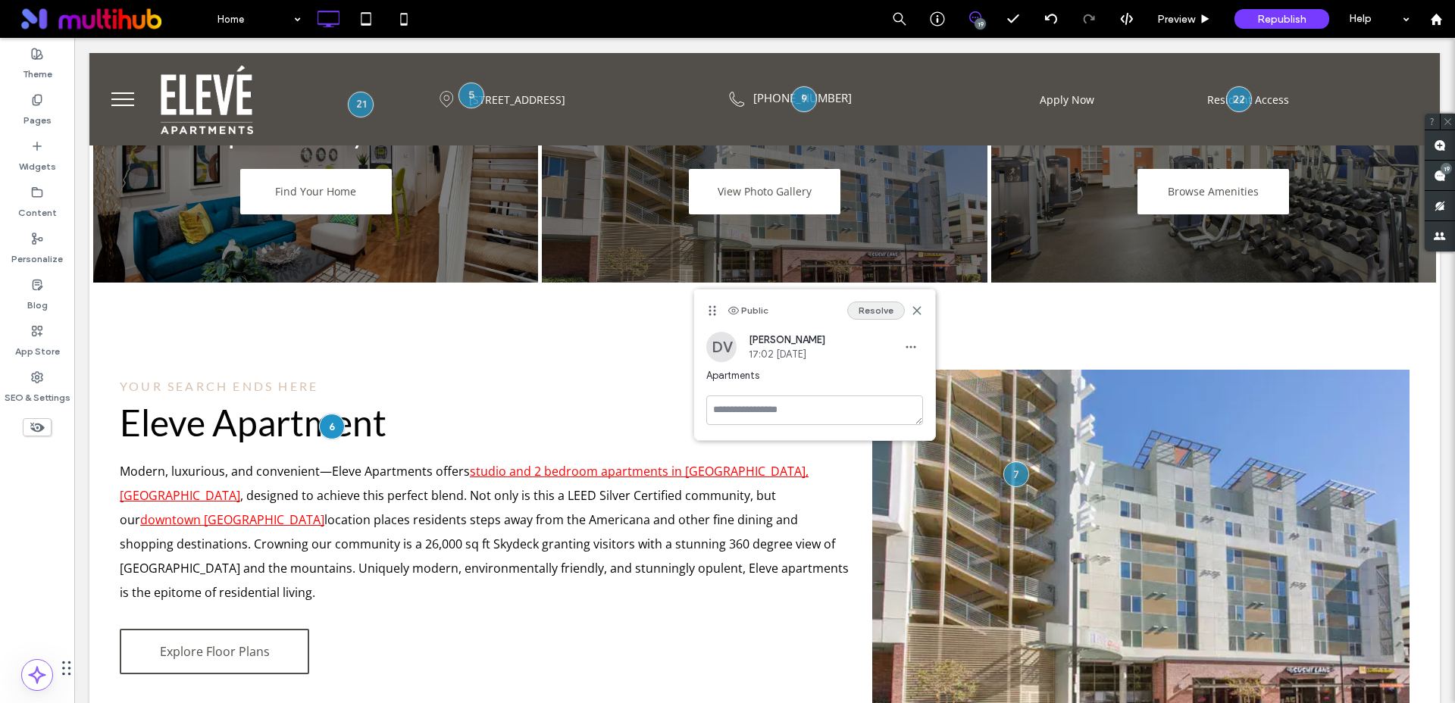
click at [864, 314] on button "Resolve" at bounding box center [876, 311] width 58 height 18
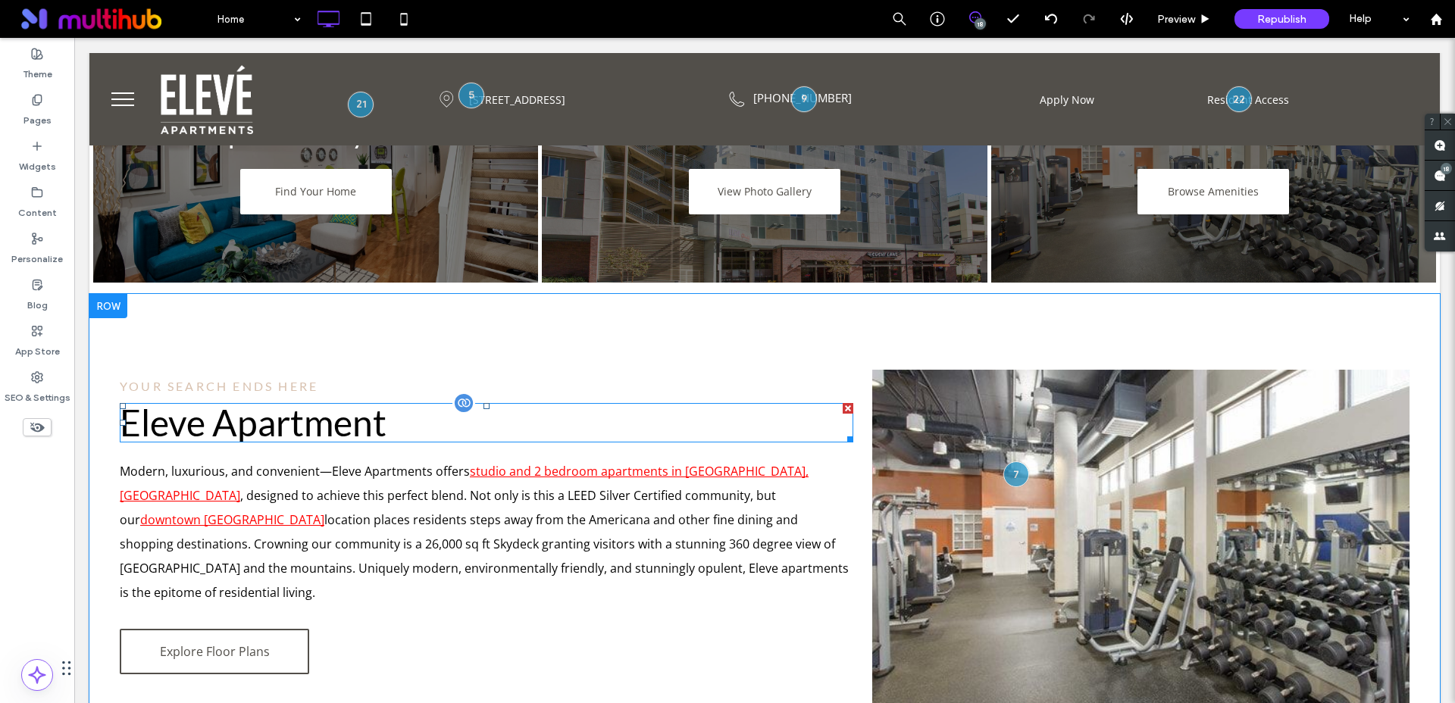
click at [381, 424] on span "Eleve Apartment" at bounding box center [253, 422] width 267 height 43
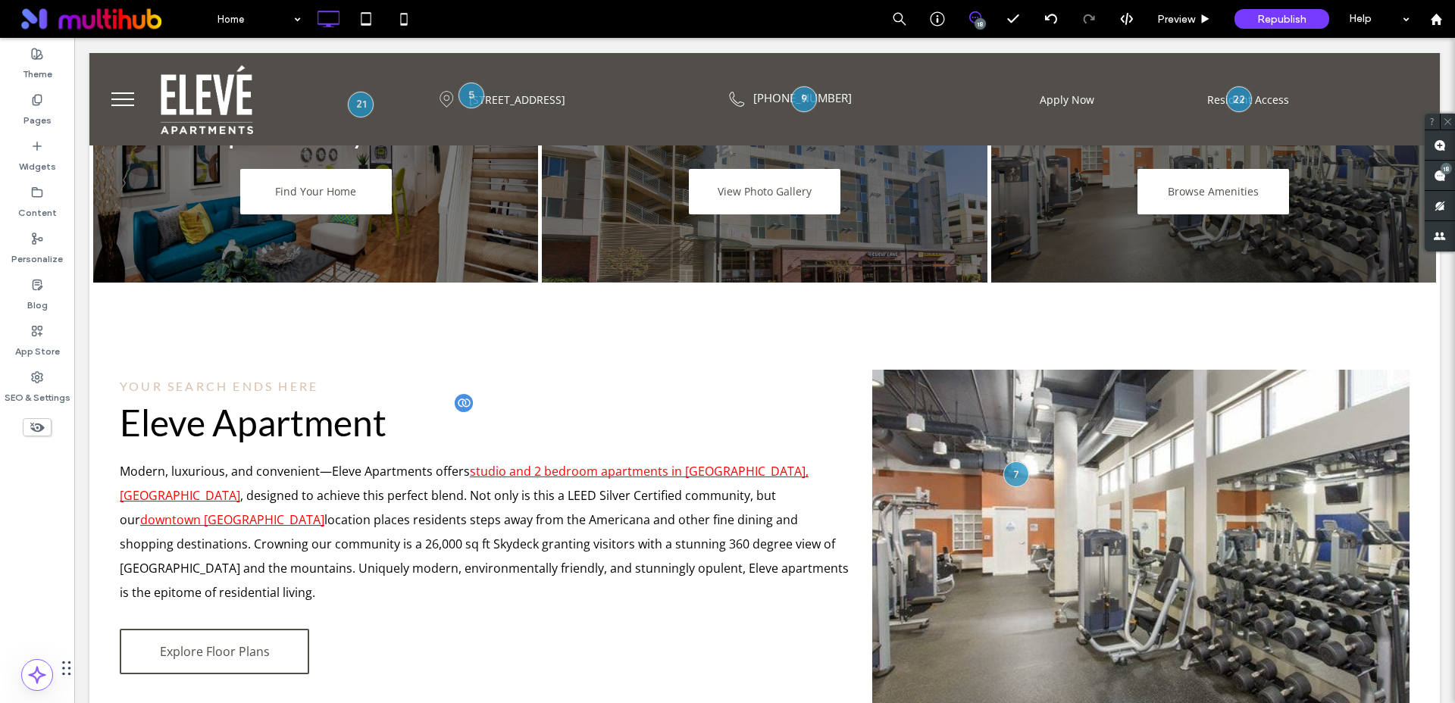
type input "****"
type input "**"
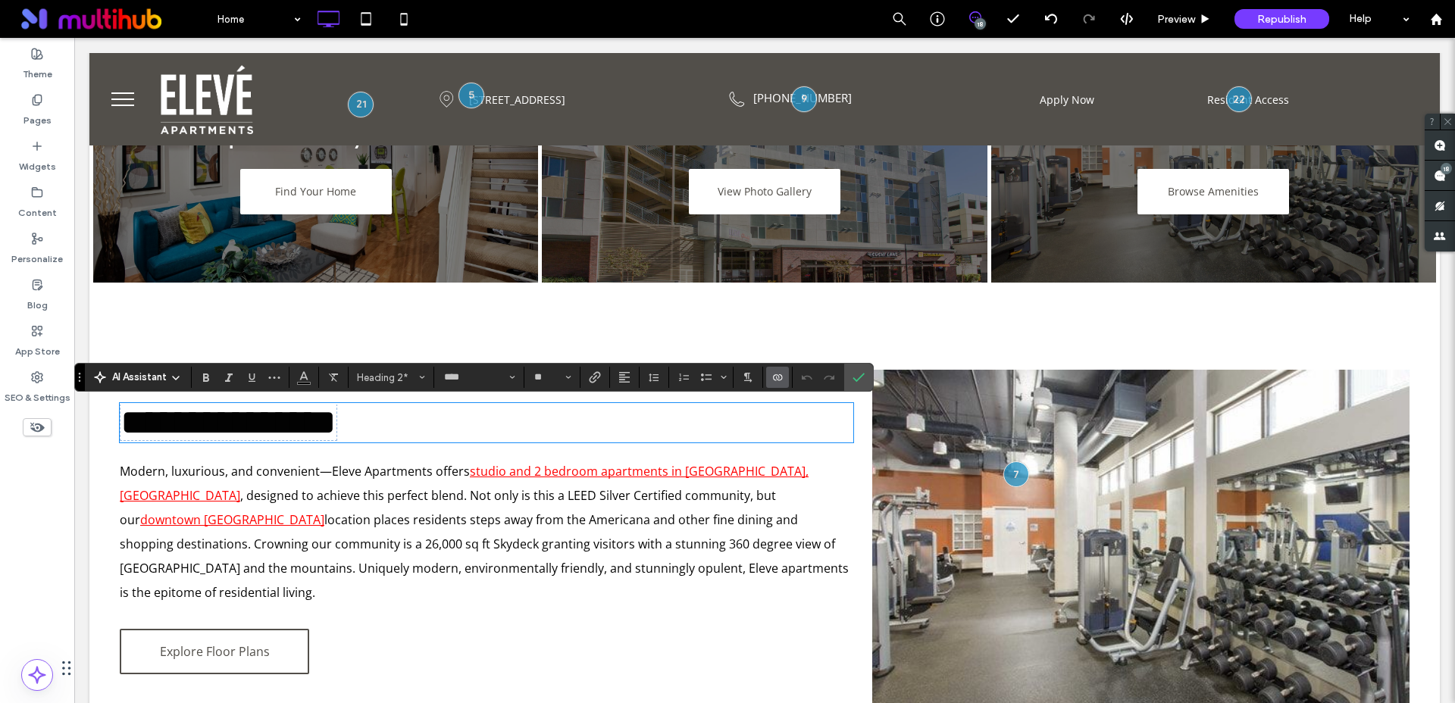
click at [390, 422] on h2 "**********" at bounding box center [486, 423] width 733 height 36
click at [774, 378] on icon "Connect To Data" at bounding box center [777, 377] width 12 height 12
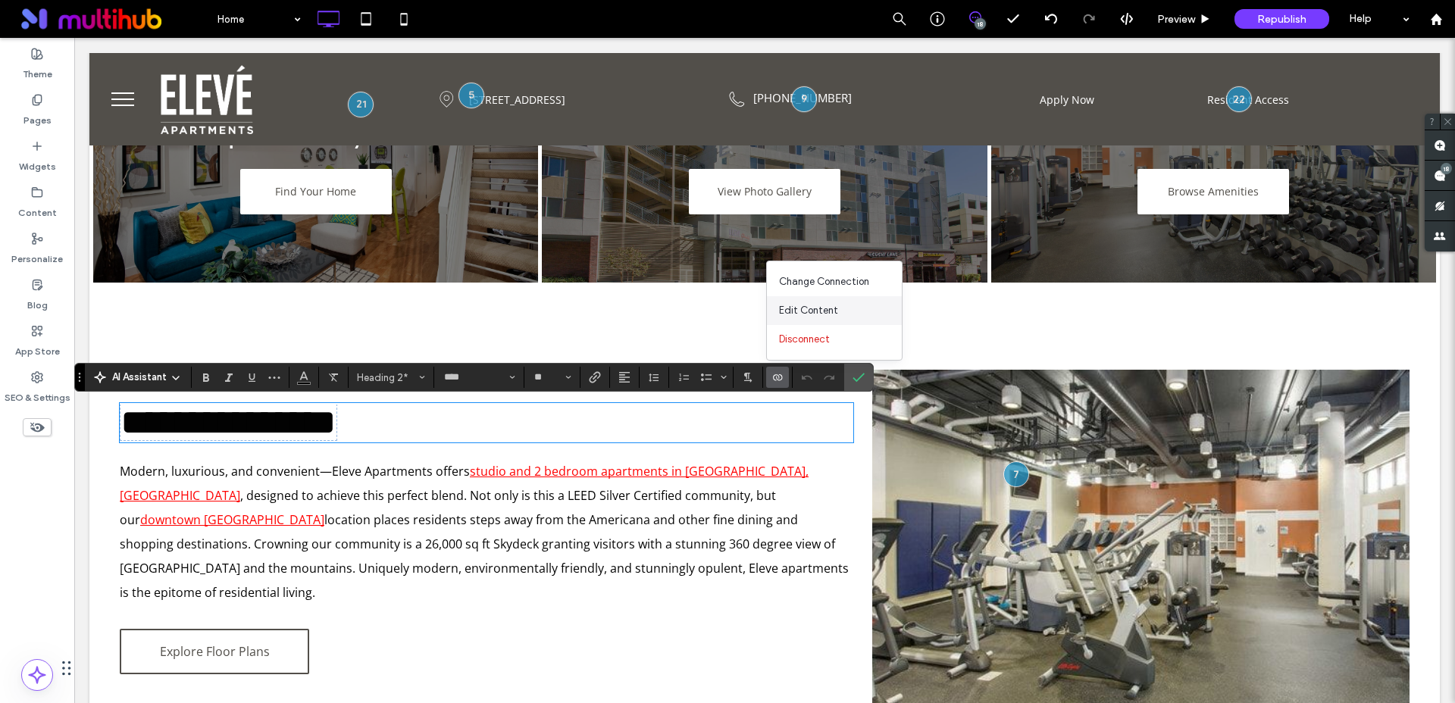
click at [812, 315] on span "Edit Content" at bounding box center [808, 310] width 59 height 15
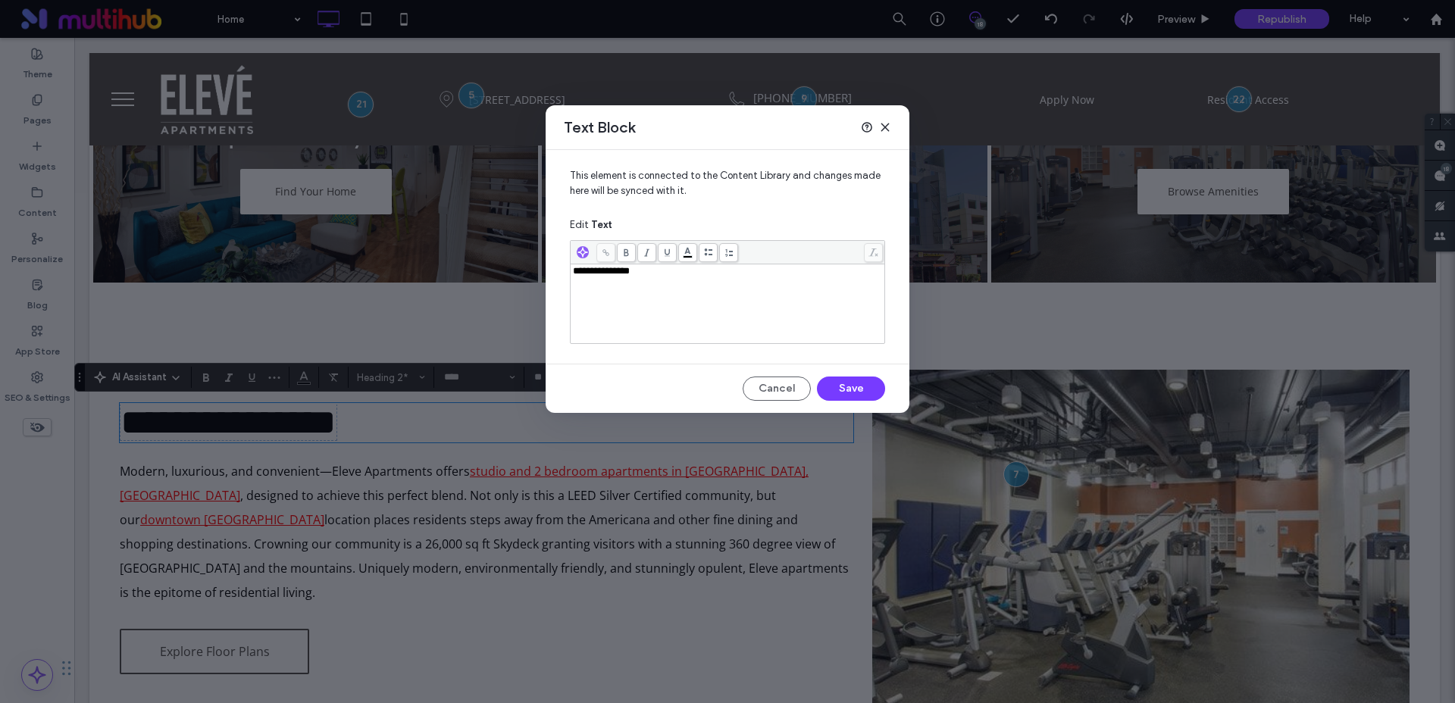
click at [720, 294] on div "**********" at bounding box center [728, 304] width 310 height 76
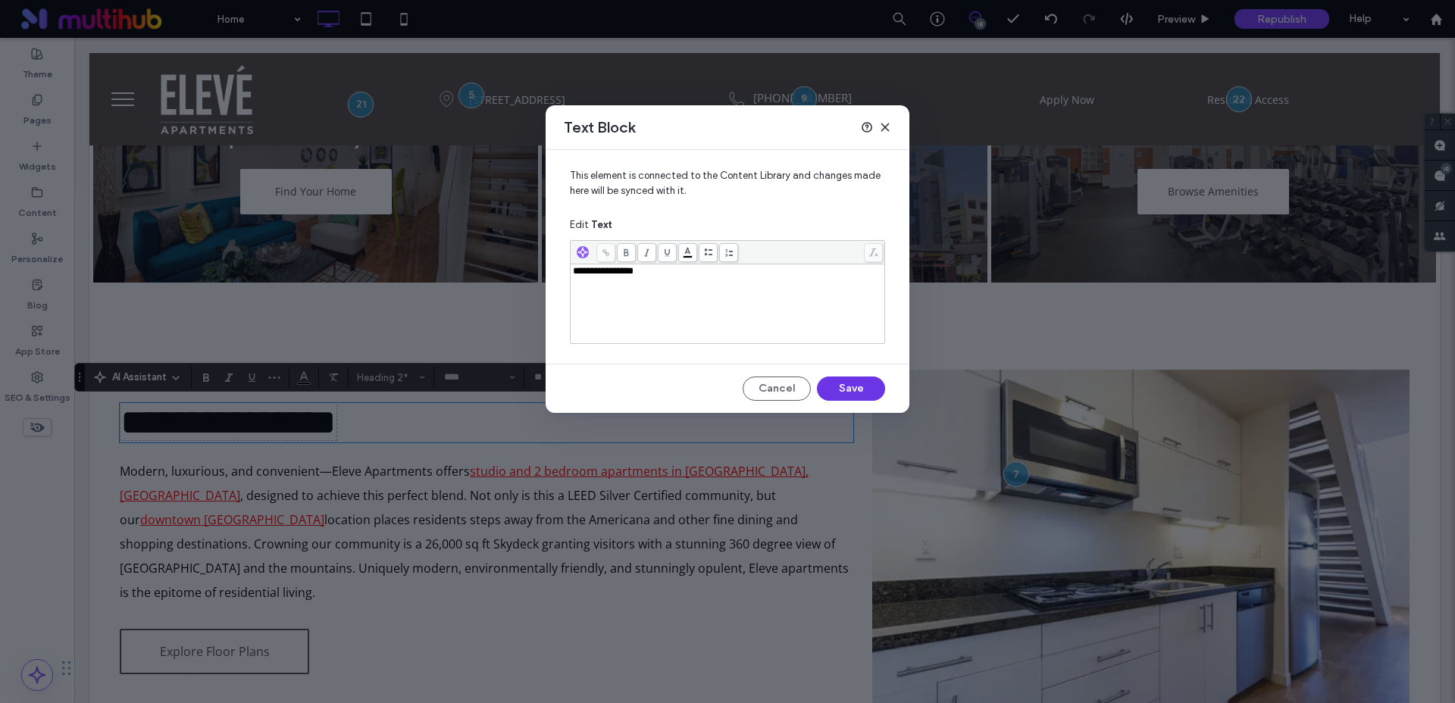
click at [845, 383] on button "Save" at bounding box center [851, 389] width 68 height 24
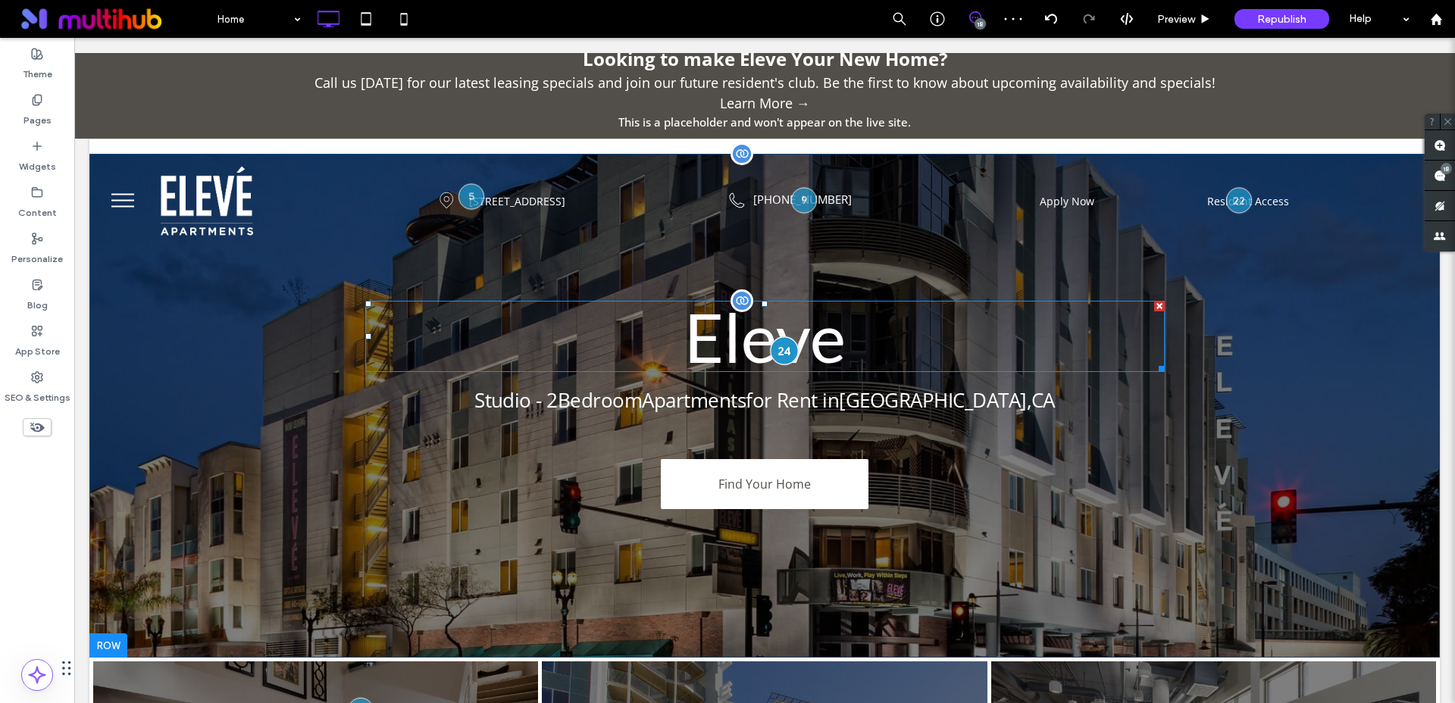
click at [785, 355] on div at bounding box center [784, 350] width 28 height 28
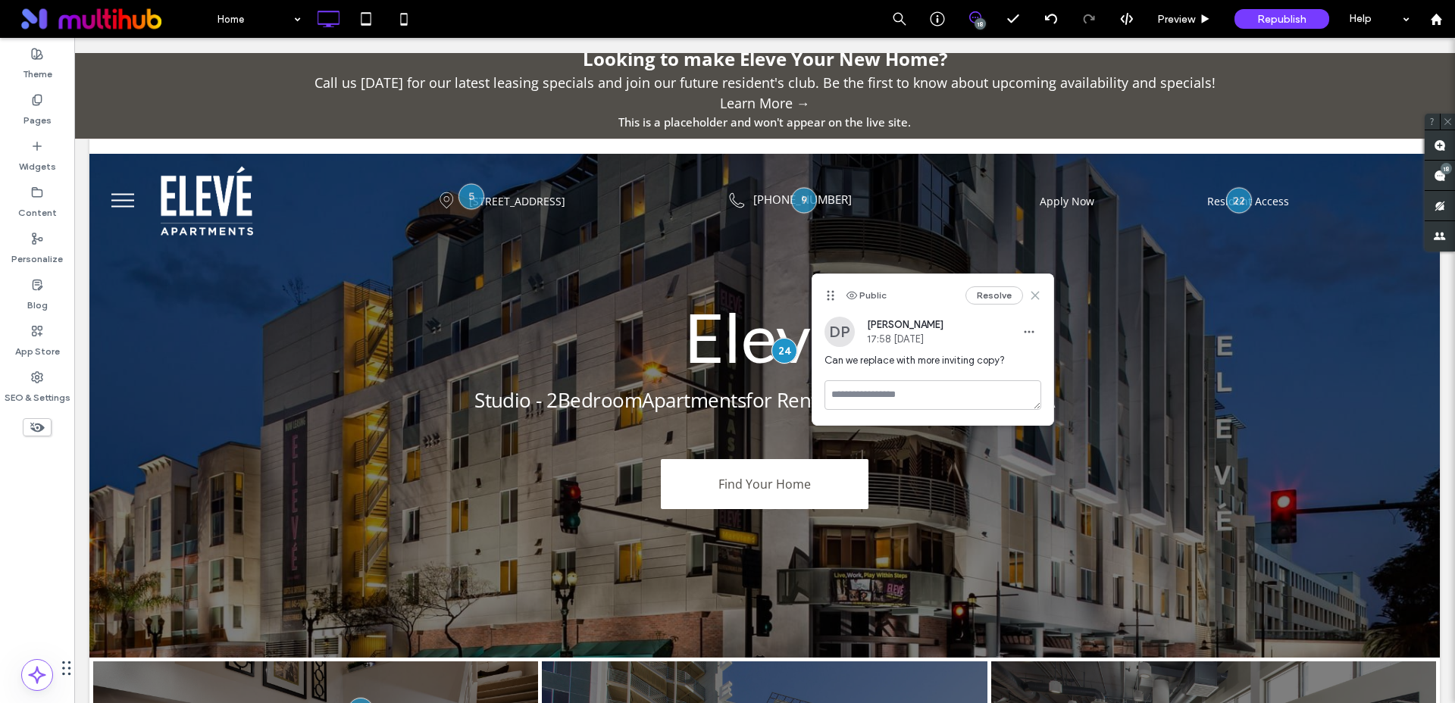
click at [1037, 296] on icon at bounding box center [1035, 295] width 12 height 12
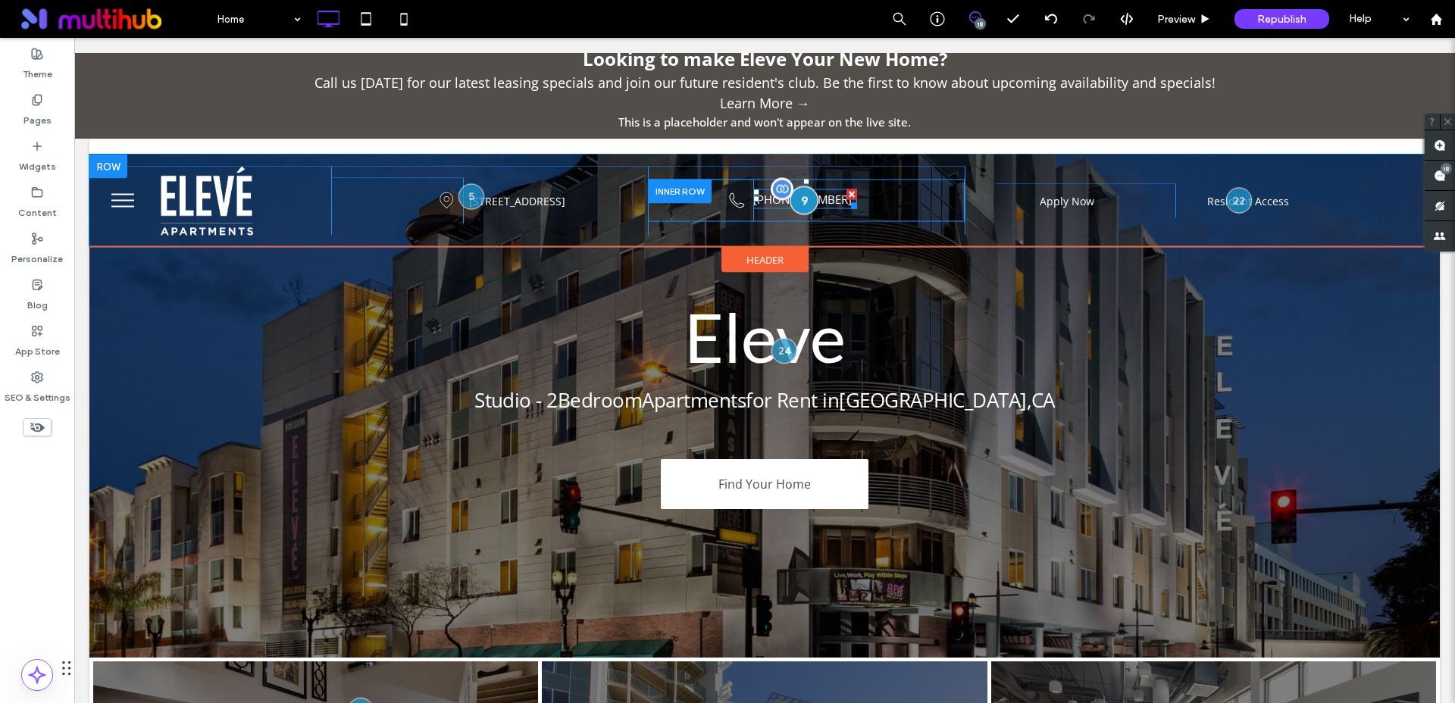
click at [808, 204] on div at bounding box center [803, 200] width 28 height 28
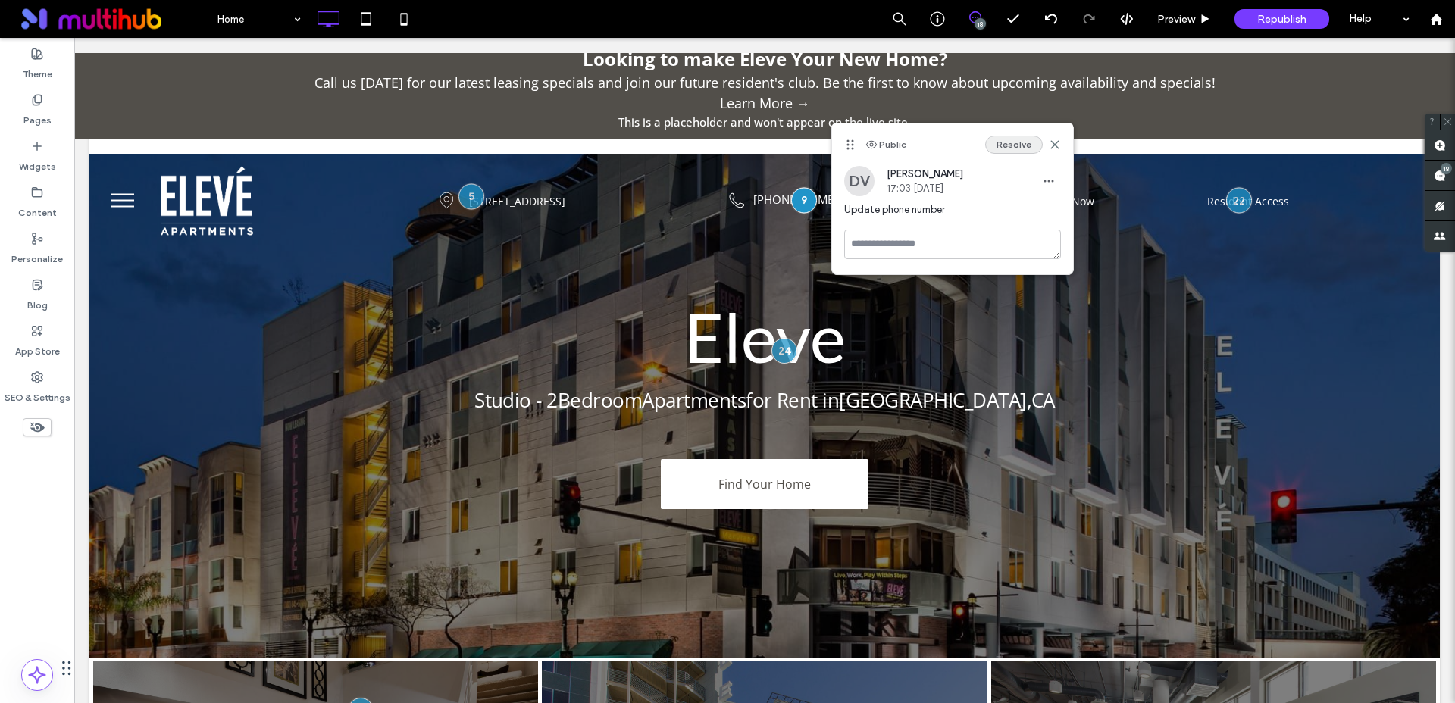
click at [1003, 143] on button "Resolve" at bounding box center [1014, 145] width 58 height 18
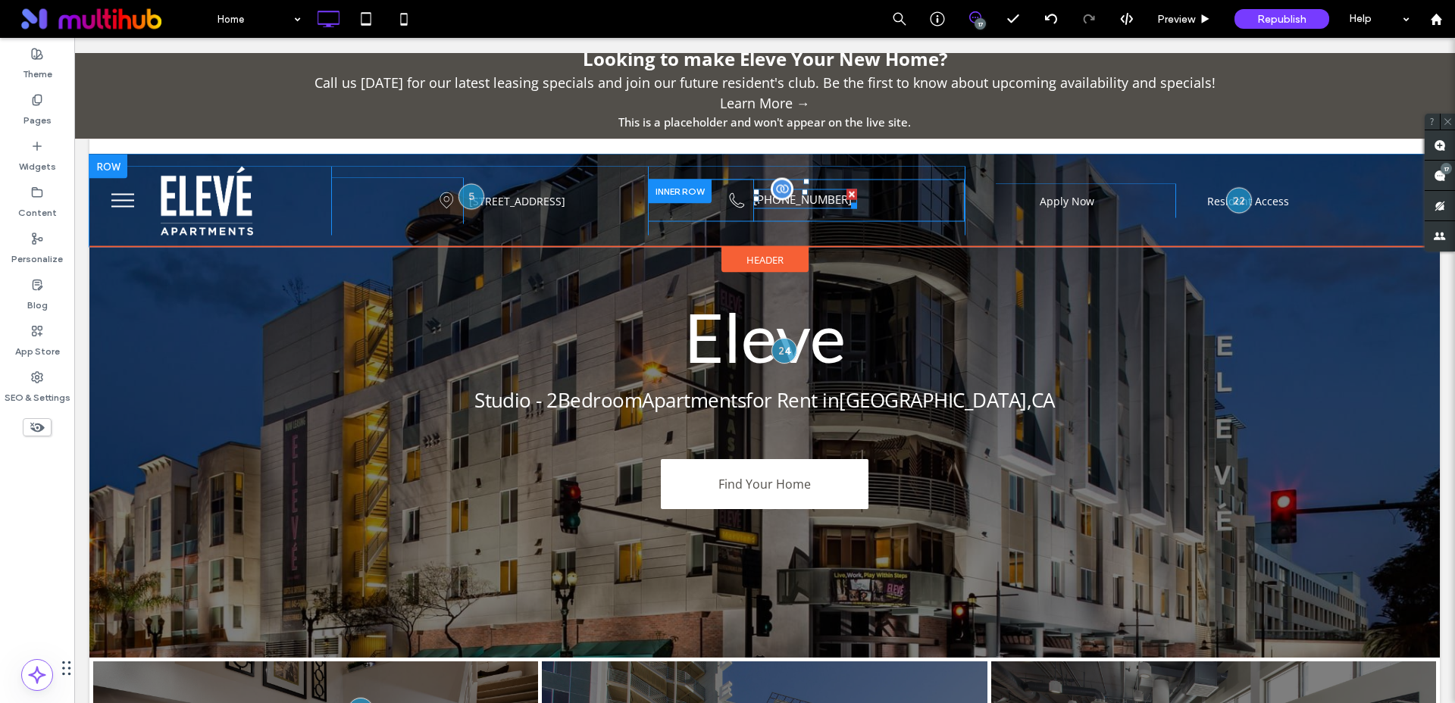
click at [820, 201] on span "(555) 555-5551" at bounding box center [802, 198] width 98 height 15
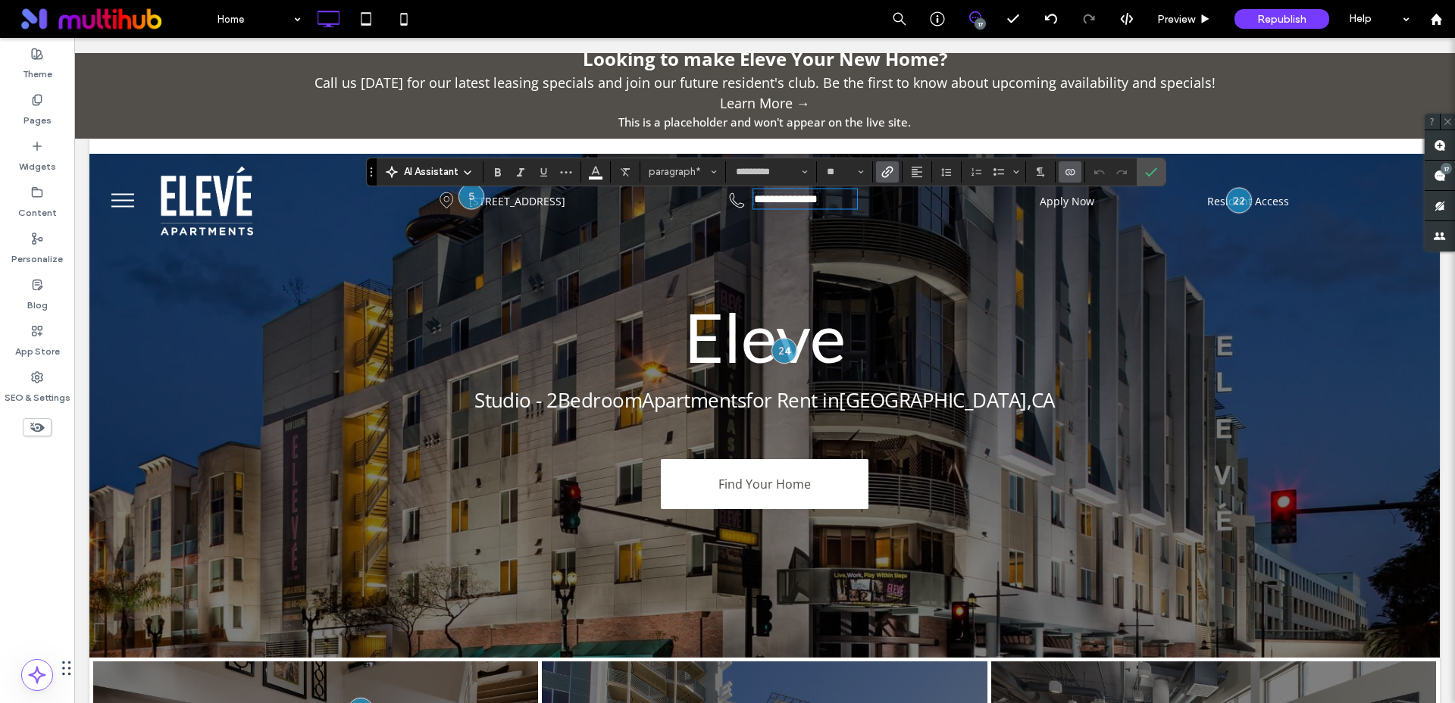
click at [1070, 169] on icon "Connect To Data" at bounding box center [1070, 172] width 12 height 12
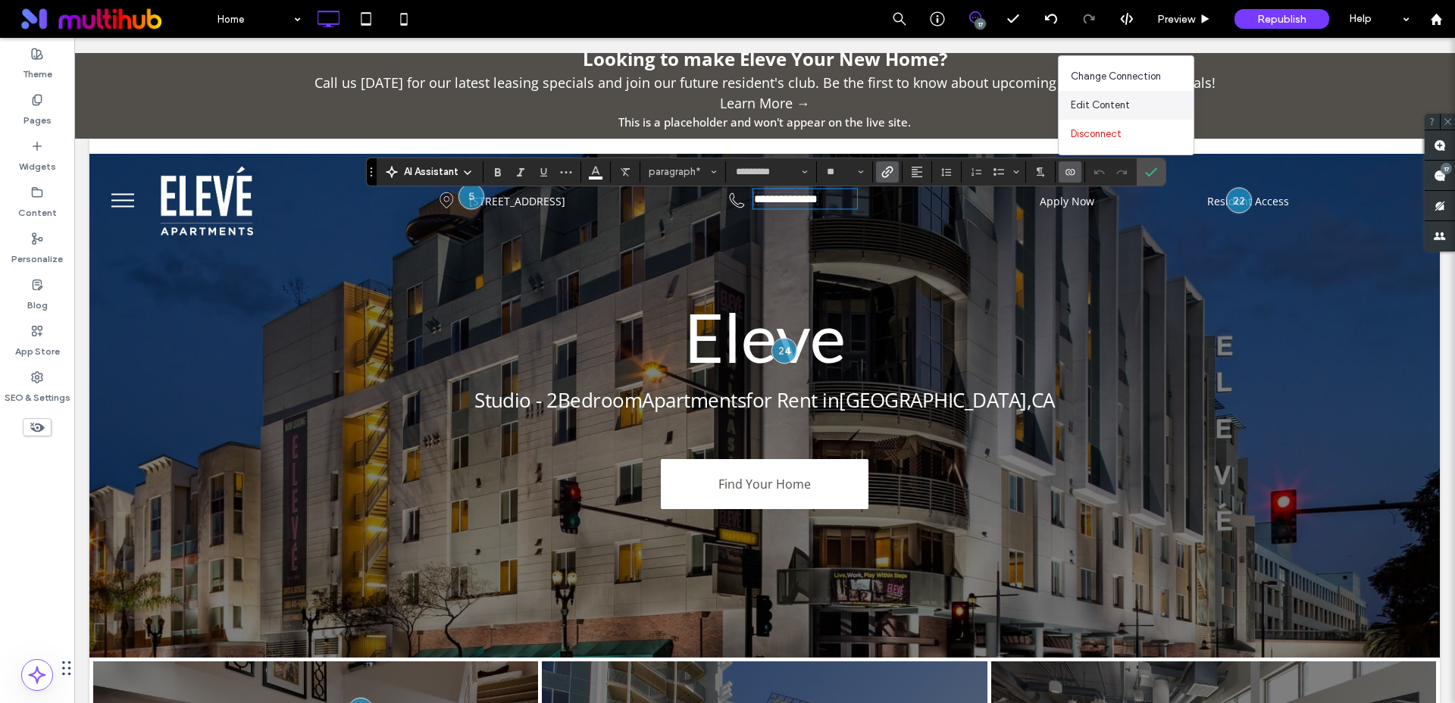
click at [1117, 105] on span "Edit Content" at bounding box center [1099, 105] width 59 height 15
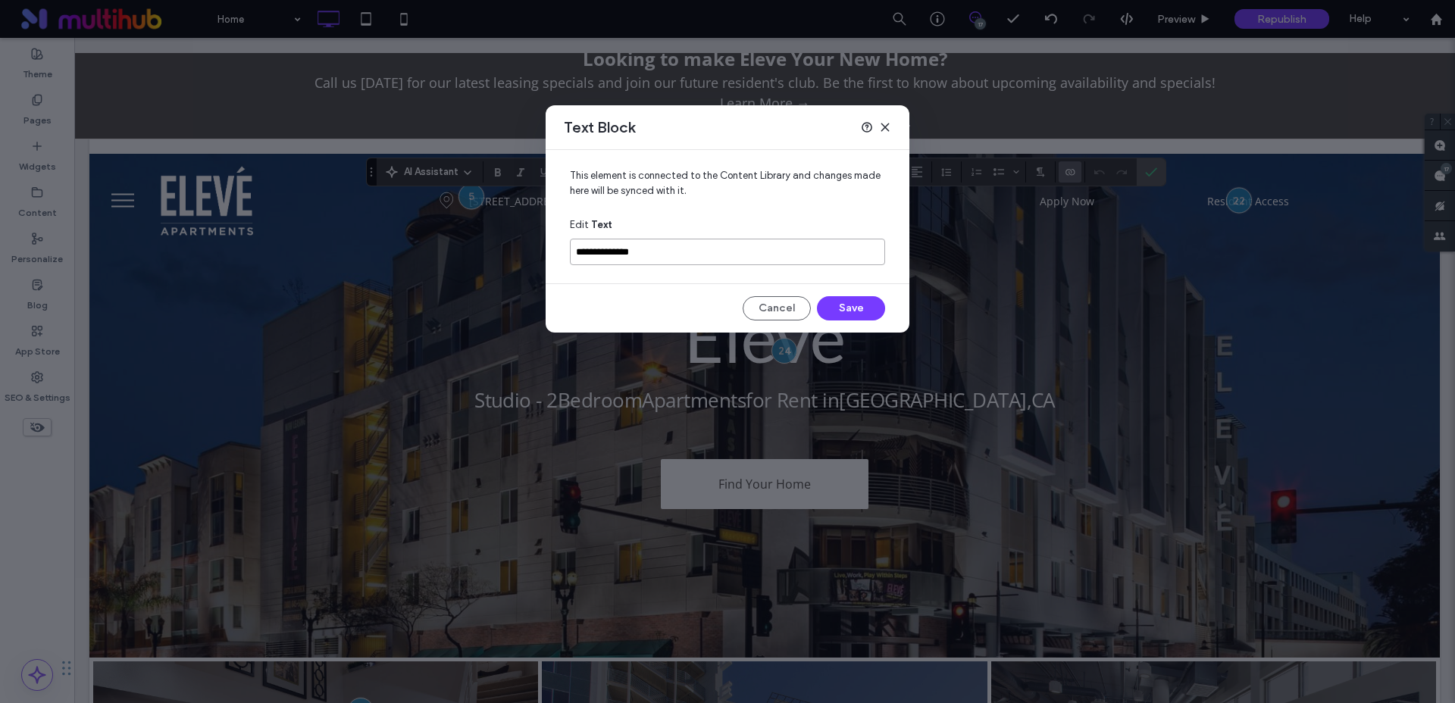
click at [722, 245] on input "**********" at bounding box center [727, 252] width 315 height 27
paste input
click at [758, 245] on input "**********" at bounding box center [727, 252] width 315 height 27
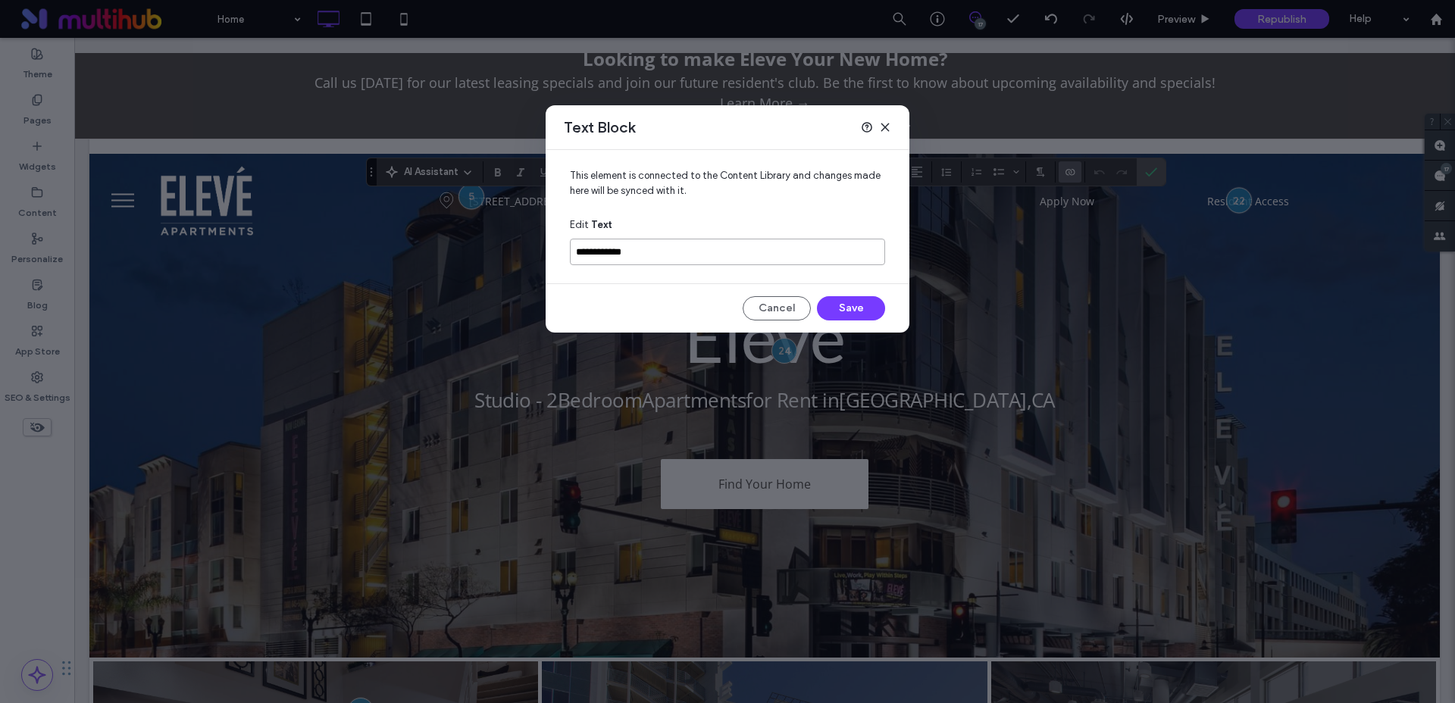
click at [758, 245] on input "**********" at bounding box center [727, 252] width 315 height 27
paste input "**"
type input "**********"
click at [867, 308] on button "Save" at bounding box center [851, 308] width 68 height 24
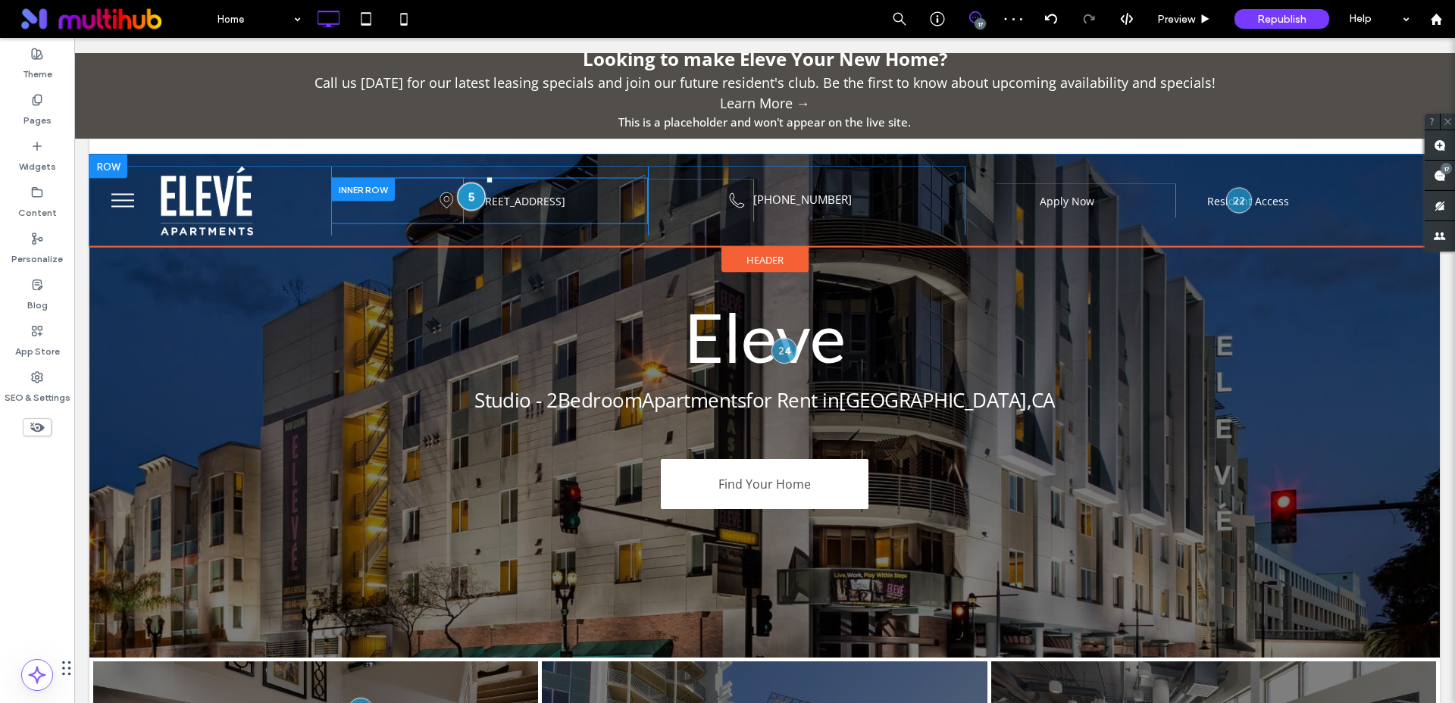
click at [473, 195] on div at bounding box center [471, 197] width 28 height 28
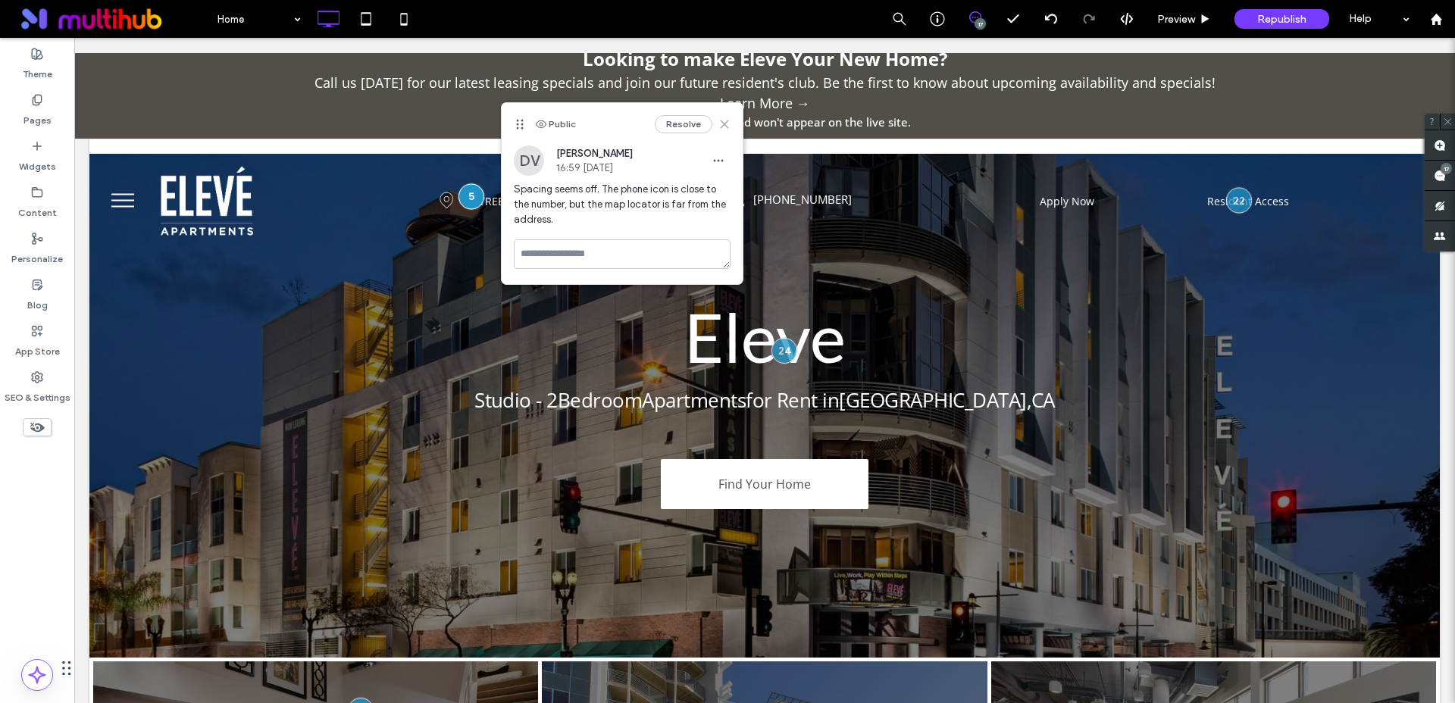
click at [727, 123] on icon at bounding box center [724, 124] width 12 height 12
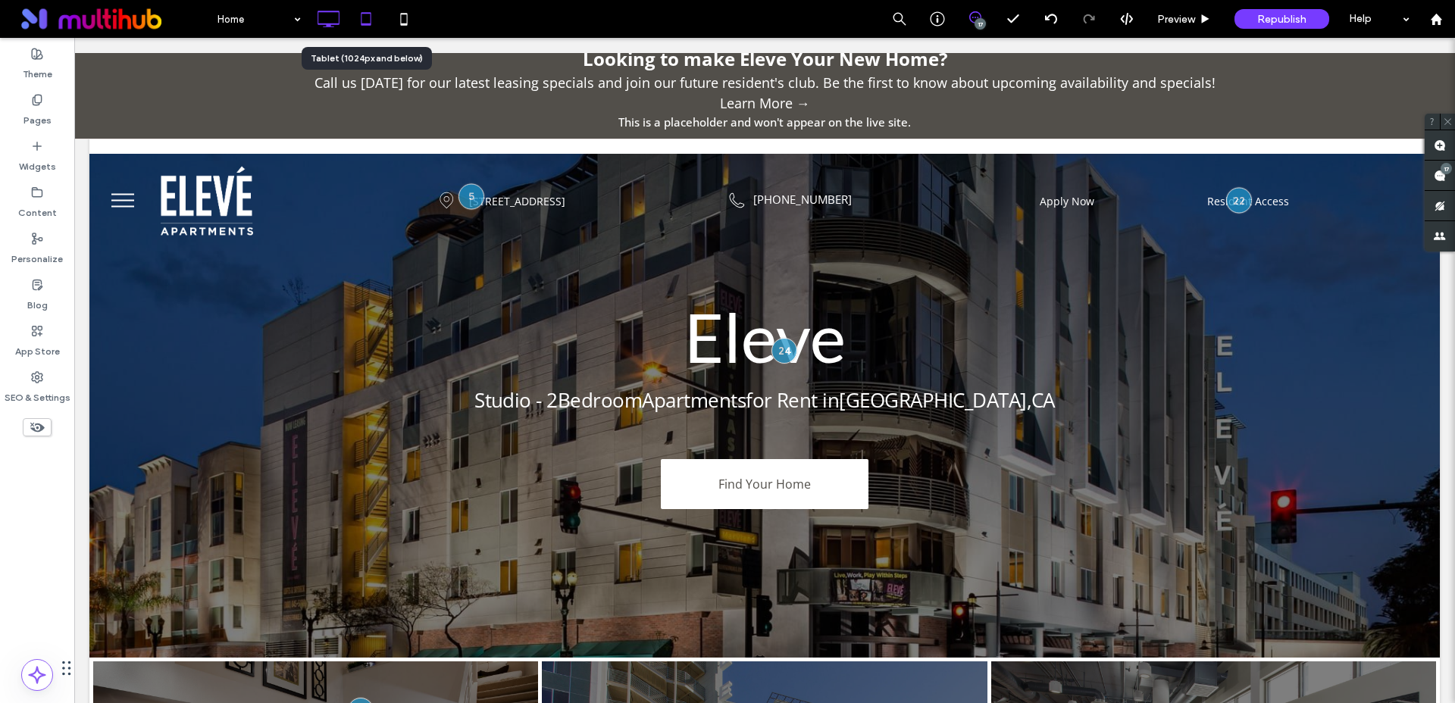
click at [370, 11] on icon at bounding box center [366, 19] width 30 height 30
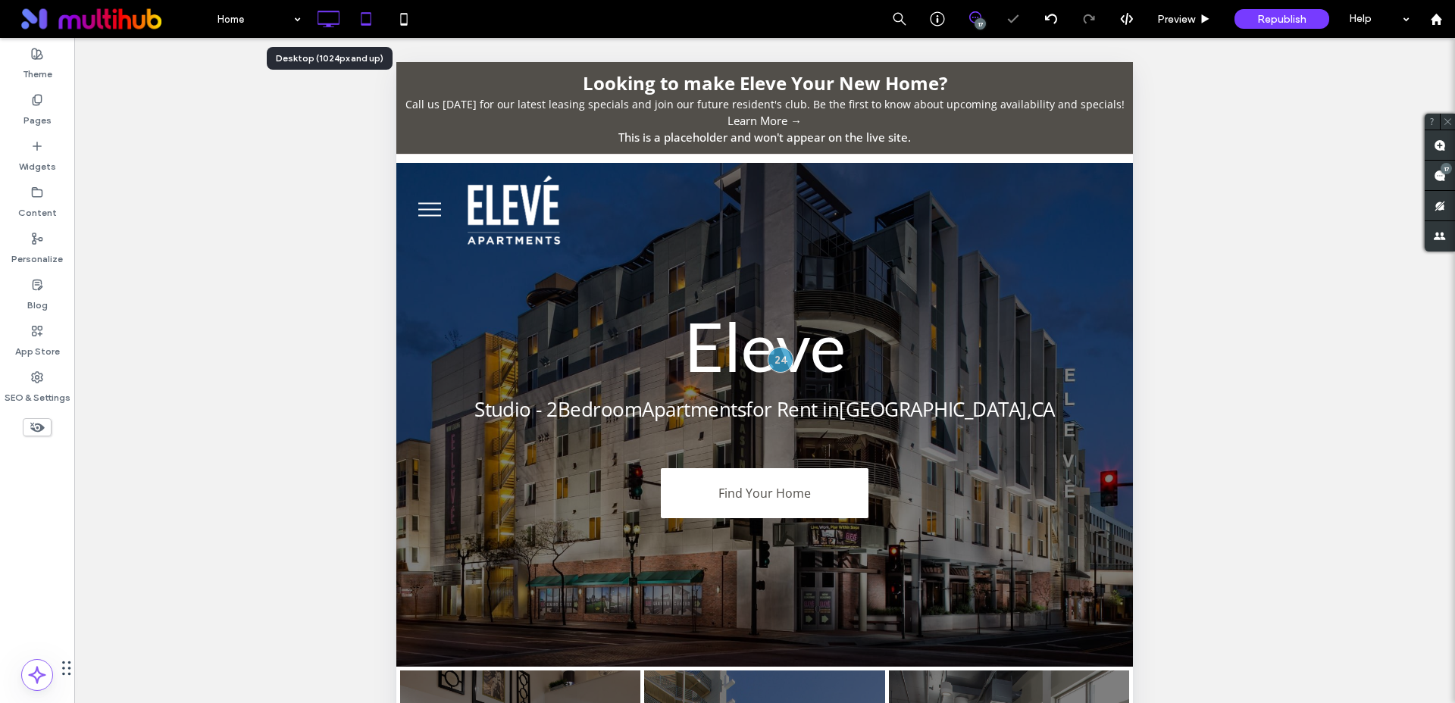
click at [342, 24] on icon at bounding box center [328, 19] width 30 height 30
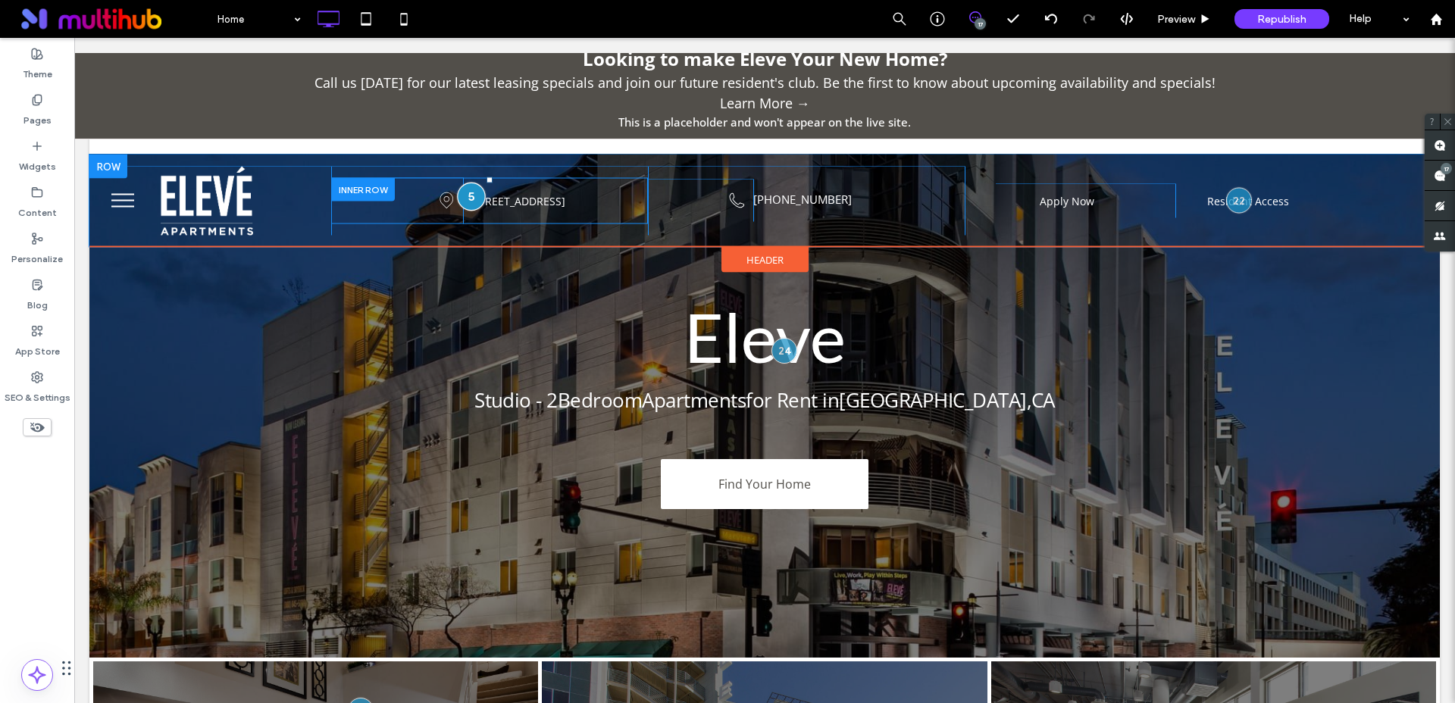
click at [468, 192] on div at bounding box center [471, 197] width 28 height 28
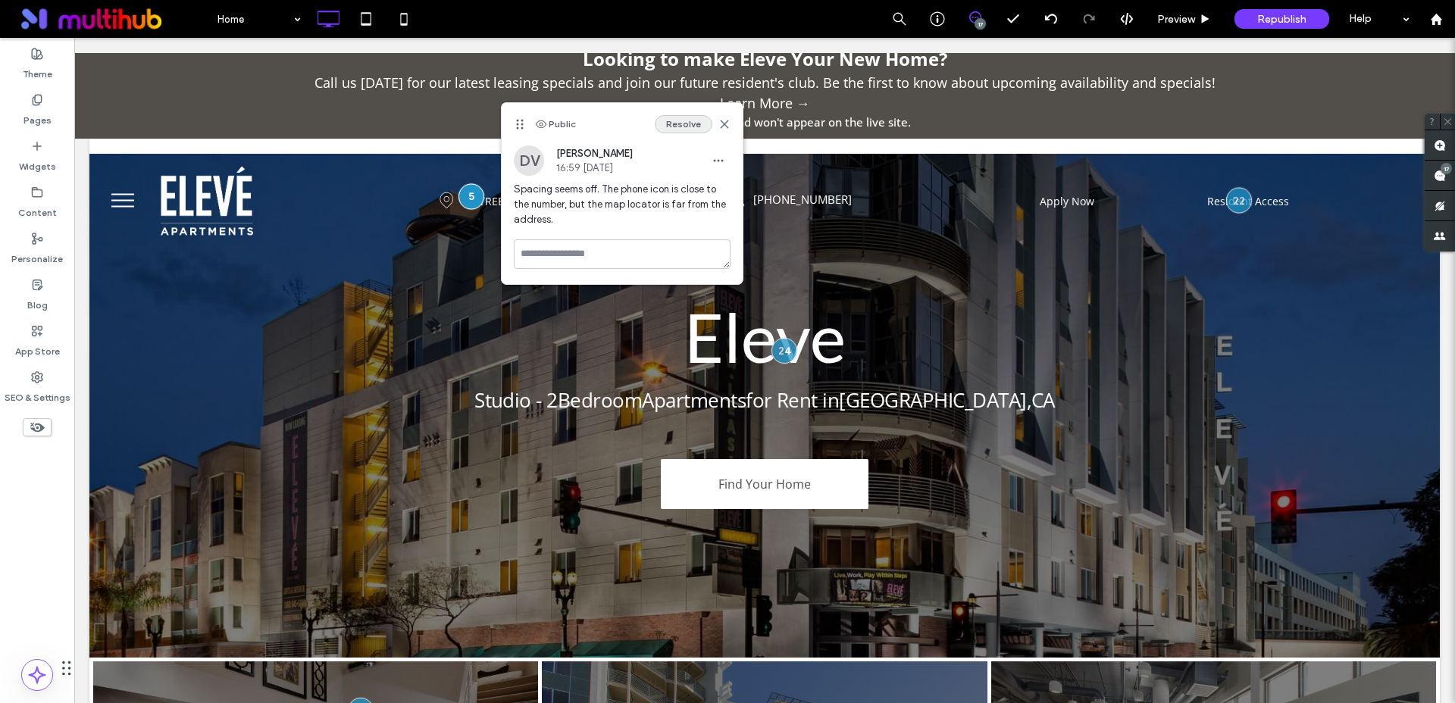
click at [683, 131] on button "Resolve" at bounding box center [684, 124] width 58 height 18
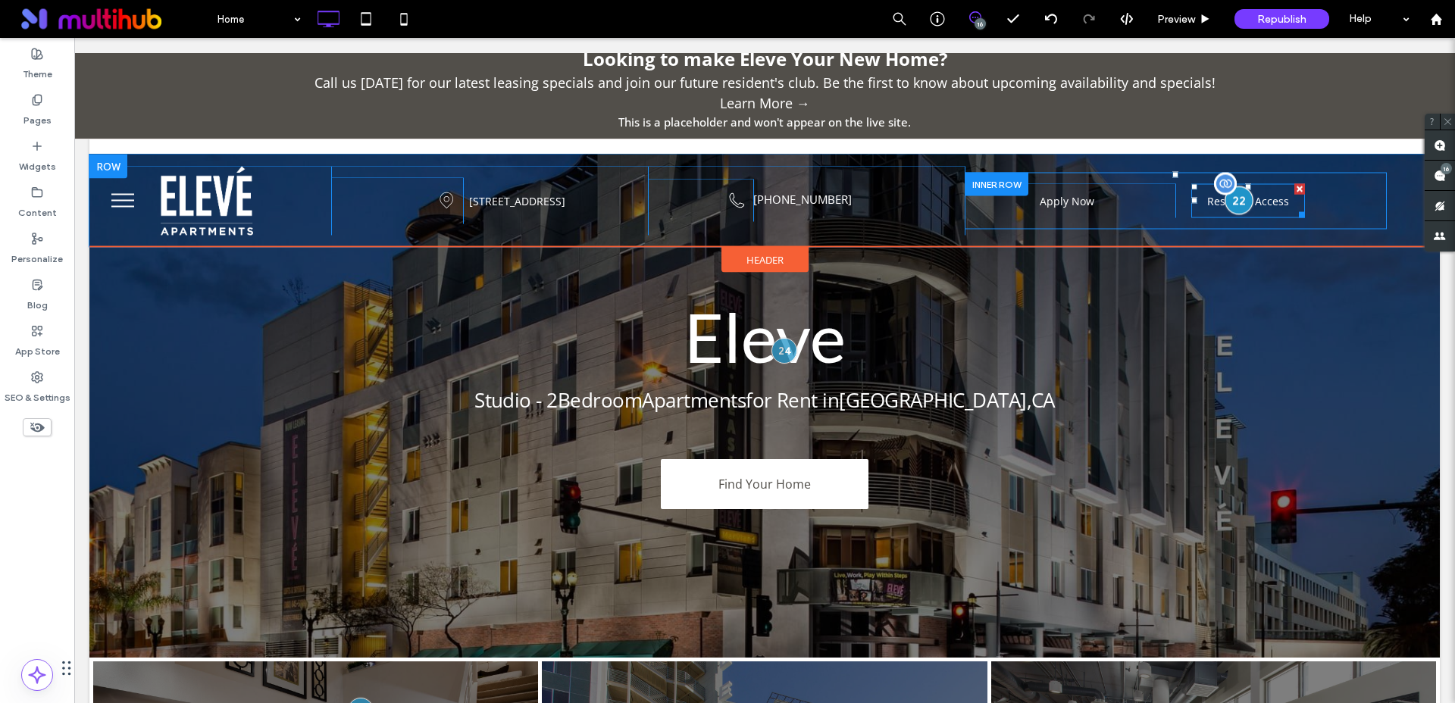
click at [1224, 206] on div at bounding box center [1238, 200] width 28 height 28
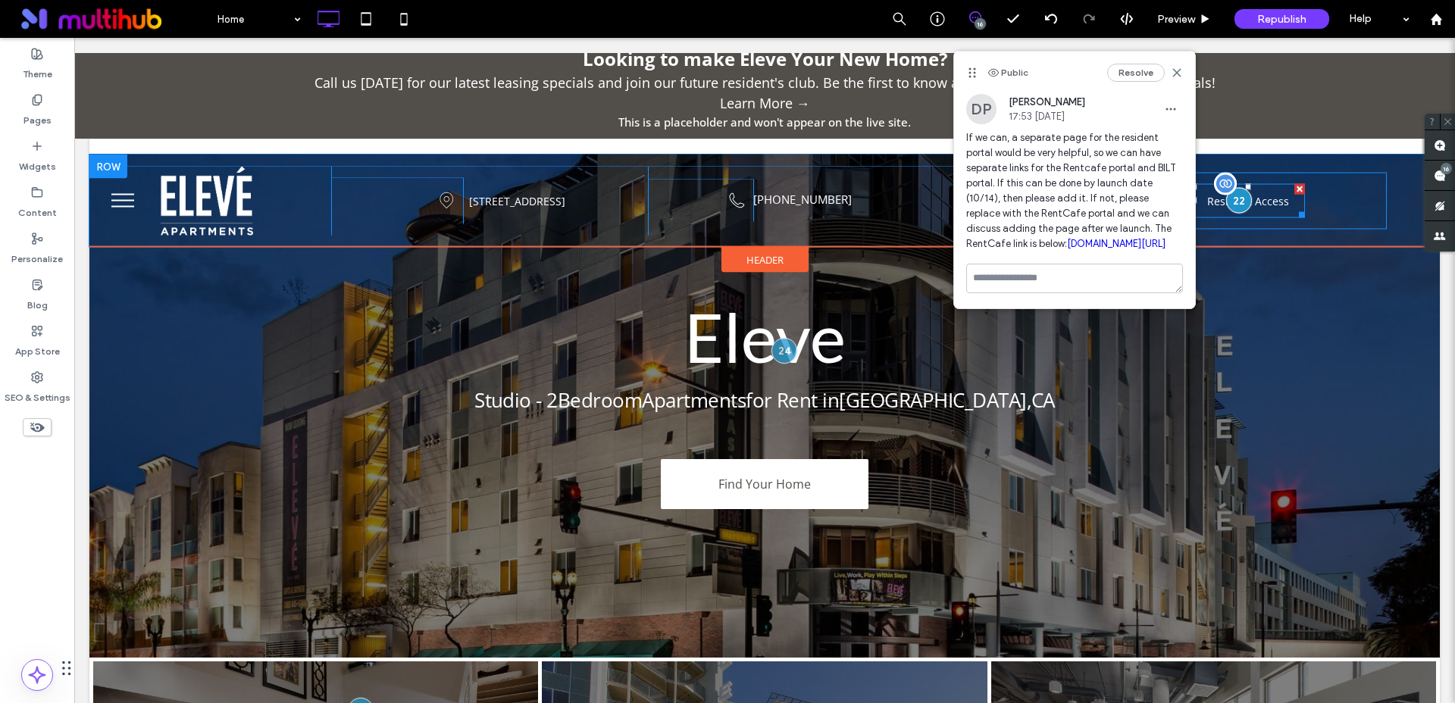
click at [1258, 203] on span at bounding box center [1248, 200] width 114 height 34
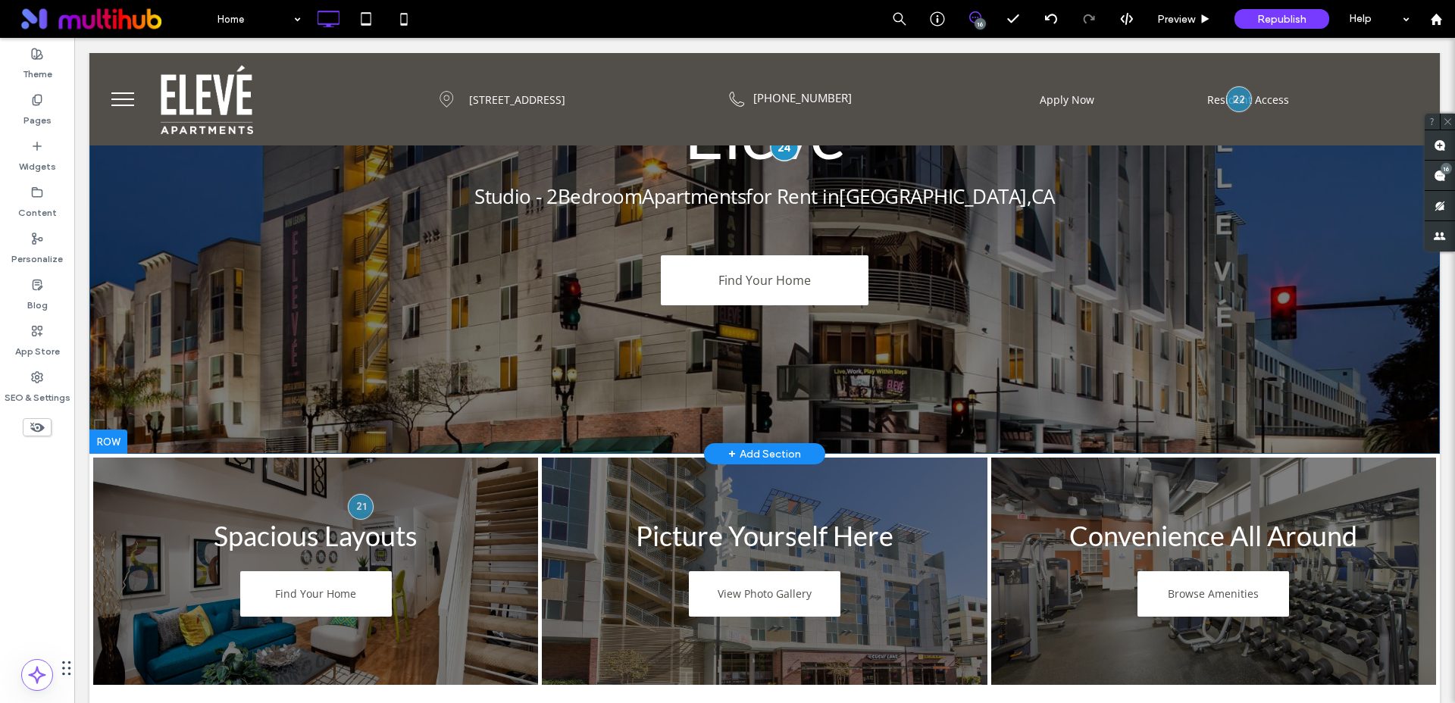
scroll to position [104, 0]
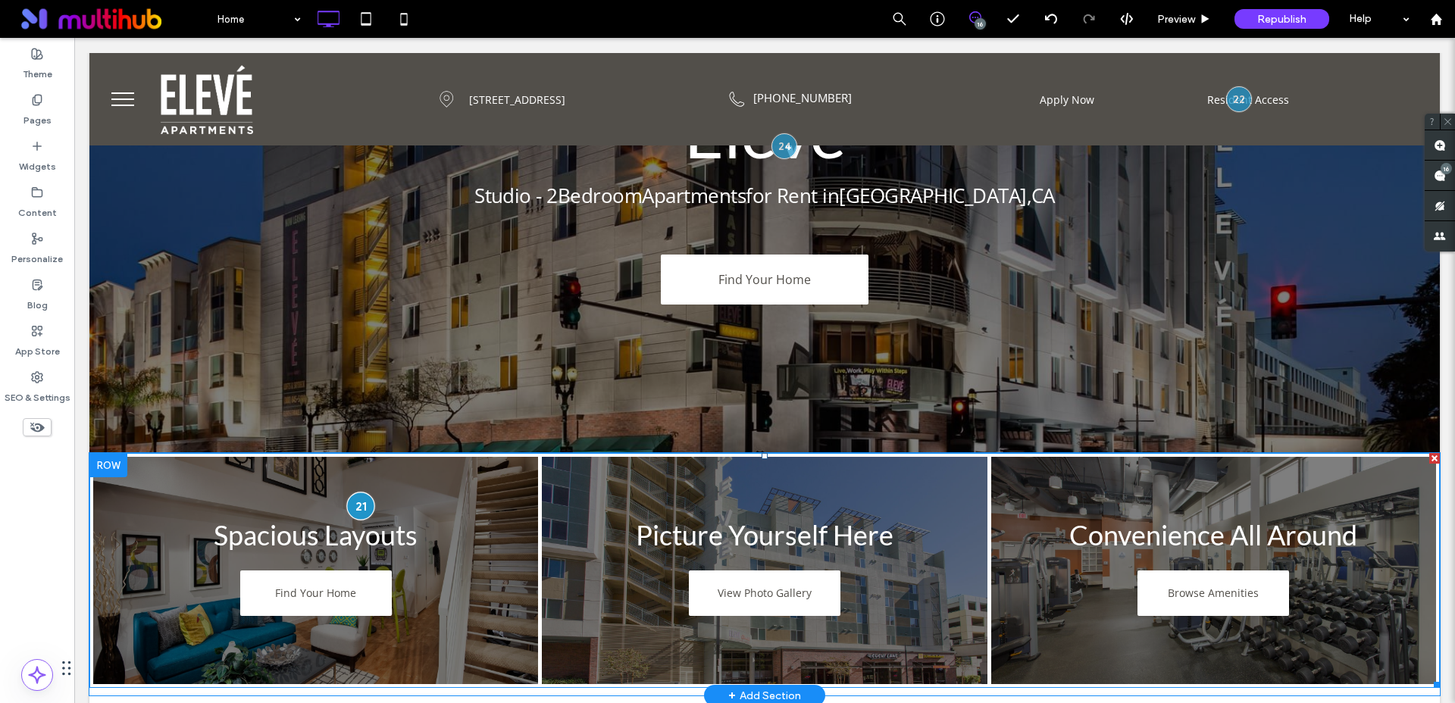
click at [359, 505] on div at bounding box center [360, 506] width 28 height 28
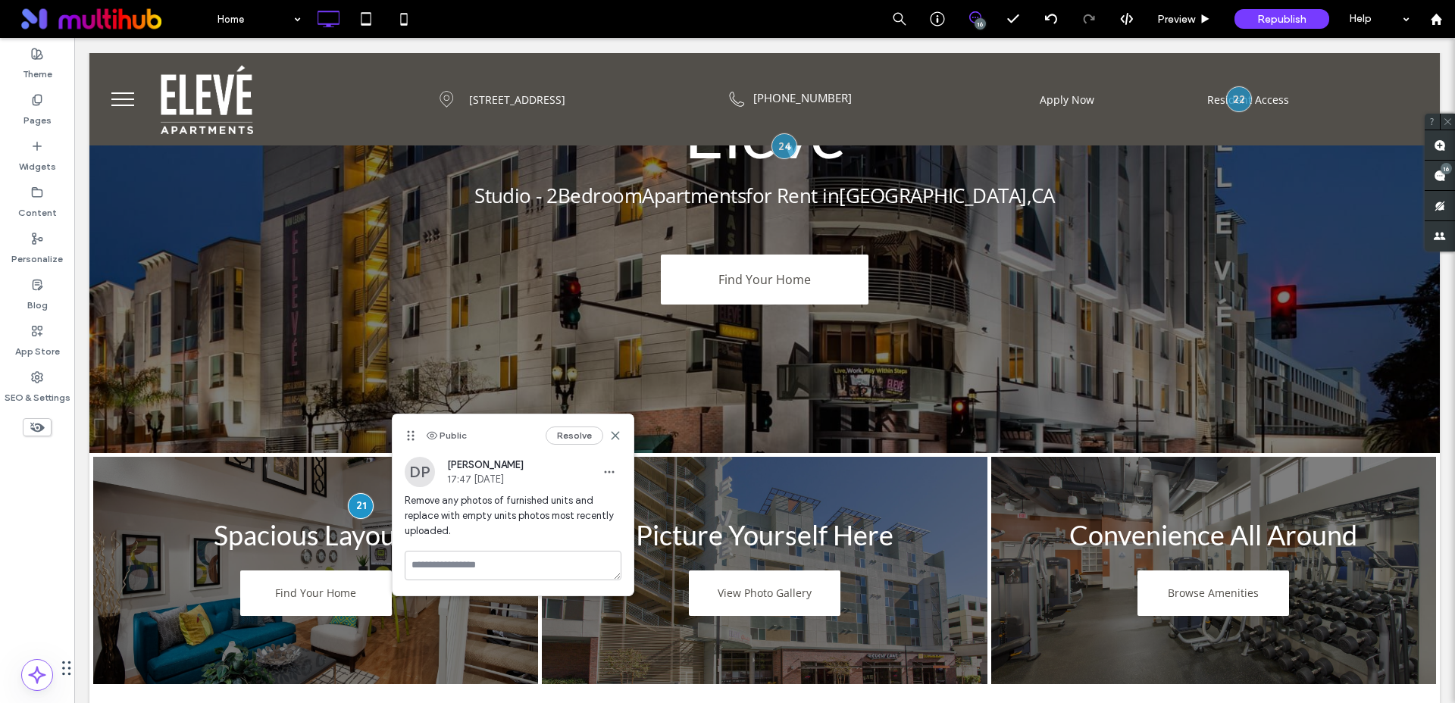
click at [624, 432] on div "Public Resolve" at bounding box center [512, 435] width 241 height 42
click at [617, 436] on icon at bounding box center [615, 436] width 12 height 12
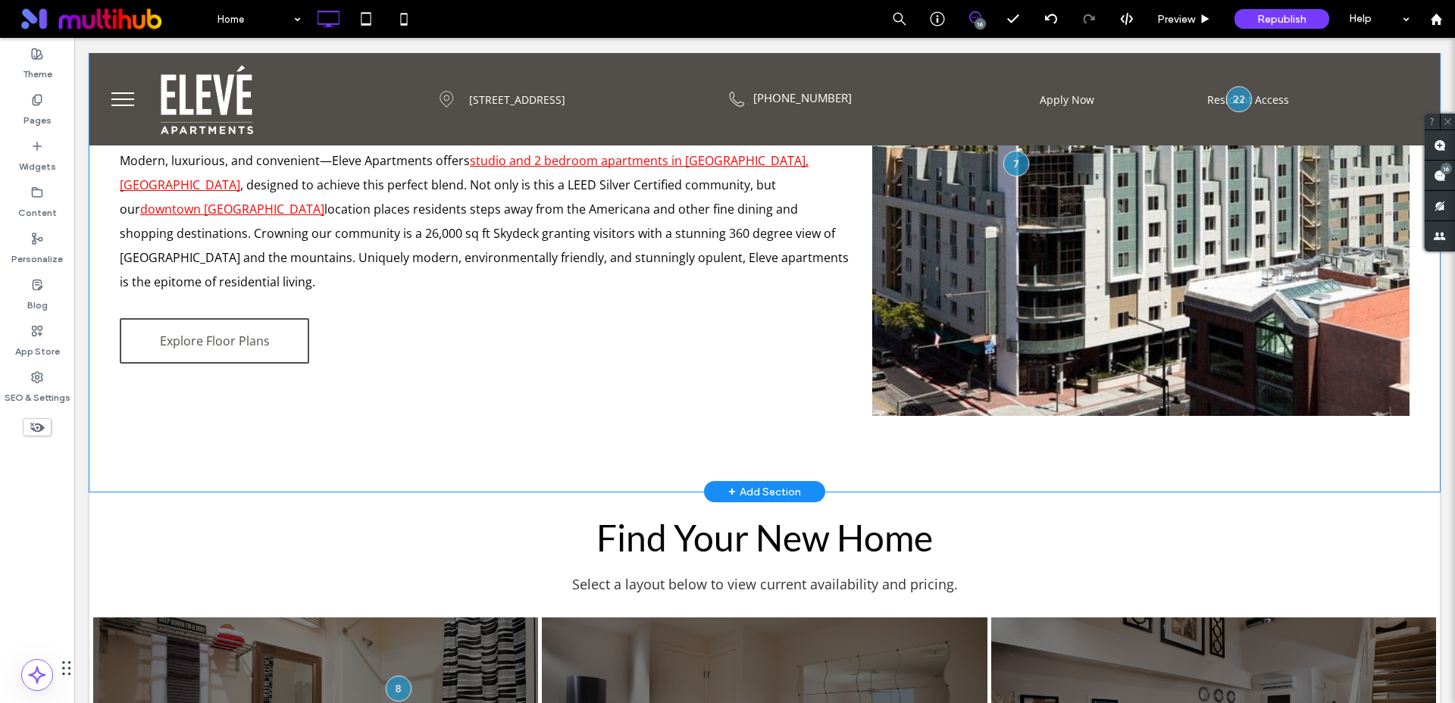
scroll to position [745, 0]
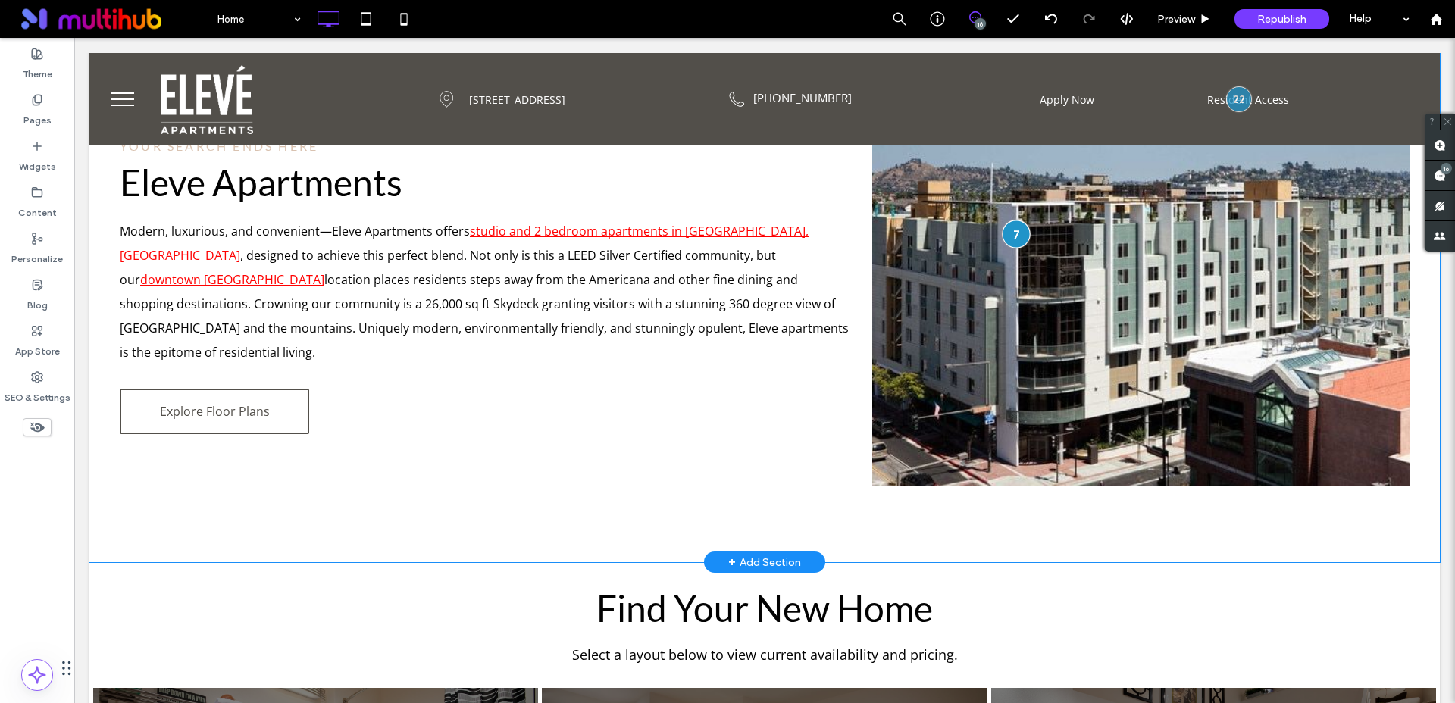
click at [1009, 237] on div at bounding box center [1016, 234] width 28 height 28
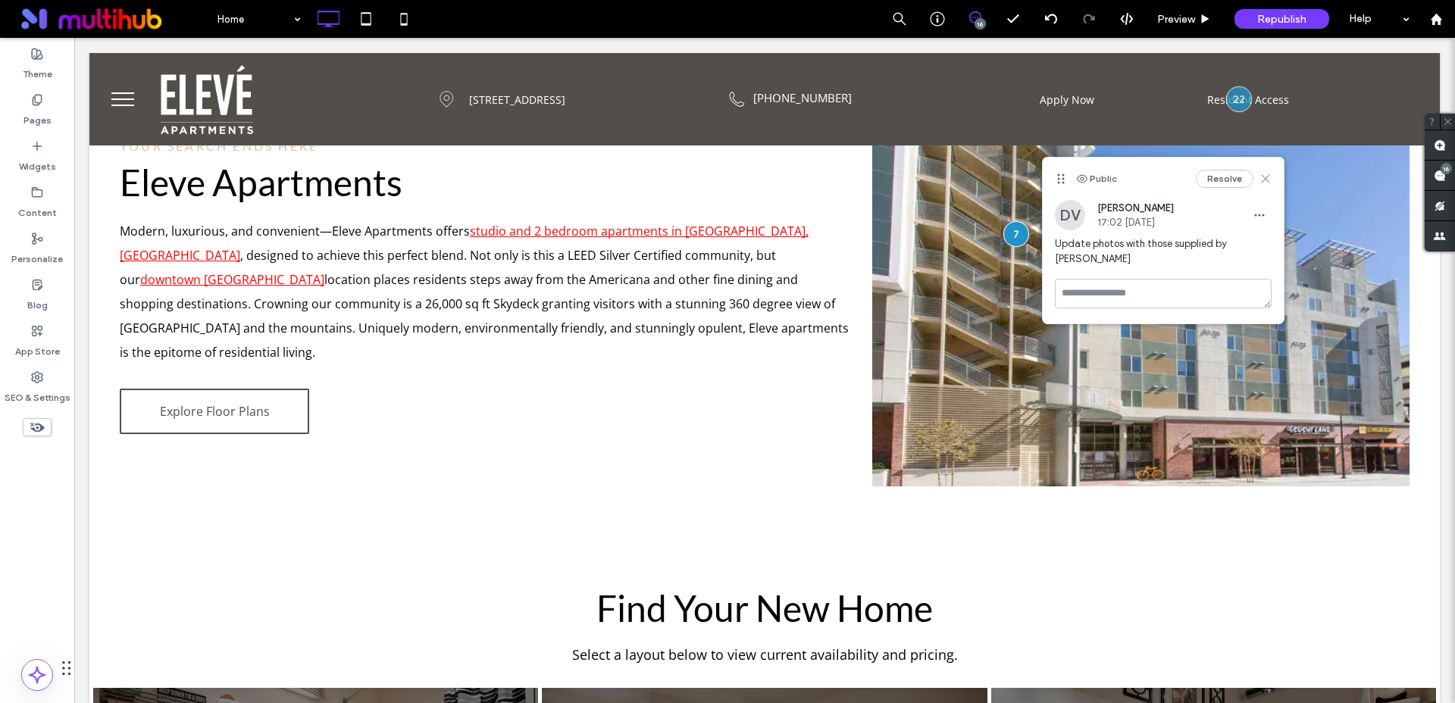
click at [1268, 181] on icon at bounding box center [1265, 179] width 12 height 12
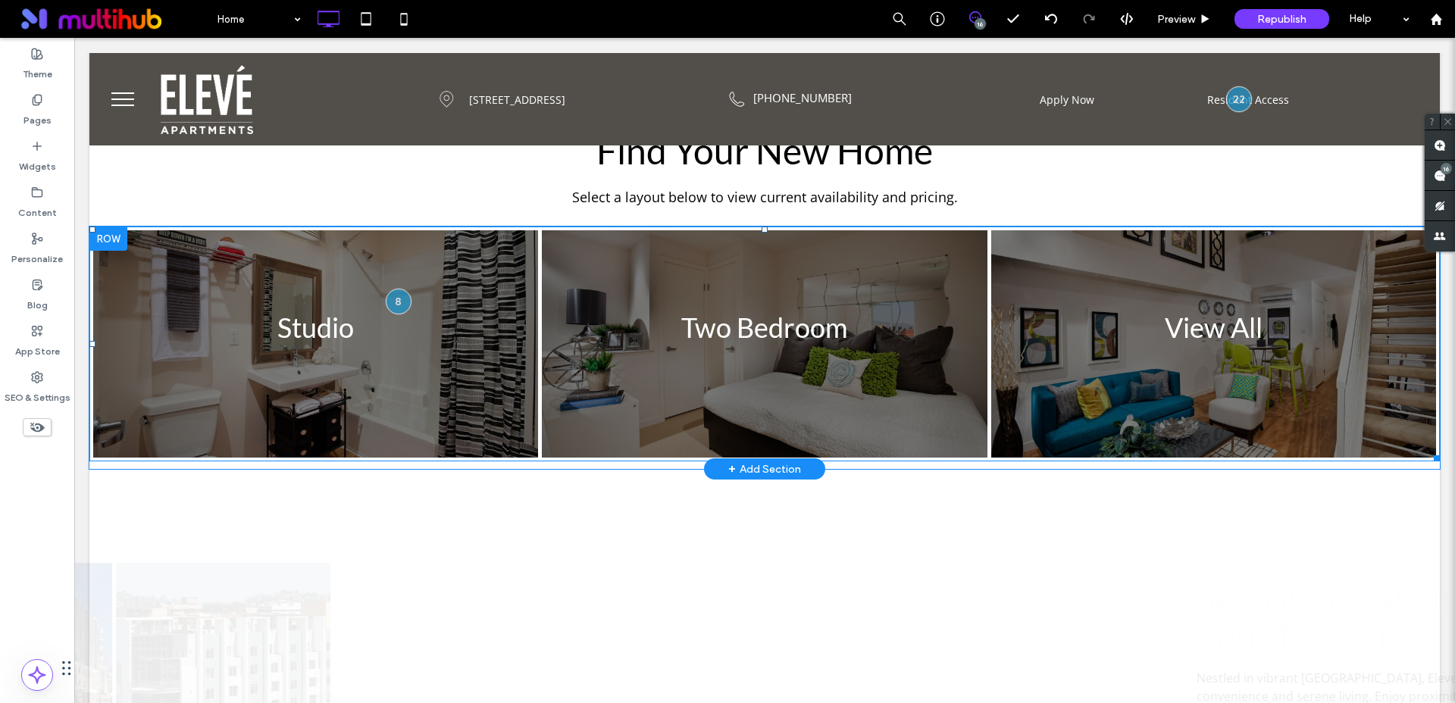
scroll to position [1220, 0]
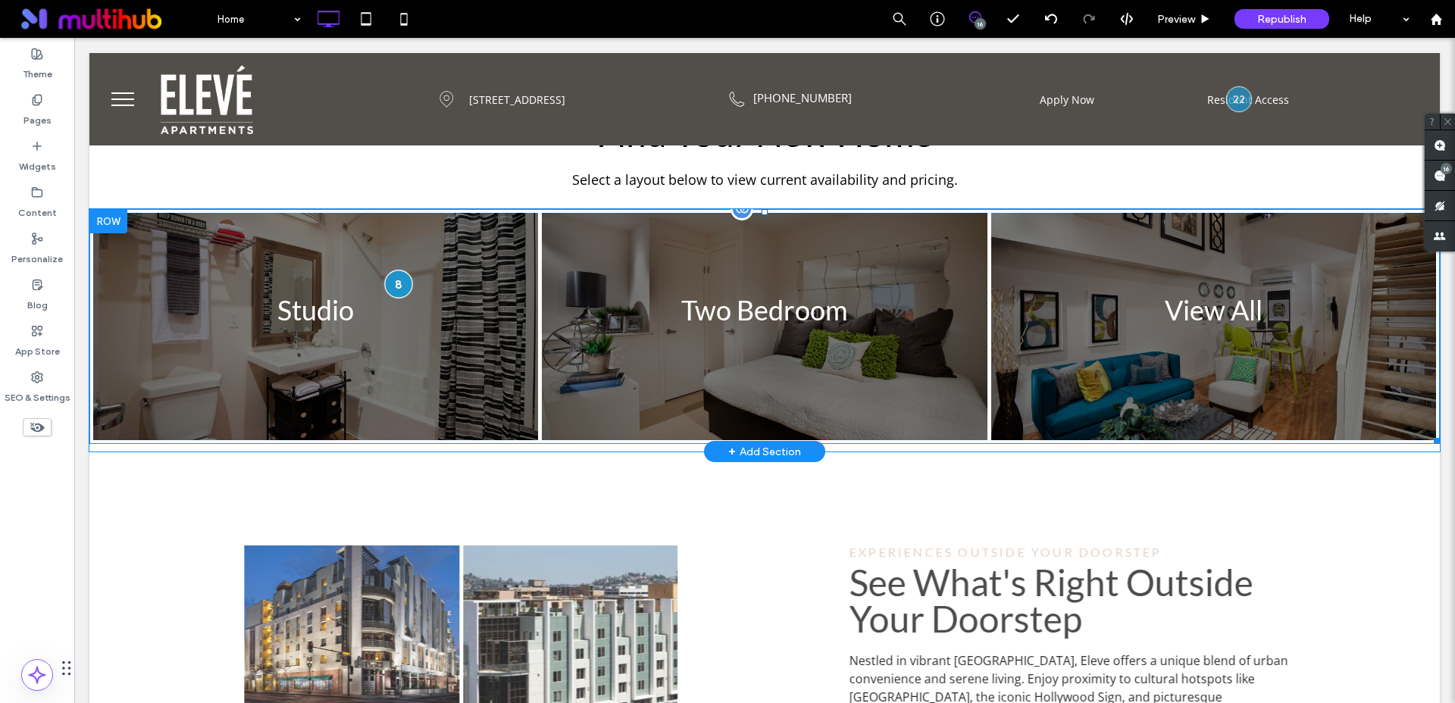
click at [402, 280] on div at bounding box center [398, 284] width 28 height 28
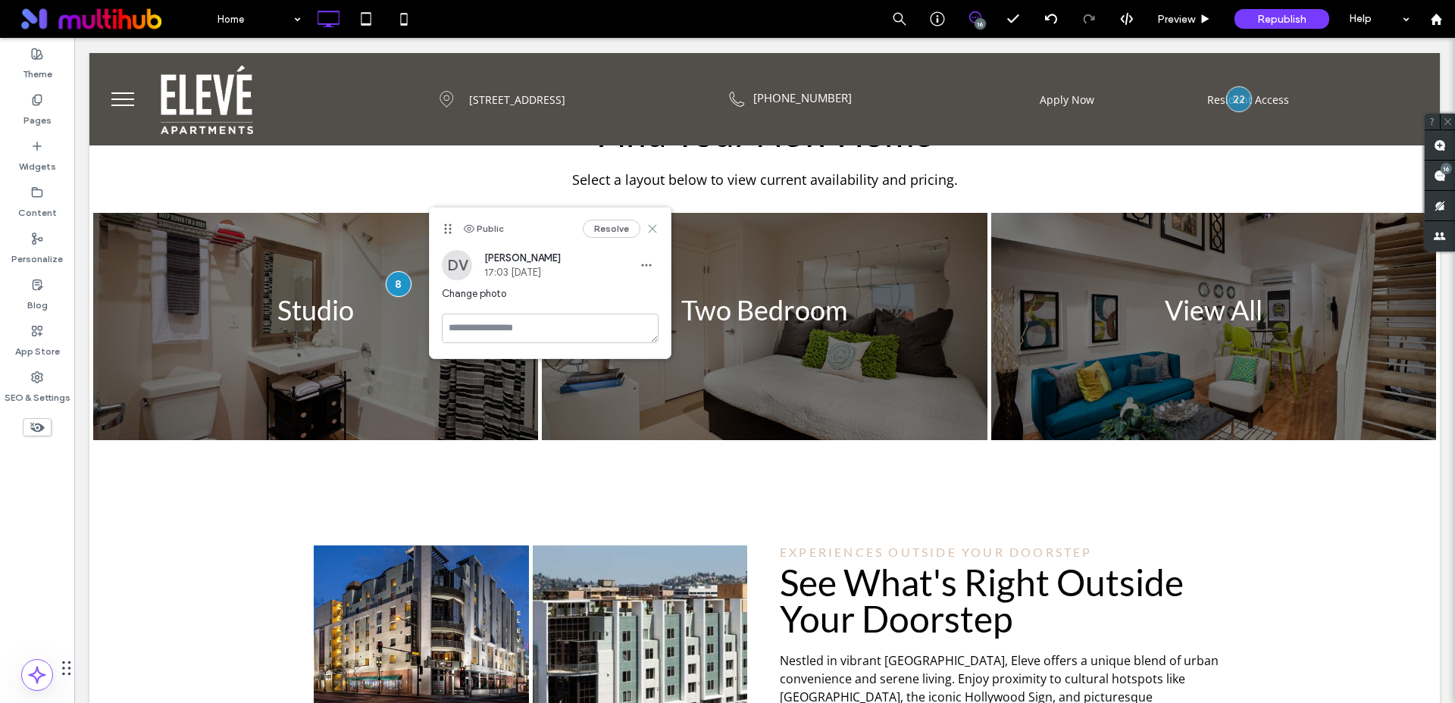
click at [657, 229] on icon at bounding box center [652, 229] width 12 height 12
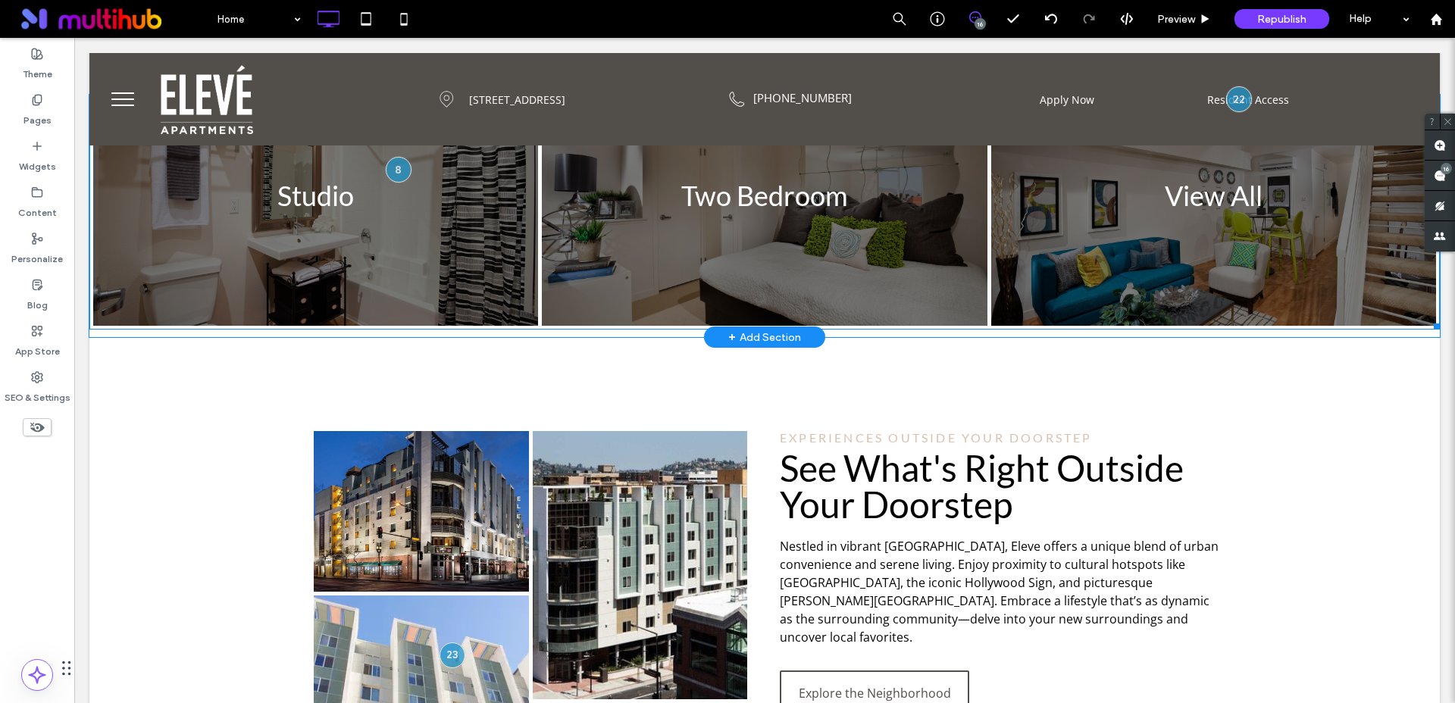
scroll to position [1659, 0]
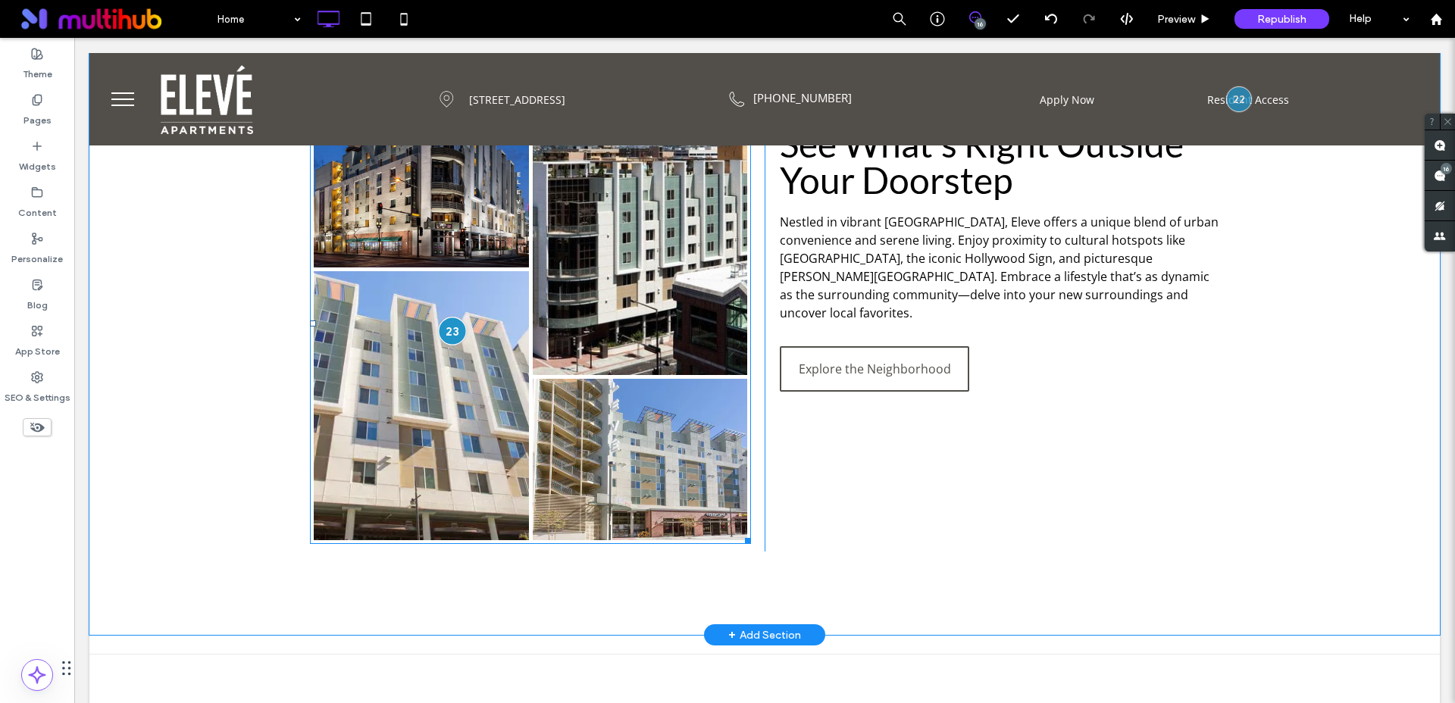
click at [440, 335] on div at bounding box center [453, 331] width 28 height 28
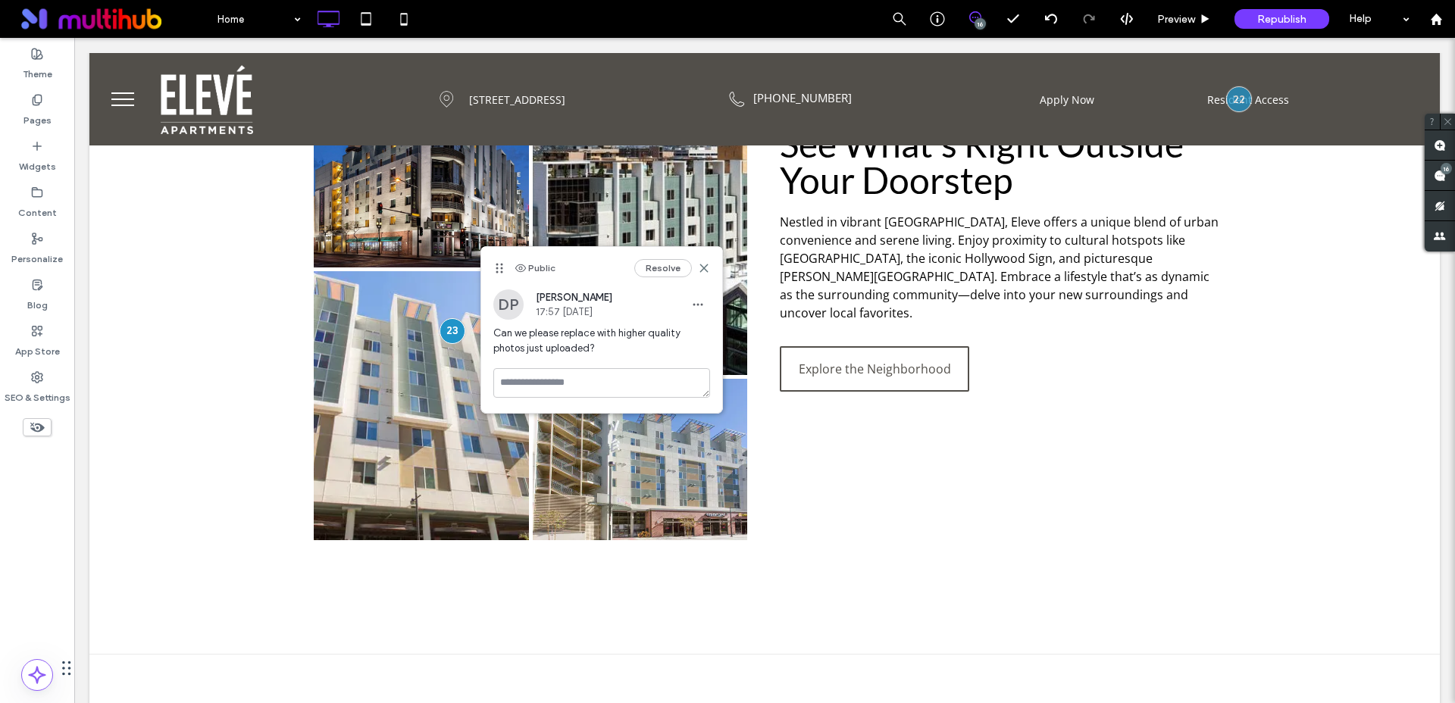
click at [710, 267] on div "Public Resolve" at bounding box center [601, 268] width 241 height 42
click at [705, 269] on use at bounding box center [703, 267] width 7 height 7
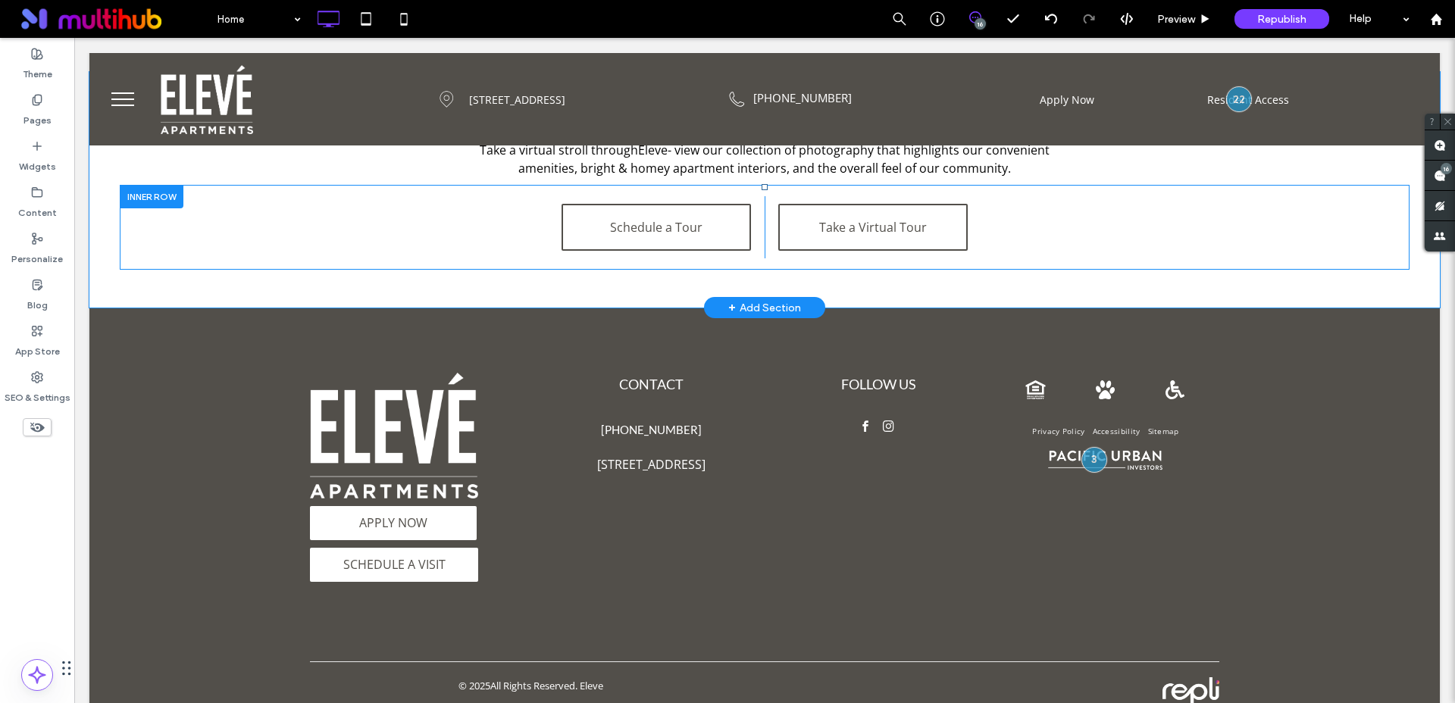
scroll to position [2273, 0]
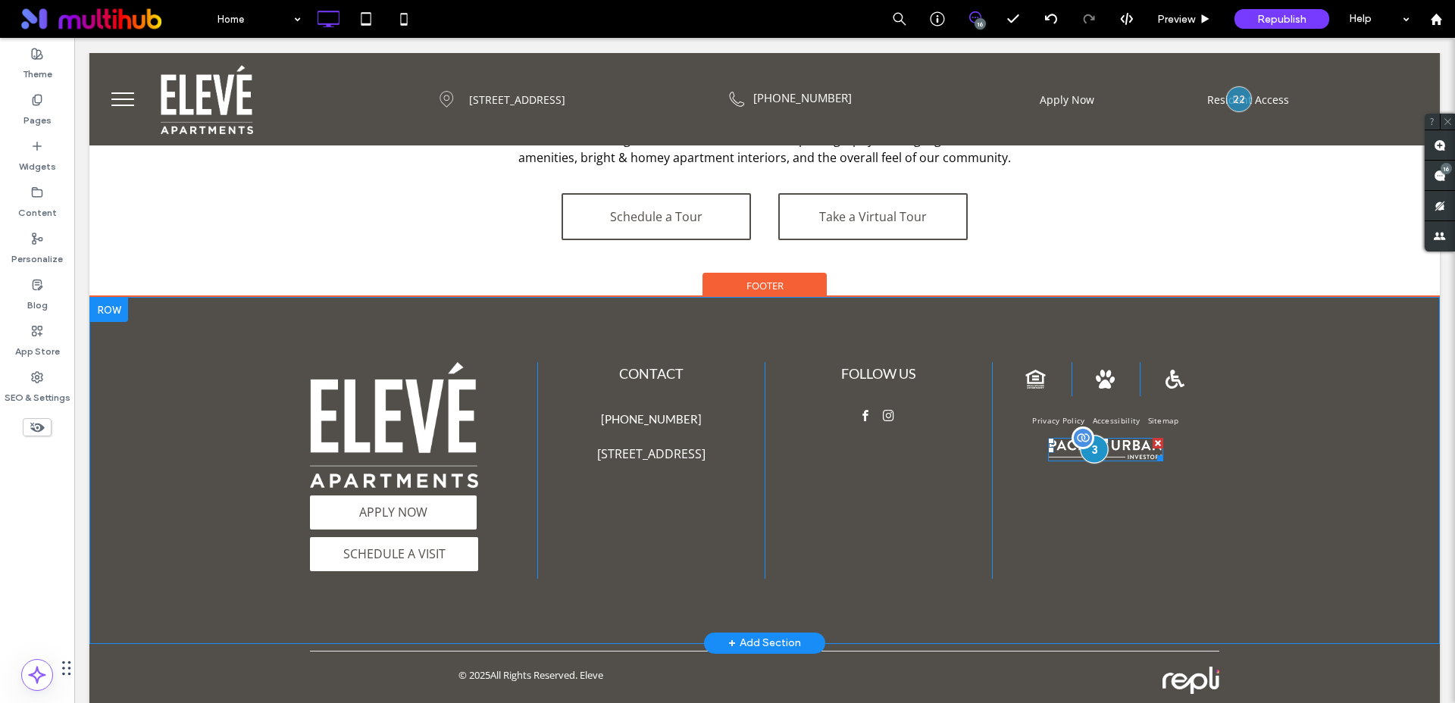
click at [1094, 448] on div at bounding box center [1094, 449] width 28 height 28
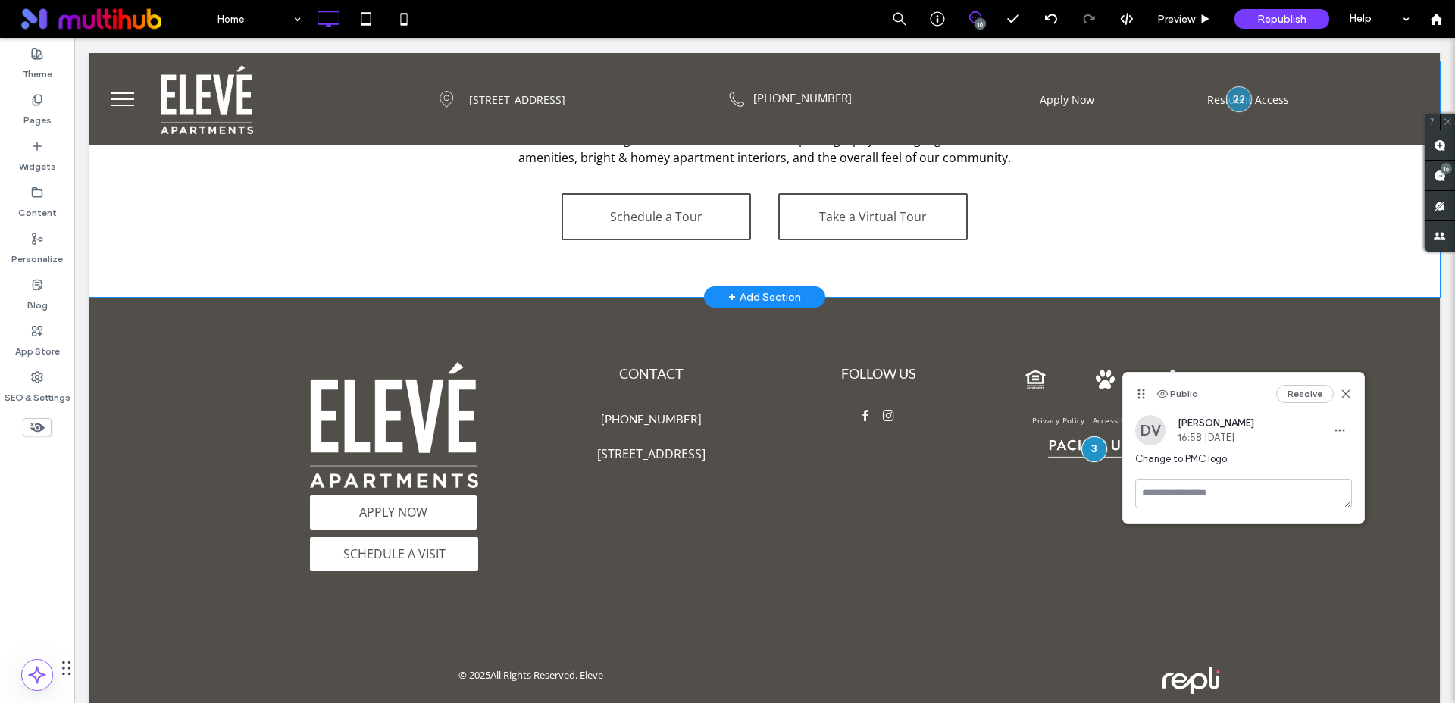
click at [1143, 264] on div "Ready to Make Eleve Your New Home? Take a virtual stroll through Eleve - view o…" at bounding box center [764, 179] width 1350 height 236
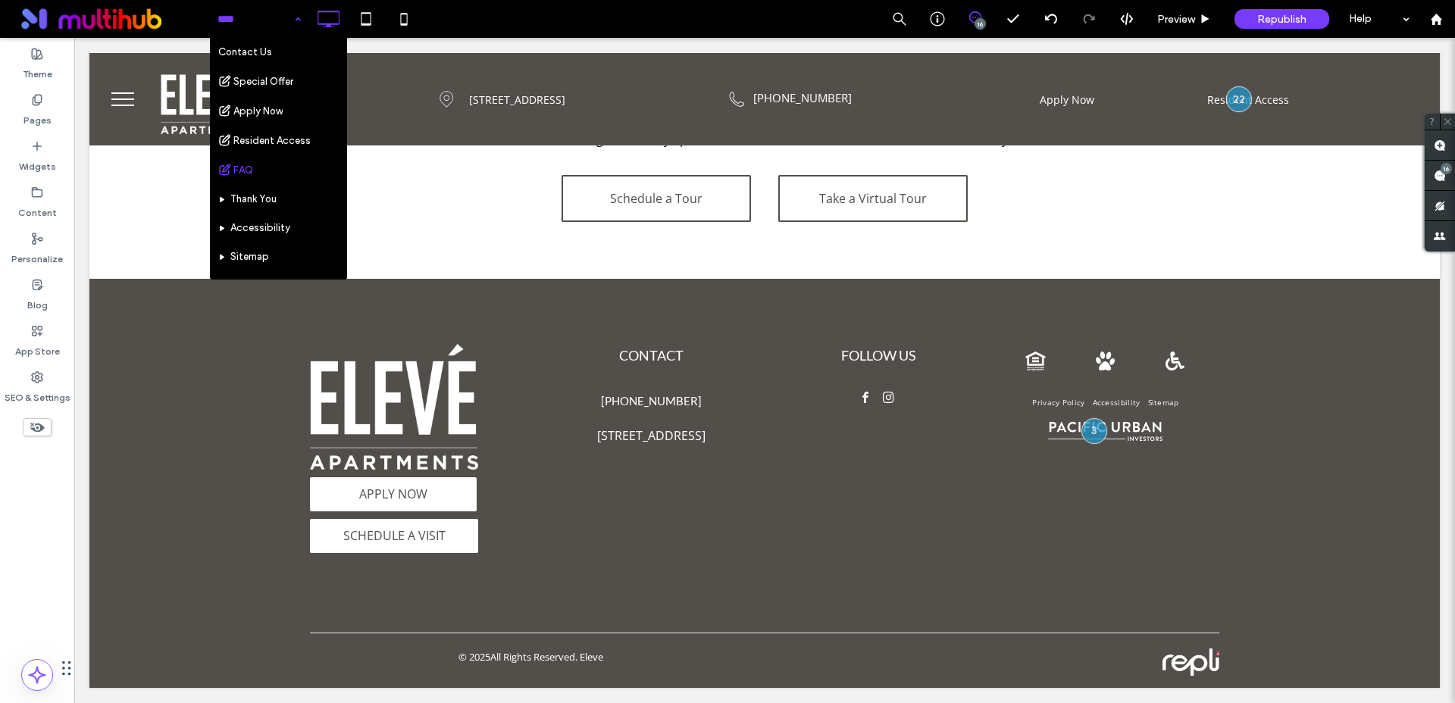
scroll to position [172, 0]
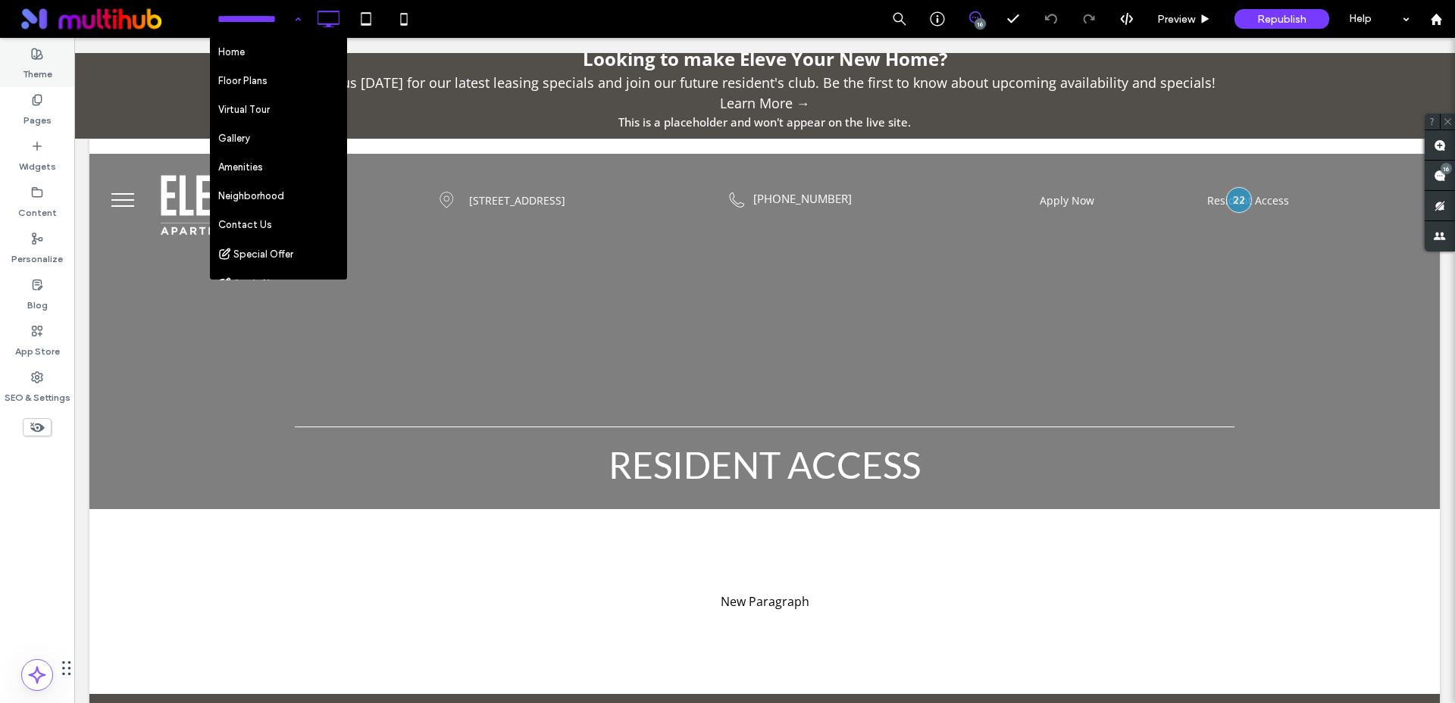
click at [36, 67] on label "Theme" at bounding box center [38, 70] width 30 height 21
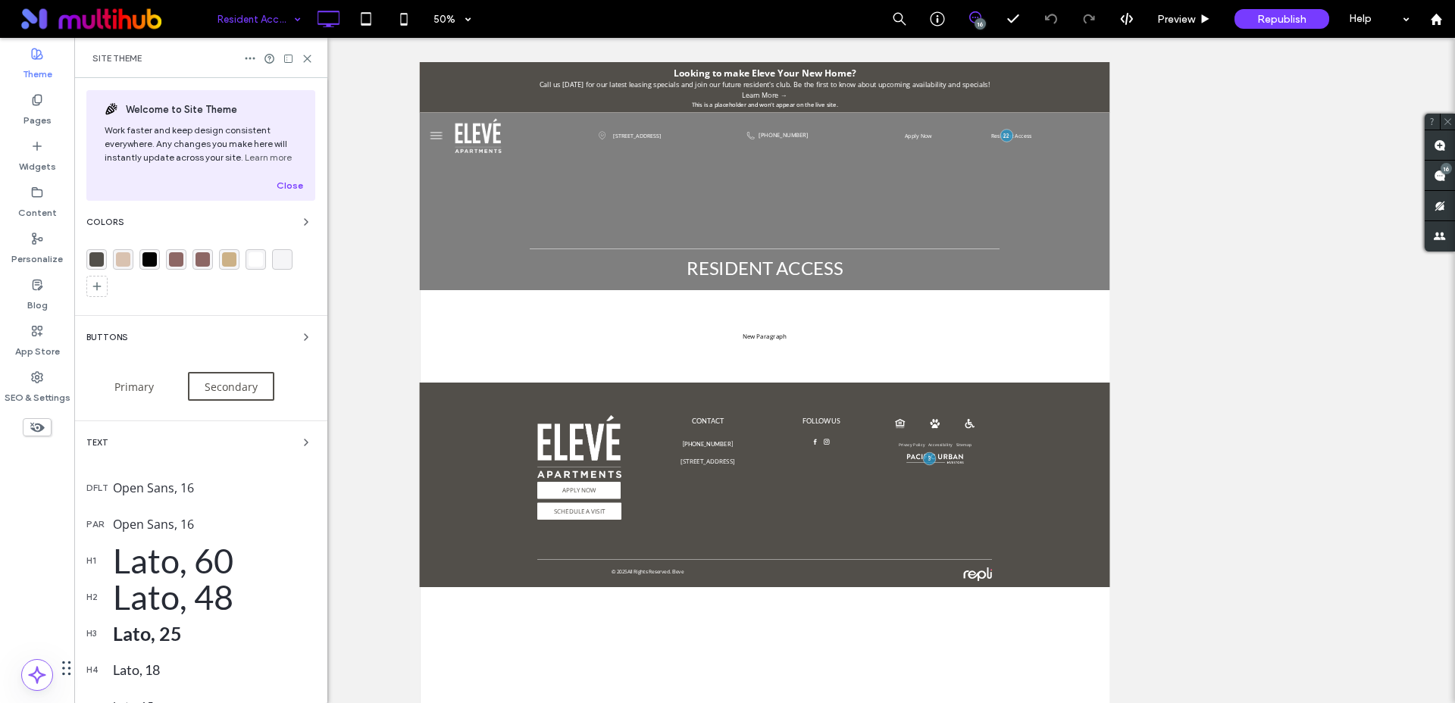
click at [314, 65] on div "Site Theme" at bounding box center [200, 58] width 253 height 40
click at [305, 58] on use at bounding box center [307, 58] width 7 height 7
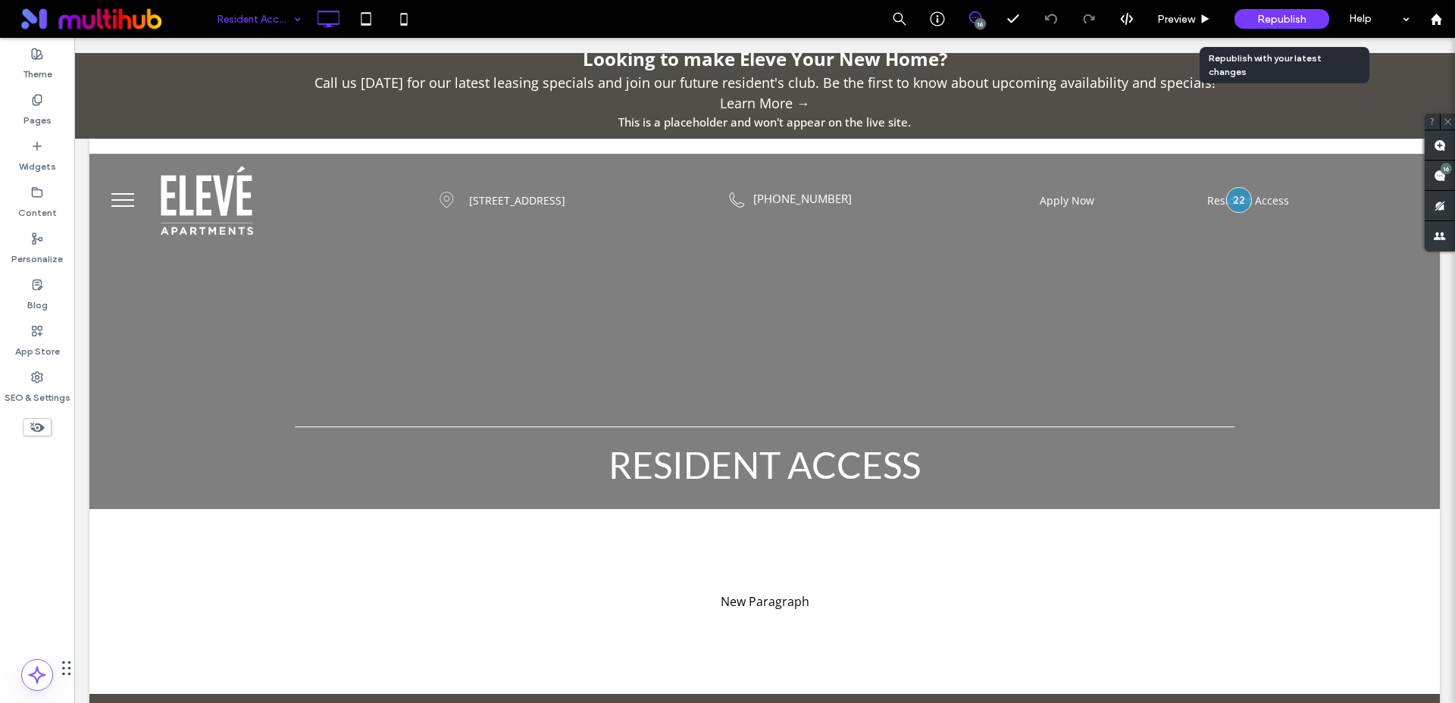
click at [1277, 23] on span "Republish" at bounding box center [1281, 19] width 49 height 13
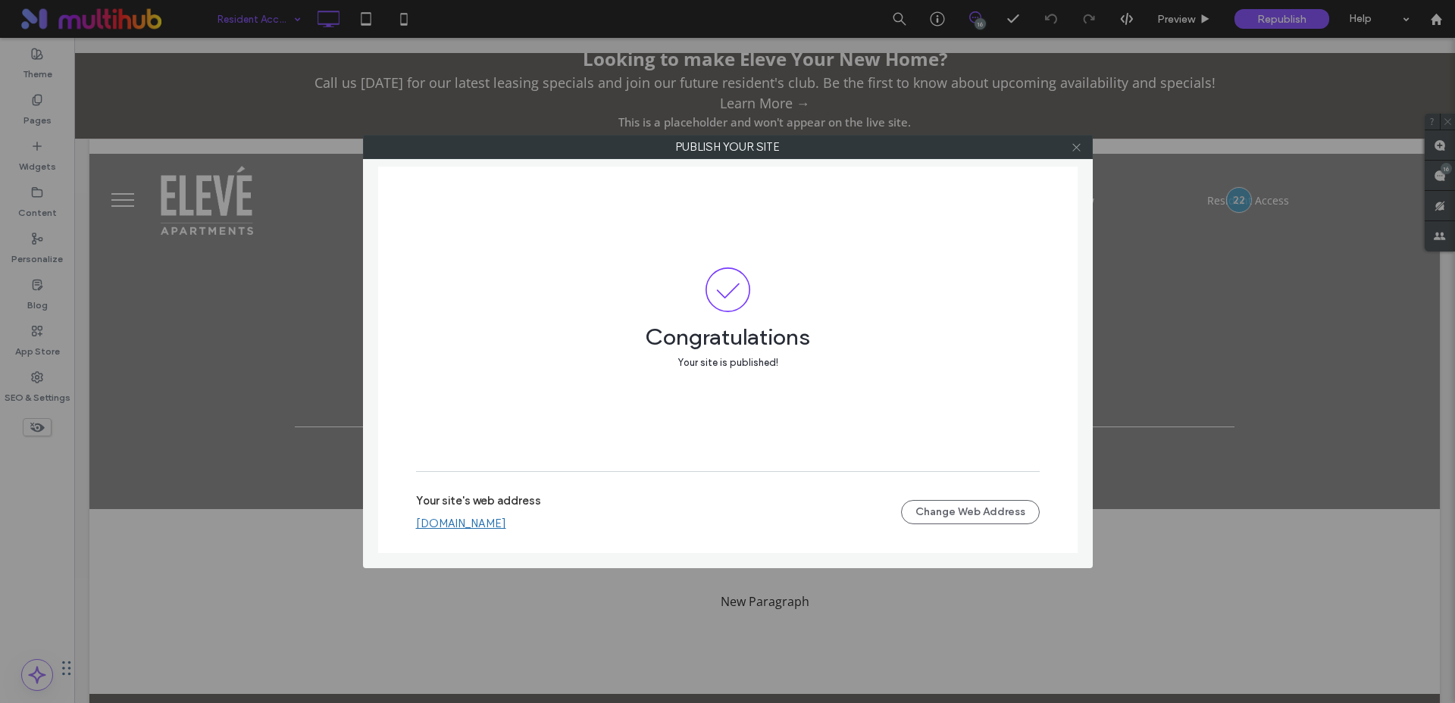
click at [1075, 146] on use at bounding box center [1076, 147] width 8 height 8
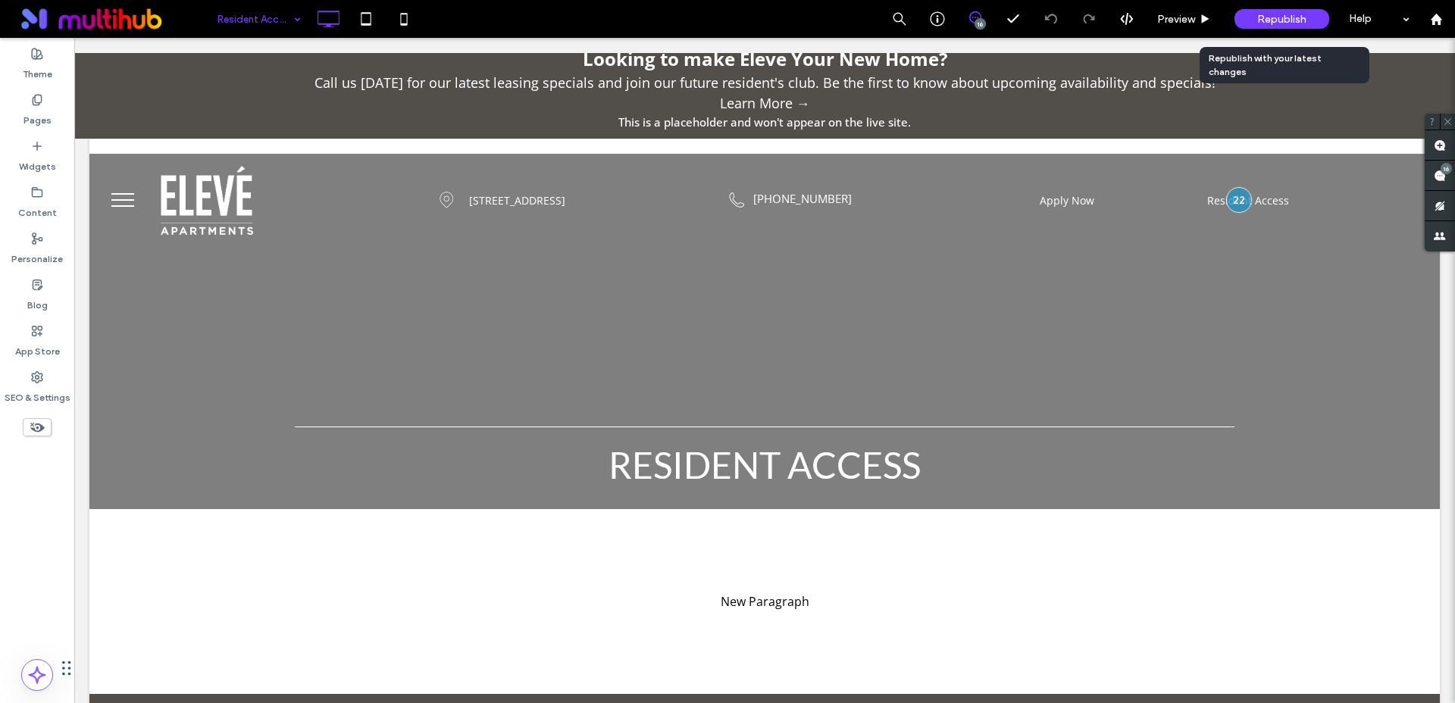
click at [1309, 23] on div "Republish" at bounding box center [1281, 19] width 95 height 20
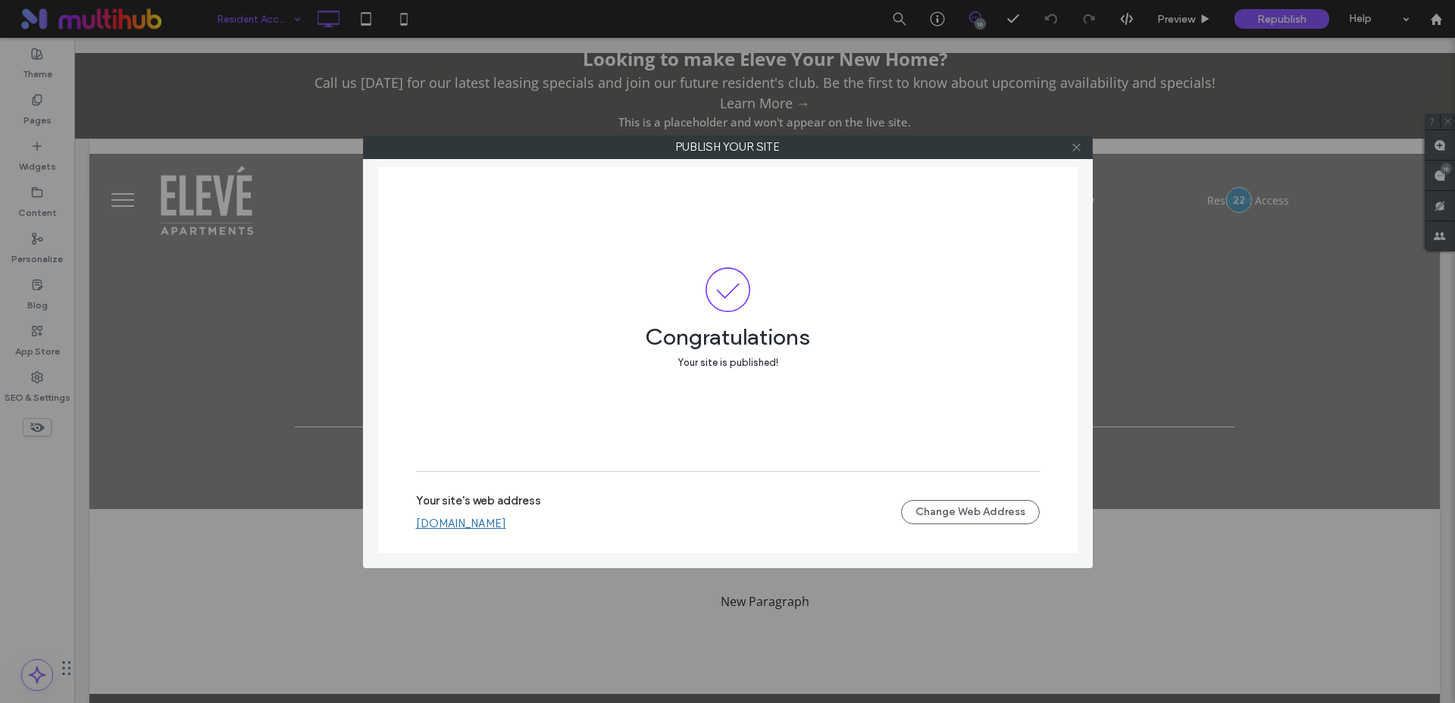
click at [1080, 153] on span at bounding box center [1075, 147] width 11 height 23
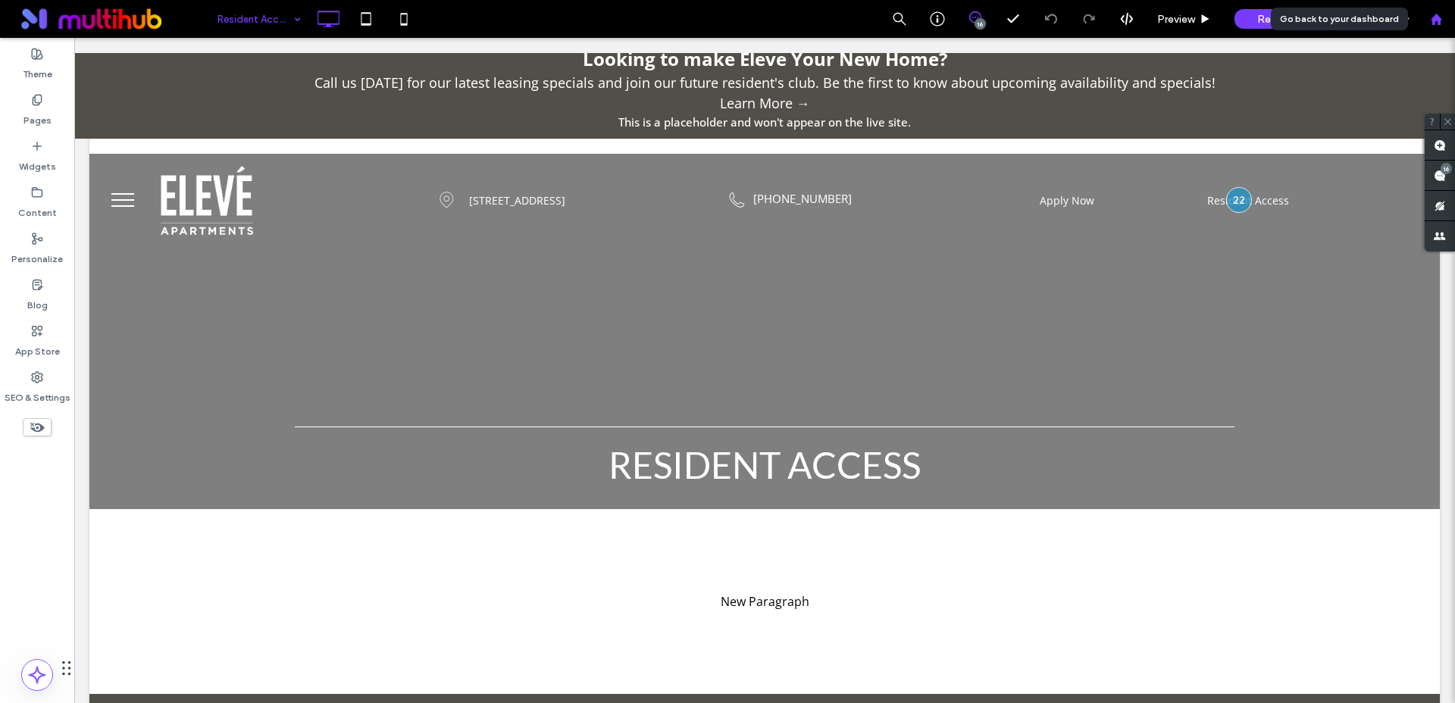
click at [1433, 21] on use at bounding box center [1435, 18] width 11 height 11
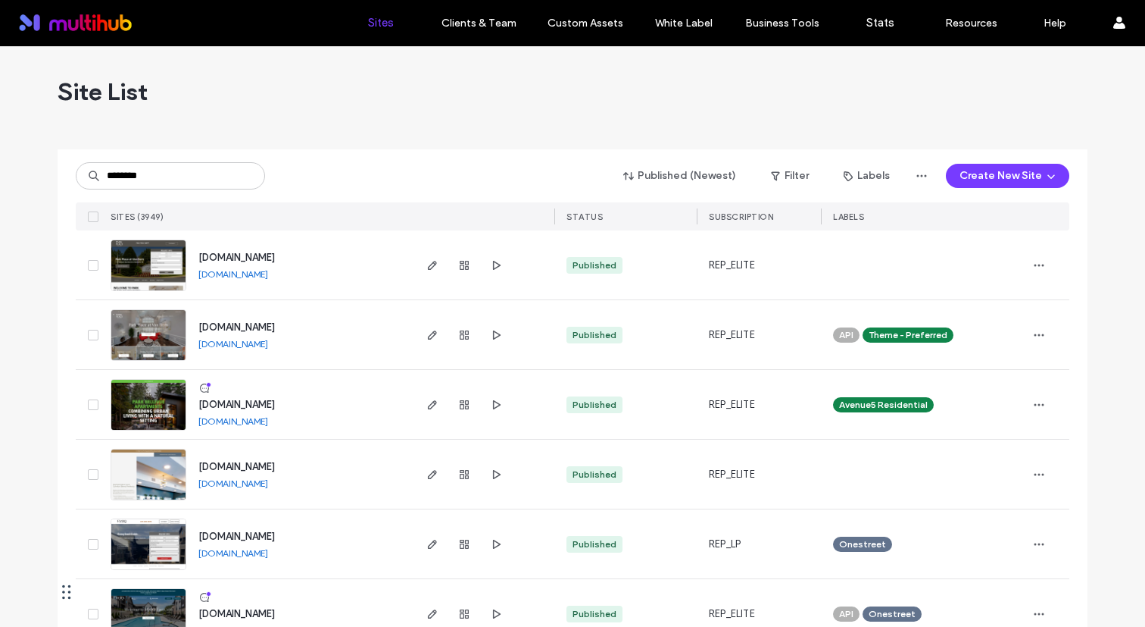
type input "********"
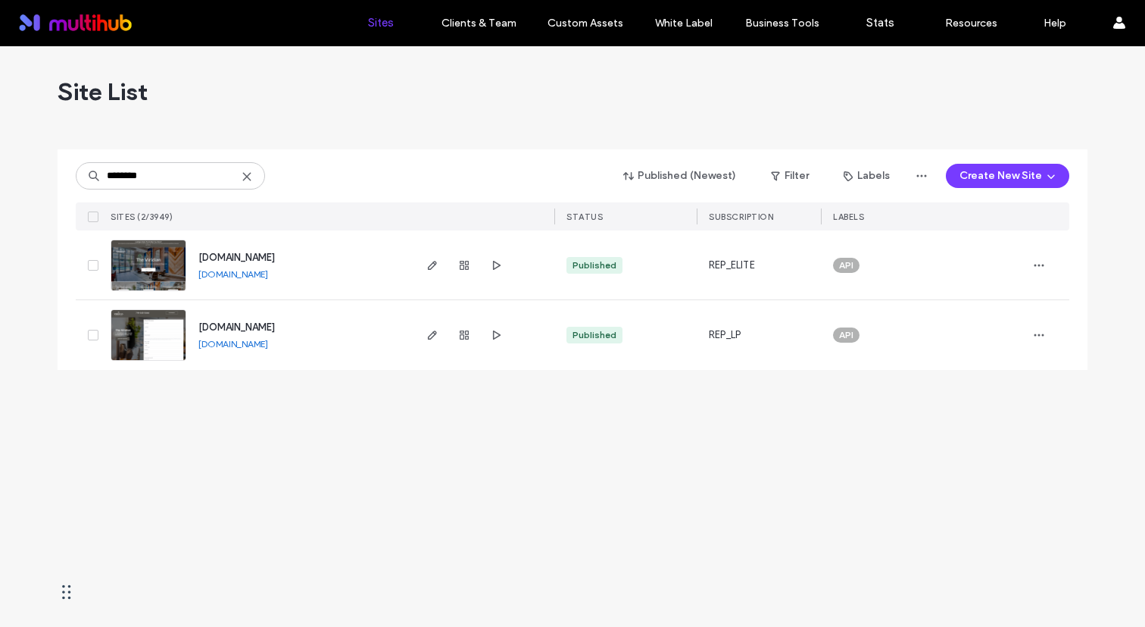
click at [442, 262] on div at bounding box center [464, 264] width 82 height 69
click at [427, 268] on icon "button" at bounding box center [433, 265] width 12 height 12
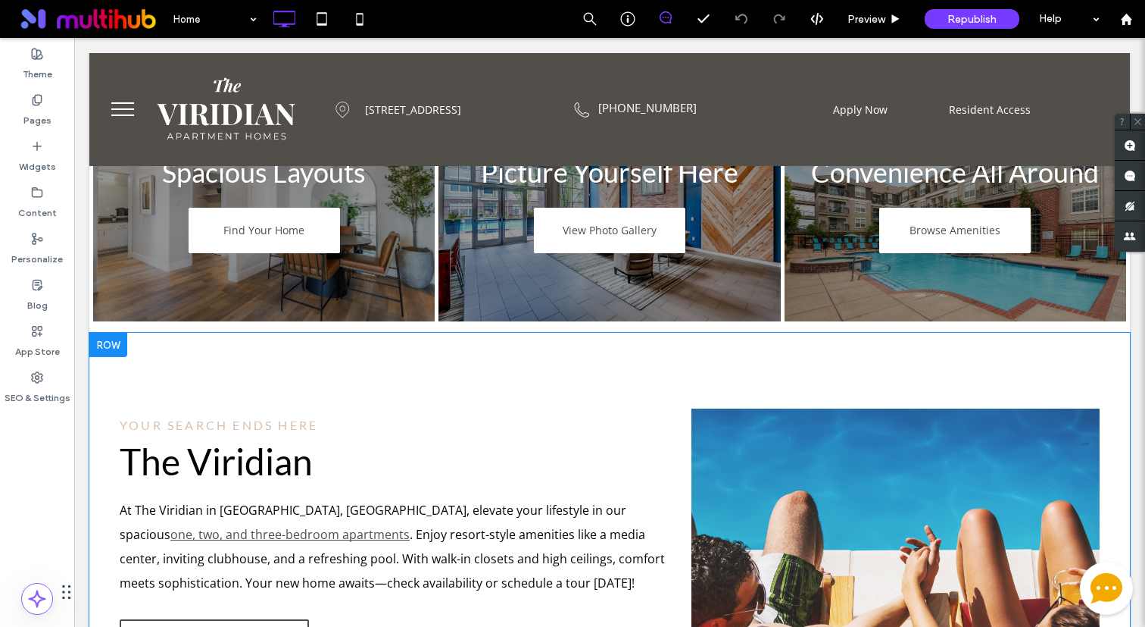
scroll to position [602, 0]
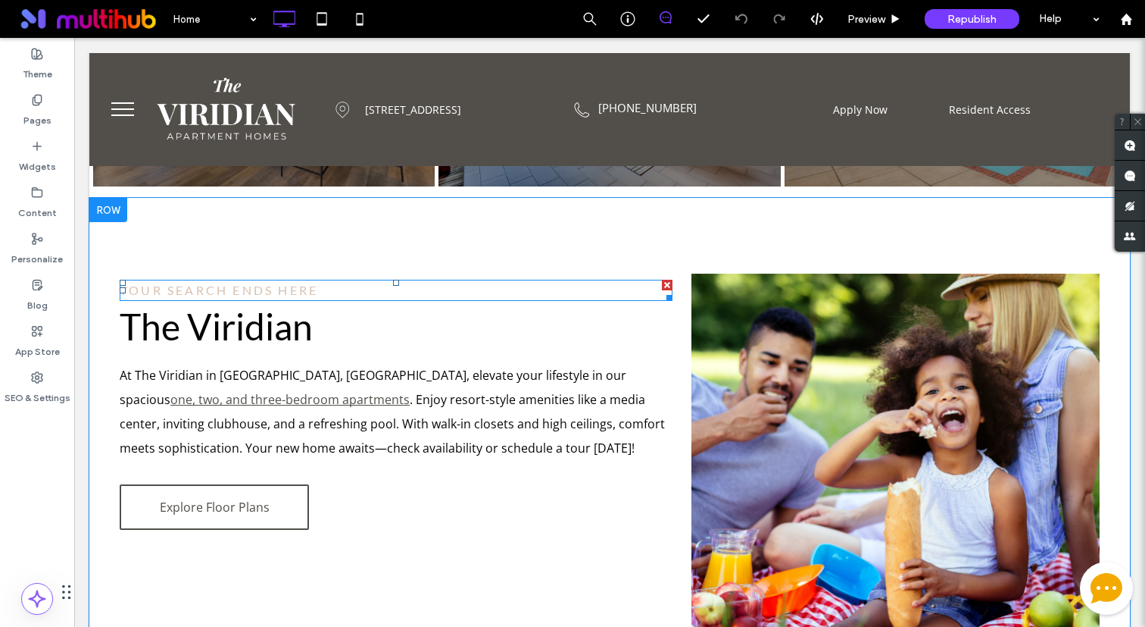
click at [282, 291] on span "YOUR SEARCH ENDS HERE" at bounding box center [219, 290] width 198 height 14
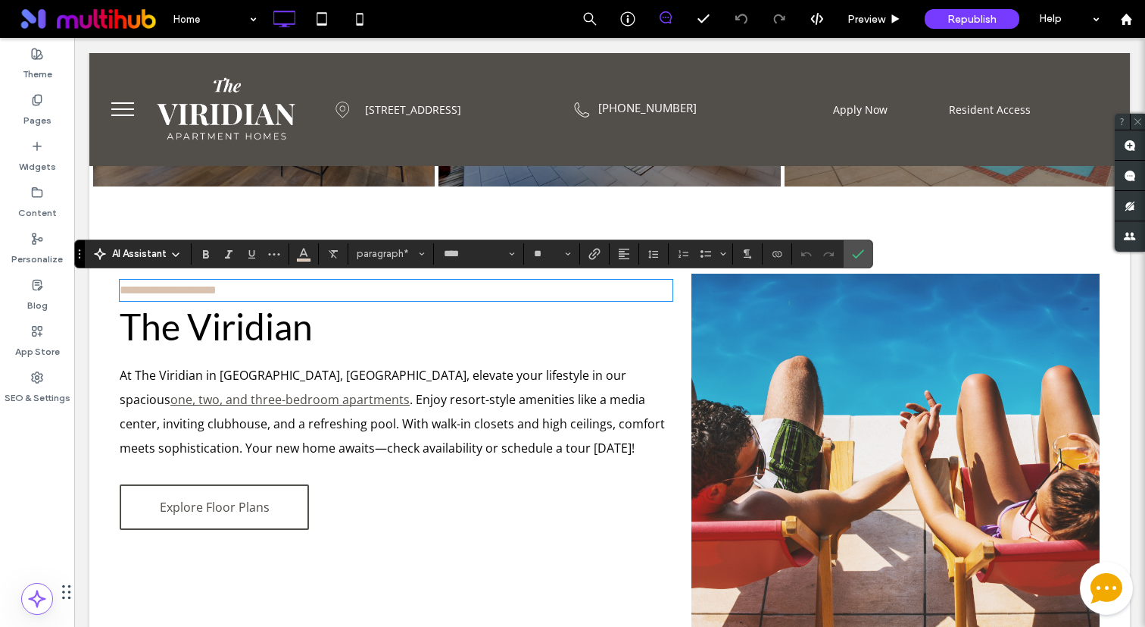
click at [235, 479] on div "**********" at bounding box center [406, 451] width 572 height 357
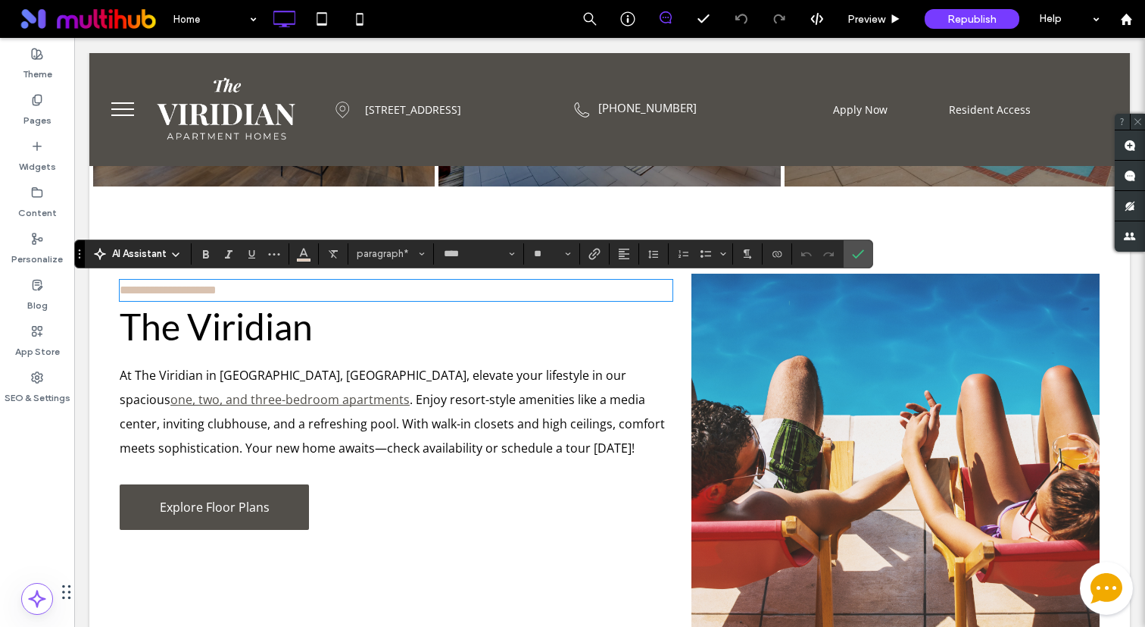
click at [243, 499] on span "Explore Floor Plans" at bounding box center [215, 506] width 110 height 17
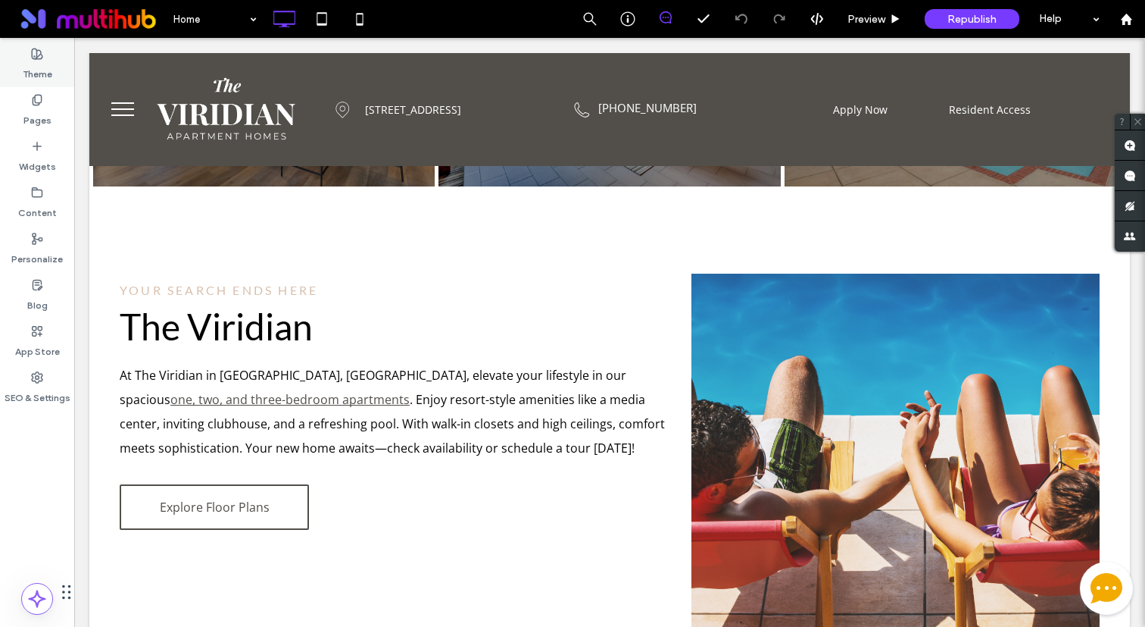
click at [37, 61] on label "Theme" at bounding box center [38, 70] width 30 height 21
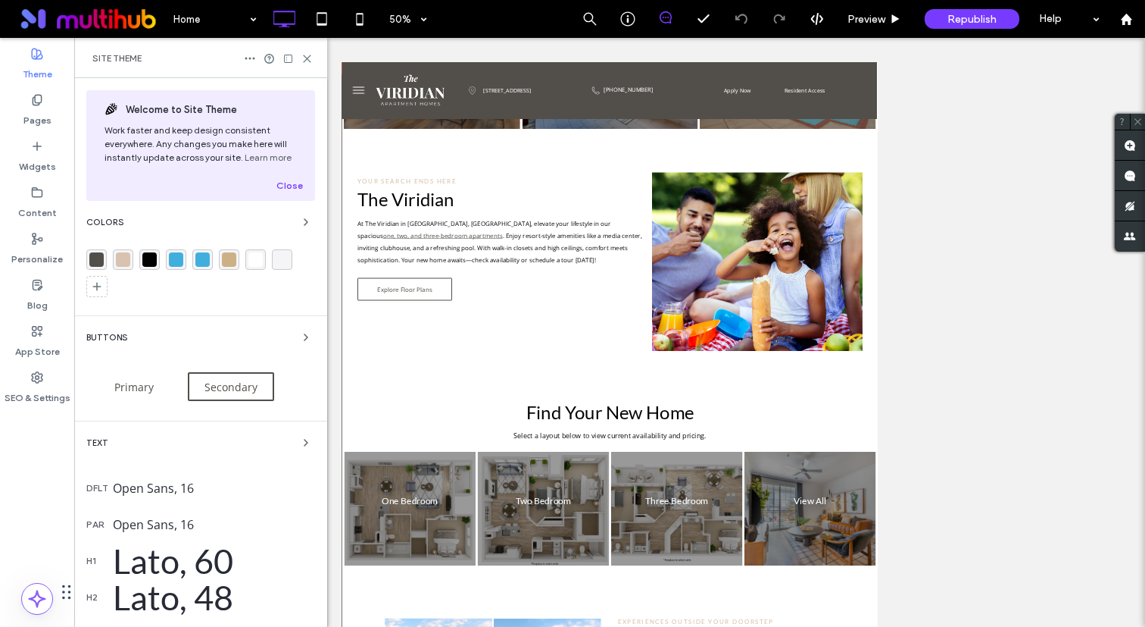
click at [145, 414] on div "Welcome to Site Theme Work faster and keep design consistent everywhere. Any ch…" at bounding box center [200, 512] width 253 height 868
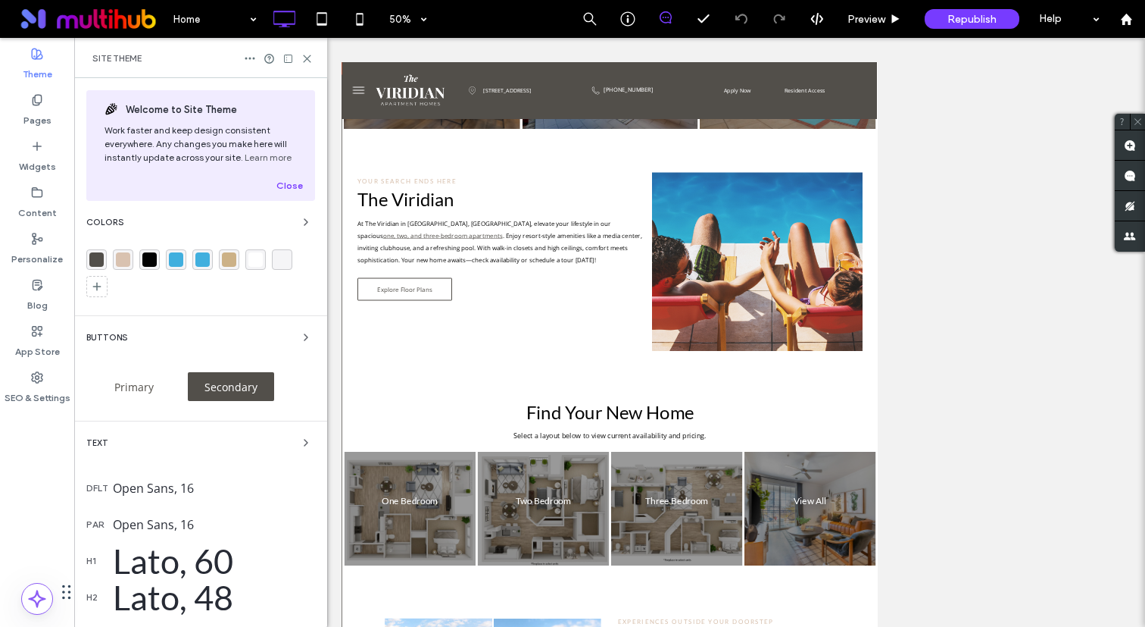
click at [245, 389] on span "Secondary" at bounding box center [231, 387] width 64 height 14
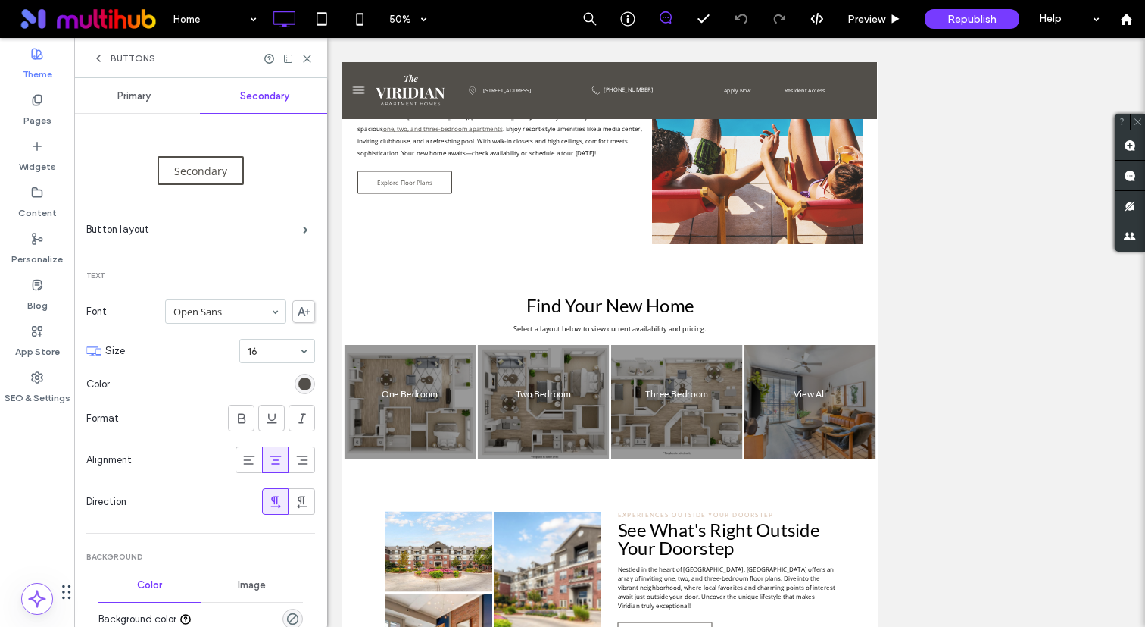
scroll to position [0, 0]
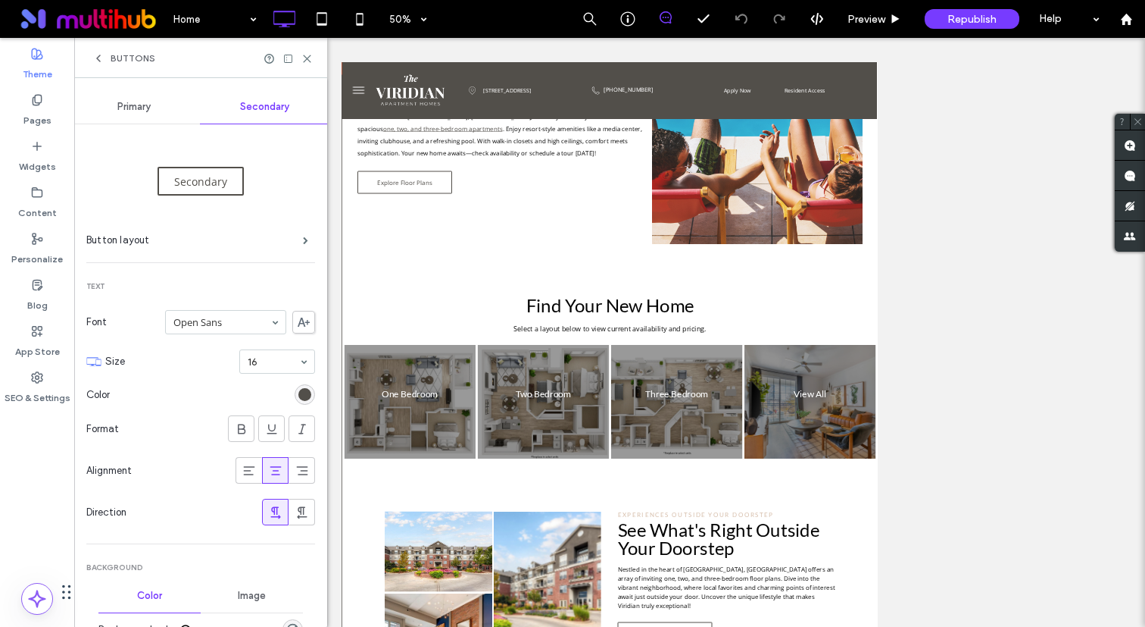
click at [116, 62] on span "Buttons" at bounding box center [133, 58] width 45 height 12
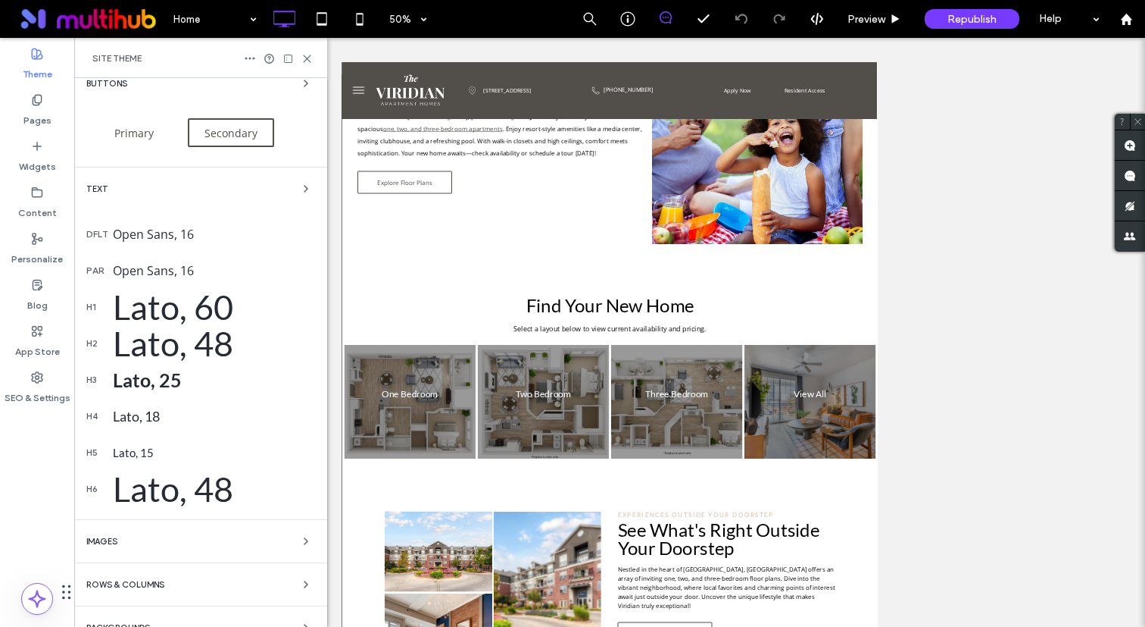
scroll to position [285, 0]
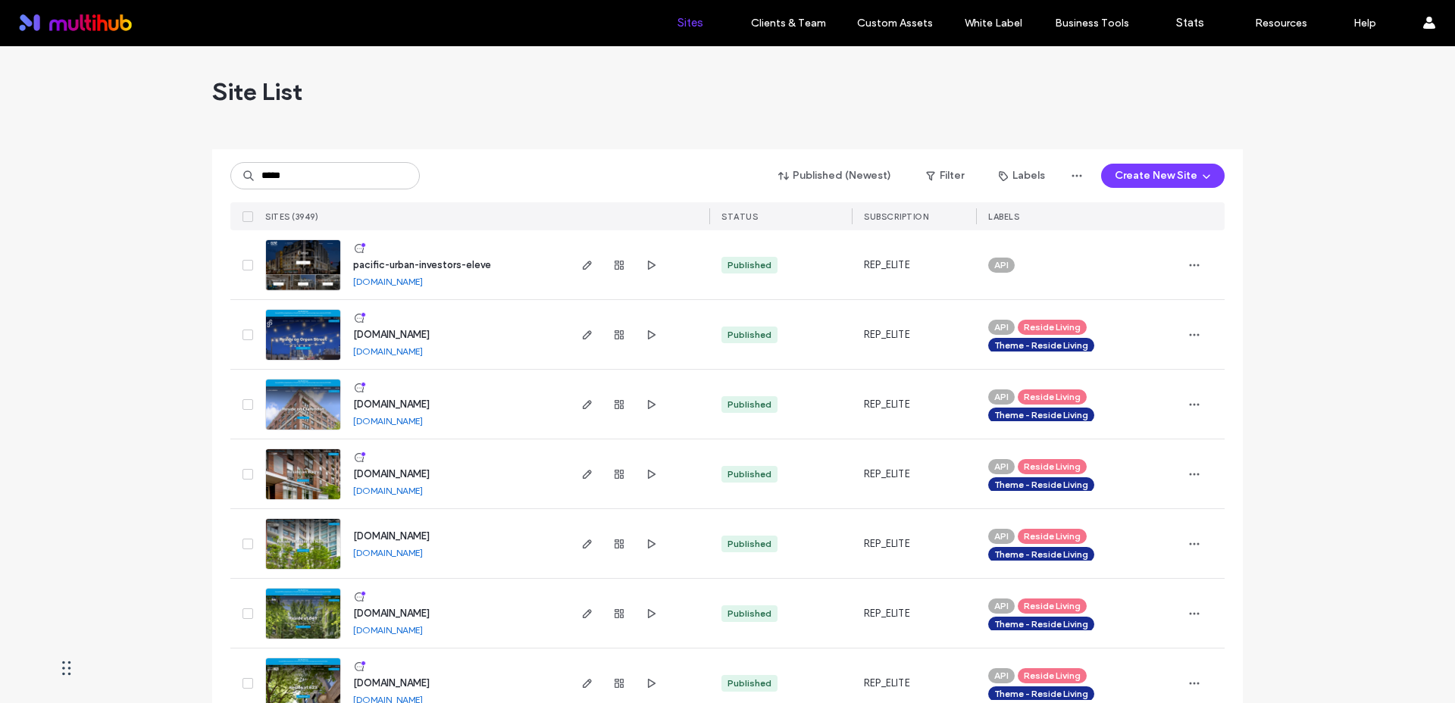
type input "*****"
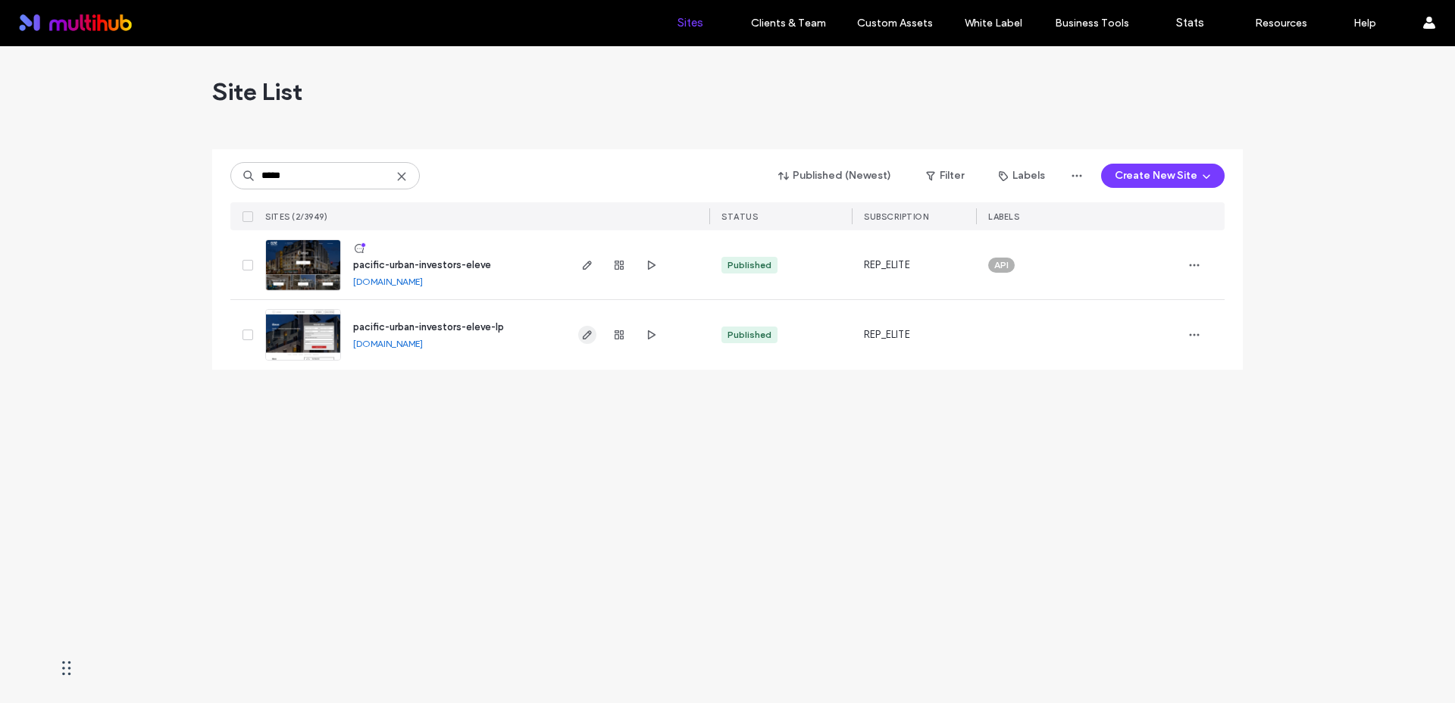
click at [584, 342] on span "button" at bounding box center [587, 335] width 18 height 18
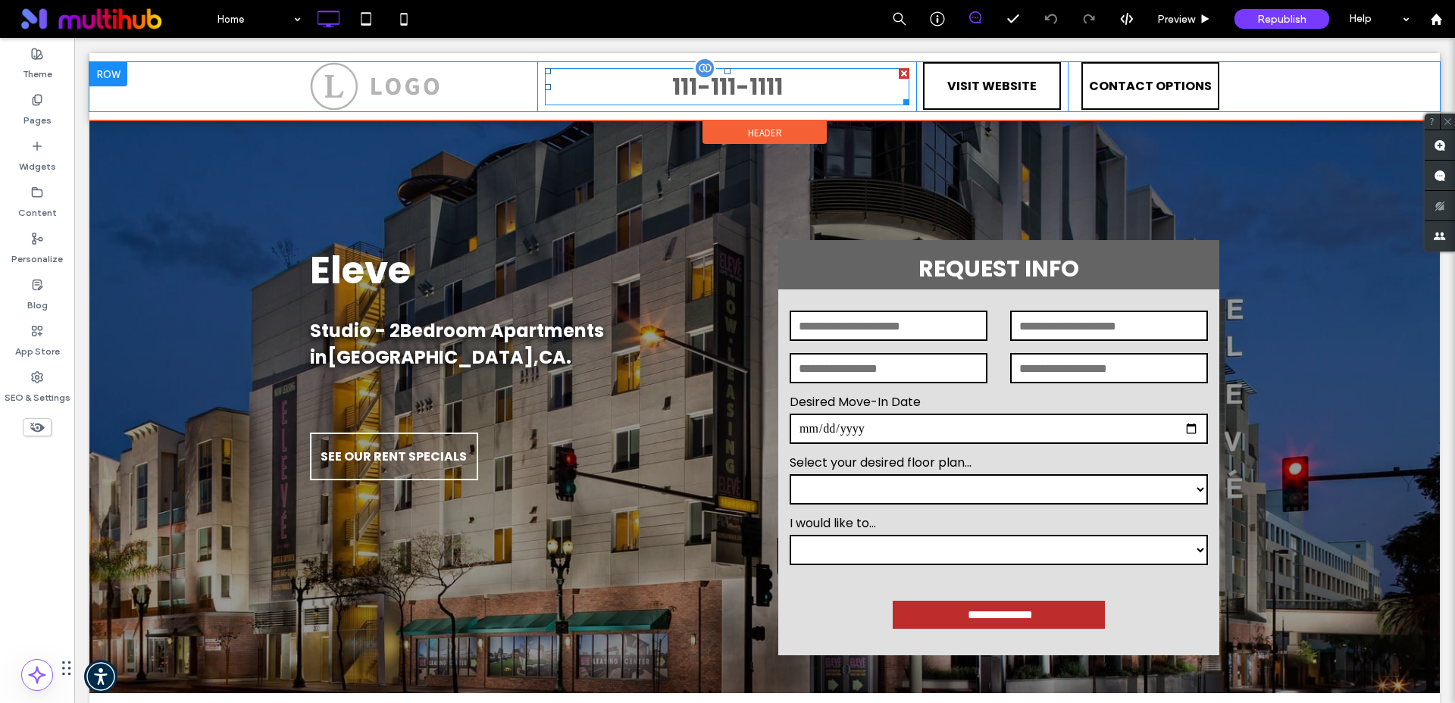
click at [727, 91] on span "111-111-1111" at bounding box center [727, 86] width 111 height 33
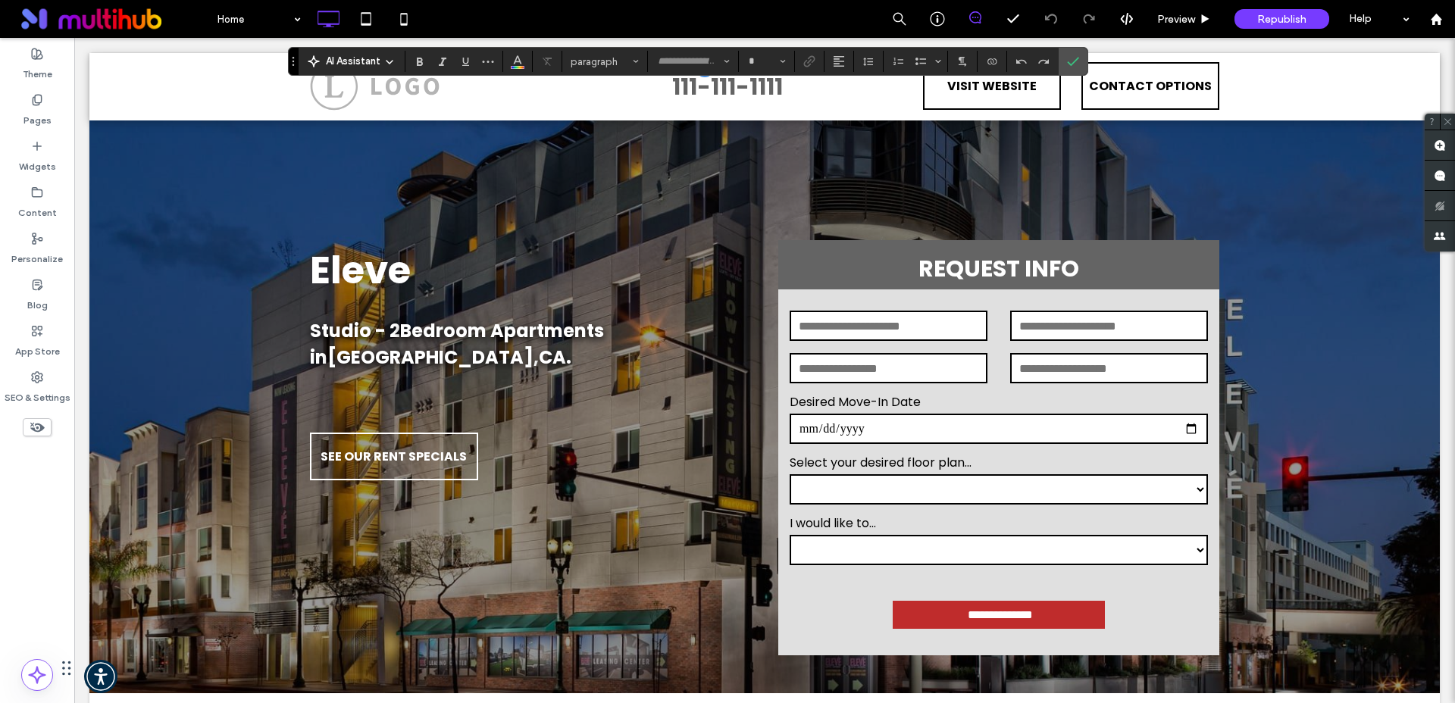
type input "*******"
type input "**"
click at [993, 65] on icon "Connect To Data" at bounding box center [992, 61] width 12 height 12
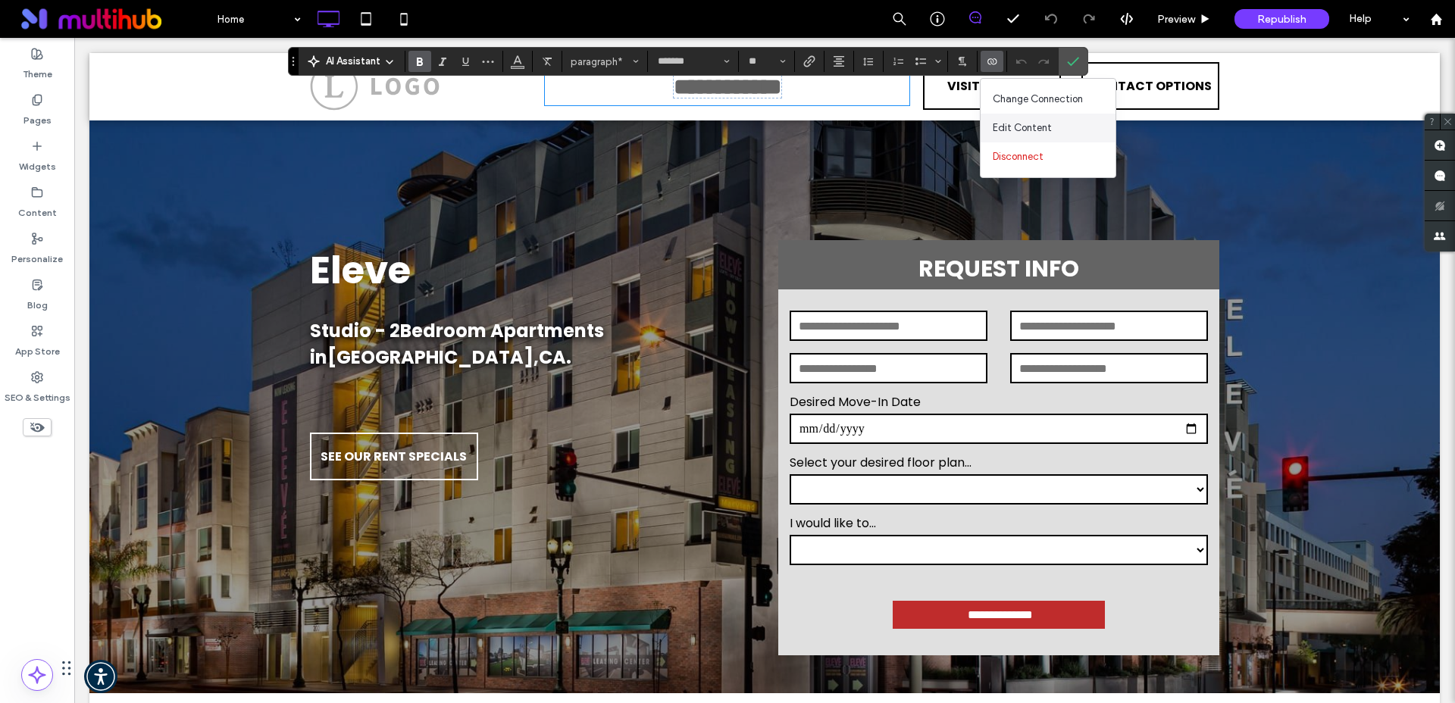
click at [1009, 130] on span "Edit Content" at bounding box center [1021, 127] width 59 height 15
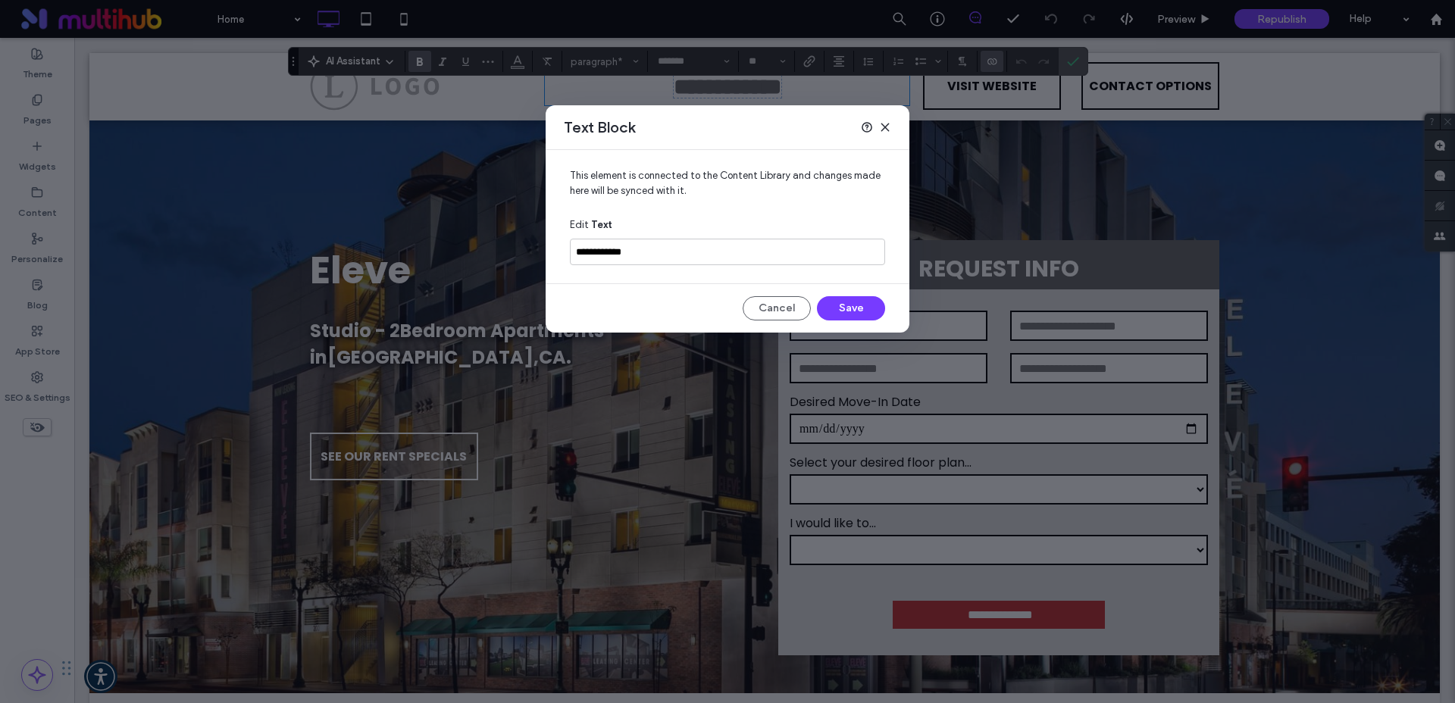
click at [604, 247] on input "**********" at bounding box center [727, 252] width 315 height 27
type input "**********"
click at [832, 302] on button "Save" at bounding box center [851, 308] width 68 height 24
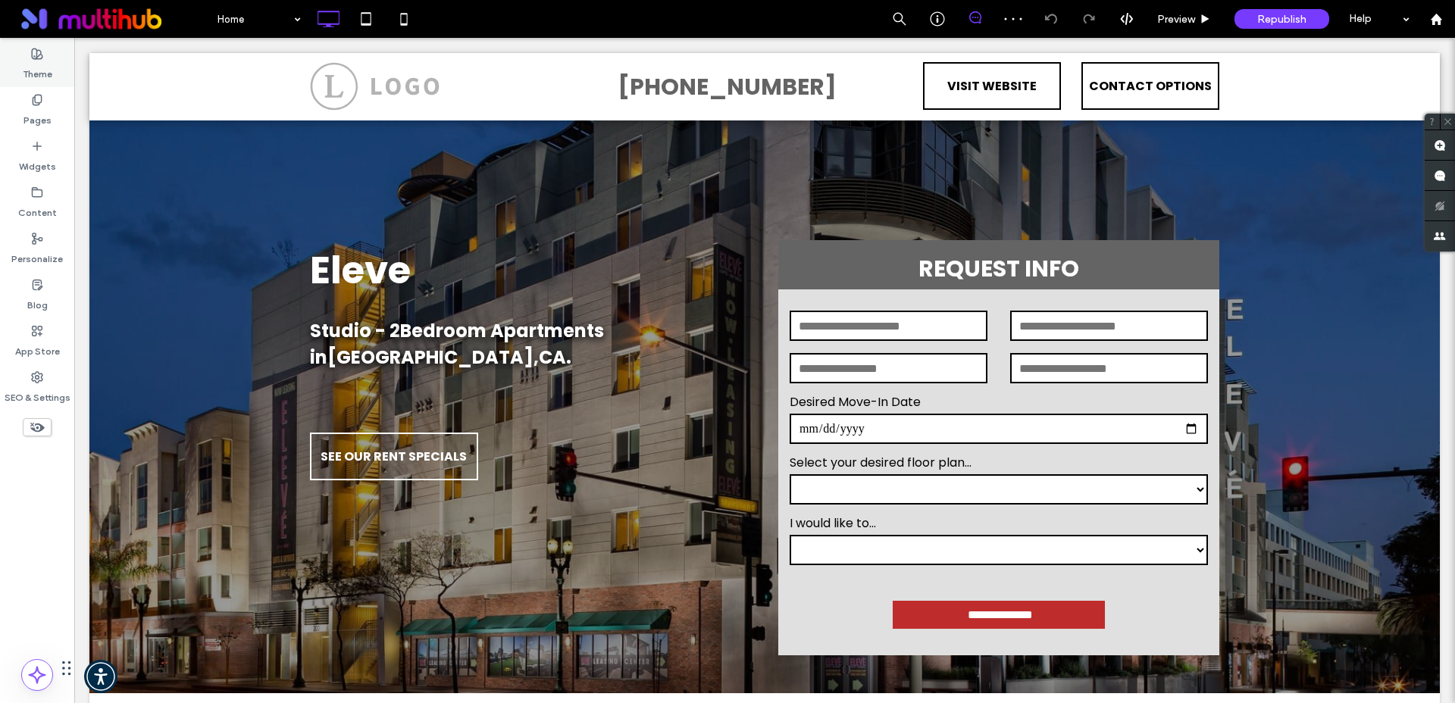
click at [33, 60] on label "Theme" at bounding box center [38, 70] width 30 height 21
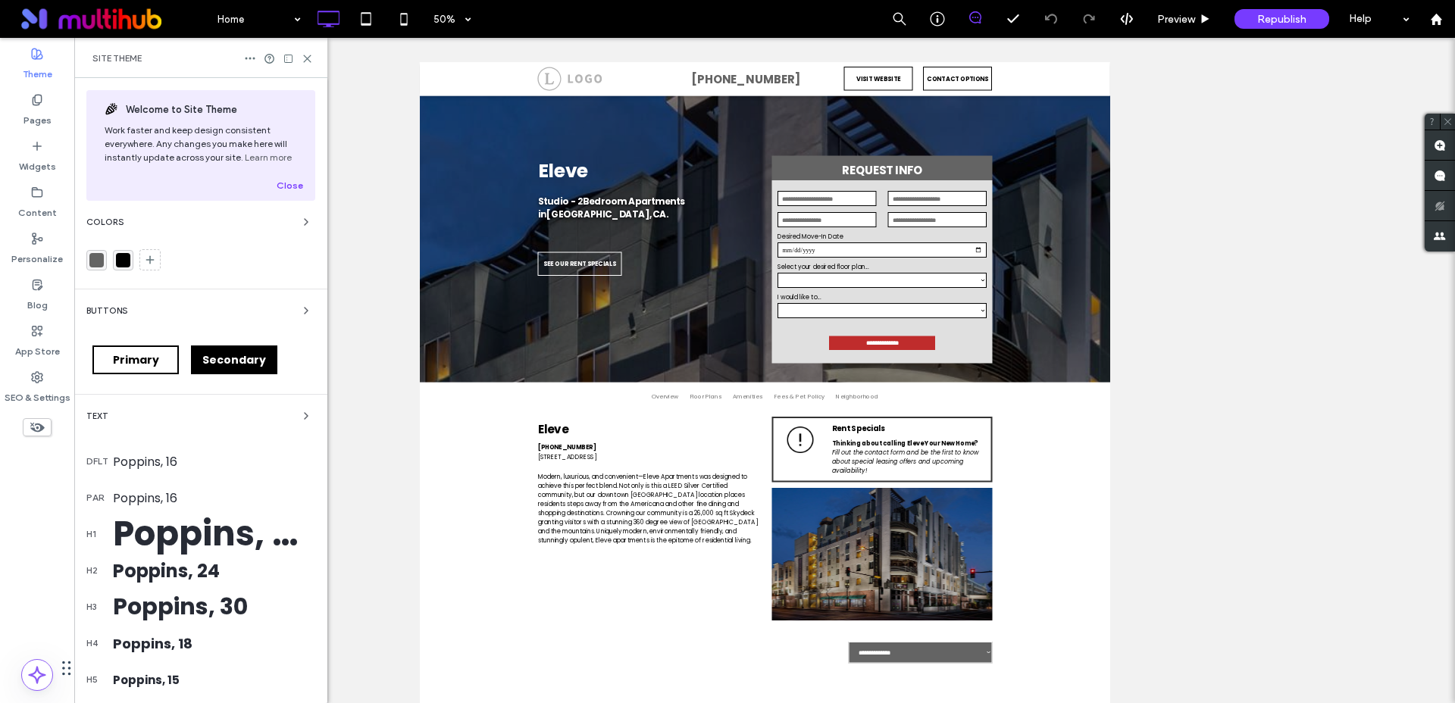
click at [97, 263] on div "rgba(100,100,100,1)" at bounding box center [96, 260] width 14 height 14
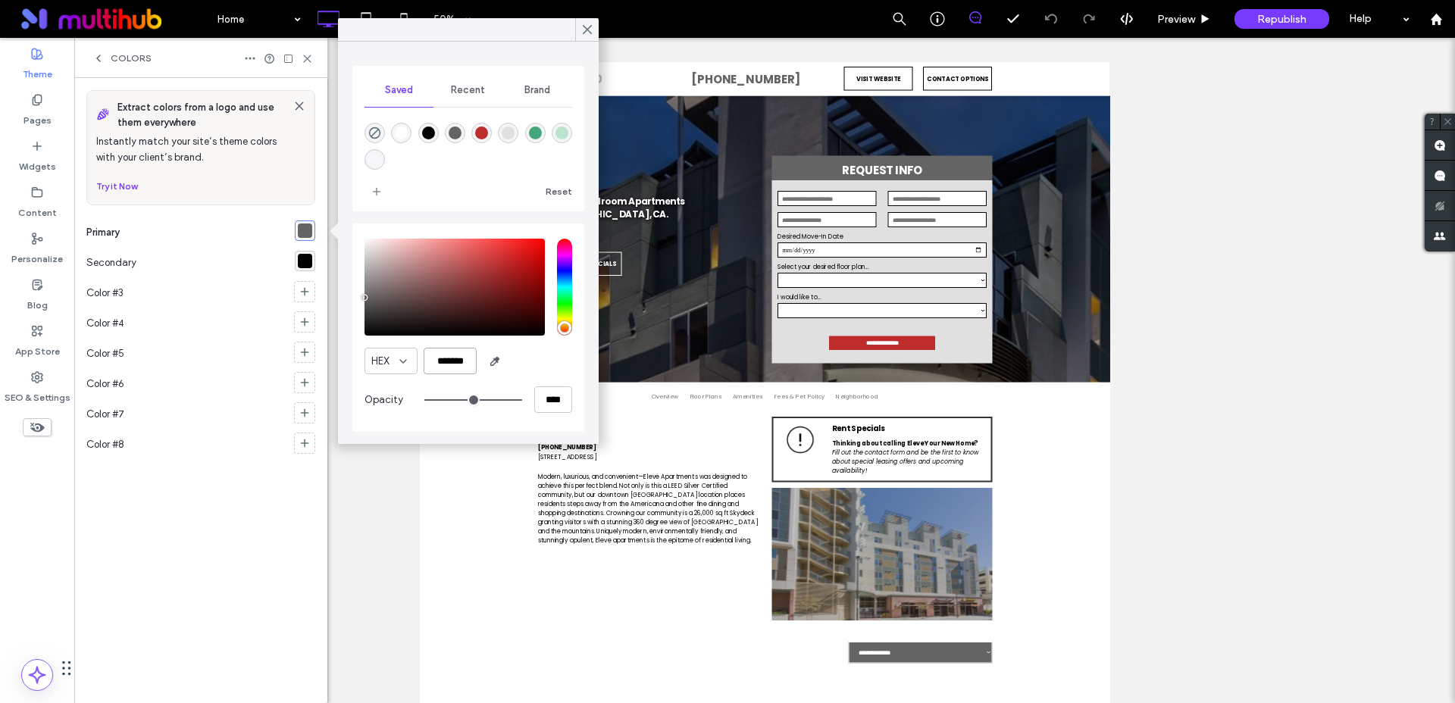
click at [452, 361] on input "*******" at bounding box center [449, 361] width 53 height 27
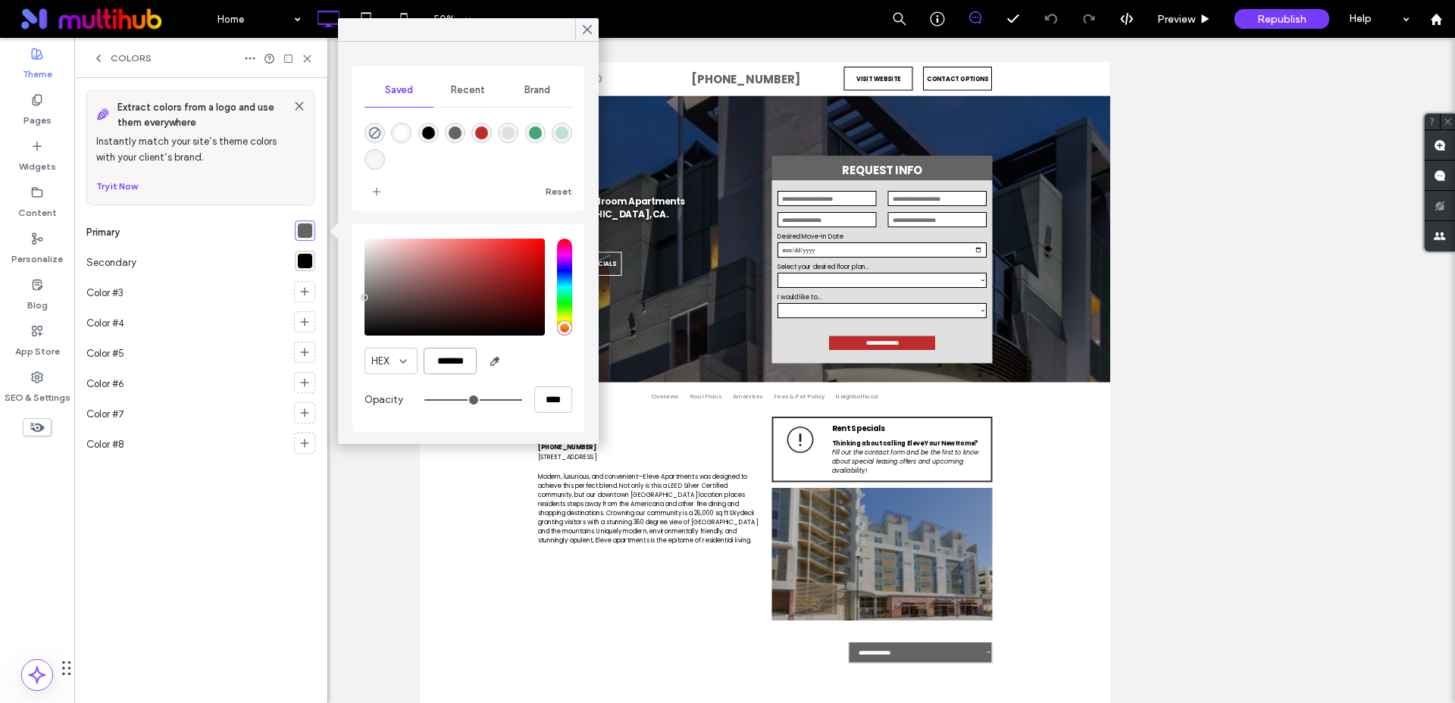
paste input "color picker textbox"
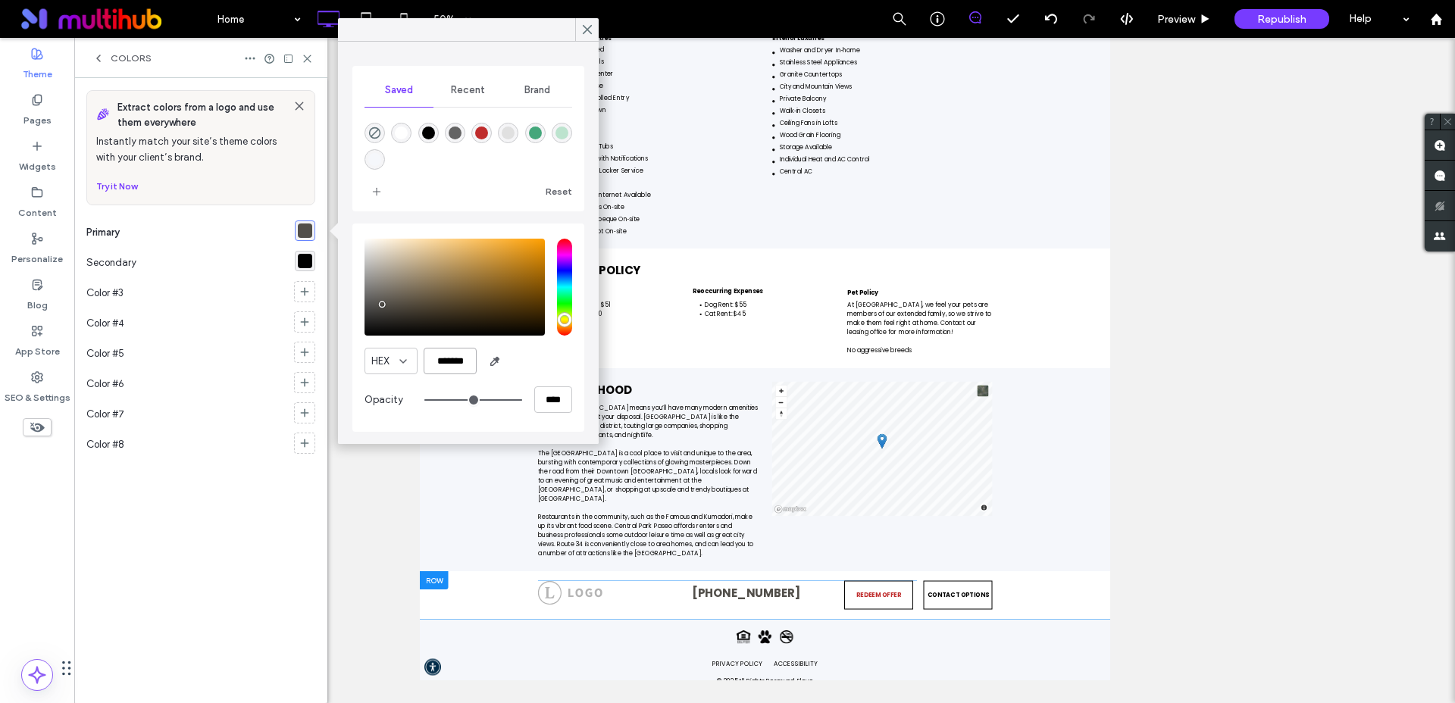
scroll to position [367, 0]
click at [455, 357] on input "*******" at bounding box center [449, 361] width 53 height 27
paste input "color picker textbox"
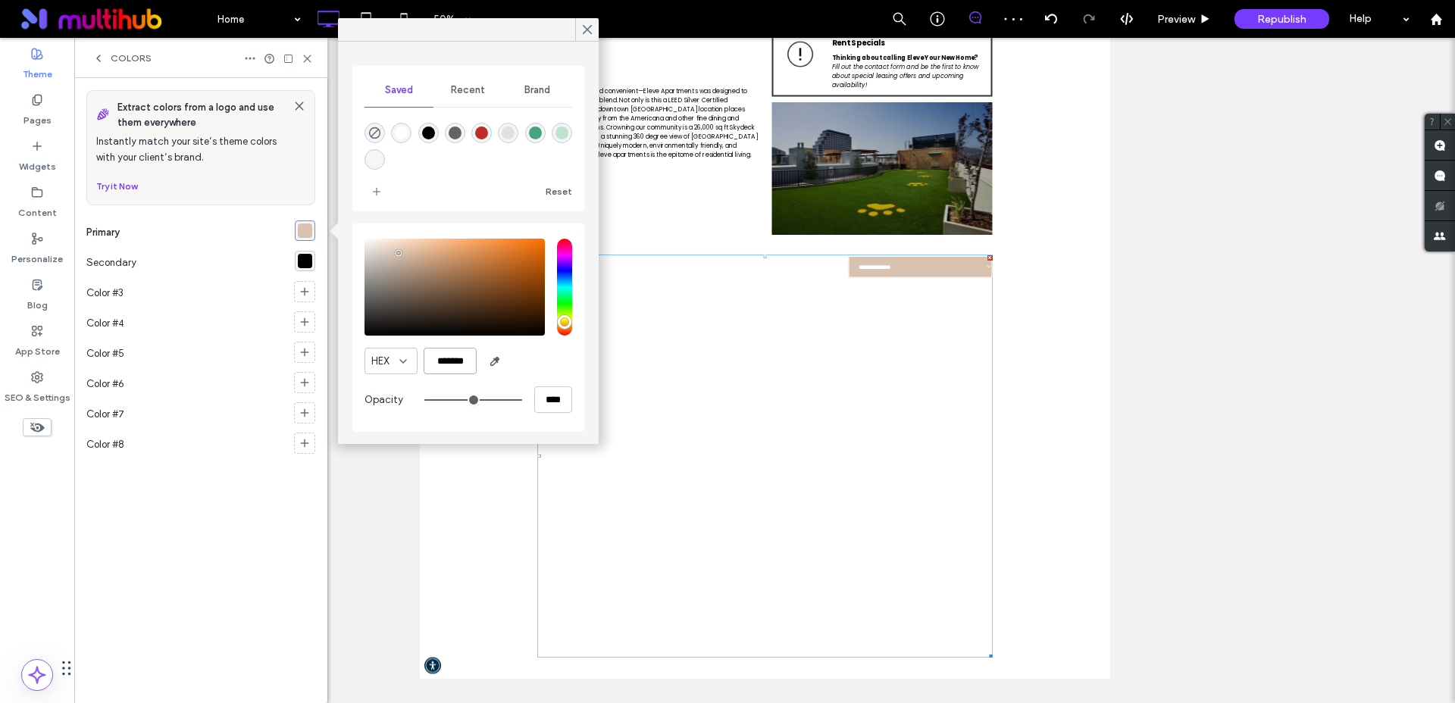
scroll to position [0, 0]
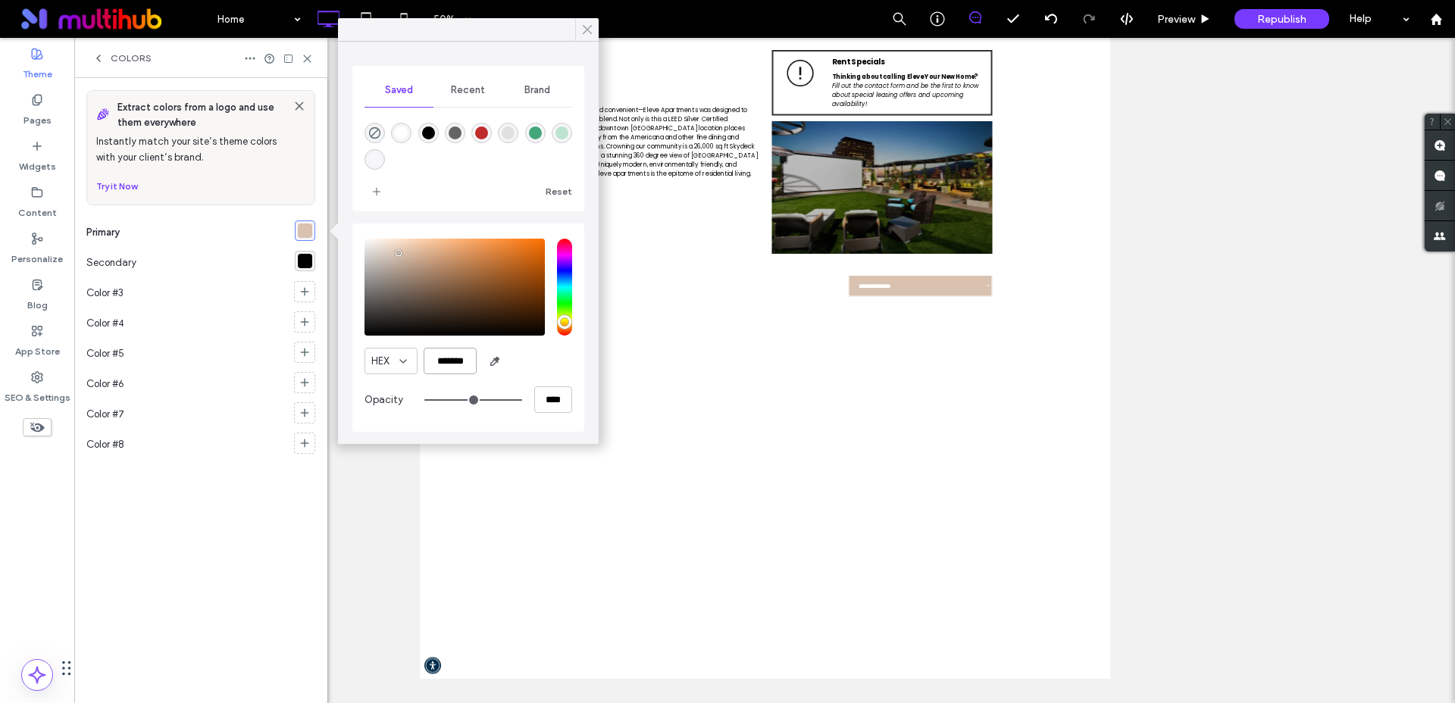
type input "*******"
click at [589, 31] on use at bounding box center [587, 30] width 8 height 8
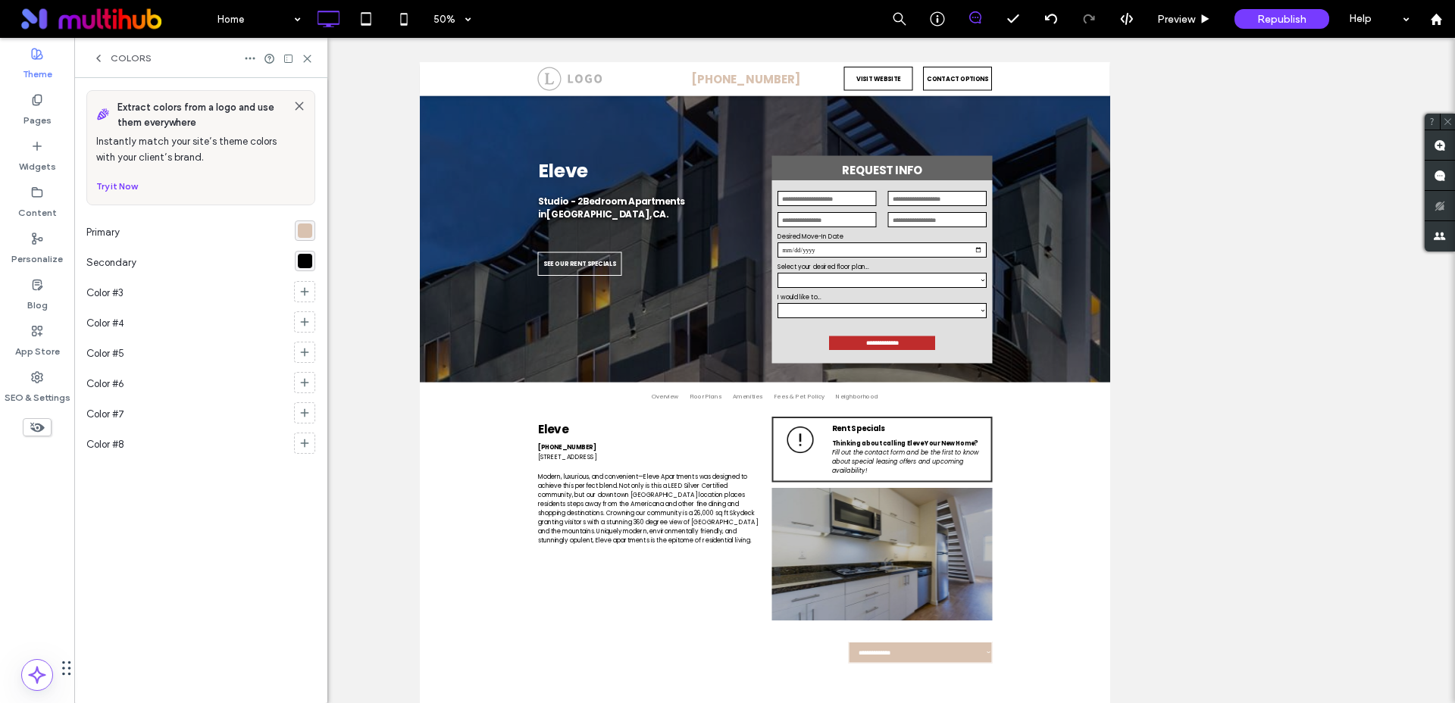
click at [302, 230] on div "rgba(217, 194, 176, 1)" at bounding box center [305, 230] width 14 height 14
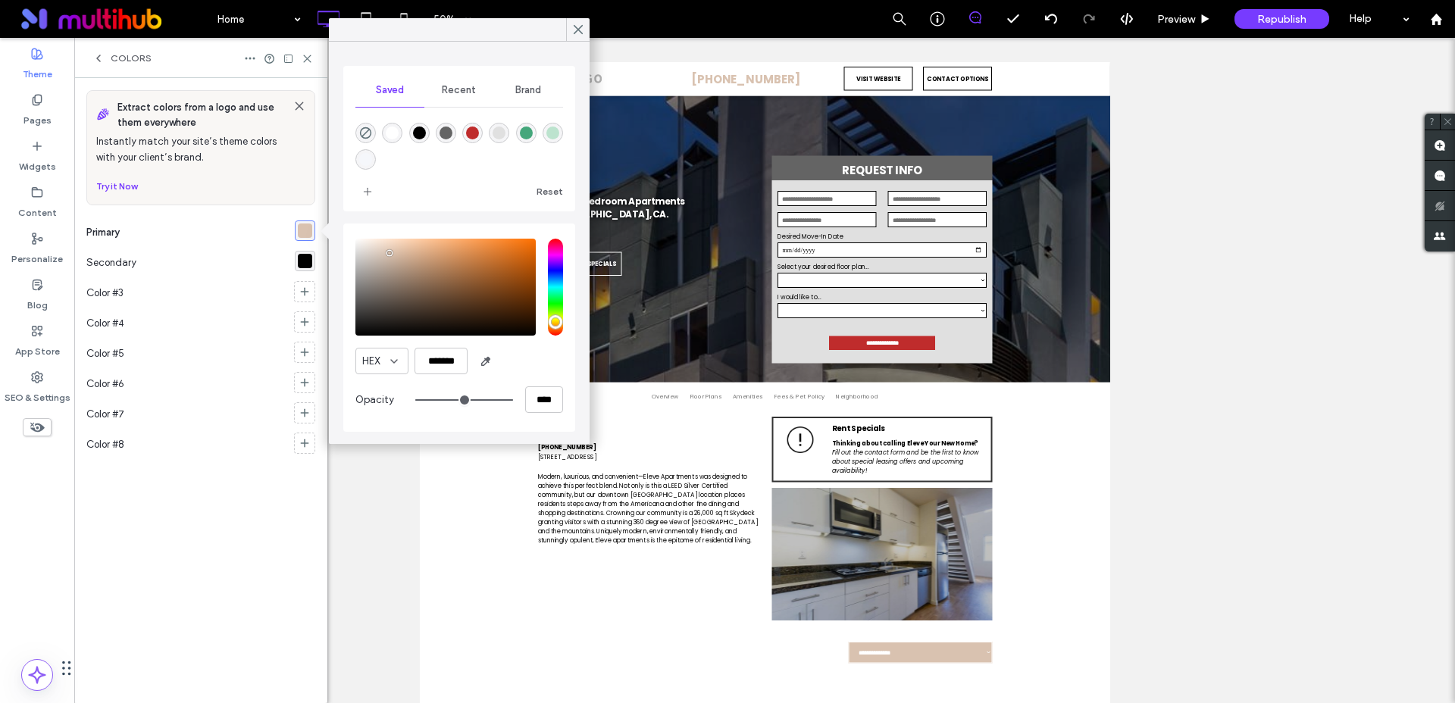
click at [304, 265] on div "rgba(0,0,0,1)" at bounding box center [305, 261] width 14 height 14
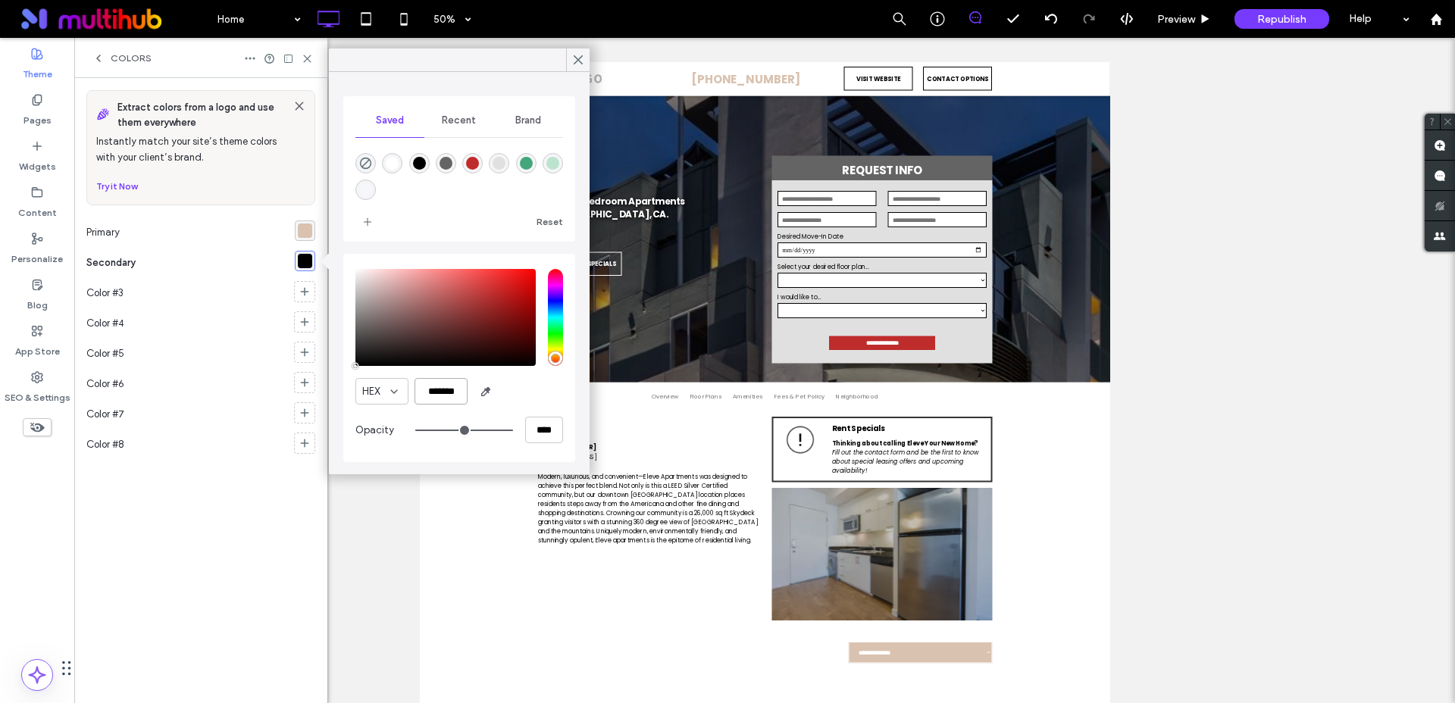
click at [455, 397] on input "*******" at bounding box center [440, 391] width 53 height 27
paste input "color picker textbox"
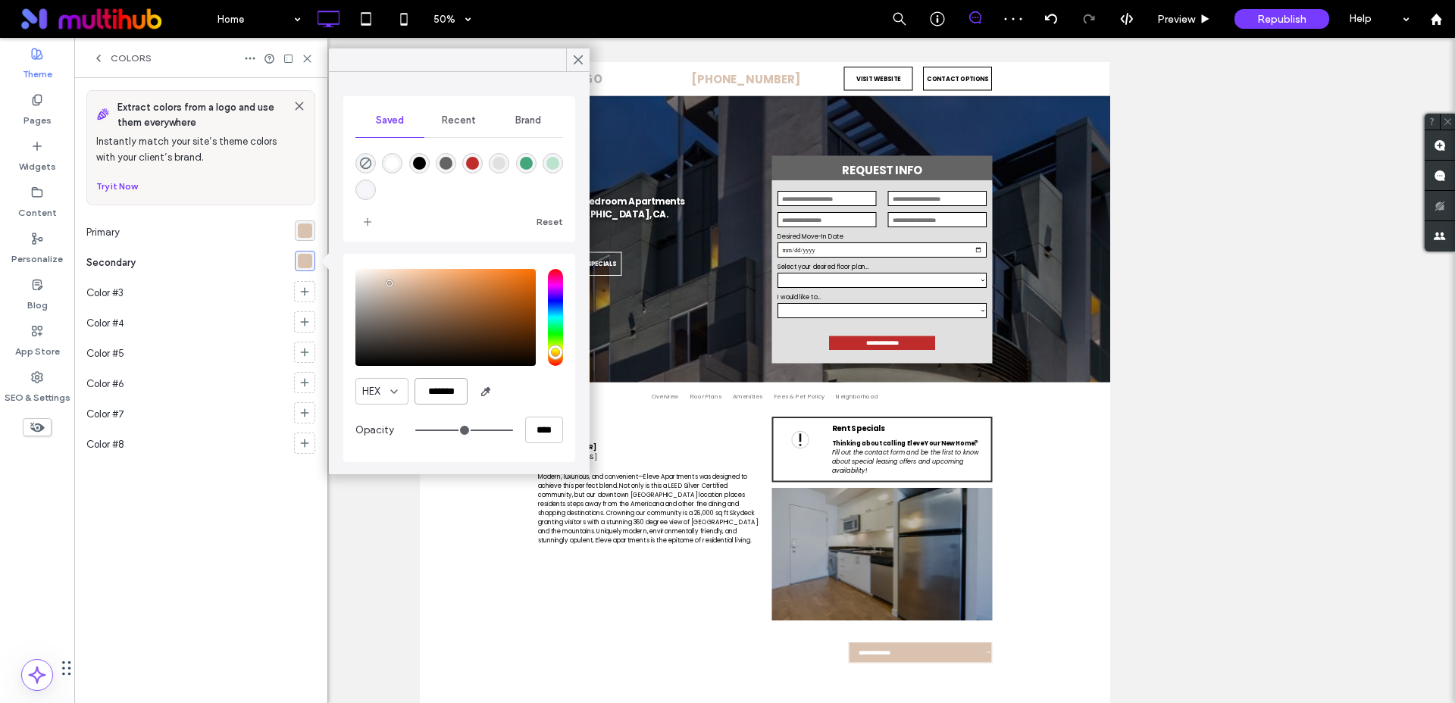
type input "*******"
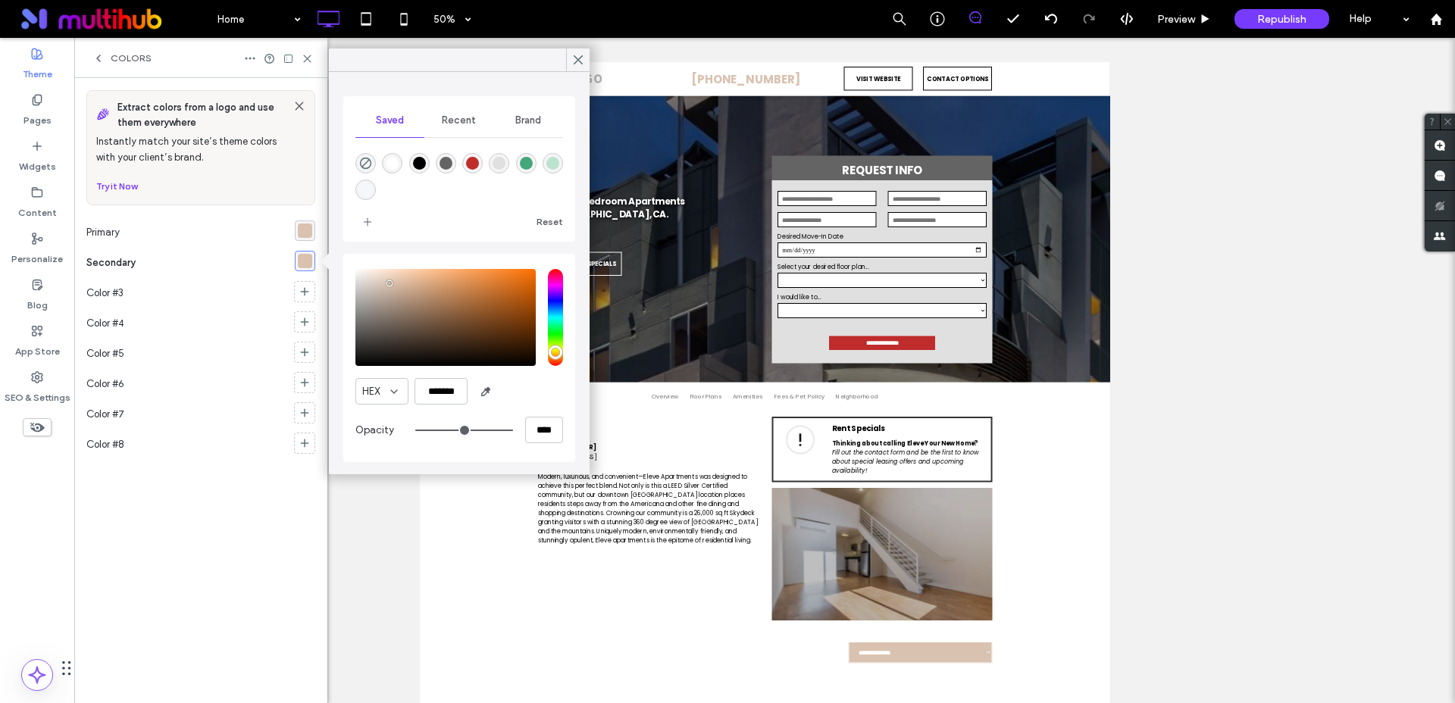
click at [304, 233] on div "rgba(217, 194, 176, 1)" at bounding box center [305, 230] width 14 height 14
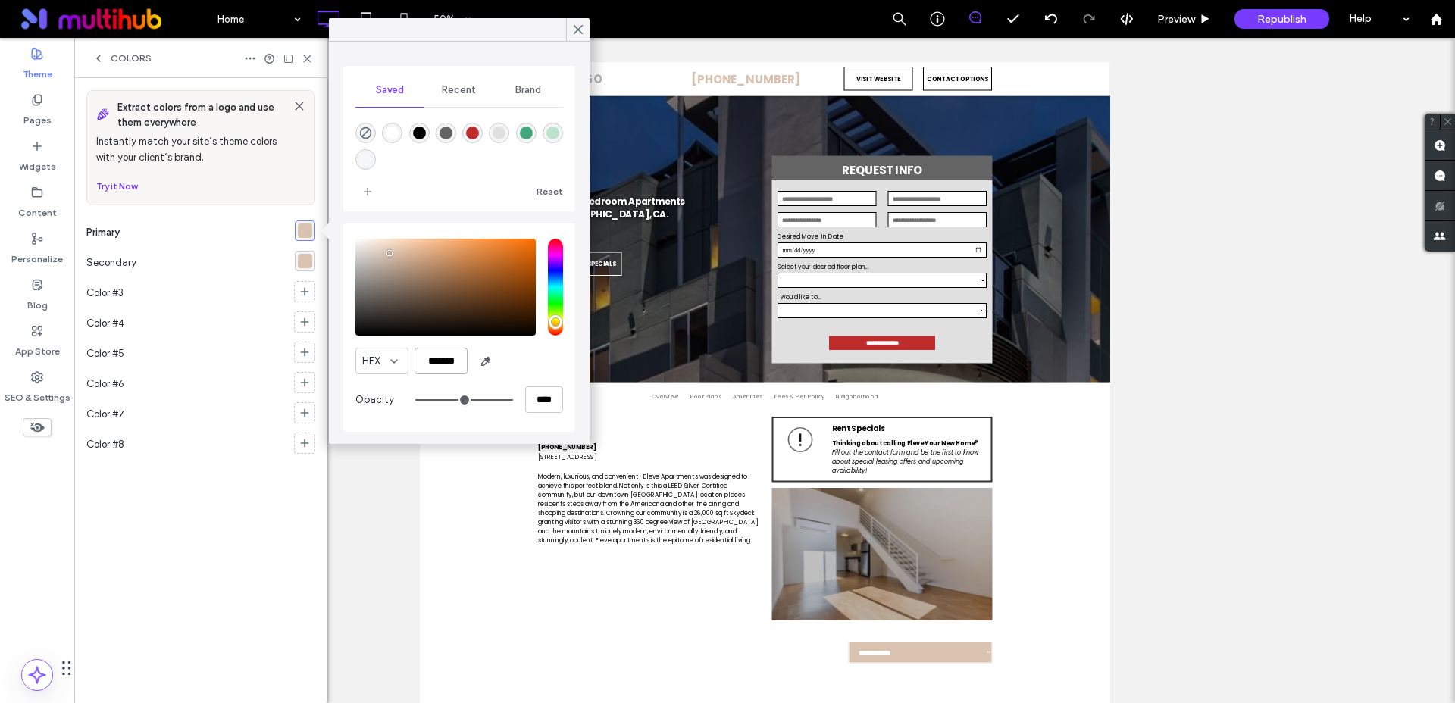
click at [446, 355] on input "*******" at bounding box center [440, 361] width 53 height 27
paste input "color picker textbox"
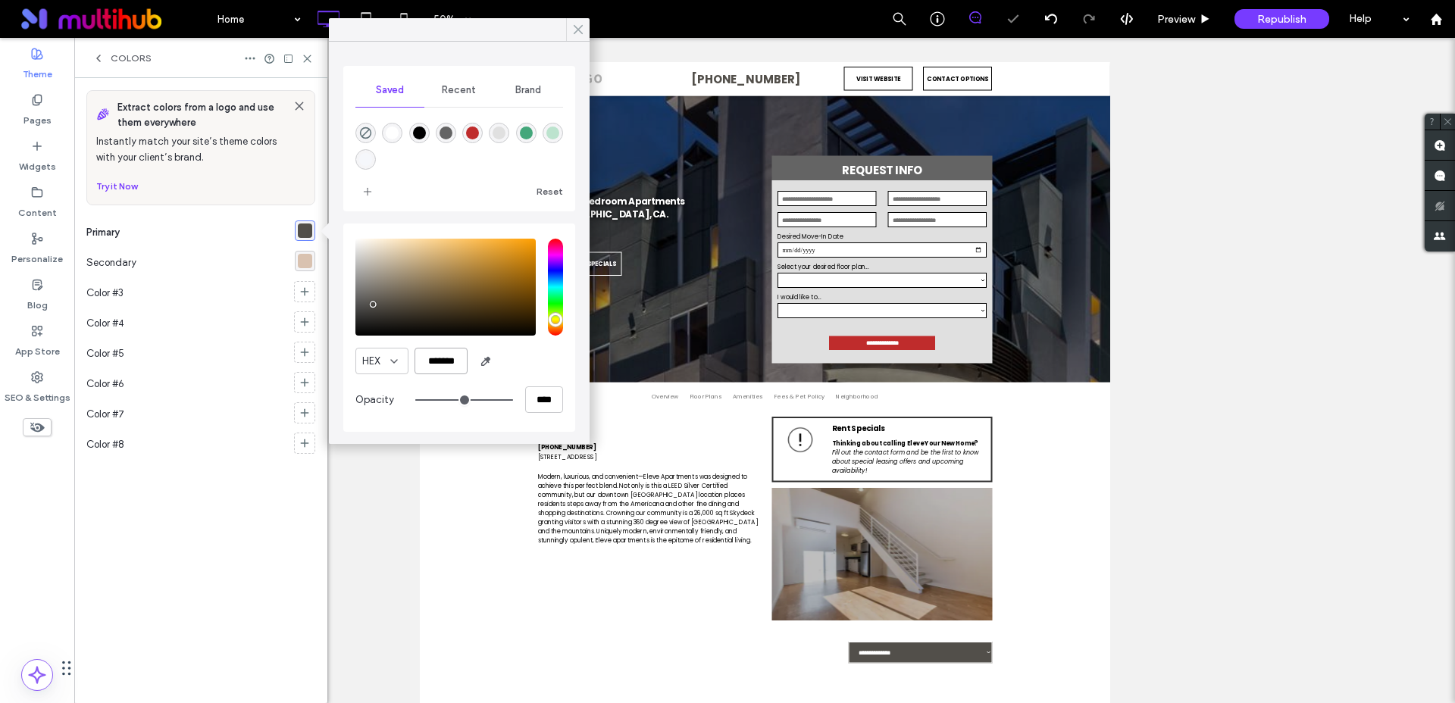
type input "*******"
click at [573, 32] on icon at bounding box center [578, 30] width 14 height 14
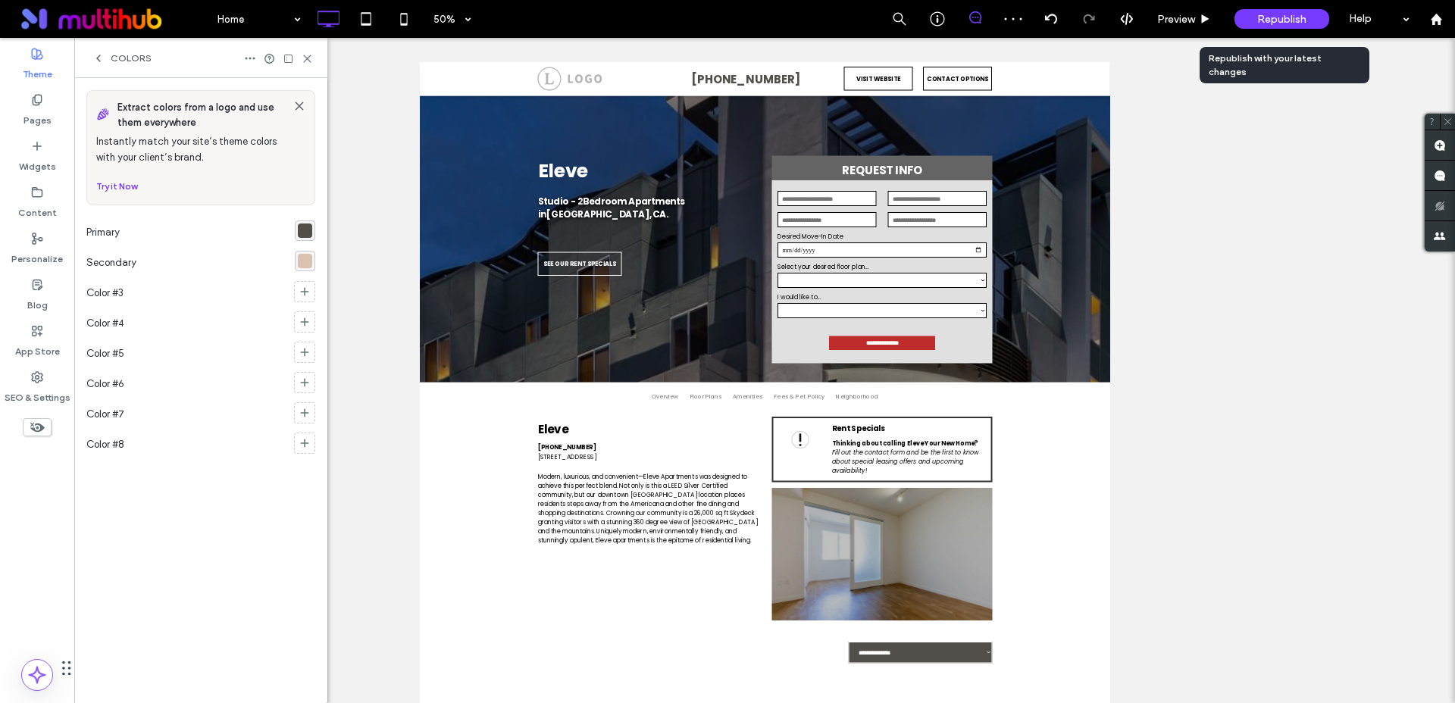
click at [1277, 17] on span "Republish" at bounding box center [1281, 19] width 49 height 13
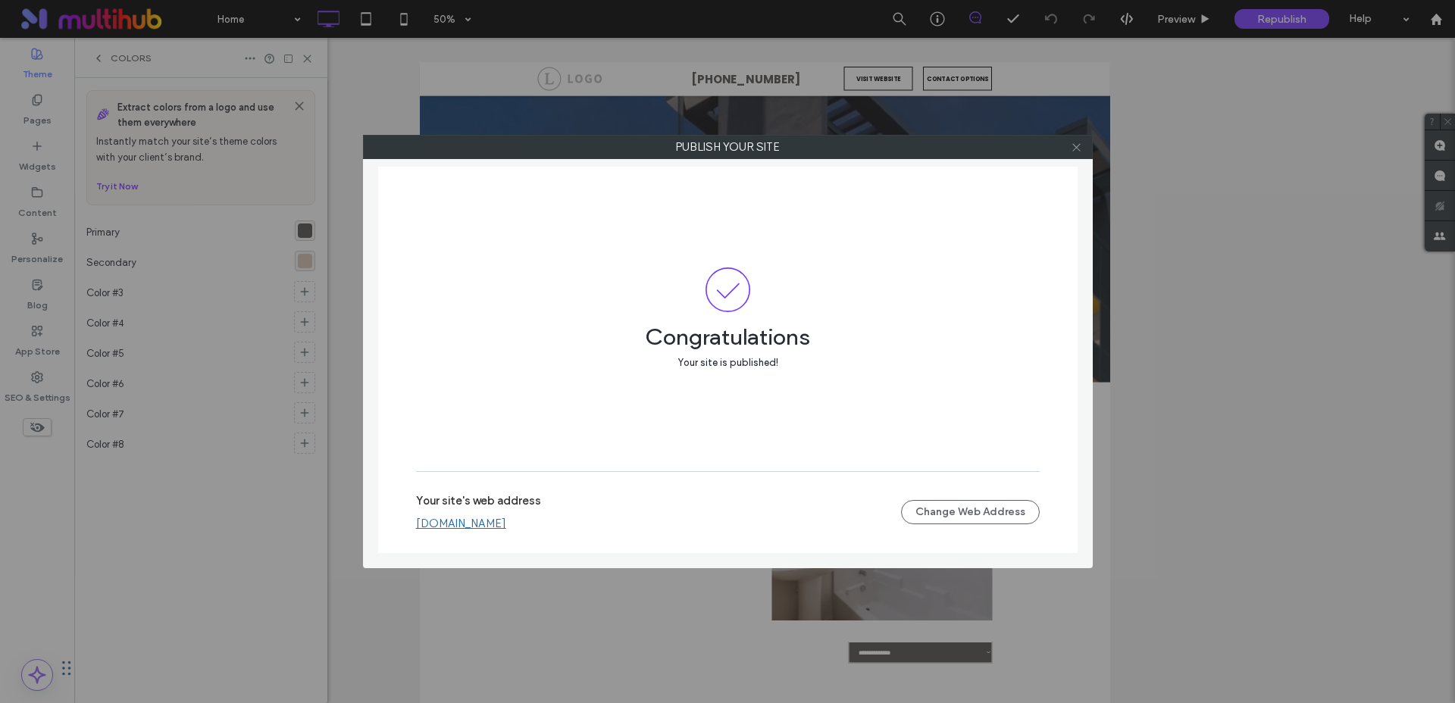
click at [1073, 147] on icon at bounding box center [1075, 147] width 11 height 11
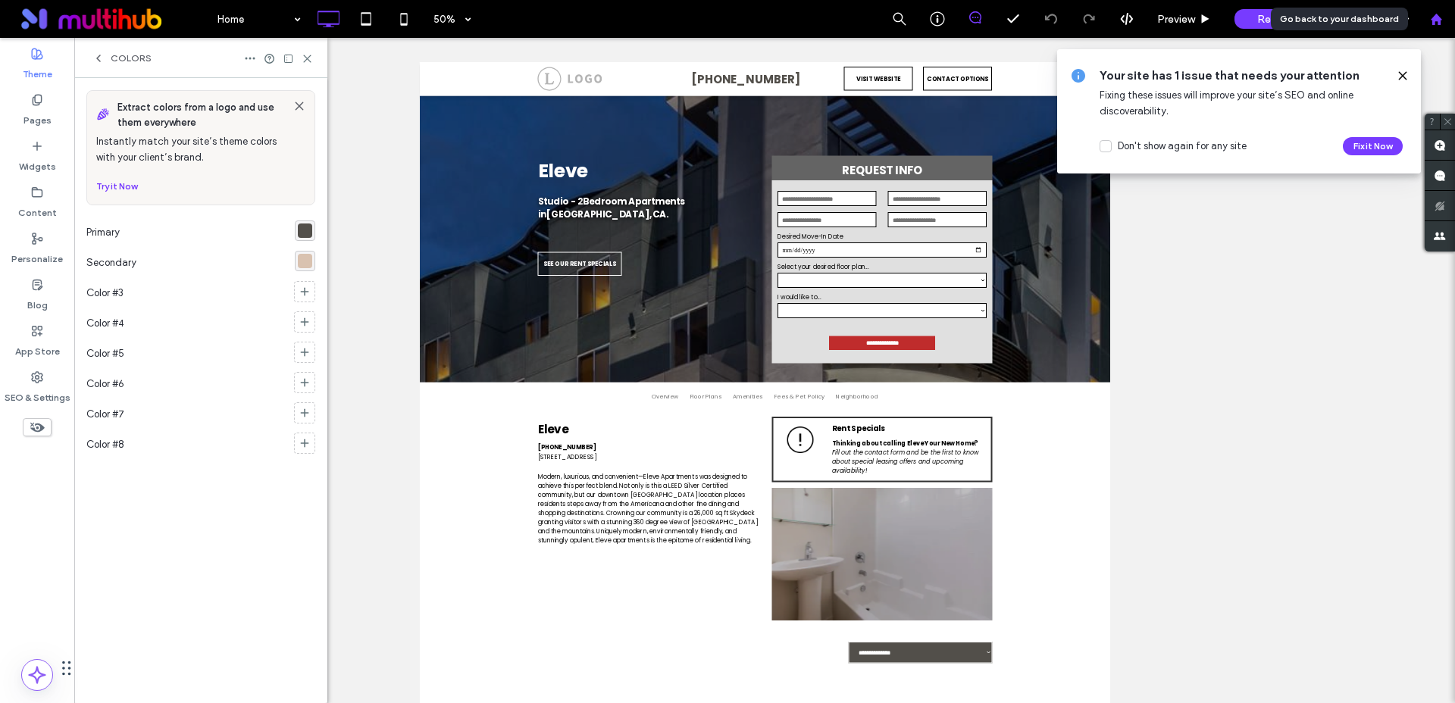
click at [1442, 20] on div at bounding box center [1435, 19] width 36 height 13
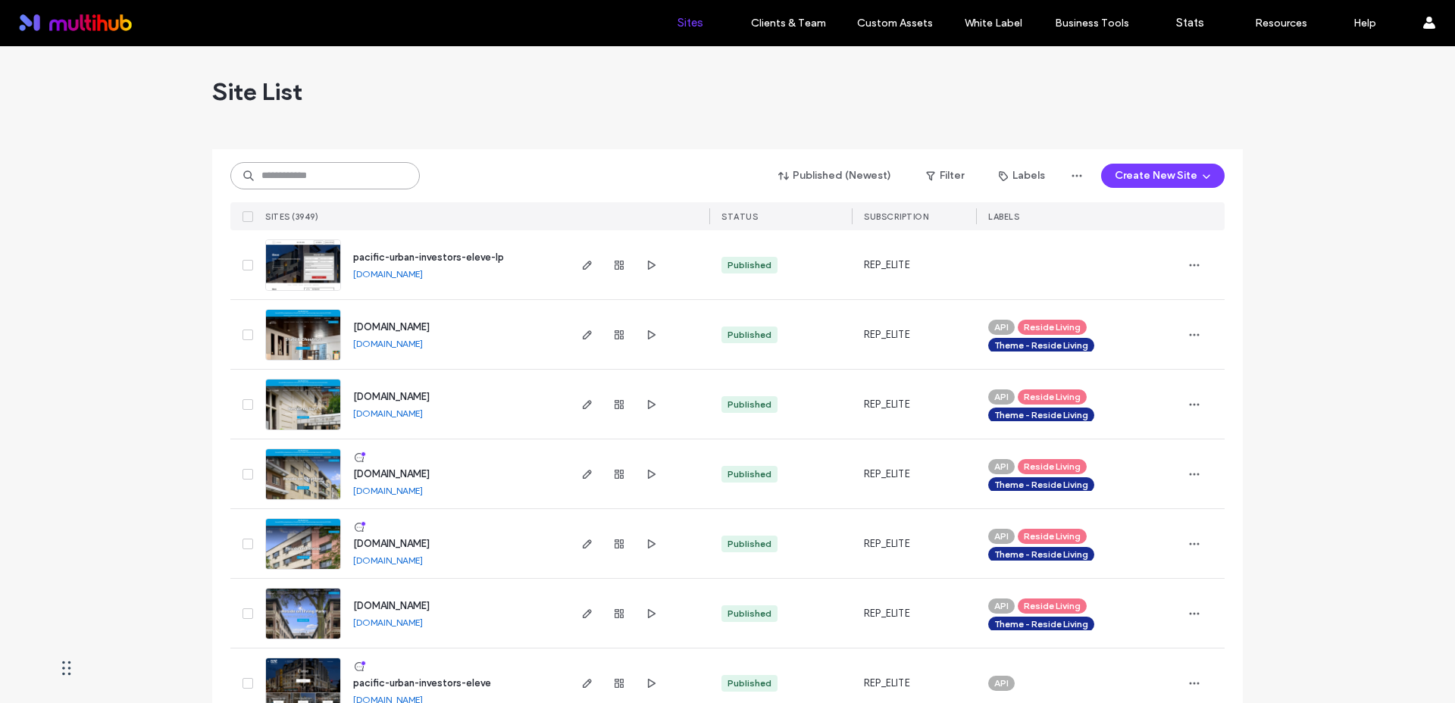
click at [311, 179] on input at bounding box center [324, 175] width 189 height 27
type input "********"
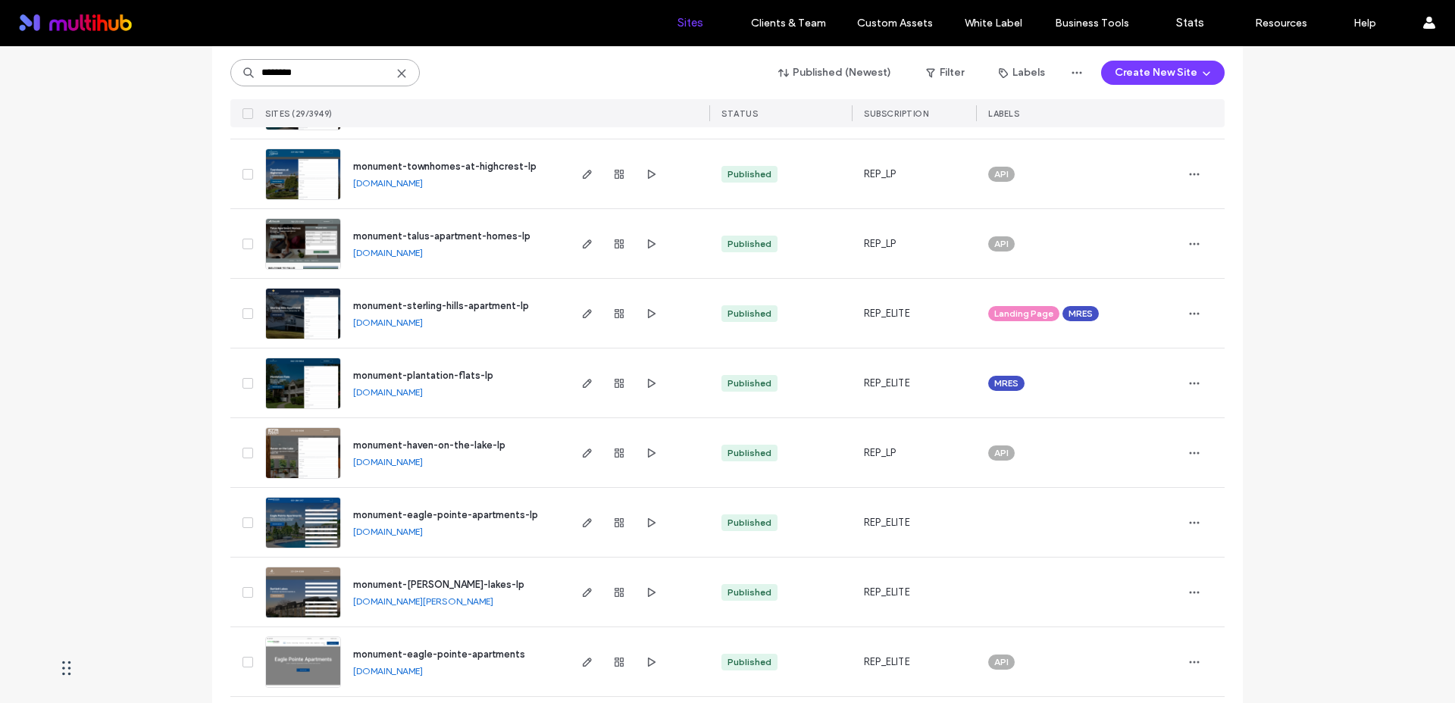
scroll to position [497, 0]
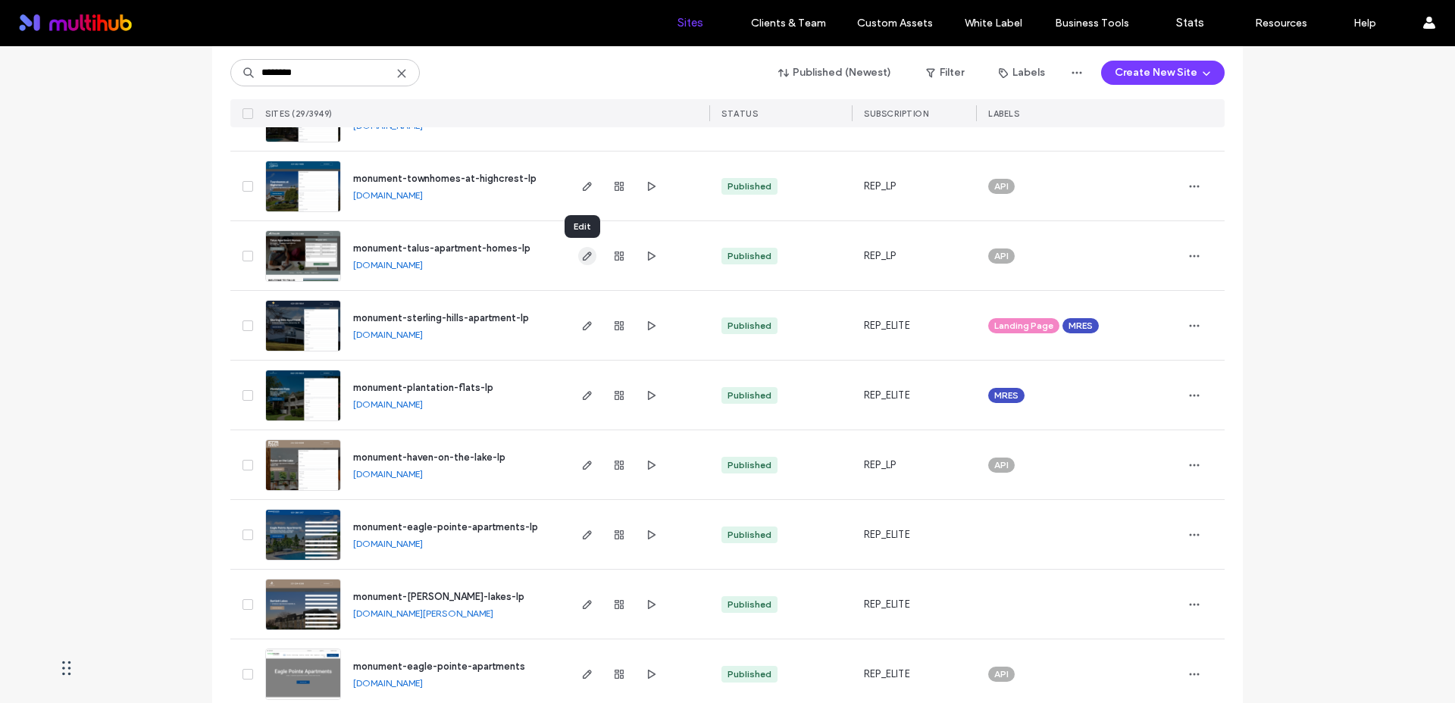
click at [584, 257] on icon "button" at bounding box center [587, 256] width 12 height 12
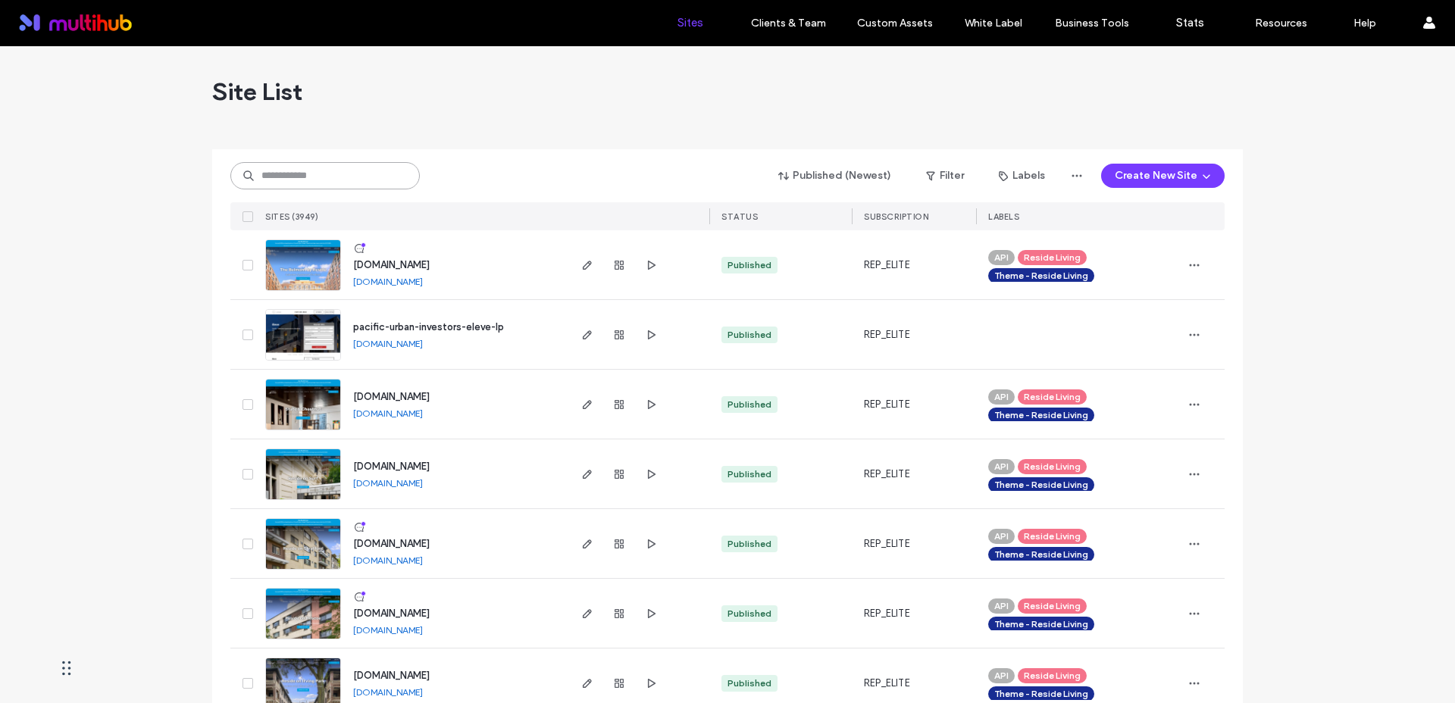
click at [289, 178] on input at bounding box center [324, 175] width 189 height 27
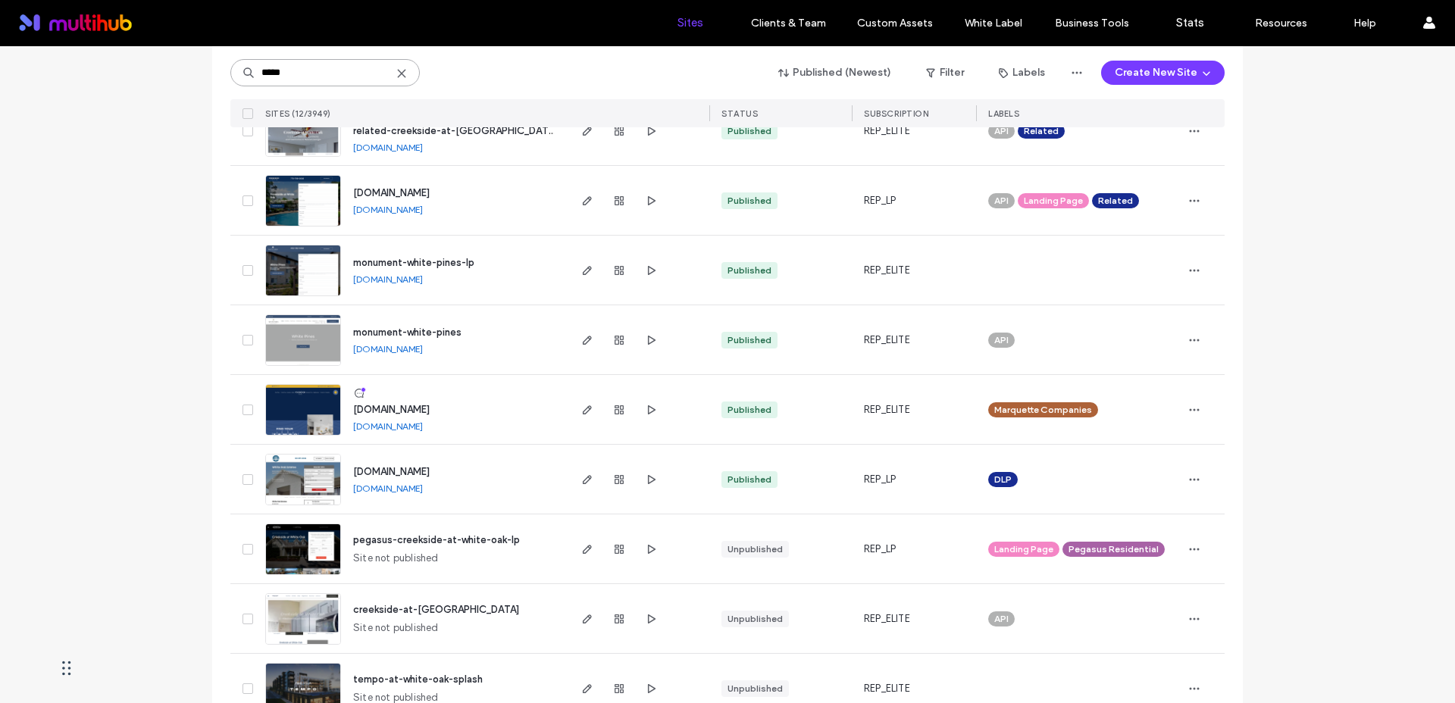
scroll to position [209, 0]
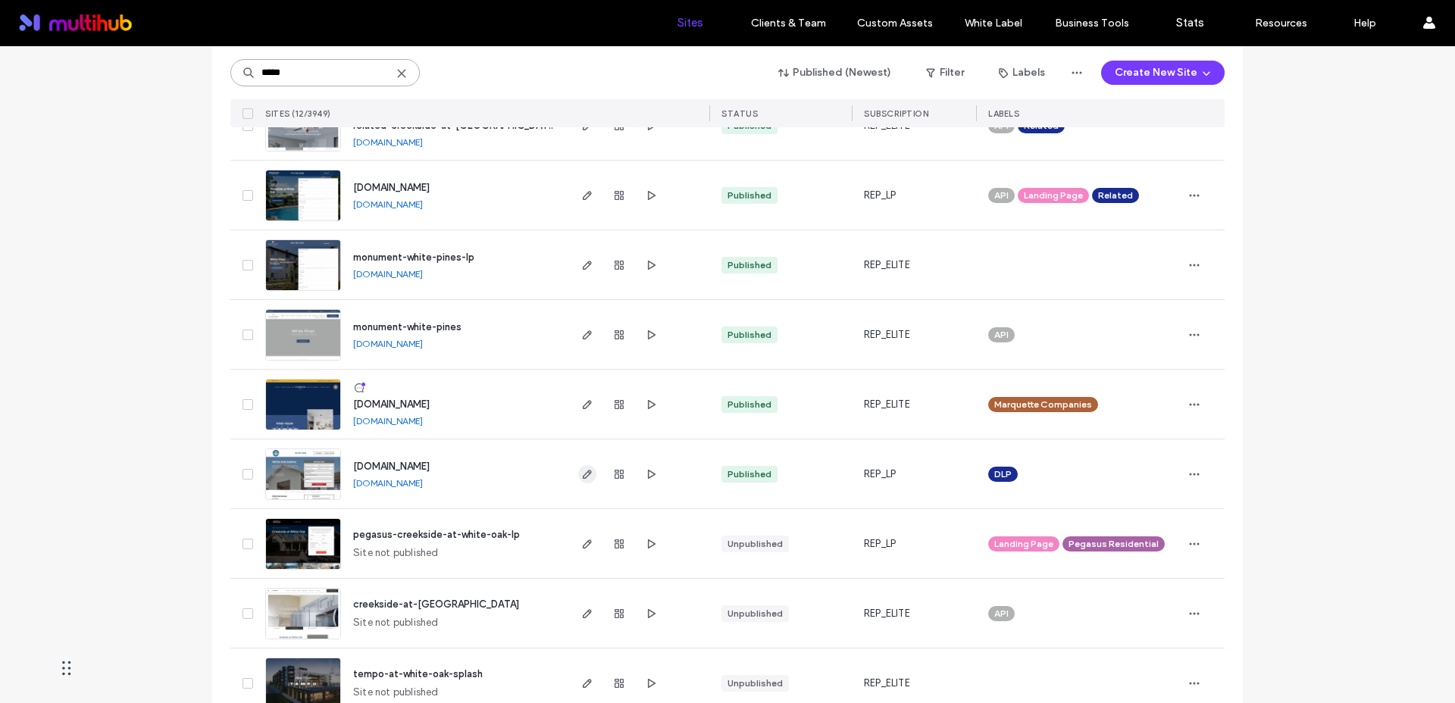
type input "*****"
click at [581, 472] on icon "button" at bounding box center [587, 474] width 12 height 12
